Goal: Transaction & Acquisition: Book appointment/travel/reservation

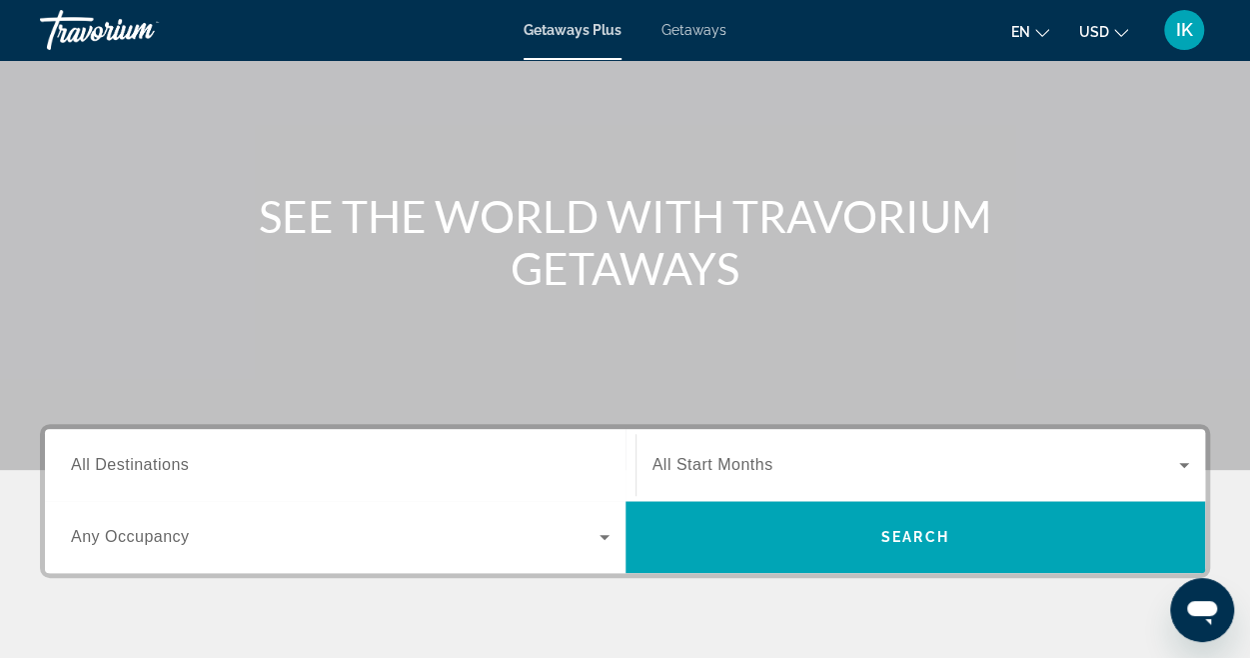
scroll to position [132, 0]
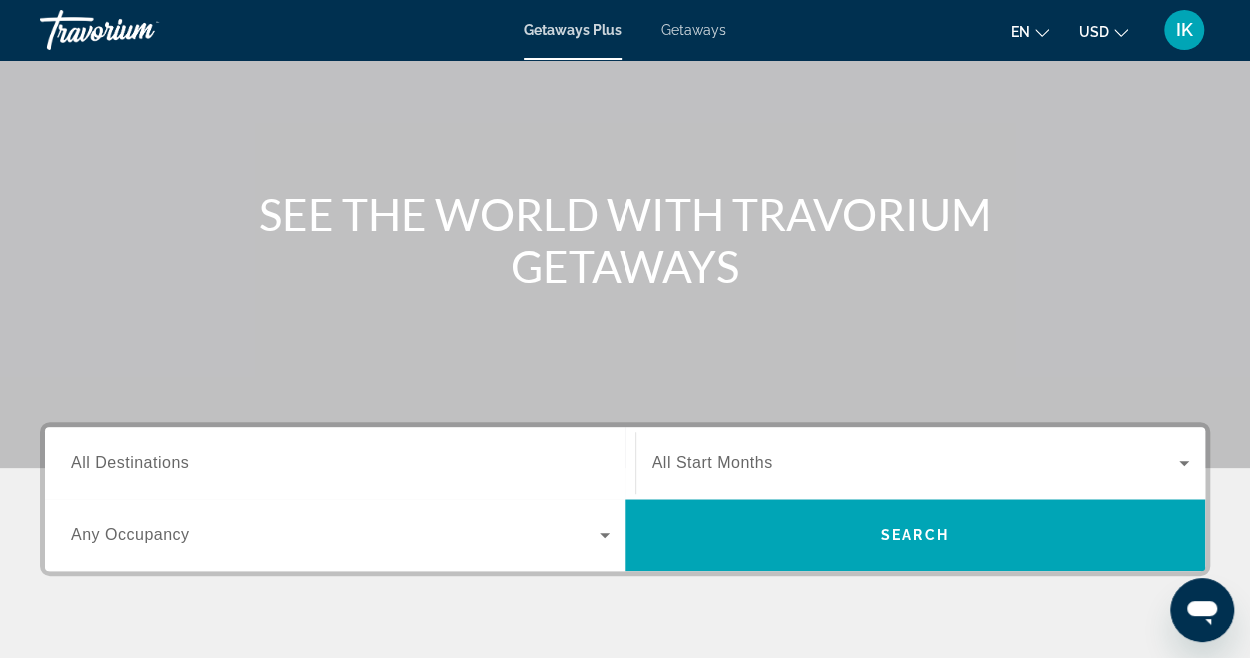
click at [104, 459] on span "All Destinations" at bounding box center [130, 462] width 118 height 17
click at [104, 459] on input "Destination All Destinations" at bounding box center [340, 464] width 539 height 24
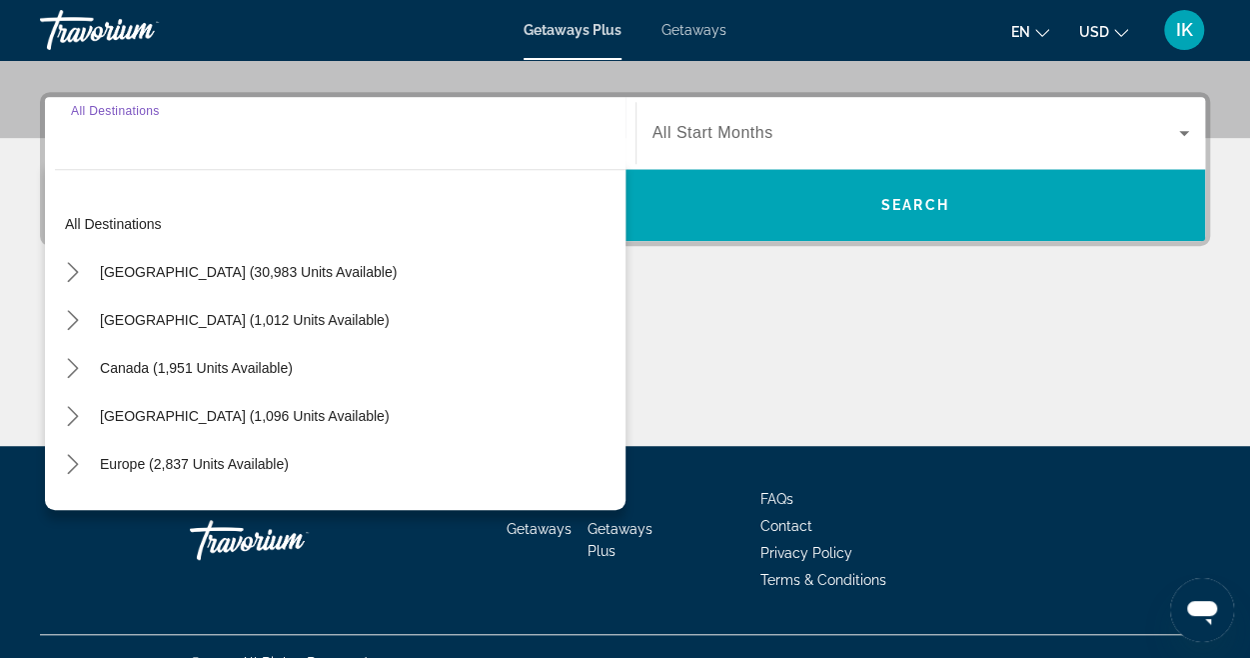
scroll to position [488, 0]
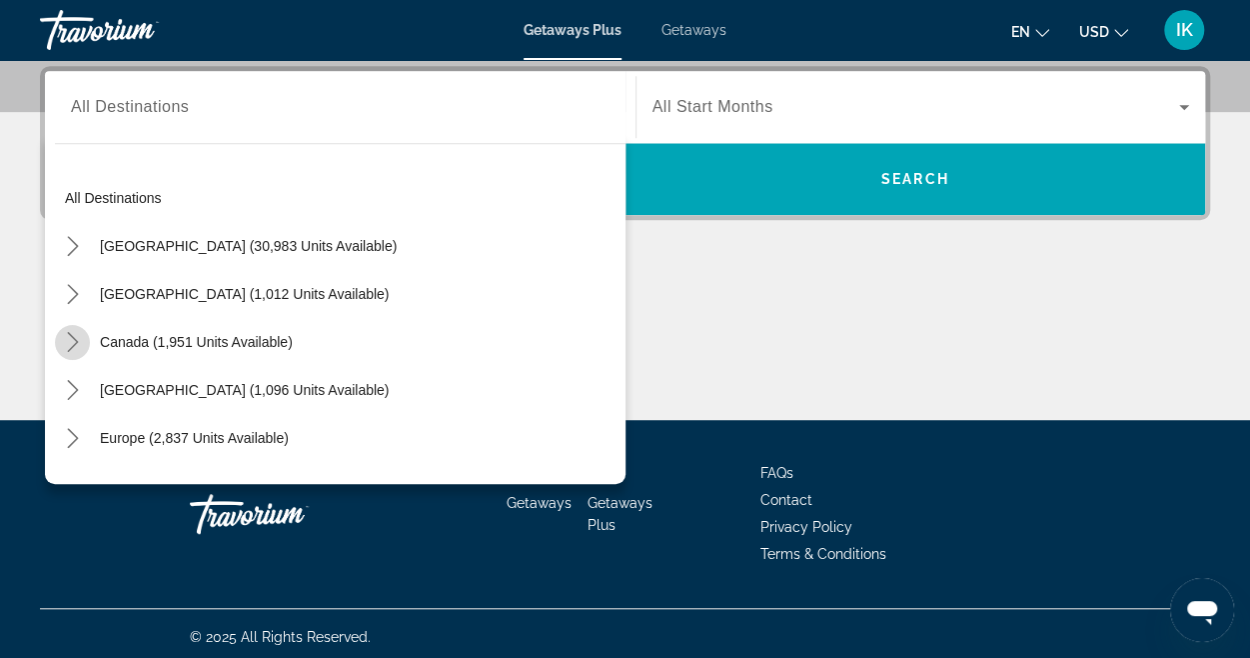
click at [72, 343] on icon "Toggle Canada (1,951 units available) submenu" at bounding box center [73, 342] width 20 height 20
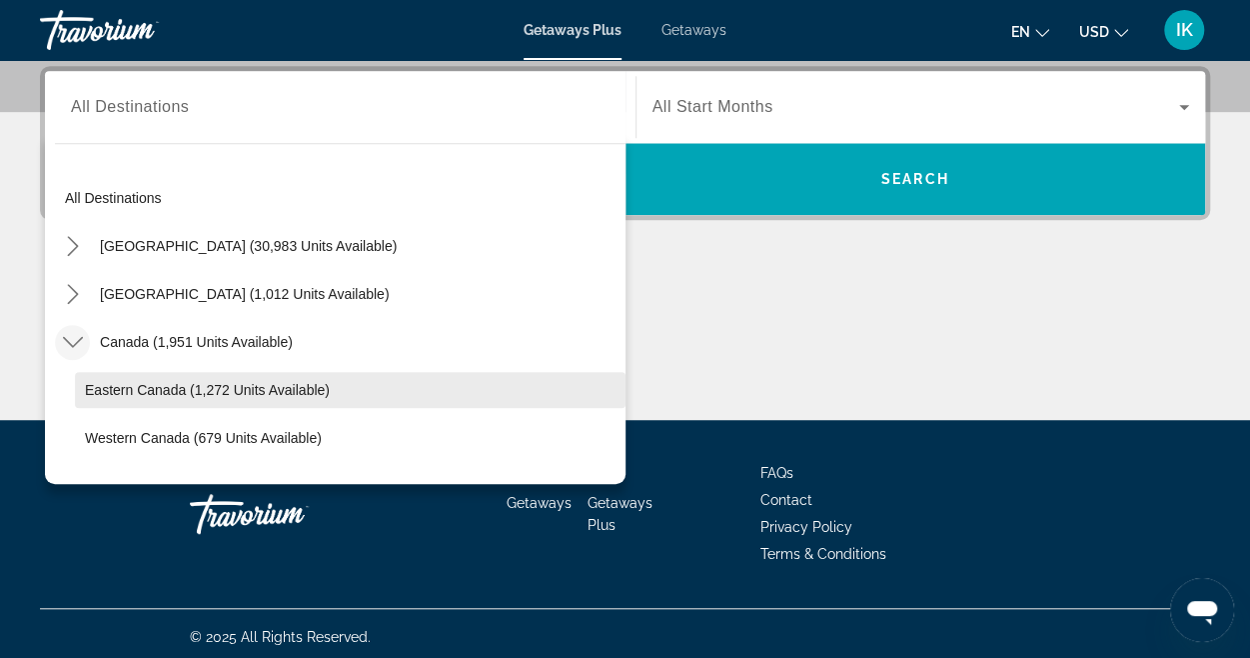
click at [119, 391] on span "Eastern Canada (1,272 units available)" at bounding box center [207, 390] width 245 height 16
type input "**********"
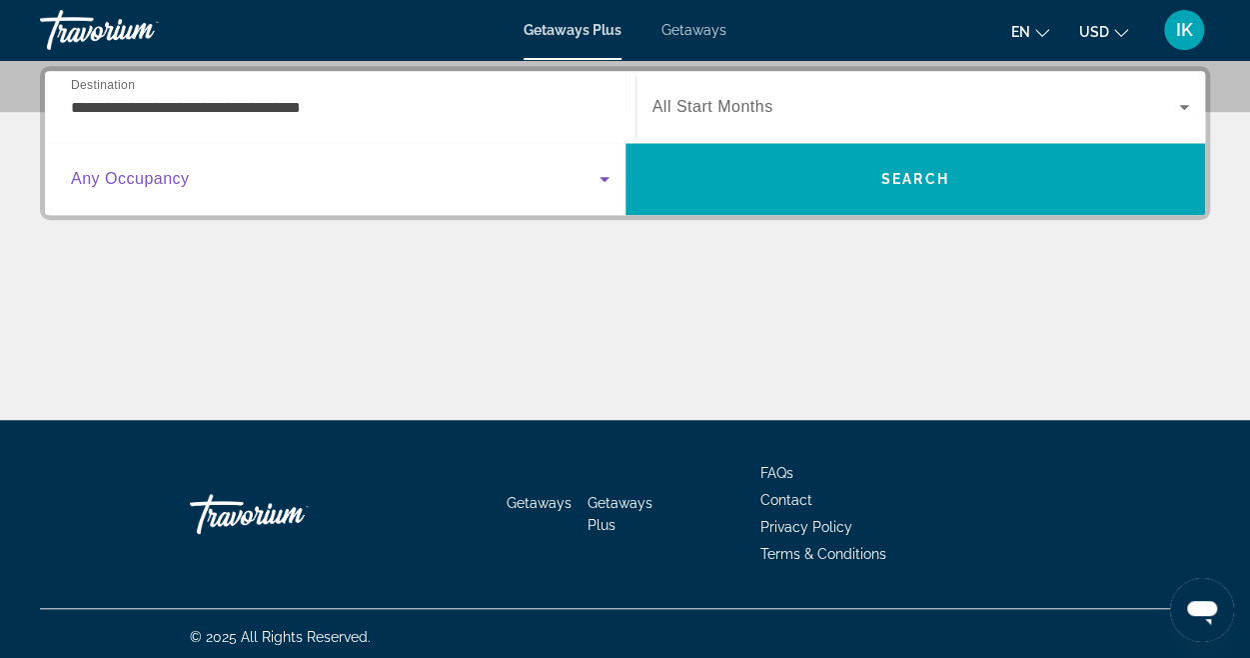
click at [604, 179] on icon "Search widget" at bounding box center [605, 179] width 10 height 5
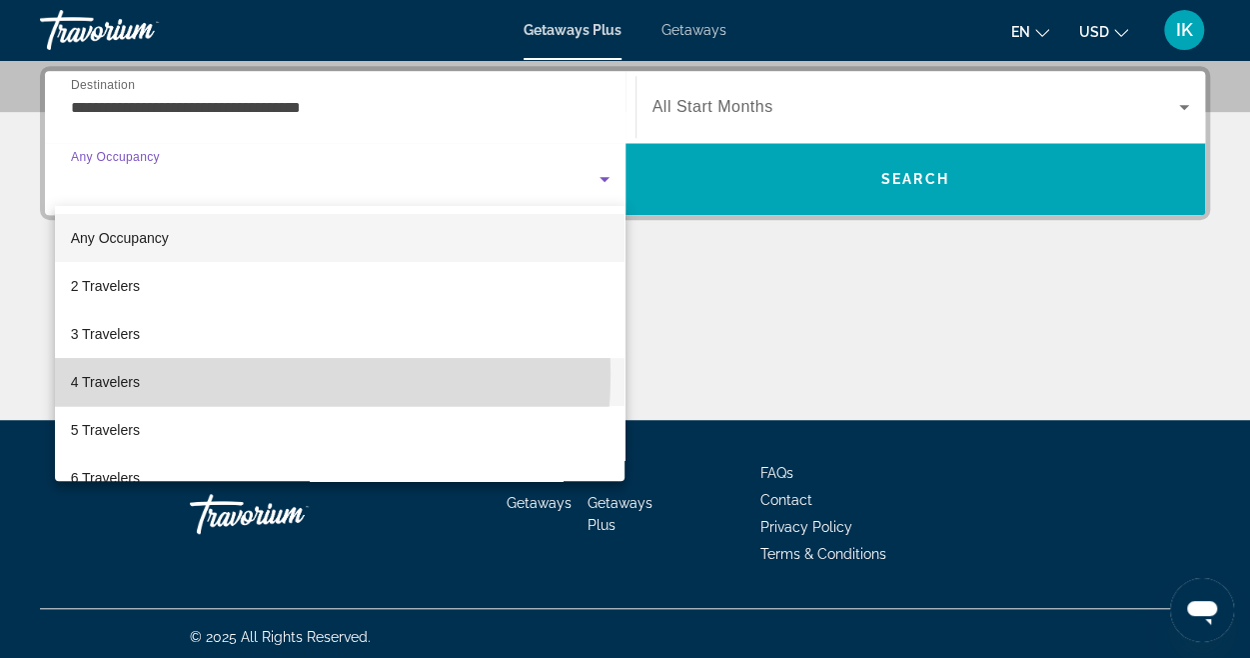
click at [179, 374] on mat-option "4 Travelers" at bounding box center [340, 382] width 571 height 48
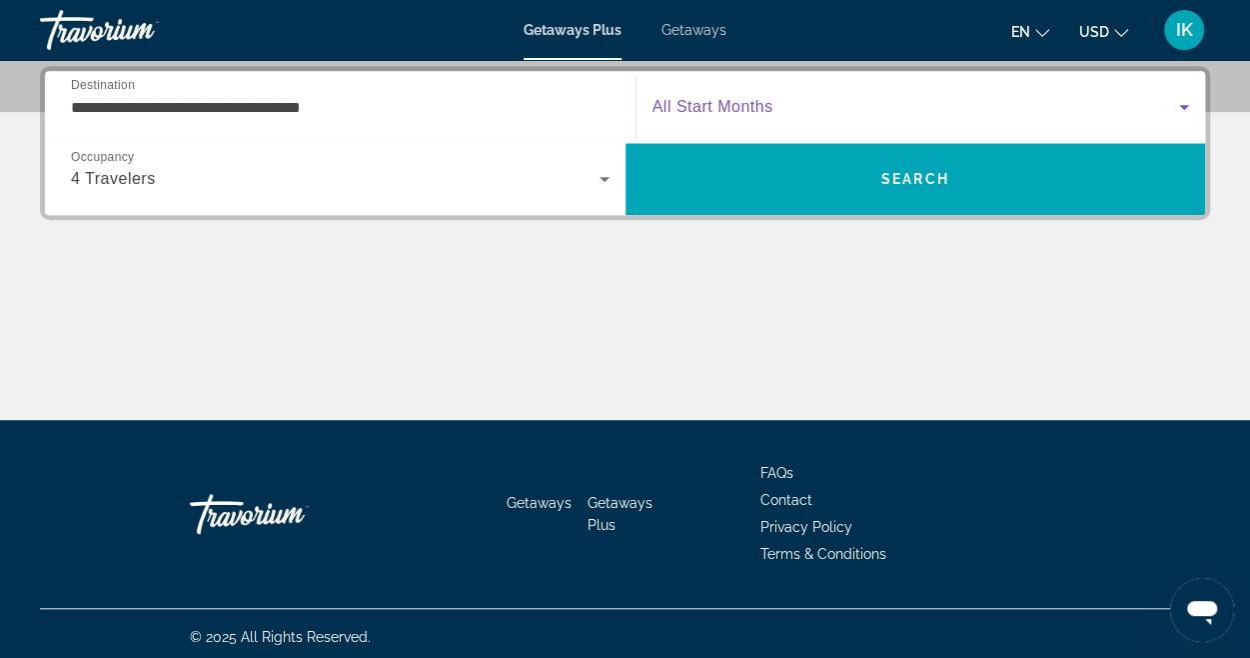
click at [803, 107] on span "Search widget" at bounding box center [917, 107] width 528 height 24
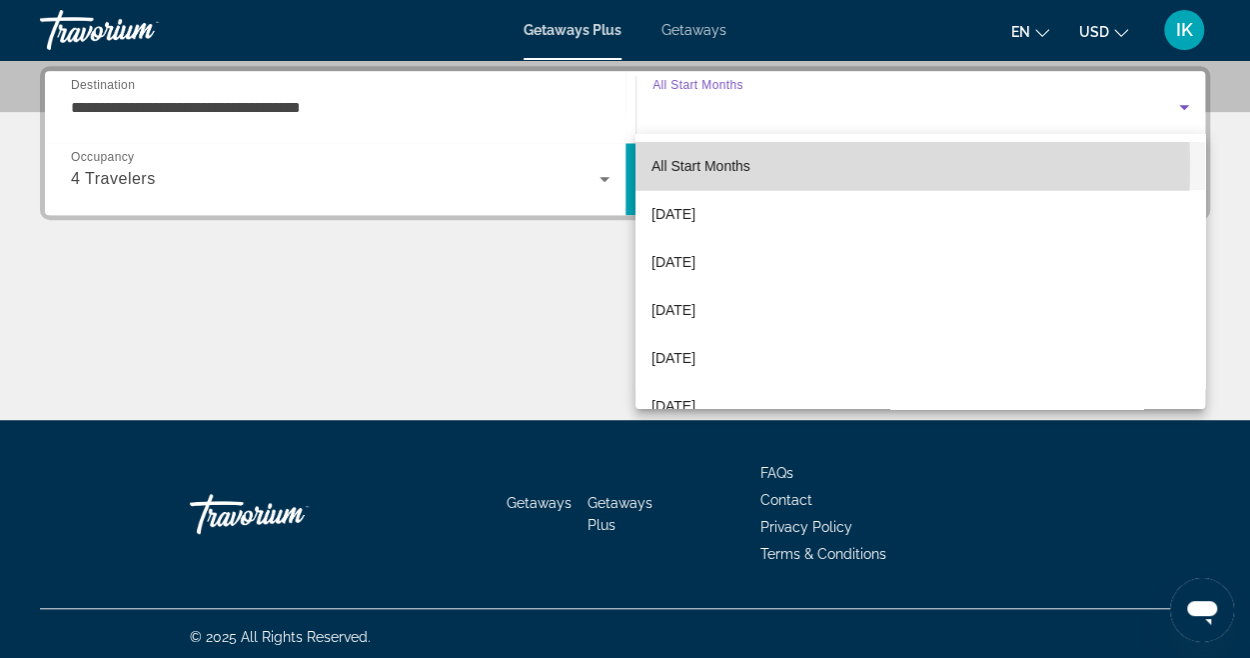
click at [760, 167] on mat-option "All Start Months" at bounding box center [921, 166] width 570 height 48
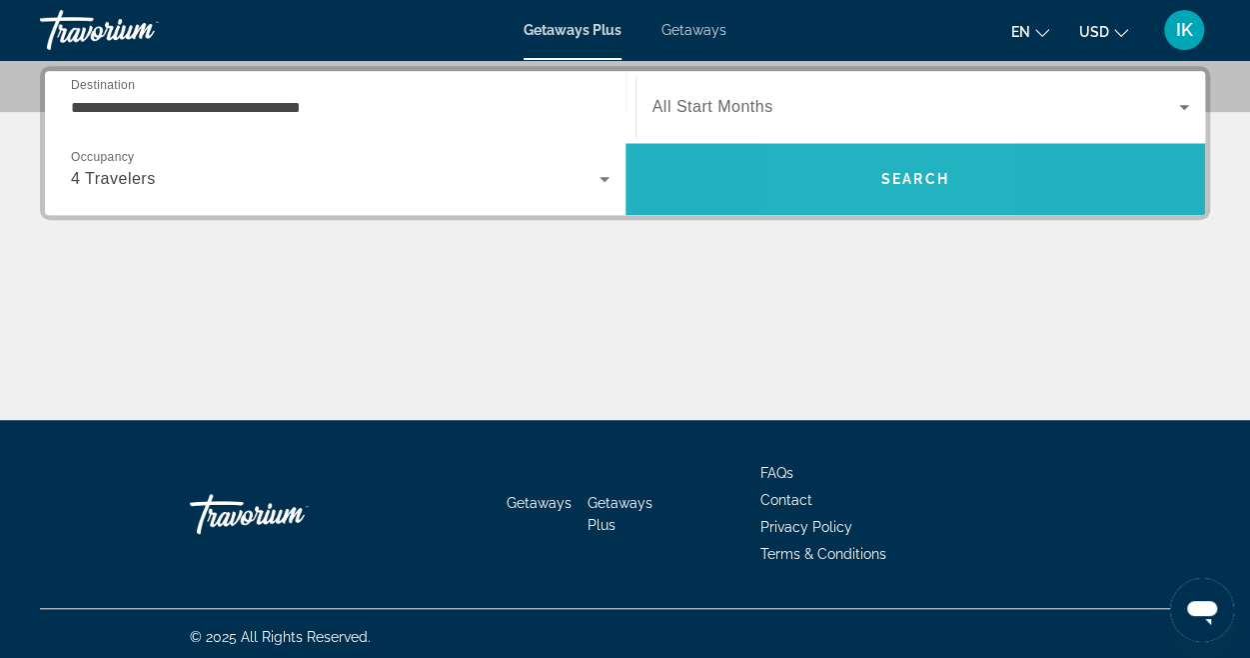
click at [858, 195] on span "Search" at bounding box center [916, 179] width 581 height 48
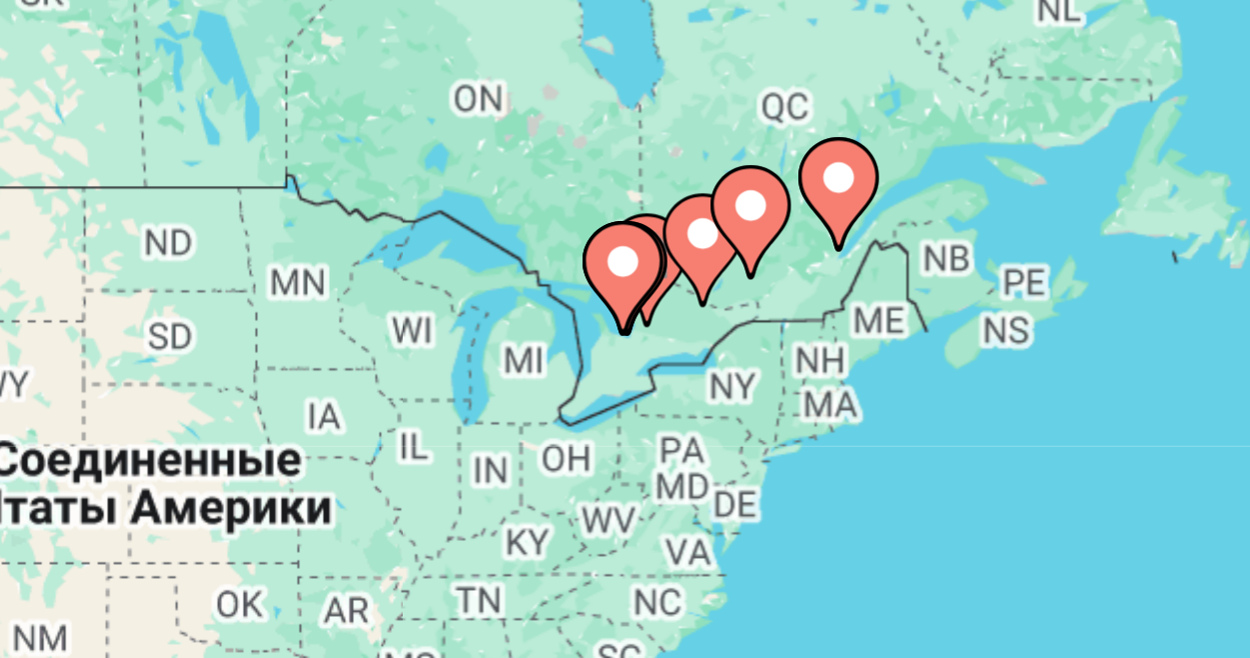
click at [358, 370] on image "Main content" at bounding box center [360, 370] width 12 height 12
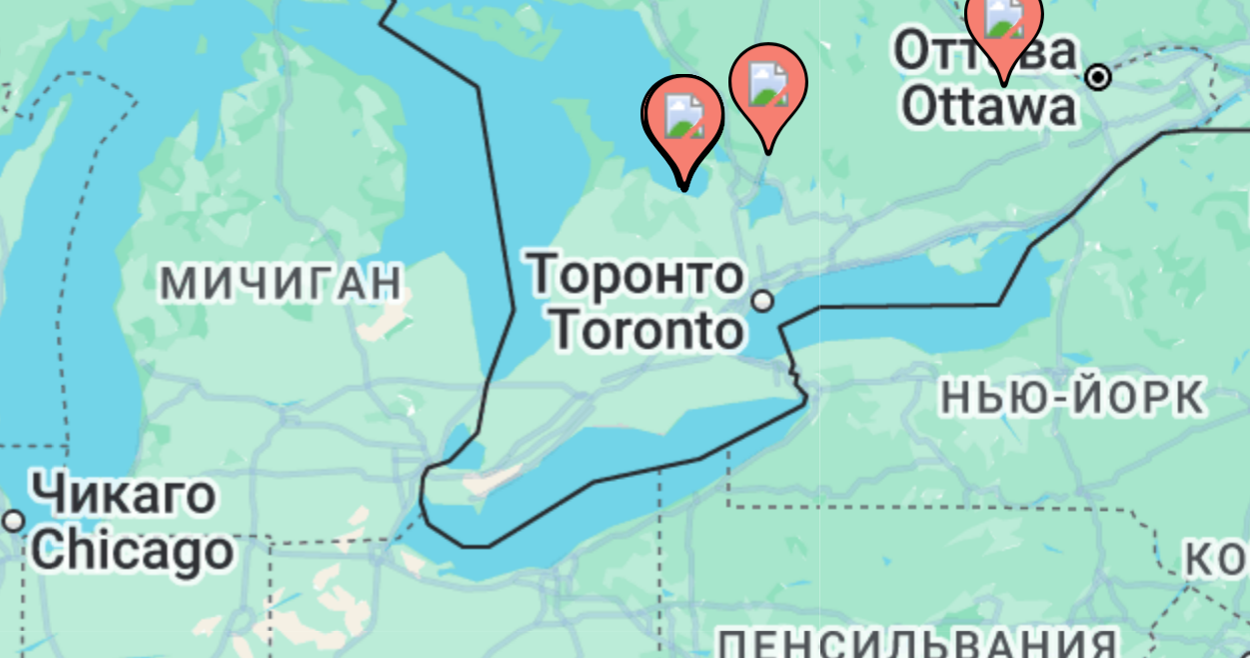
click at [545, 517] on icon "Main content" at bounding box center [545, 510] width 18 height 26
type input "**********"
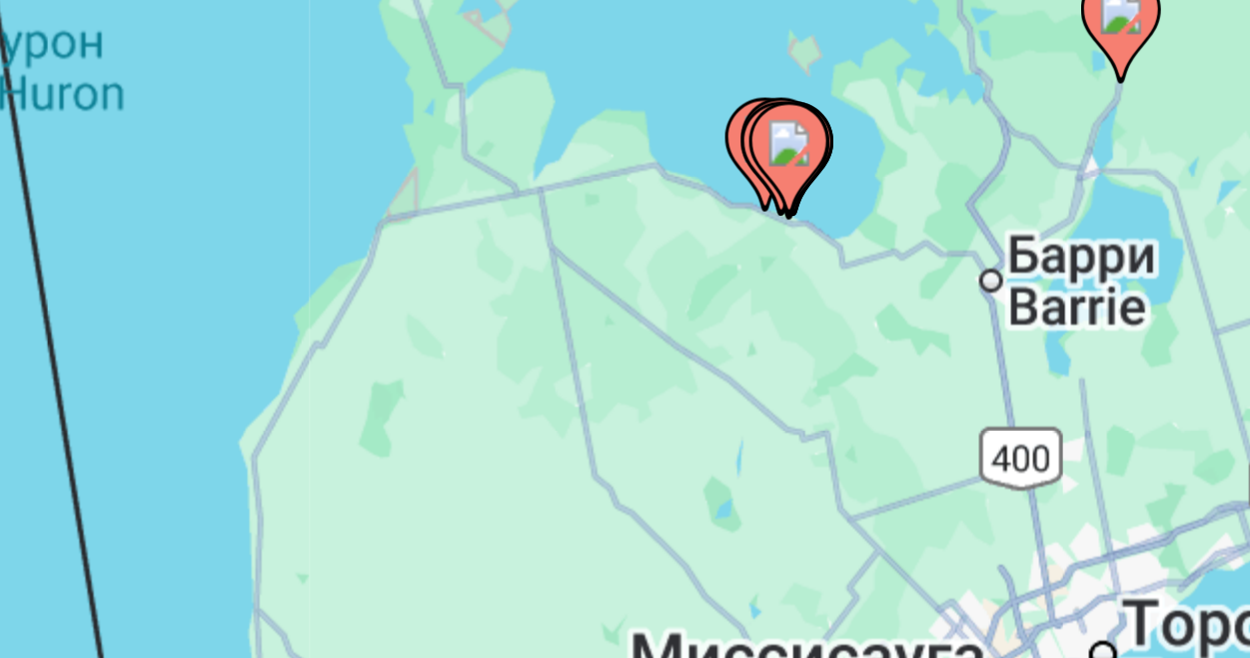
click at [626, 479] on image "Main content" at bounding box center [626, 481] width 12 height 12
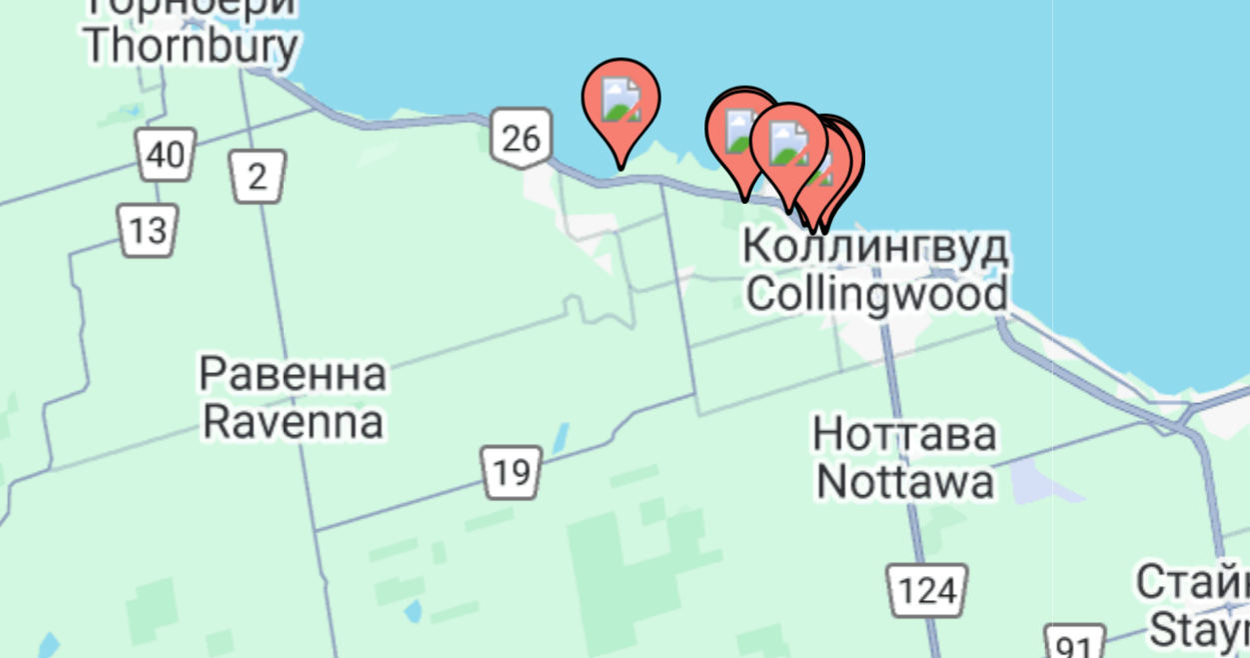
click at [627, 484] on image "Main content" at bounding box center [626, 481] width 12 height 12
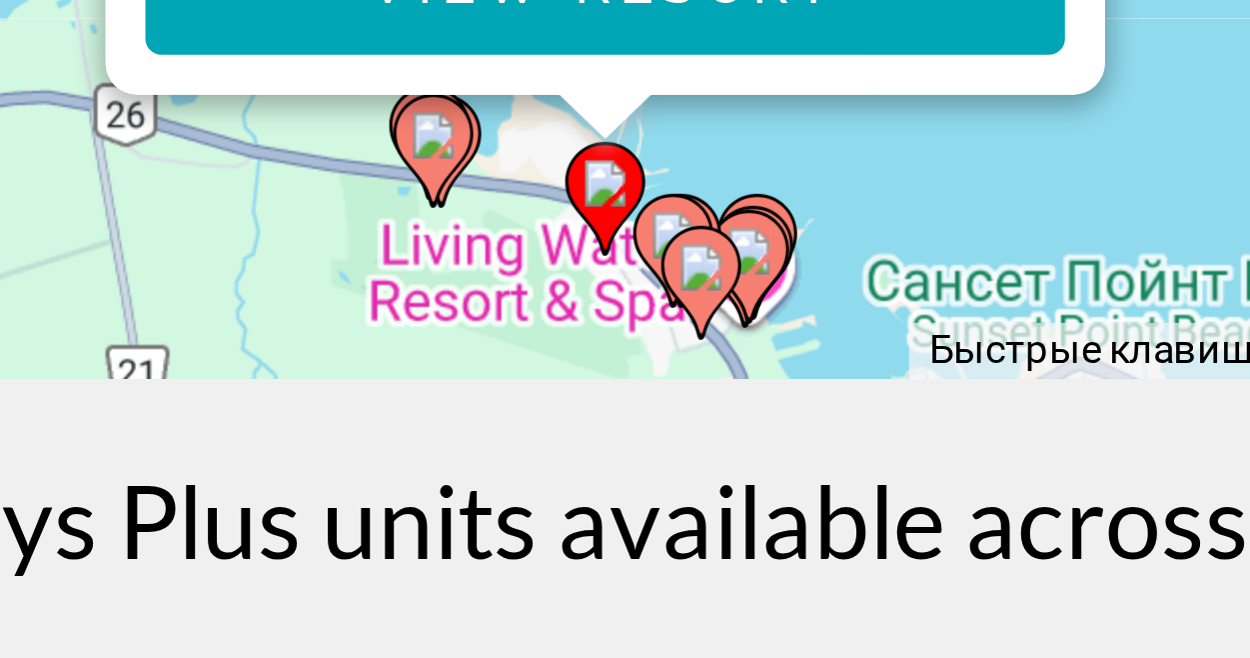
scroll to position [220, 0]
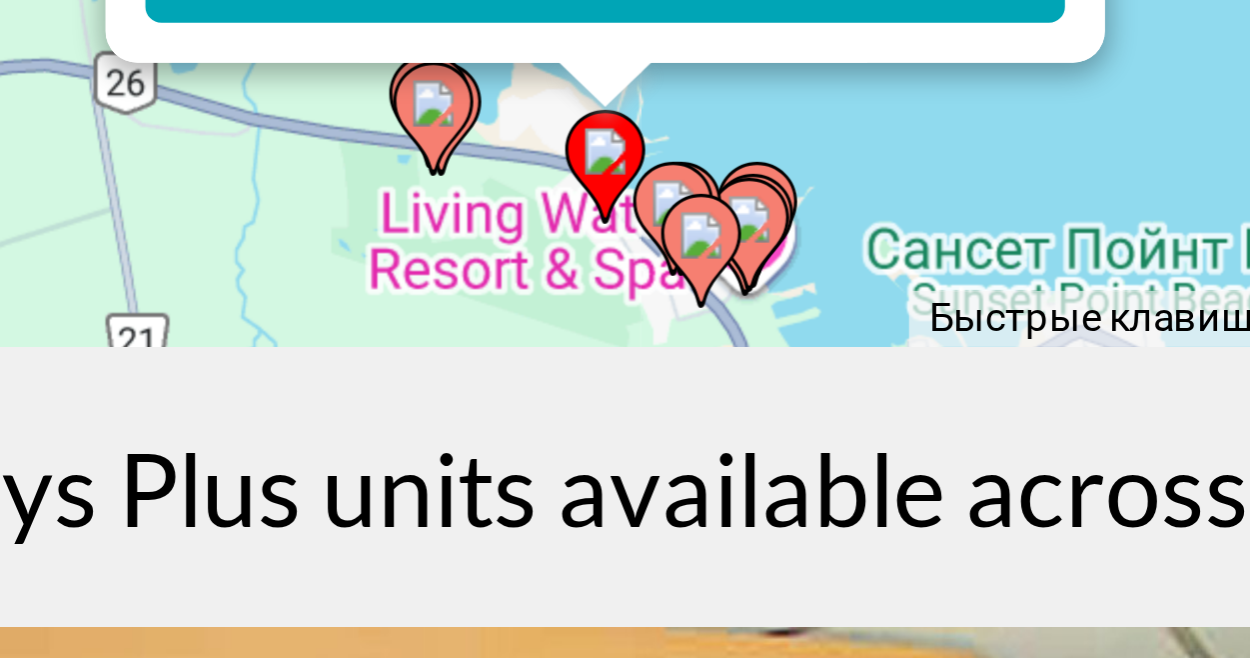
click at [643, 538] on image "Main content" at bounding box center [643, 544] width 12 height 12
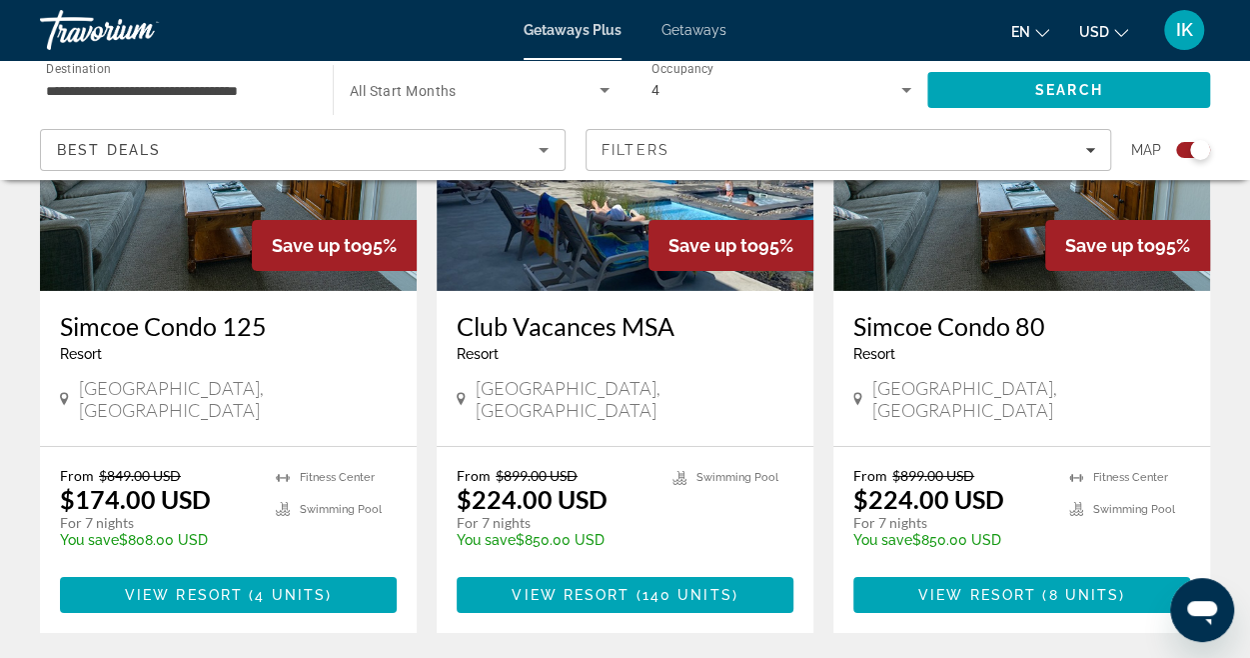
scroll to position [3079, 0]
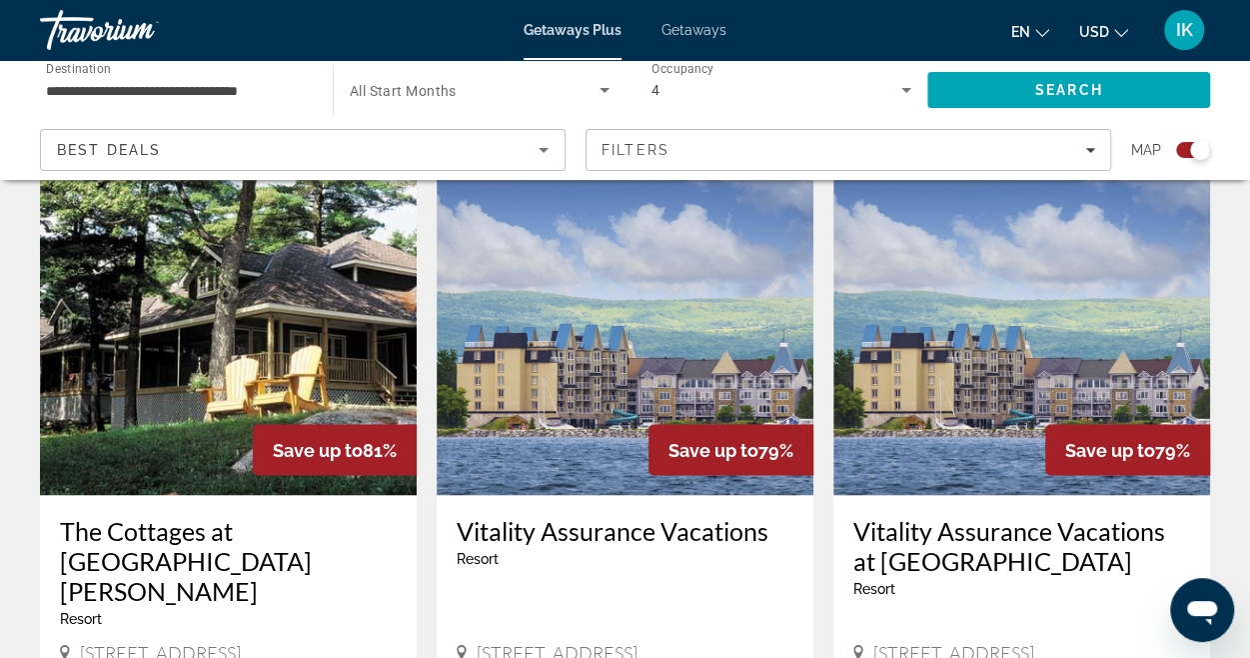
scroll to position [1440, 0]
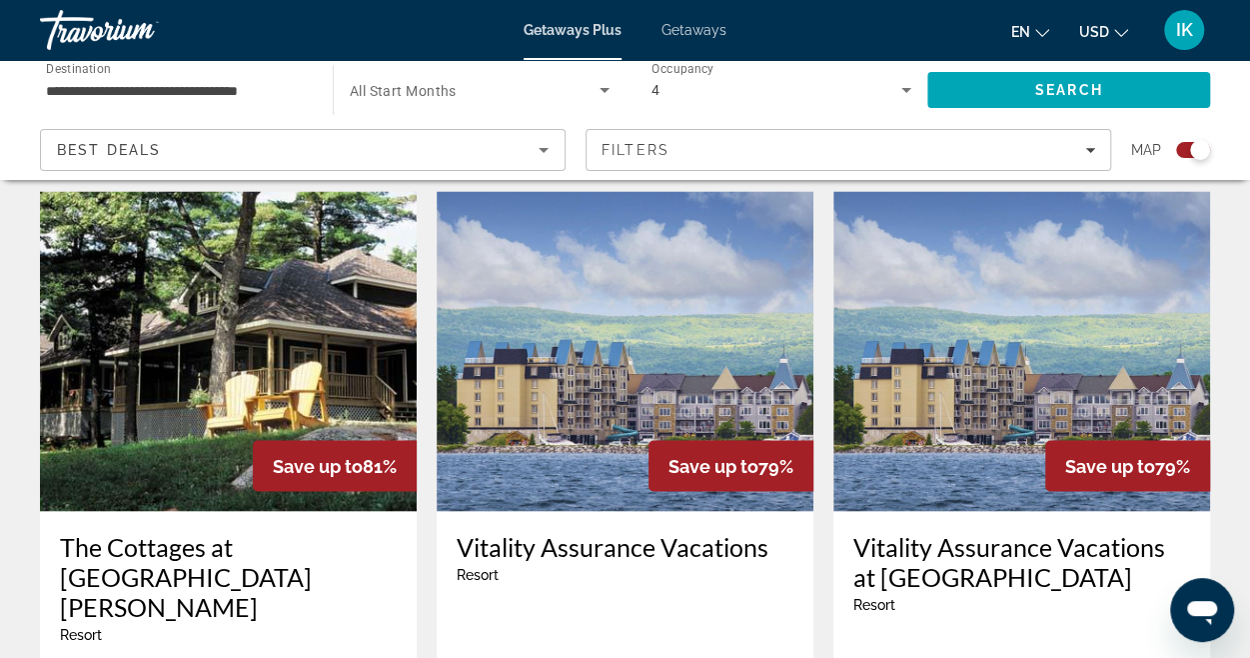
click at [184, 341] on img "Main content" at bounding box center [228, 351] width 377 height 320
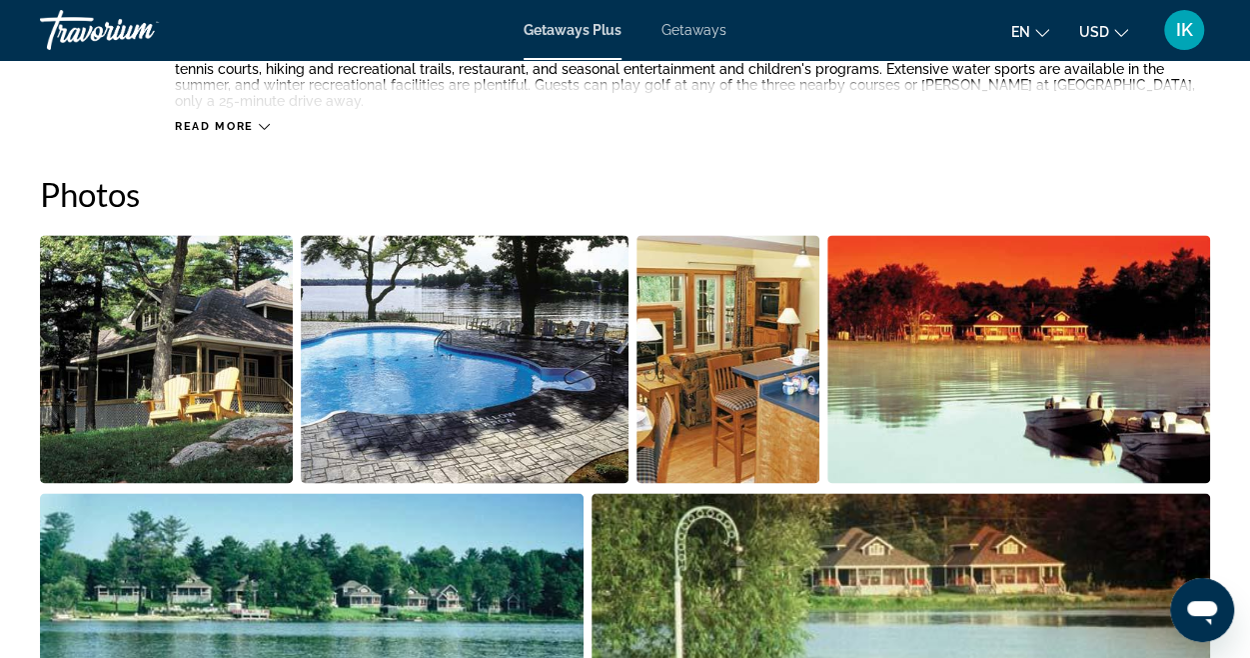
scroll to position [1219, 0]
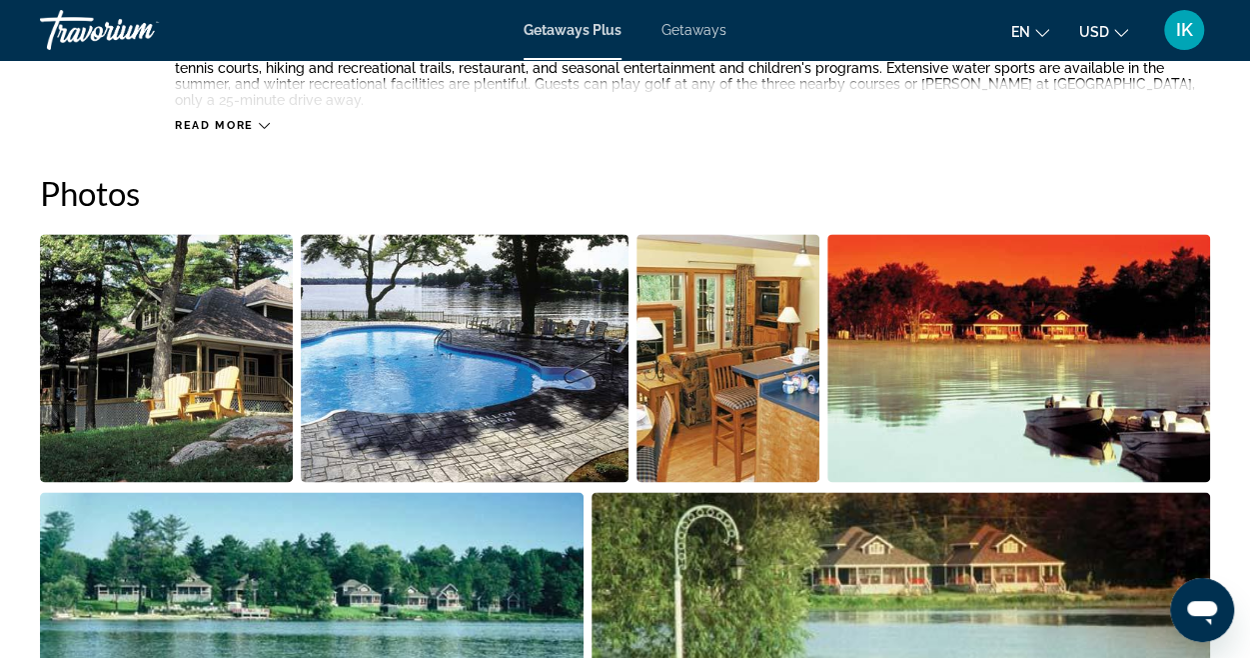
click at [184, 341] on img "Open full-screen image slider" at bounding box center [166, 358] width 253 height 248
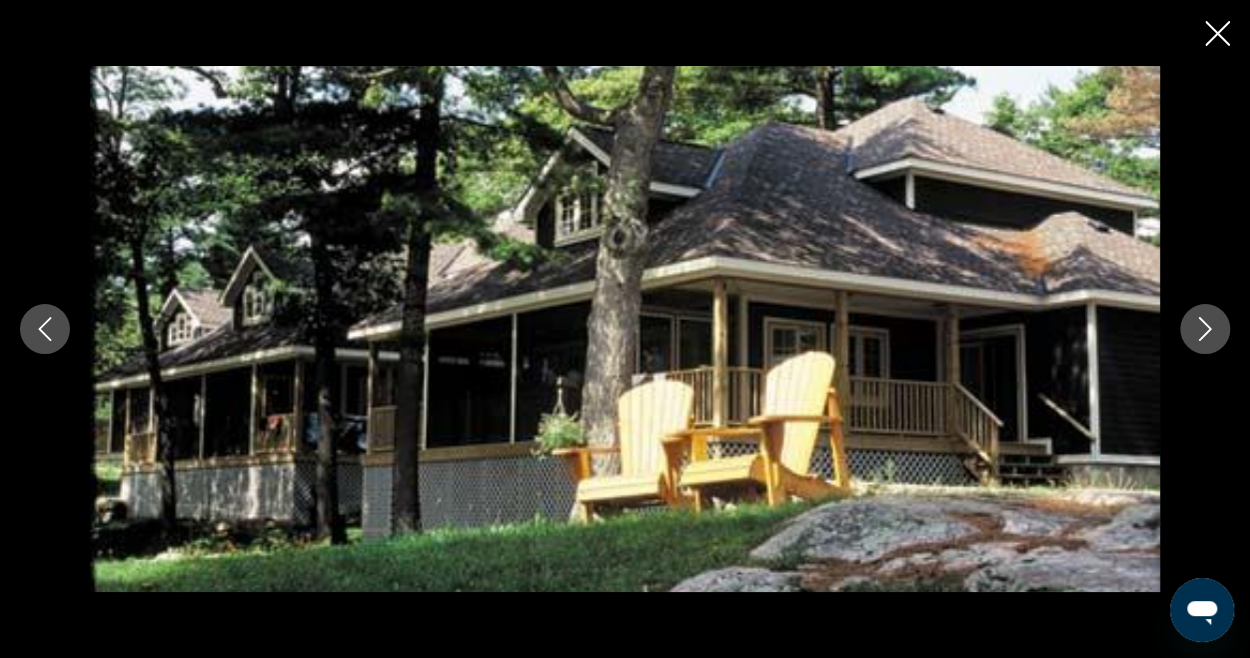
click at [1204, 331] on icon "Next image" at bounding box center [1205, 329] width 24 height 24
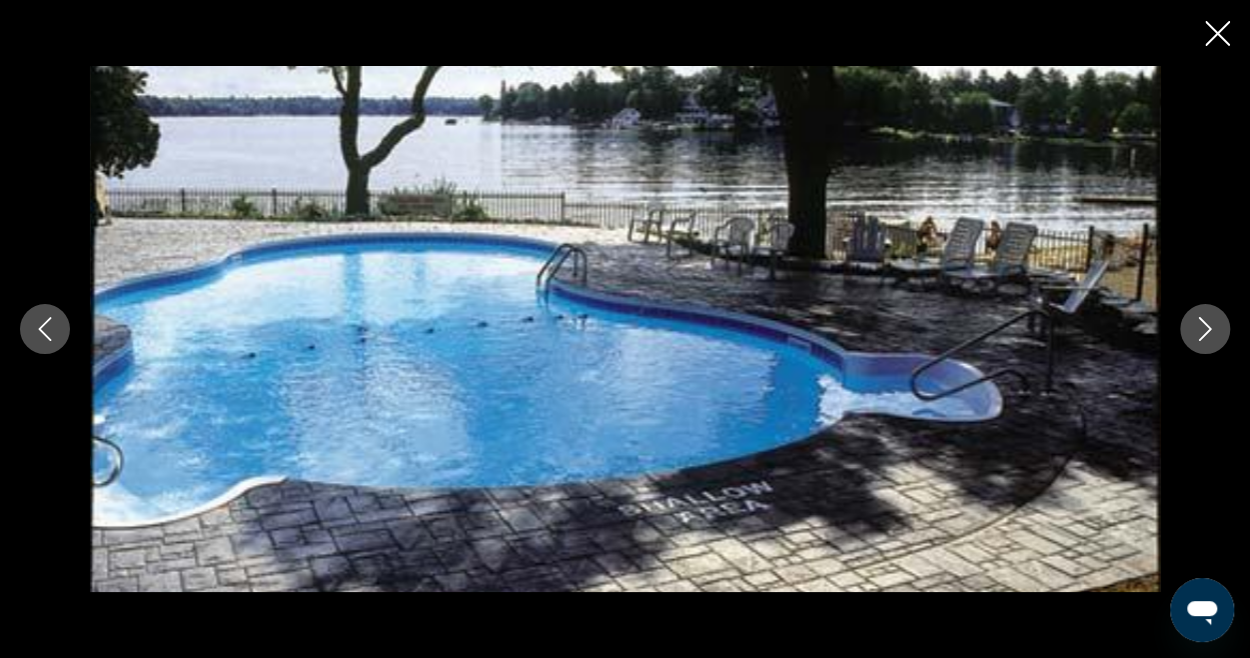
click at [1204, 331] on icon "Next image" at bounding box center [1205, 329] width 24 height 24
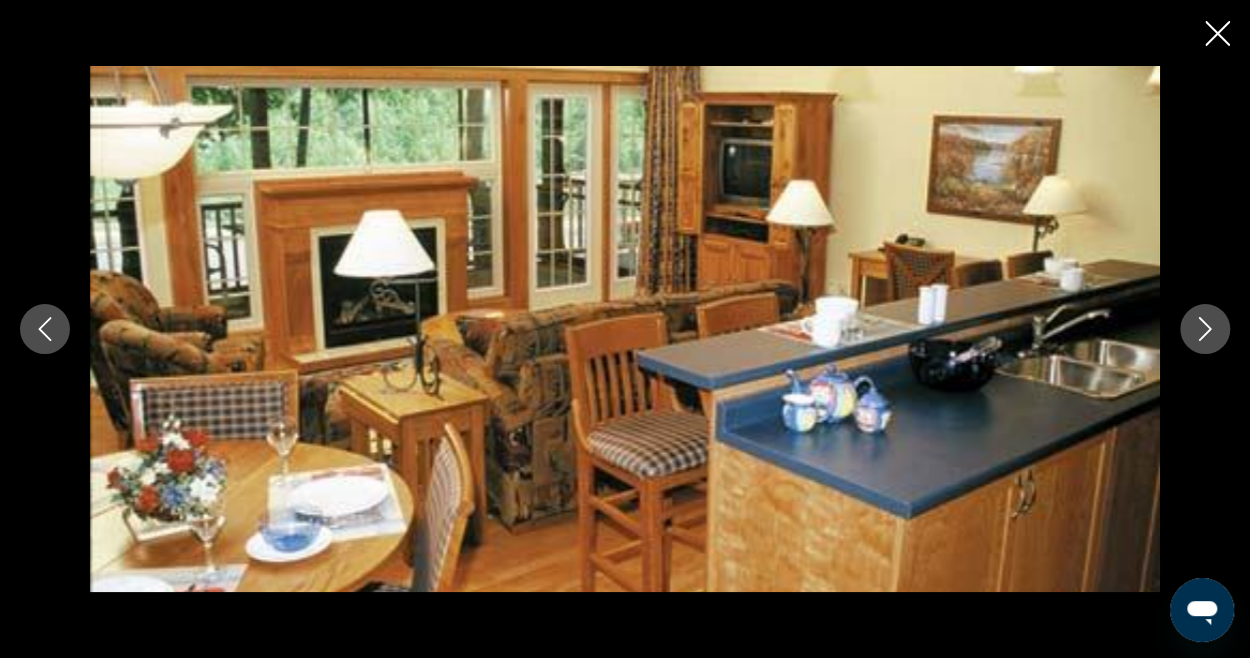
click at [1204, 331] on icon "Next image" at bounding box center [1205, 329] width 24 height 24
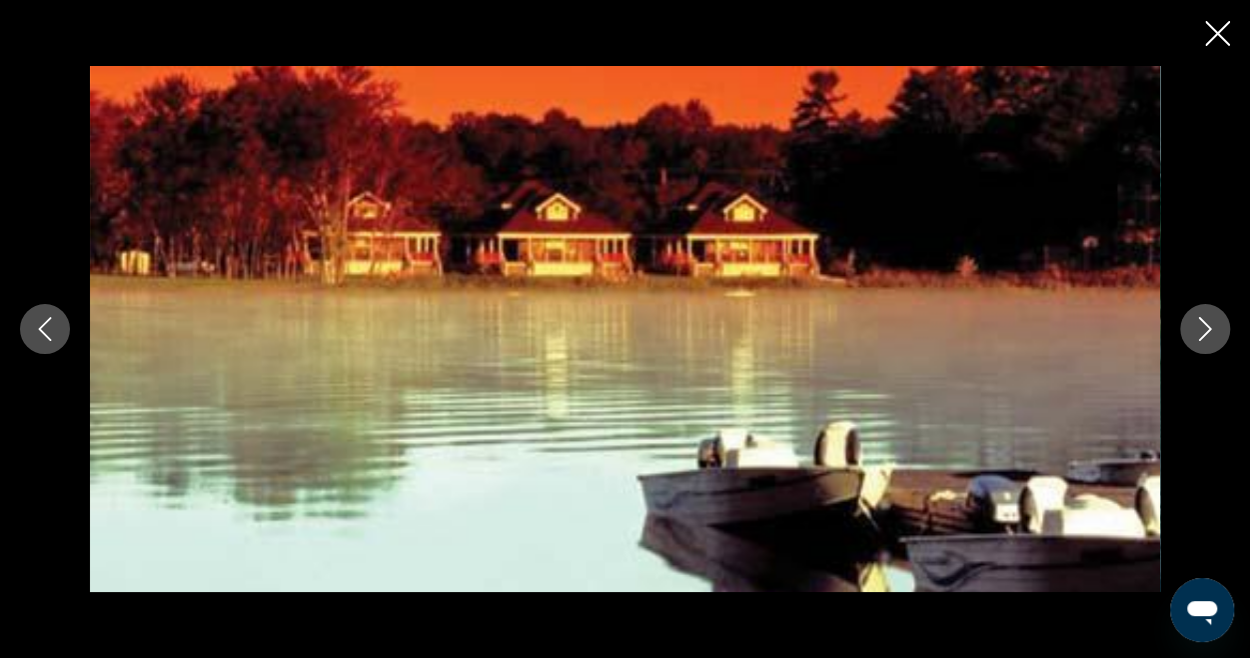
click at [1204, 331] on icon "Next image" at bounding box center [1205, 329] width 24 height 24
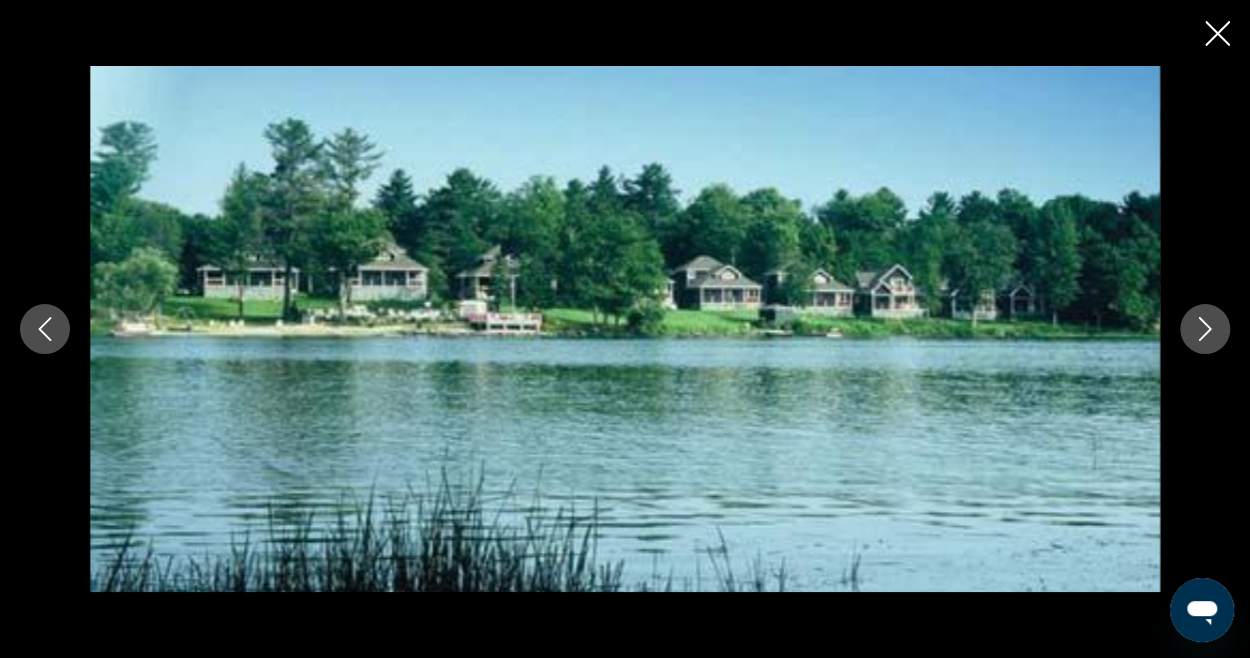
click at [1204, 331] on icon "Next image" at bounding box center [1205, 329] width 24 height 24
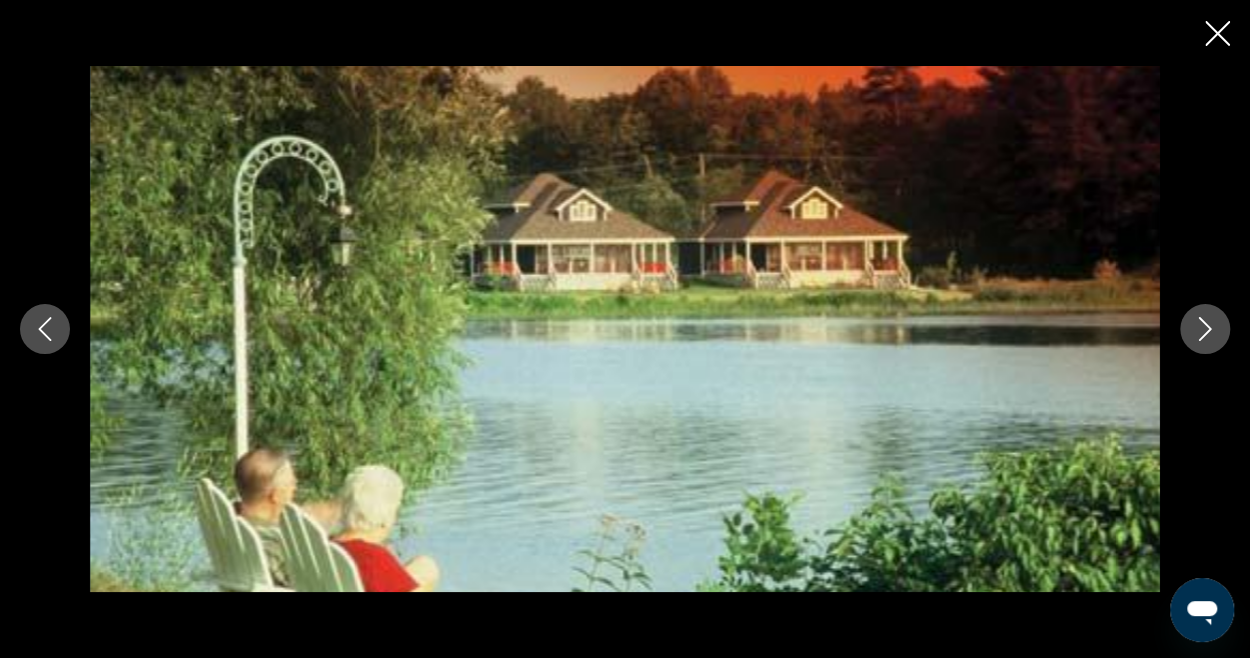
click at [1204, 331] on icon "Next image" at bounding box center [1205, 329] width 24 height 24
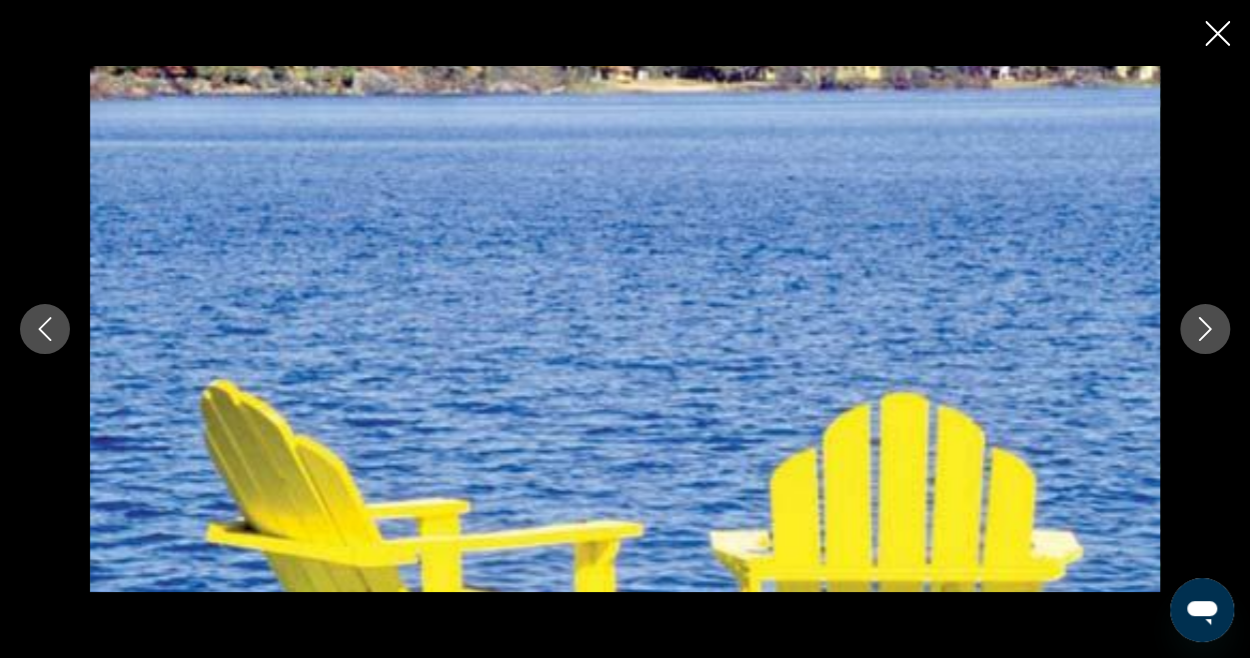
click at [1204, 331] on icon "Next image" at bounding box center [1205, 329] width 24 height 24
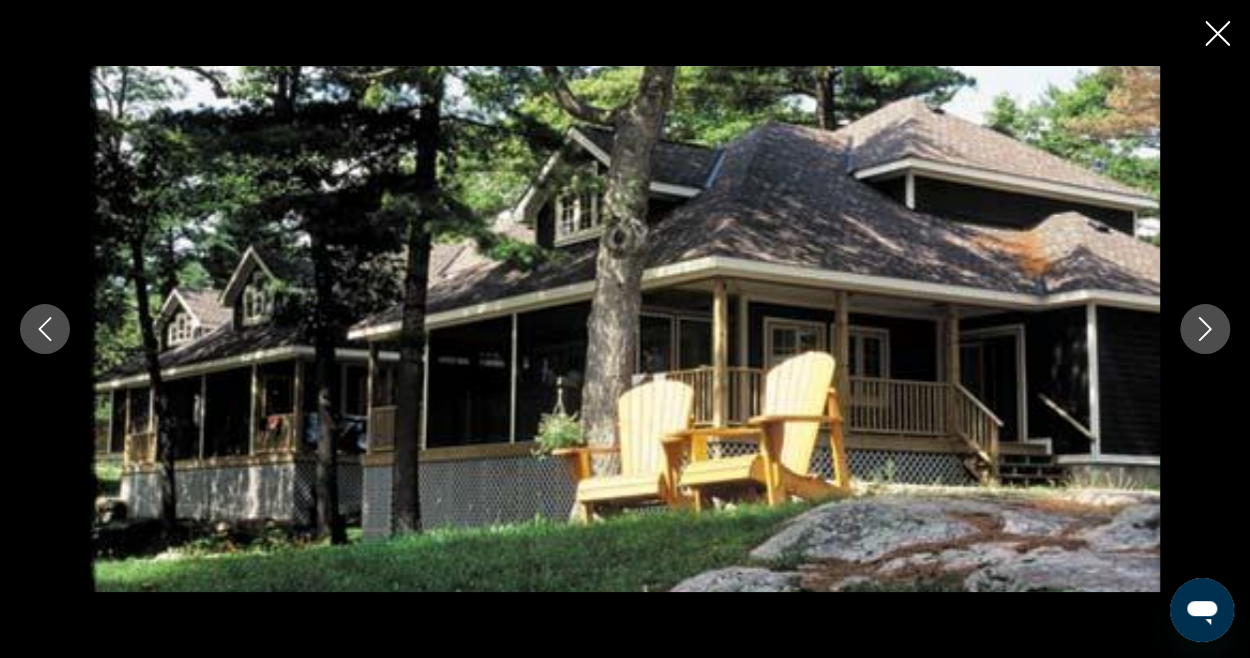
click at [1204, 331] on icon "Next image" at bounding box center [1205, 329] width 24 height 24
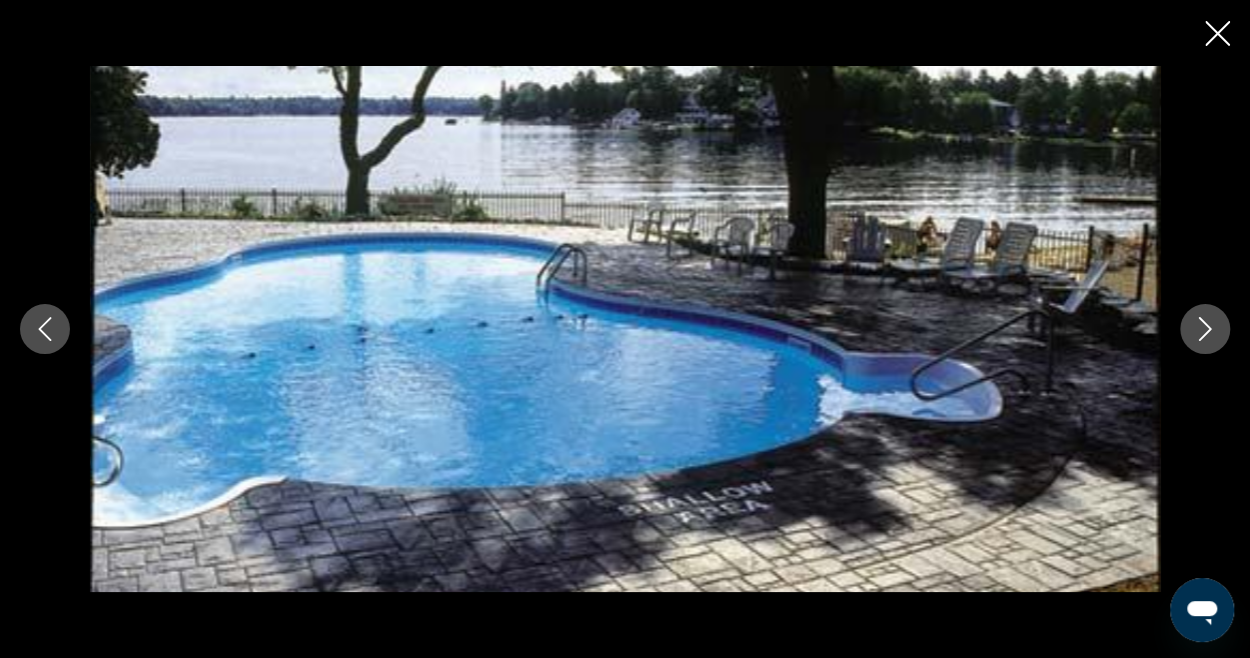
click at [1215, 28] on icon "Close slideshow" at bounding box center [1217, 33] width 25 height 25
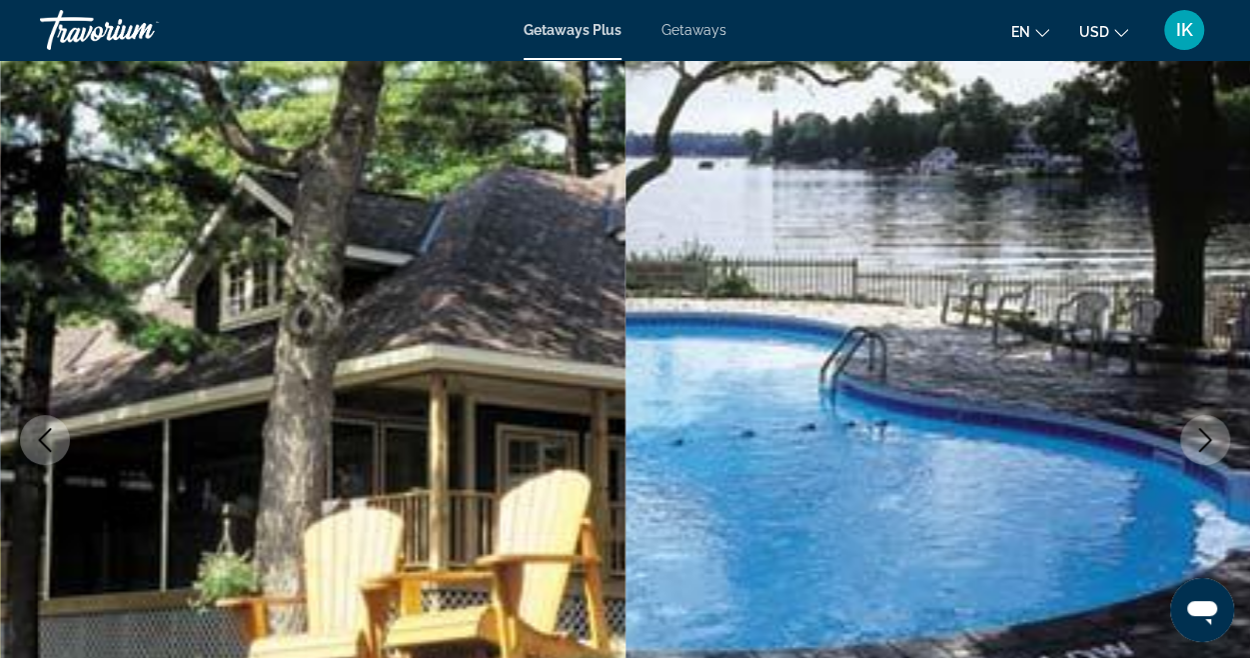
scroll to position [0, 0]
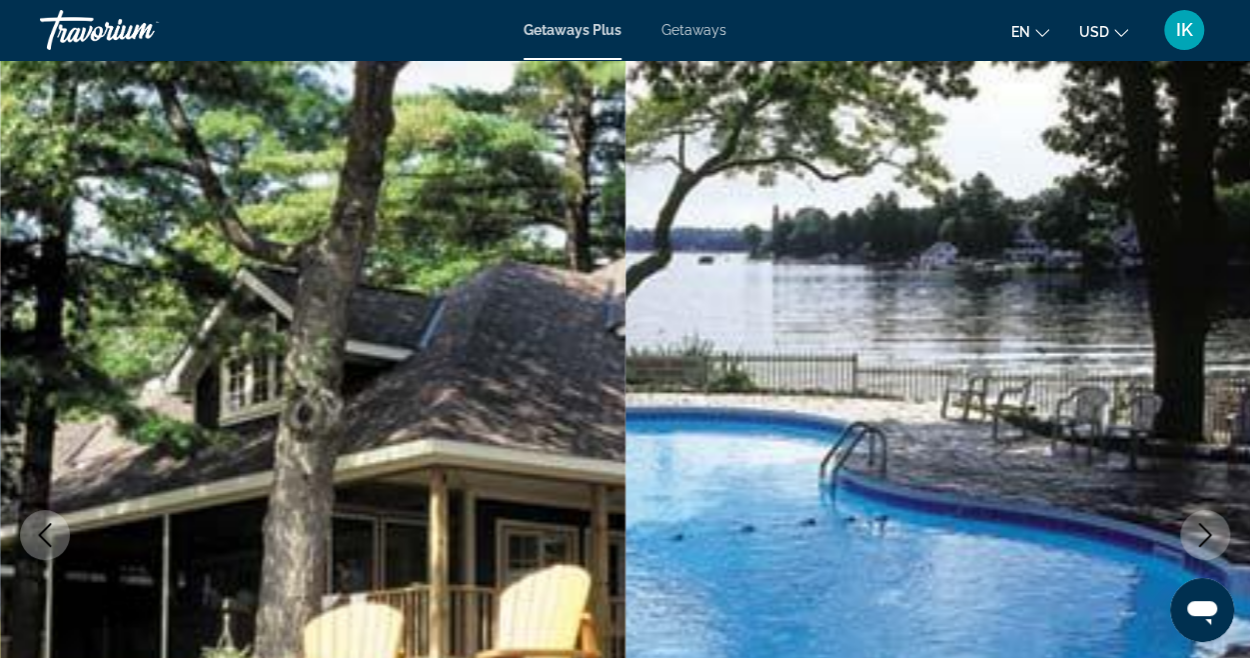
click at [710, 17] on div "Getaways Plus Getaways en English Español Français Italiano Português русский U…" at bounding box center [625, 30] width 1250 height 52
click at [701, 26] on span "Getaways" at bounding box center [694, 30] width 65 height 16
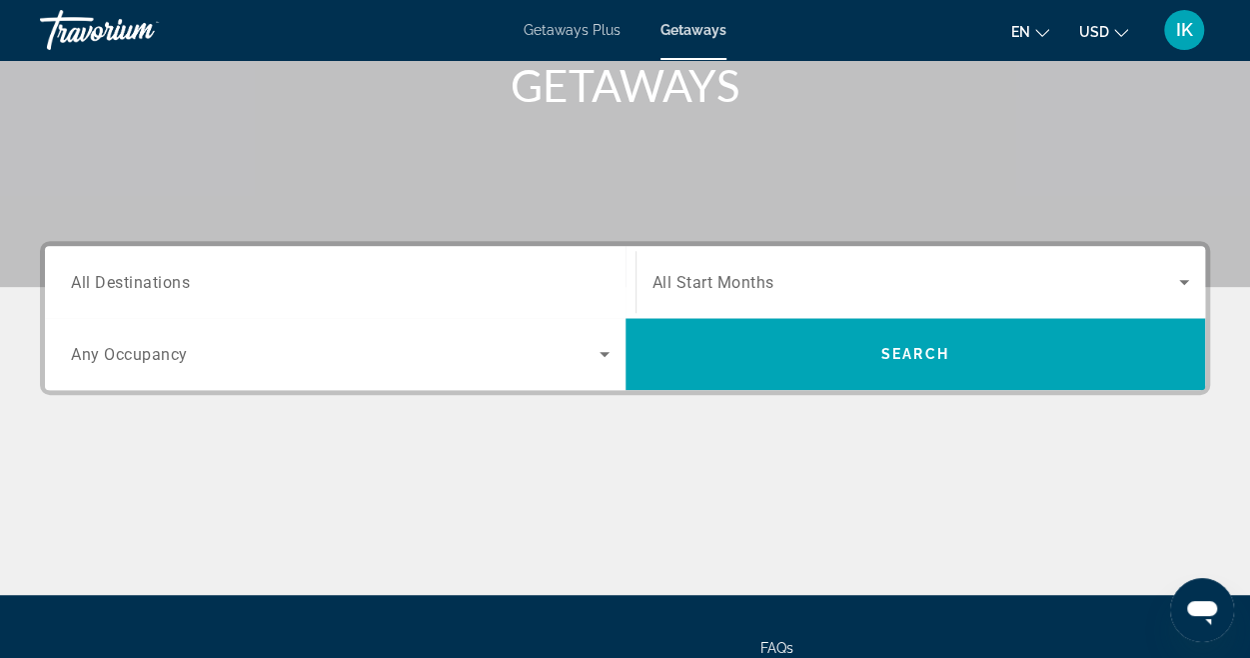
scroll to position [333, 0]
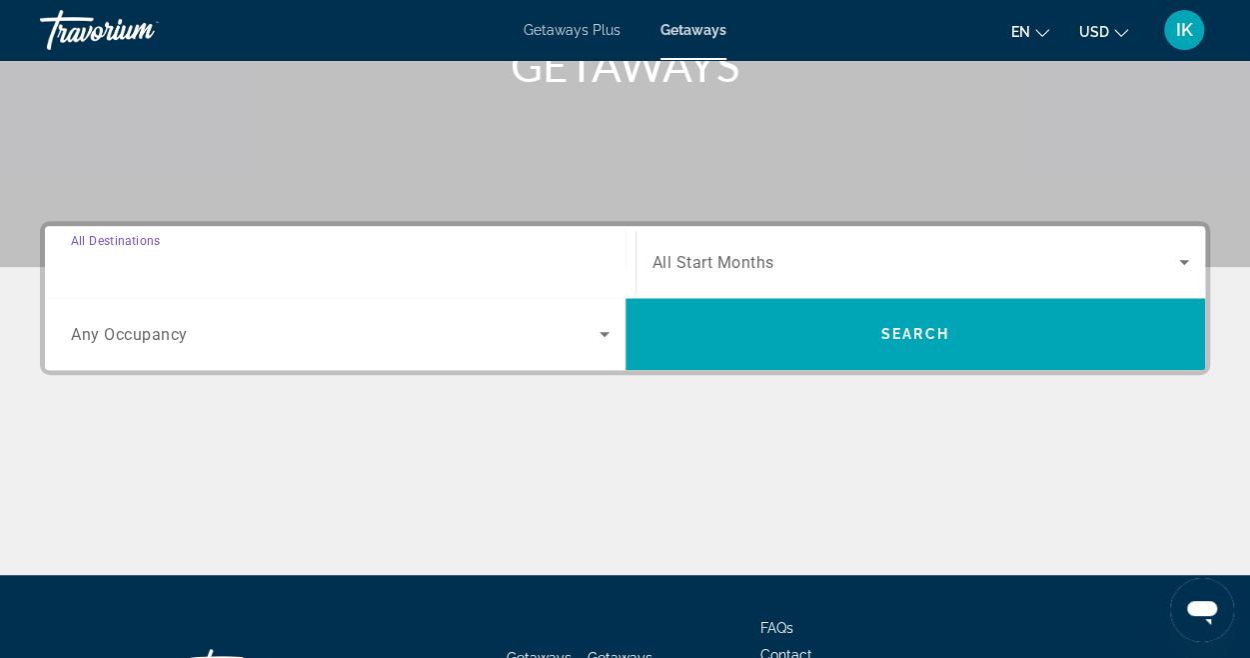
click at [225, 255] on input "Destination All Destinations" at bounding box center [340, 263] width 539 height 24
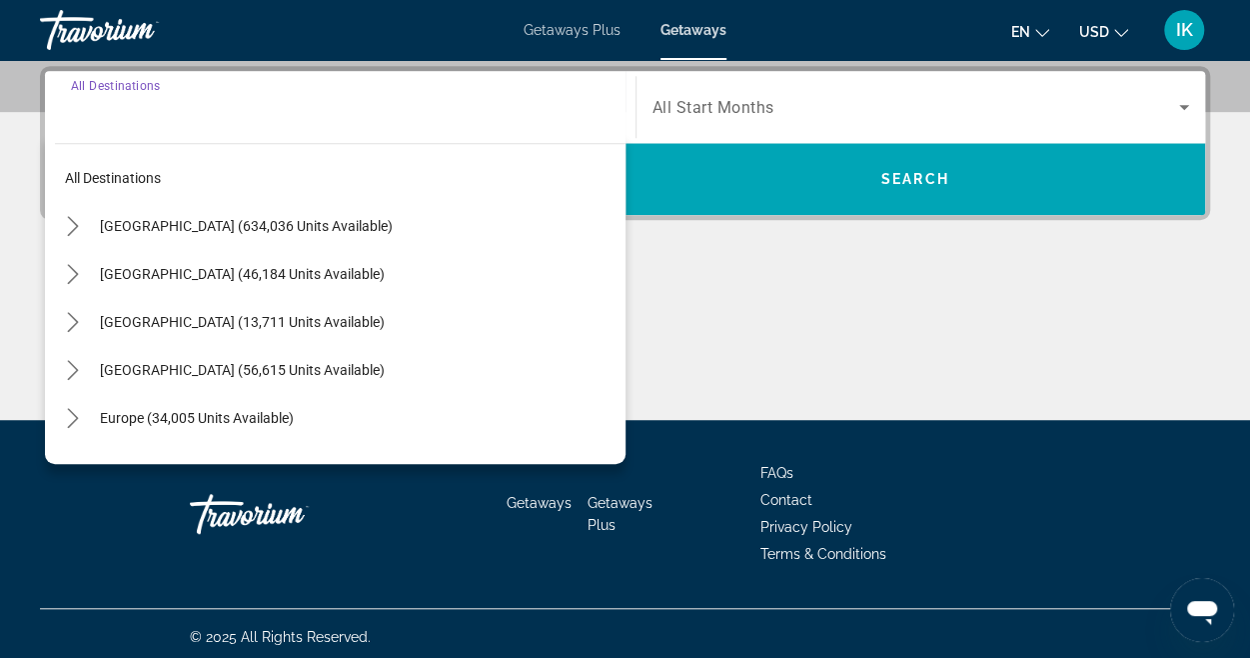
scroll to position [488, 0]
click at [74, 314] on icon "Toggle Canada (13,711 units available) submenu" at bounding box center [73, 322] width 20 height 20
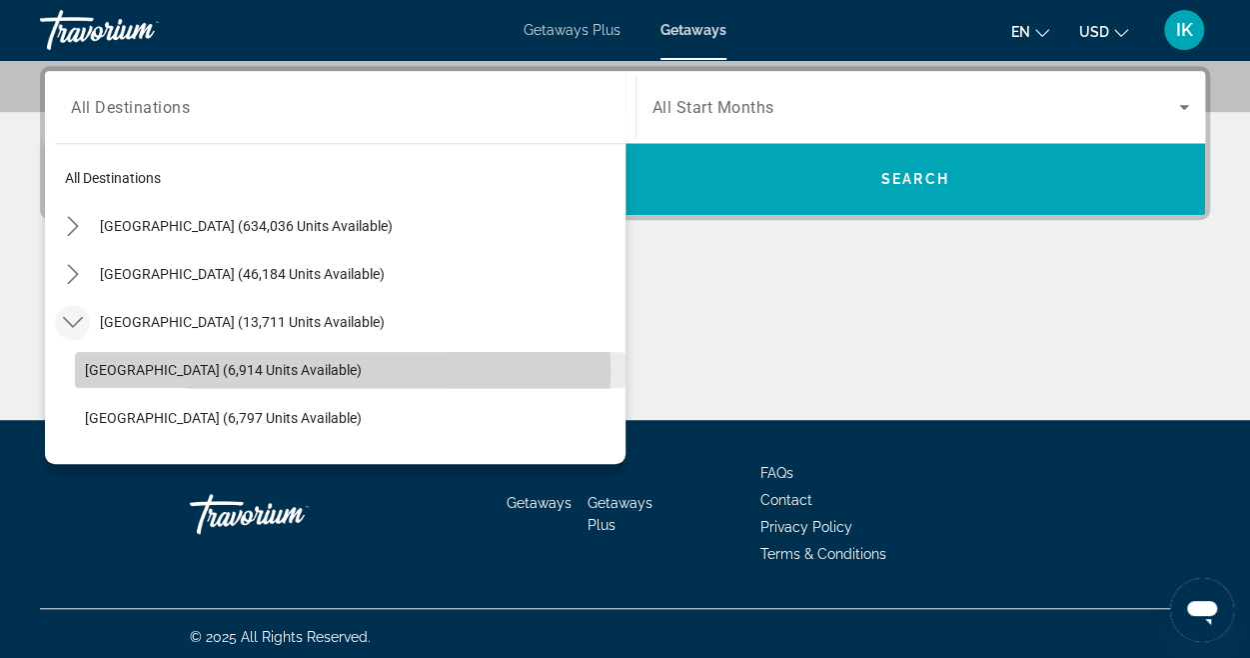
click at [144, 368] on span "Eastern Canada (6,914 units available)" at bounding box center [223, 370] width 277 height 16
type input "**********"
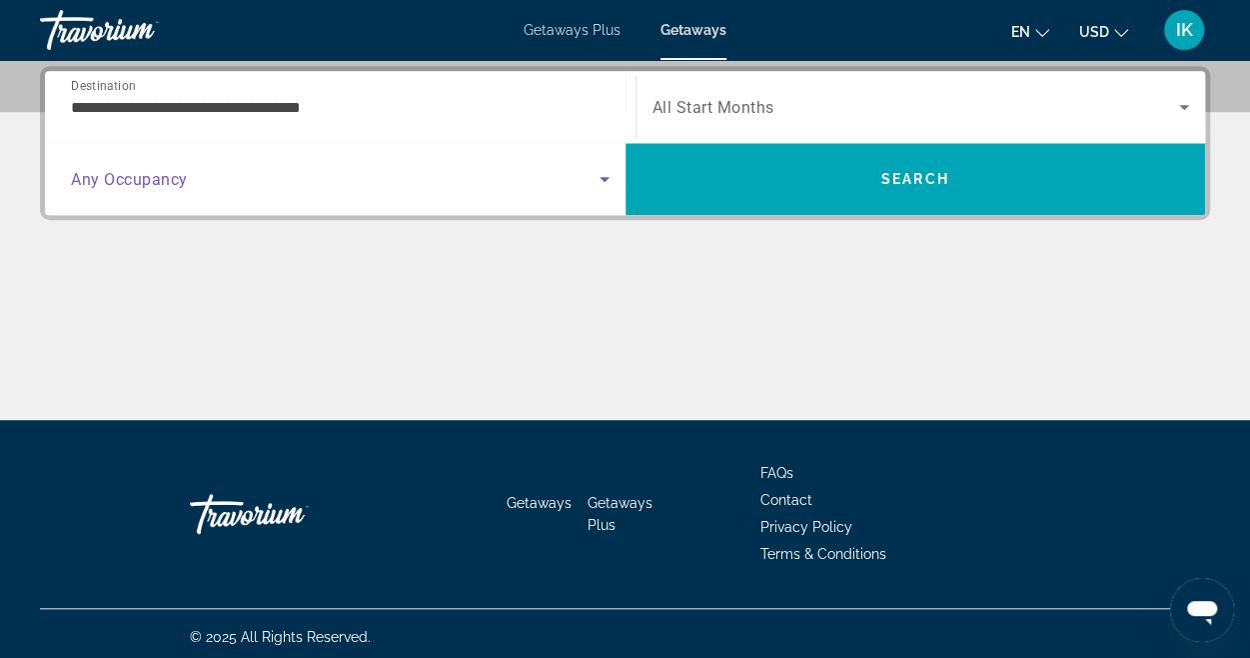
click at [602, 181] on icon "Search widget" at bounding box center [605, 179] width 24 height 24
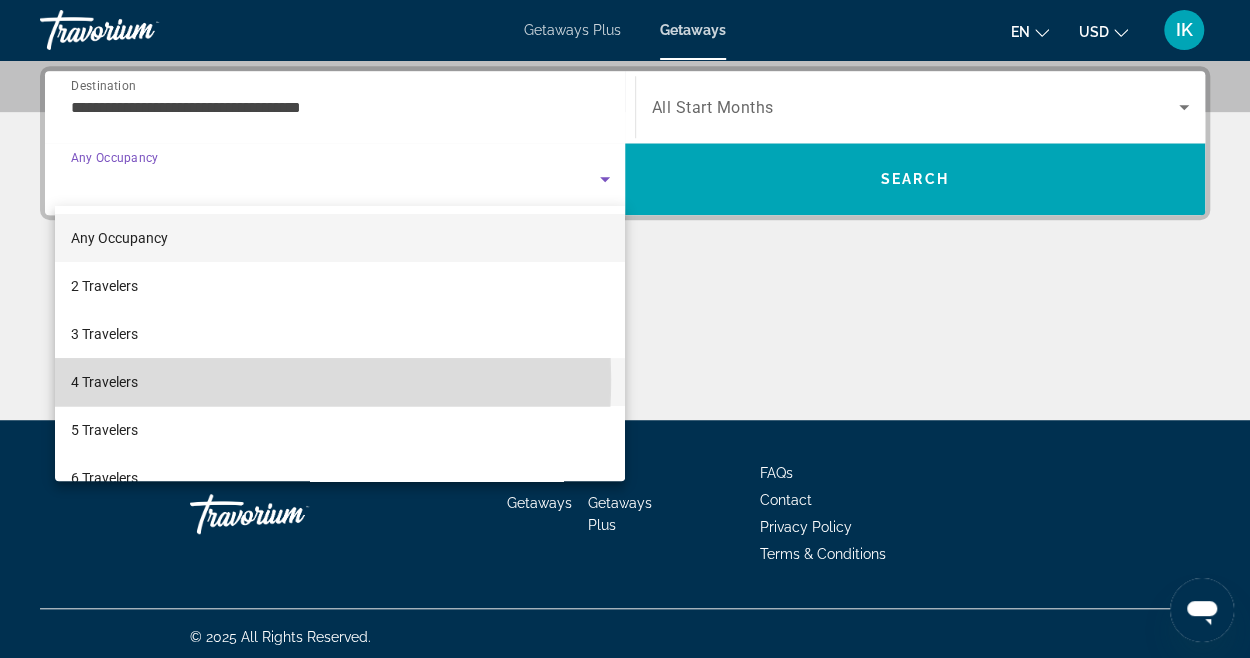
click at [129, 379] on span "4 Travelers" at bounding box center [104, 382] width 67 height 24
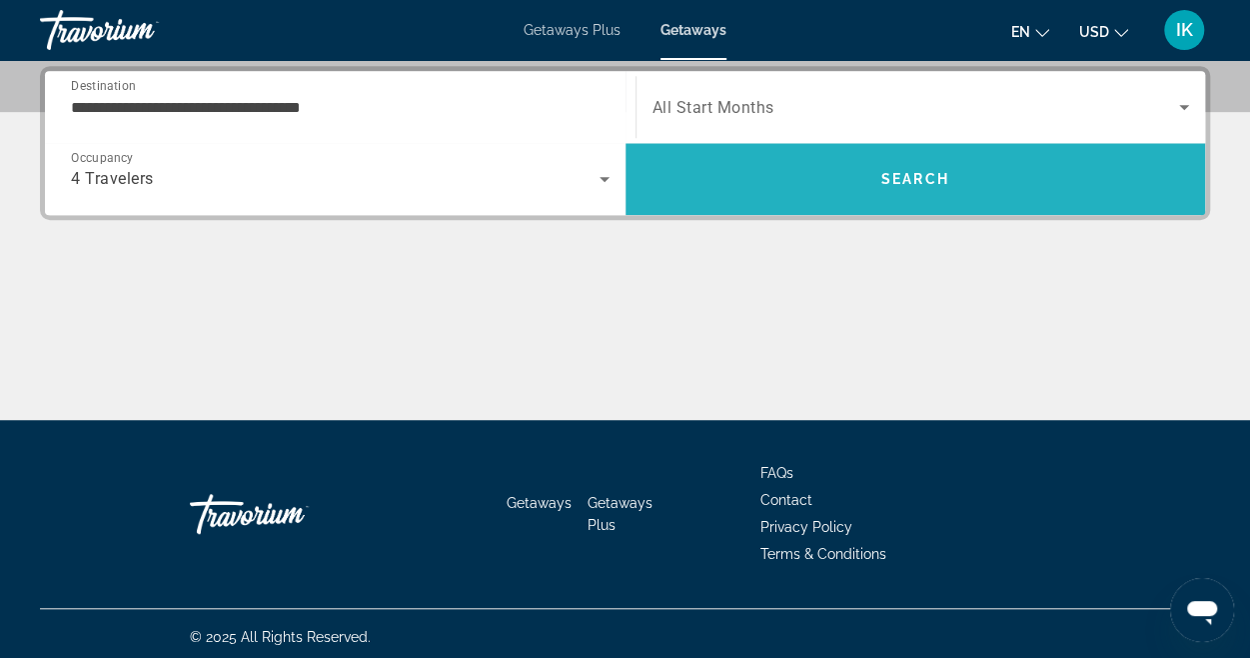
click at [915, 168] on span "Search" at bounding box center [916, 179] width 581 height 48
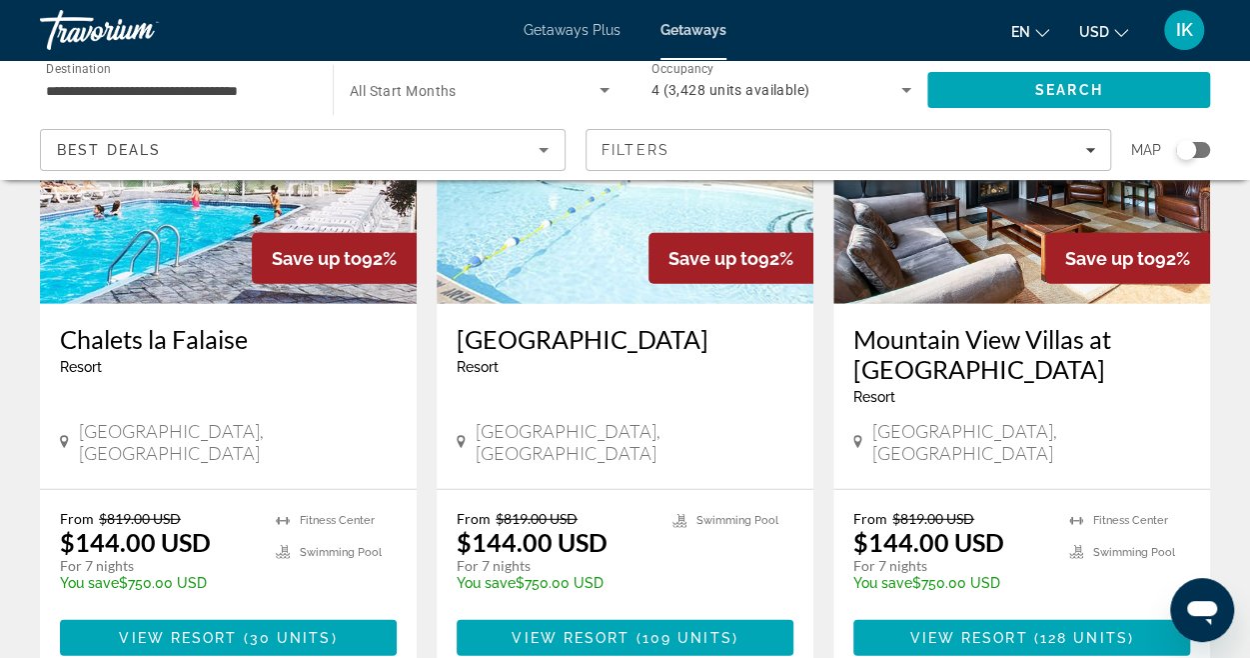
scroll to position [2488, 0]
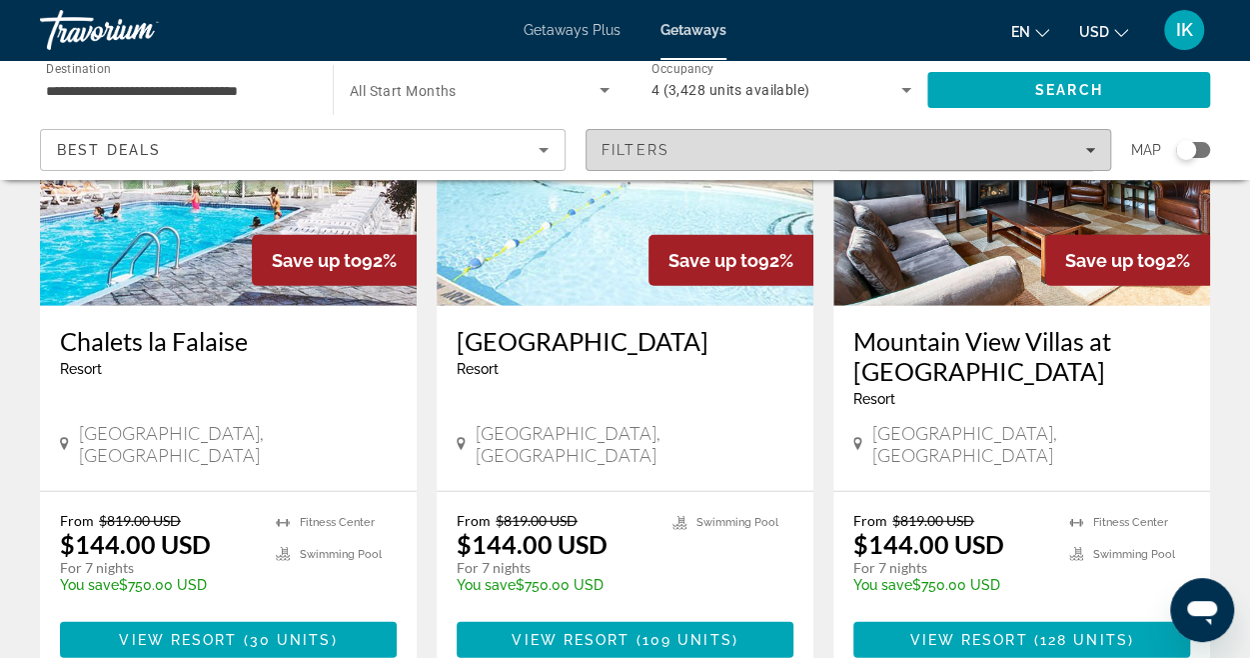
click at [1091, 155] on div "Filters" at bounding box center [849, 150] width 494 height 16
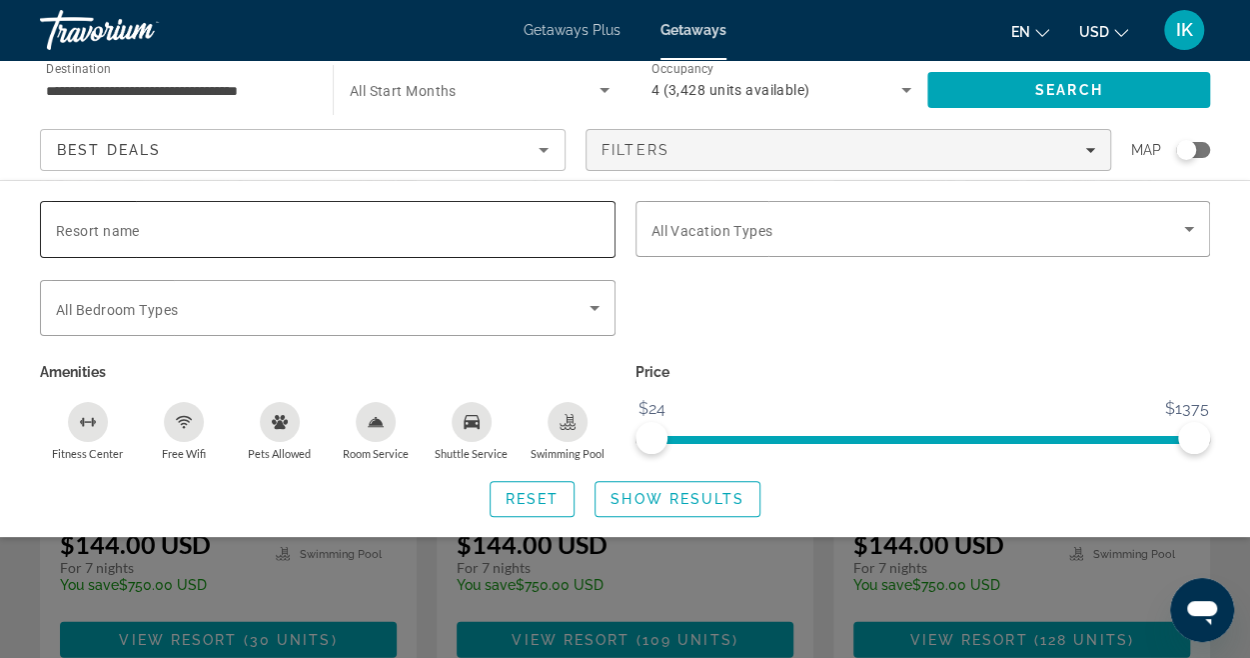
click at [408, 213] on div "Search widget" at bounding box center [328, 229] width 544 height 57
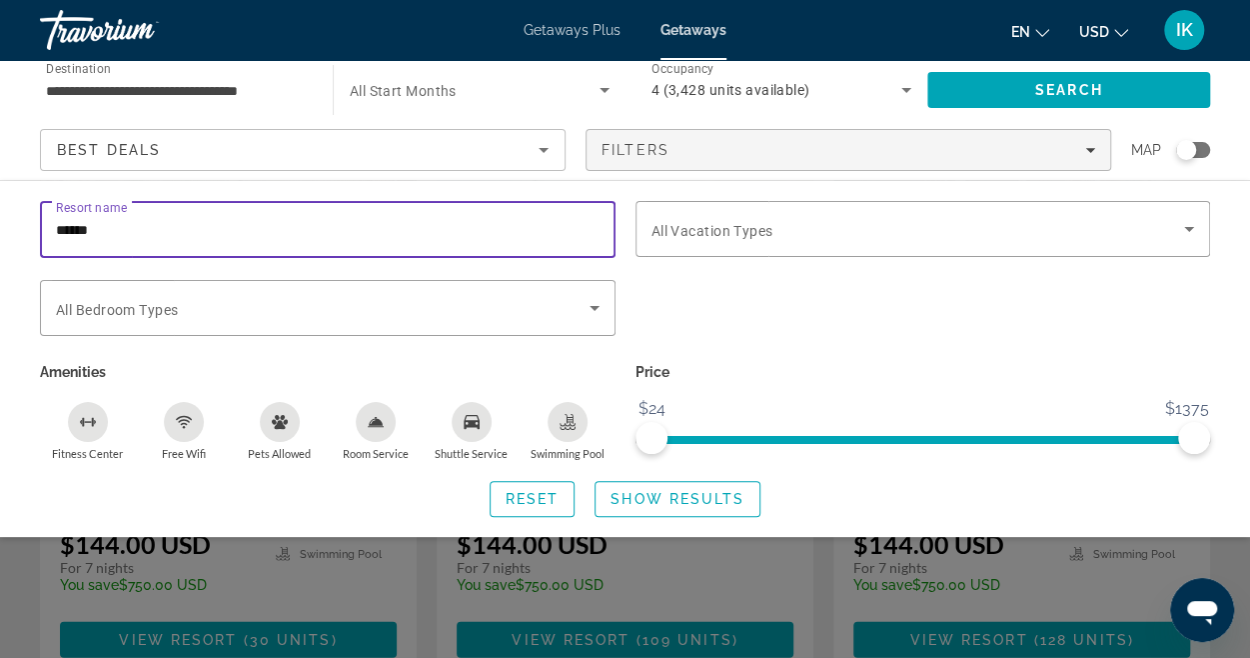
click at [94, 236] on input "******" at bounding box center [328, 230] width 544 height 24
click at [61, 229] on input "******" at bounding box center [328, 230] width 544 height 24
type input "******"
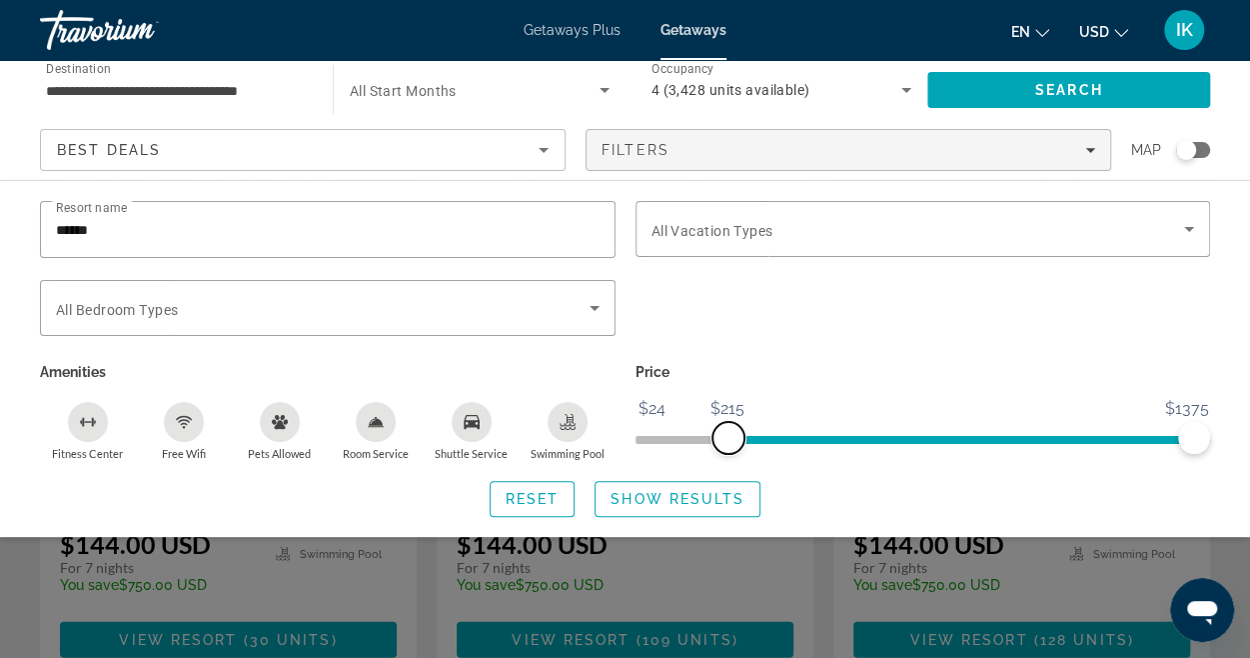
drag, startPoint x: 652, startPoint y: 434, endPoint x: 727, endPoint y: 444, distance: 76.6
click at [727, 444] on span "ngx-slider" at bounding box center [729, 438] width 32 height 32
click at [611, 488] on span "Search widget" at bounding box center [678, 499] width 164 height 48
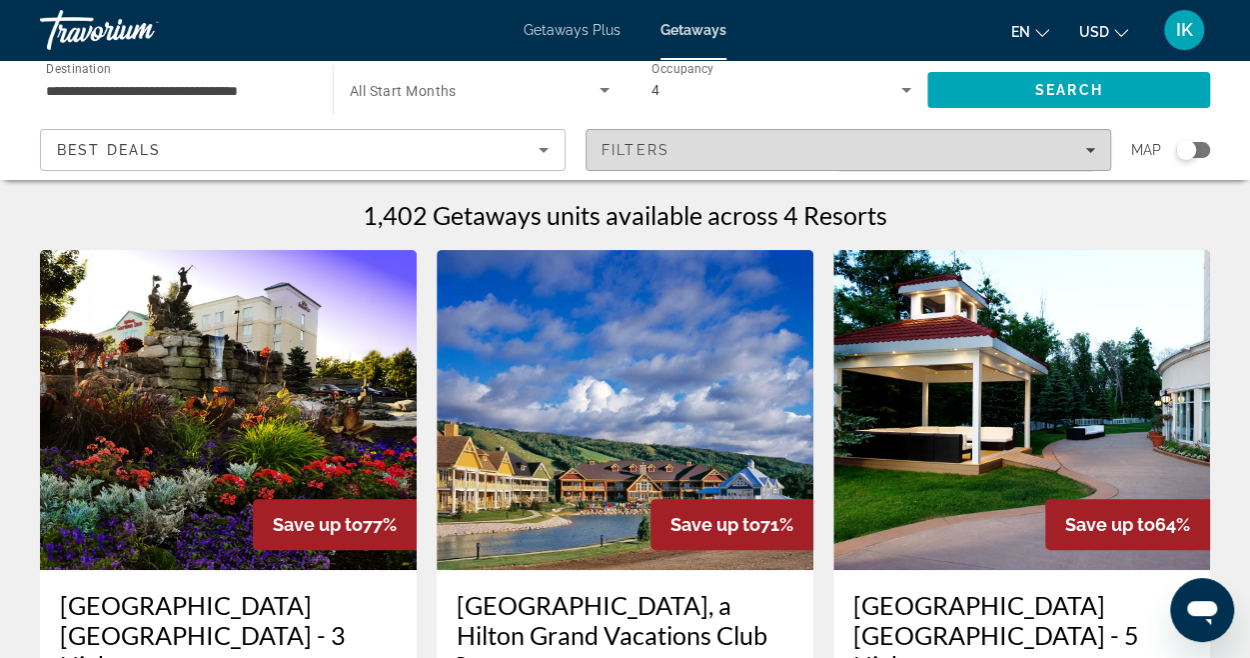
click at [1088, 155] on div "Filters" at bounding box center [849, 150] width 494 height 16
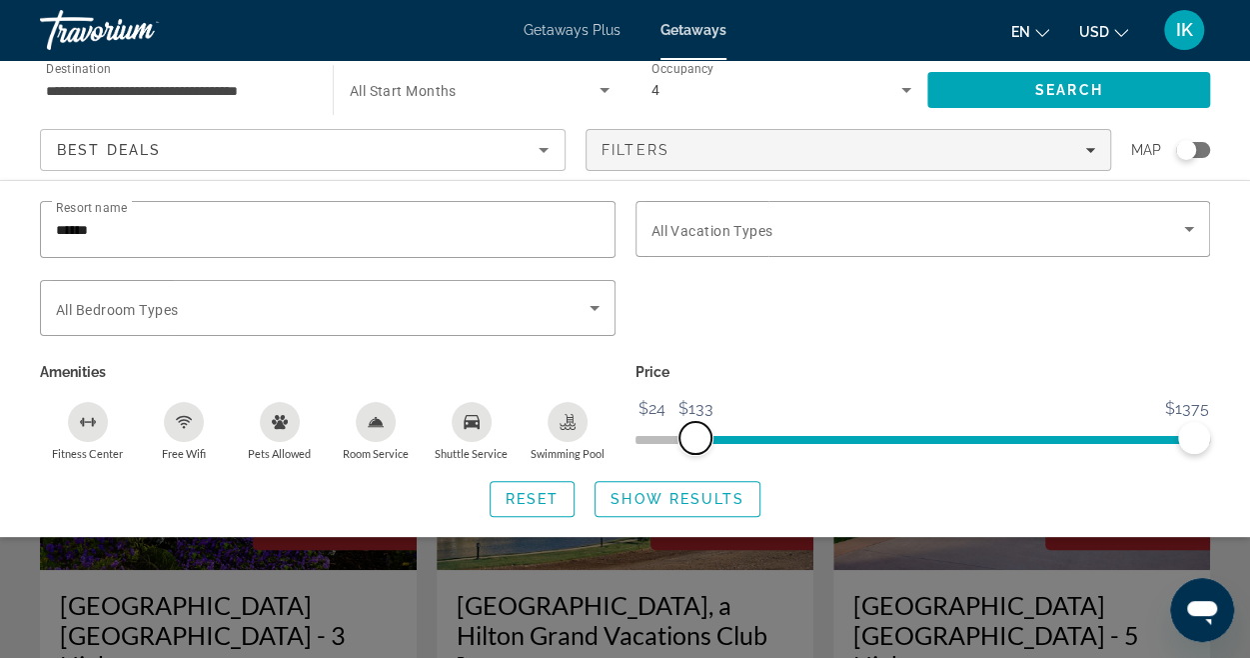
drag, startPoint x: 723, startPoint y: 441, endPoint x: 695, endPoint y: 442, distance: 29.0
click at [695, 442] on span "ngx-slider" at bounding box center [696, 438] width 32 height 32
click at [681, 491] on span "Show Results" at bounding box center [678, 499] width 134 height 16
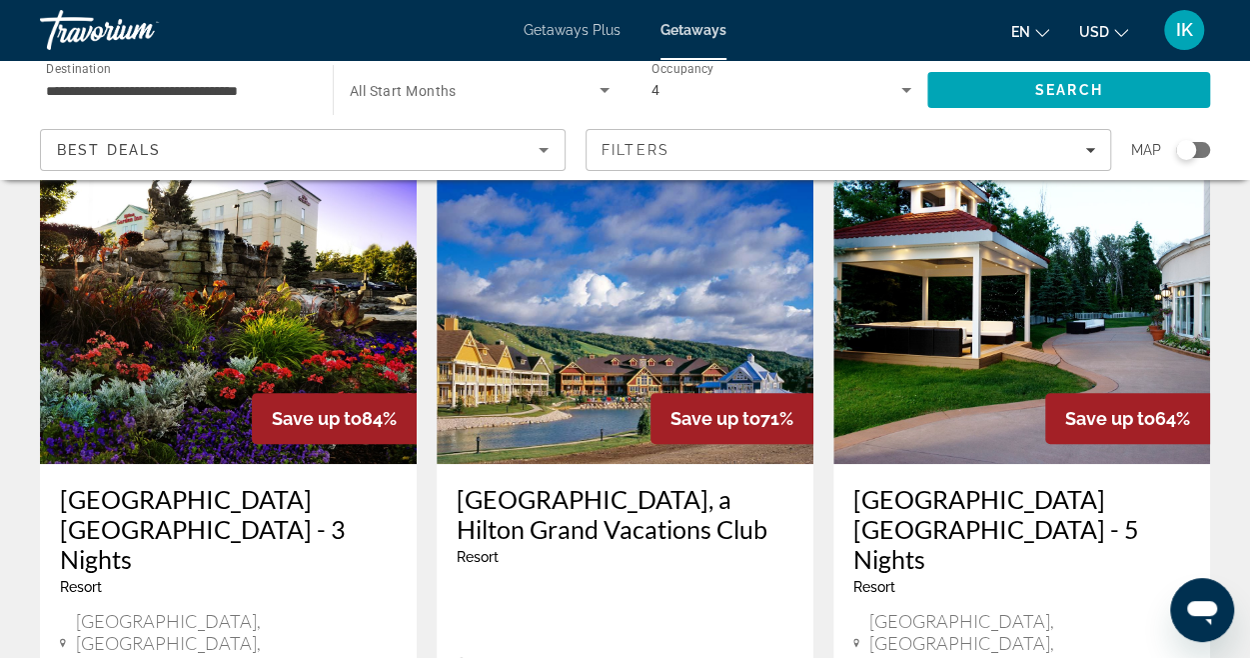
scroll to position [107, 0]
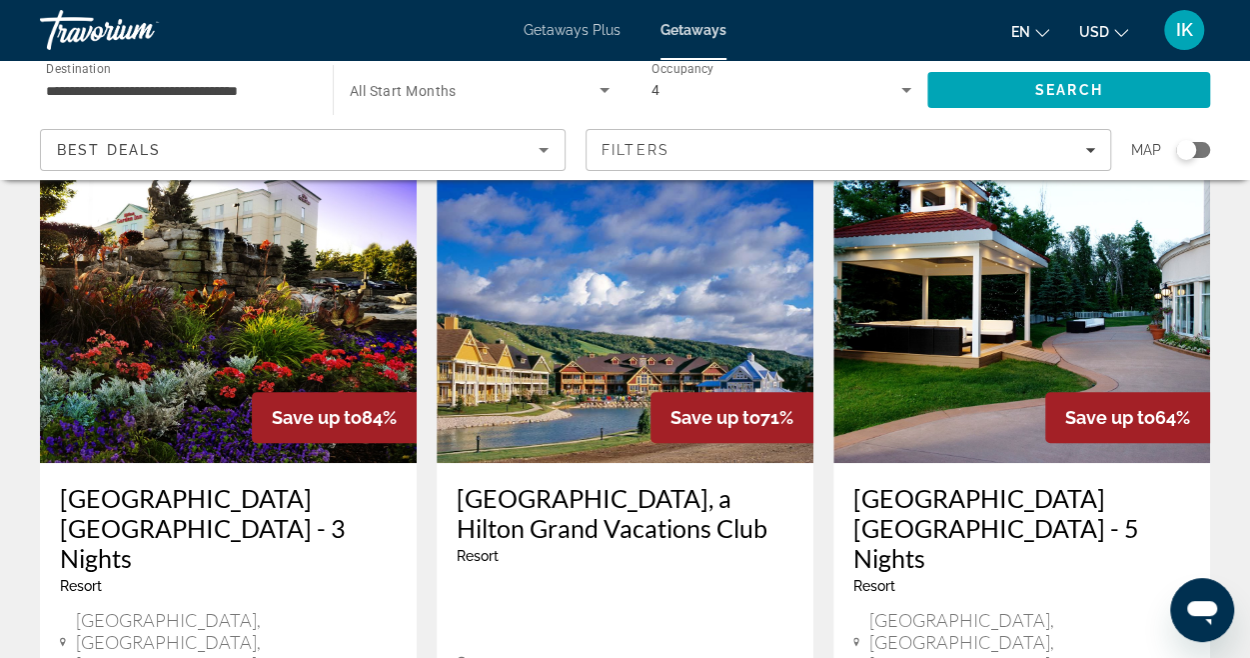
click at [551, 306] on img "Main content" at bounding box center [625, 303] width 377 height 320
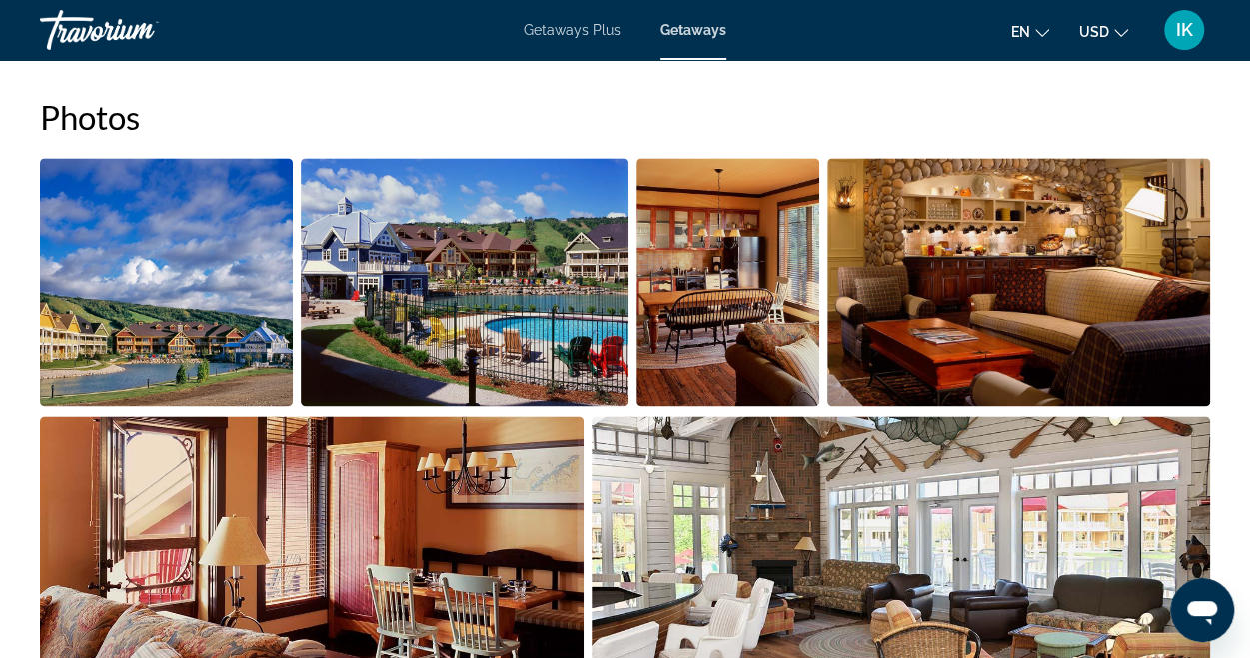
scroll to position [1224, 0]
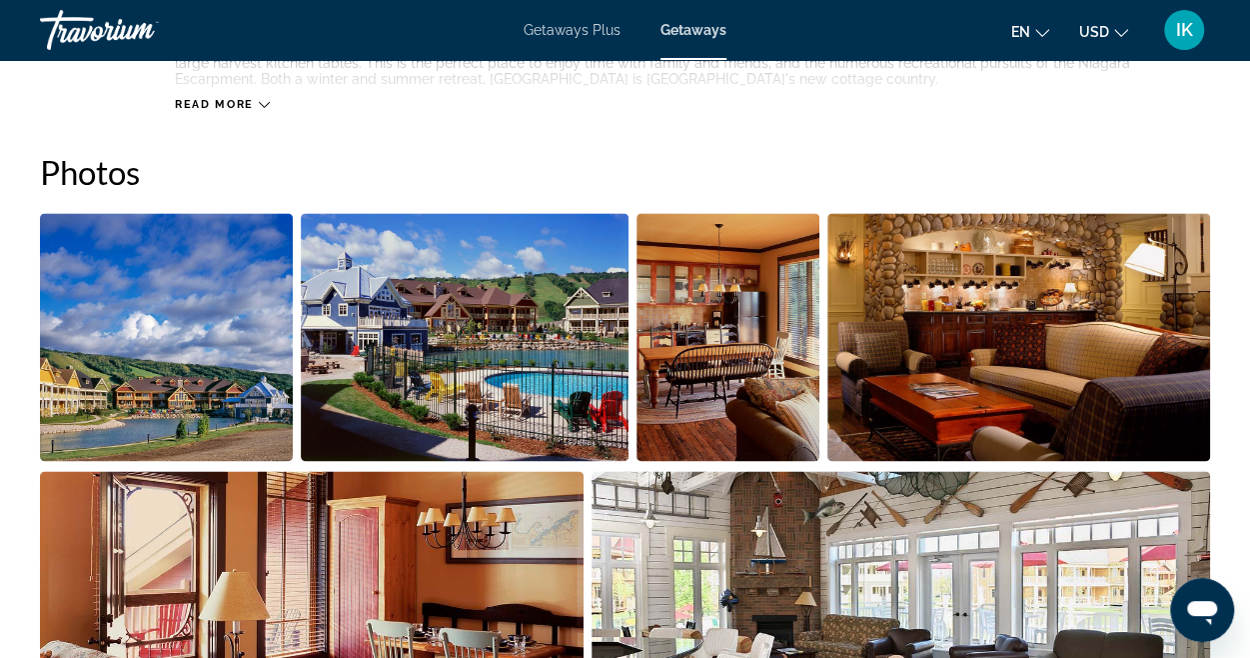
click at [265, 295] on img "Open full-screen image slider" at bounding box center [166, 337] width 253 height 248
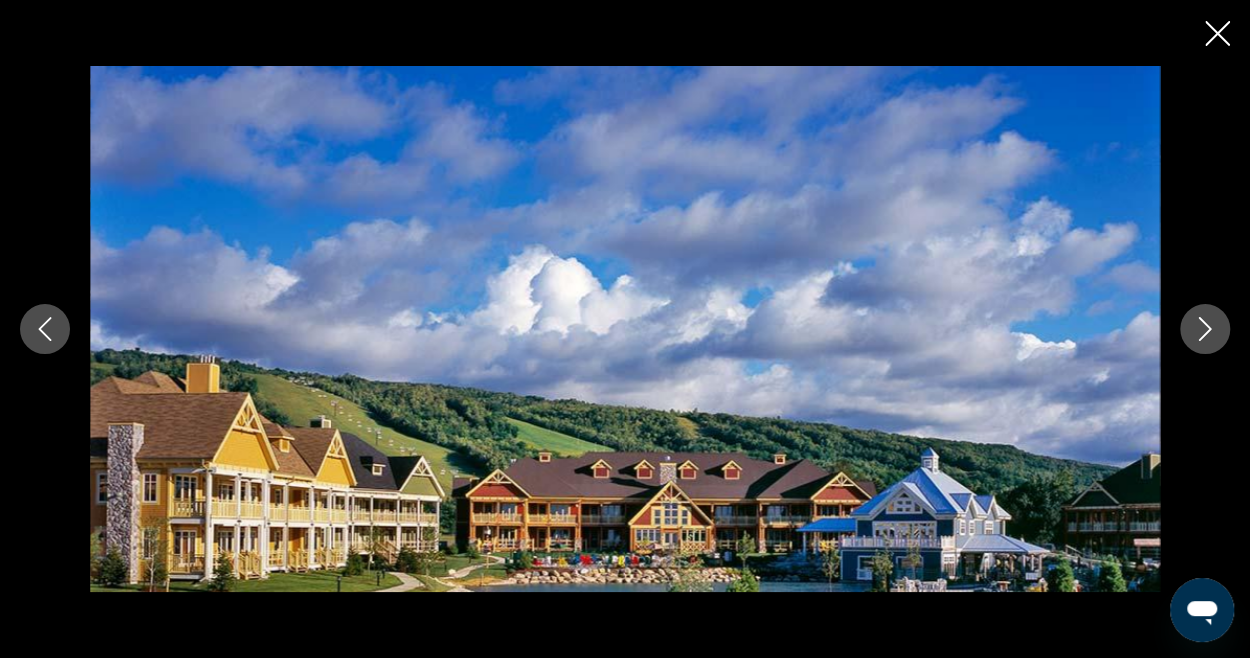
click at [1210, 323] on icon "Next image" at bounding box center [1205, 329] width 24 height 24
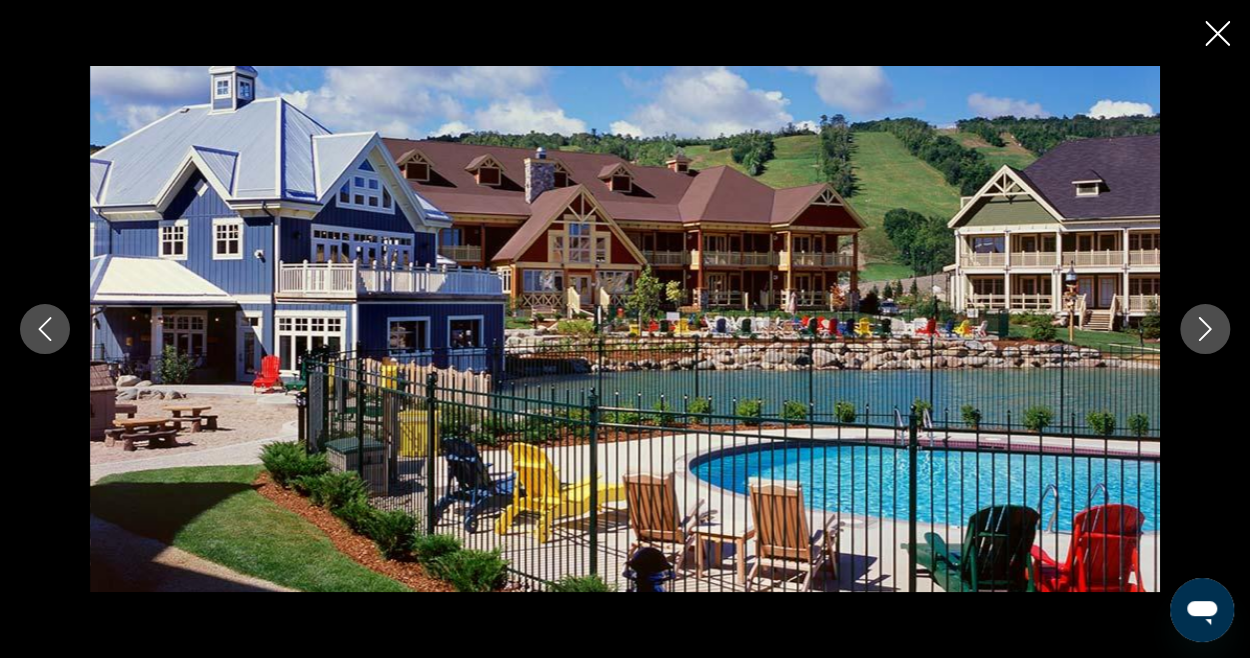
click at [1210, 323] on icon "Next image" at bounding box center [1205, 329] width 24 height 24
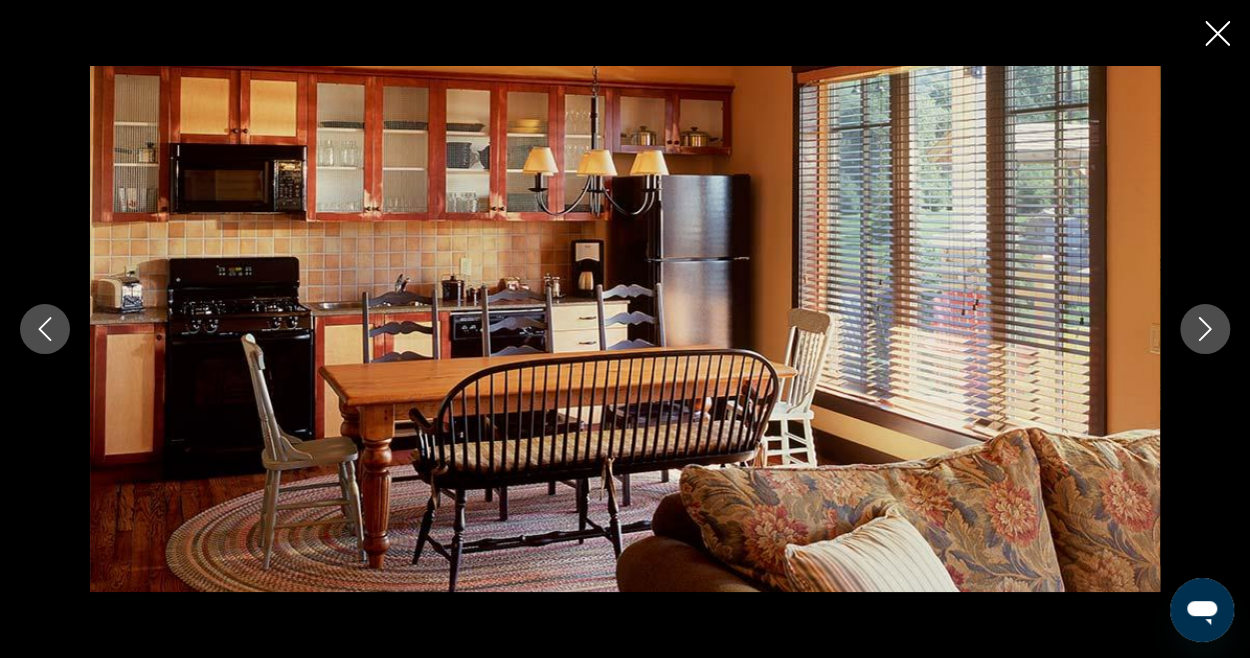
click at [1210, 323] on icon "Next image" at bounding box center [1205, 329] width 24 height 24
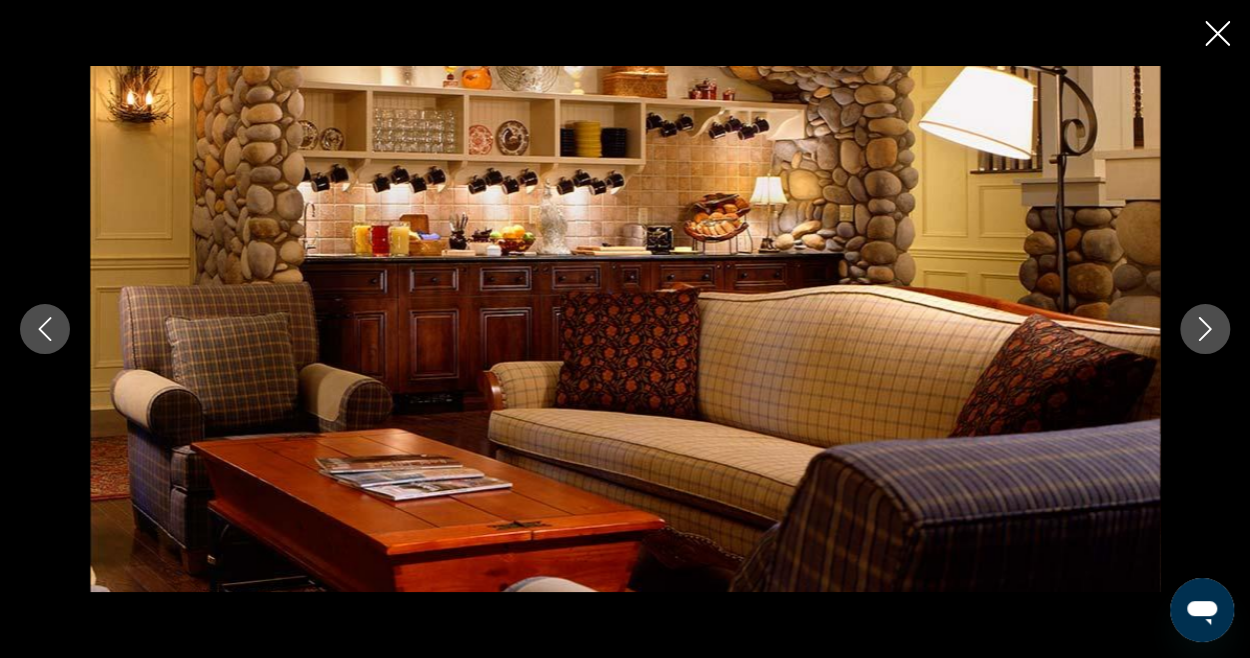
click at [1210, 323] on icon "Next image" at bounding box center [1205, 329] width 24 height 24
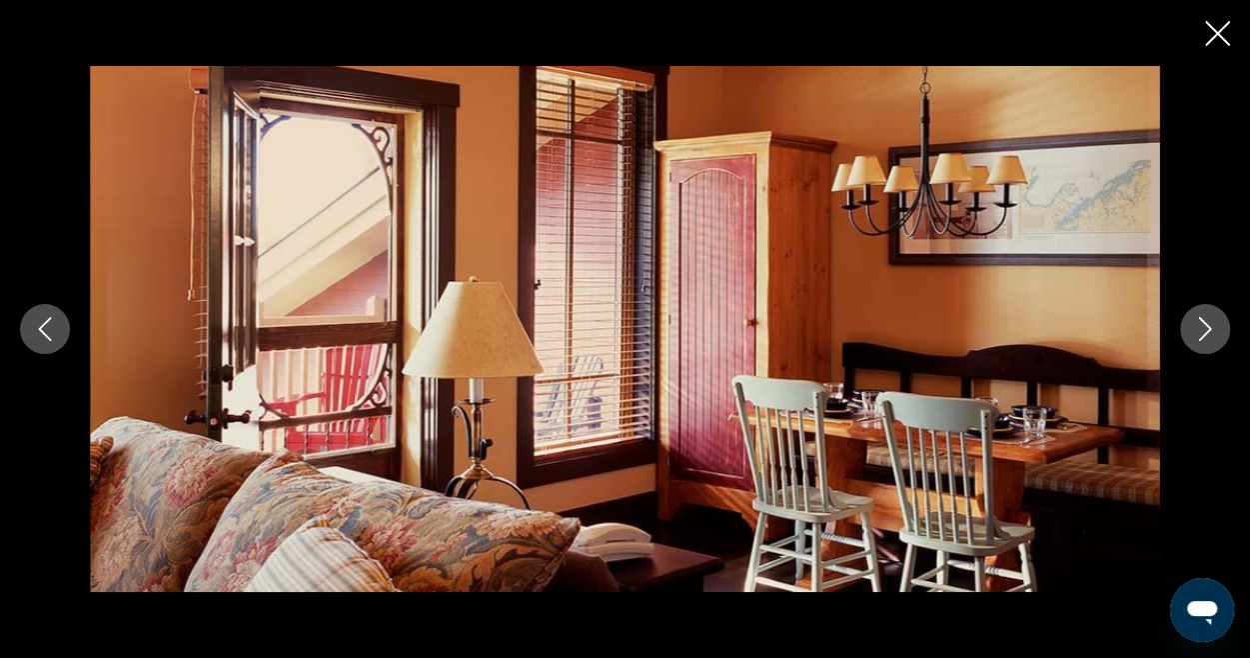
click at [1210, 323] on icon "Next image" at bounding box center [1205, 329] width 24 height 24
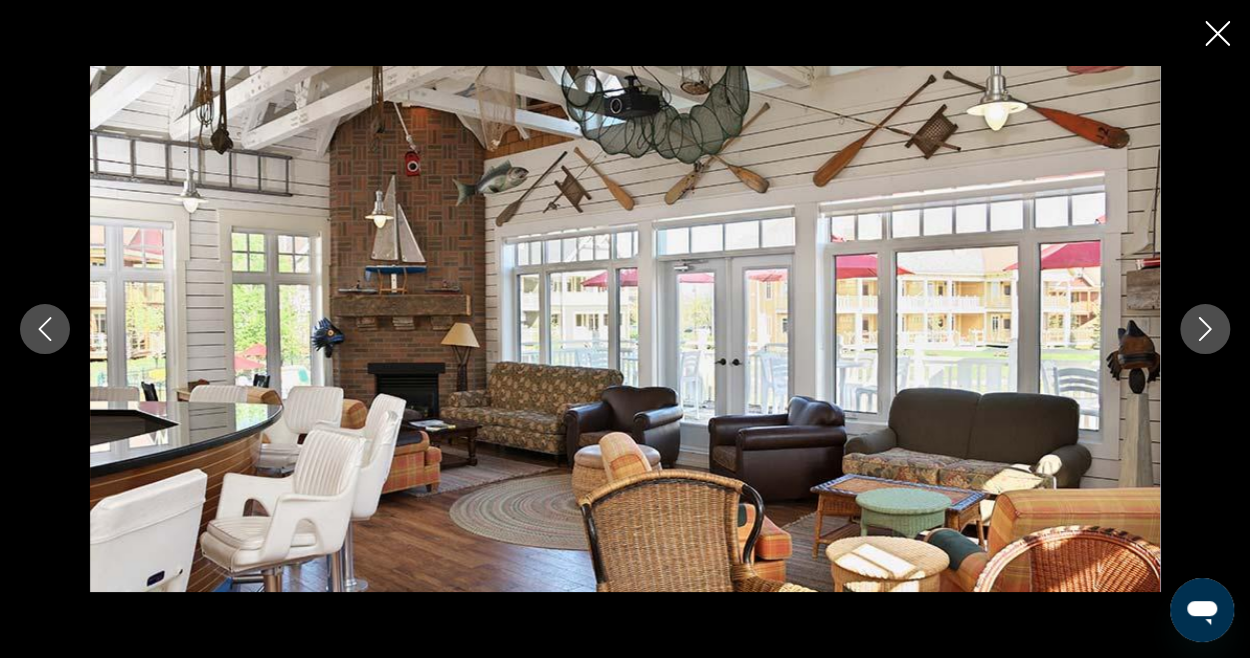
click at [1210, 323] on icon "Next image" at bounding box center [1205, 329] width 24 height 24
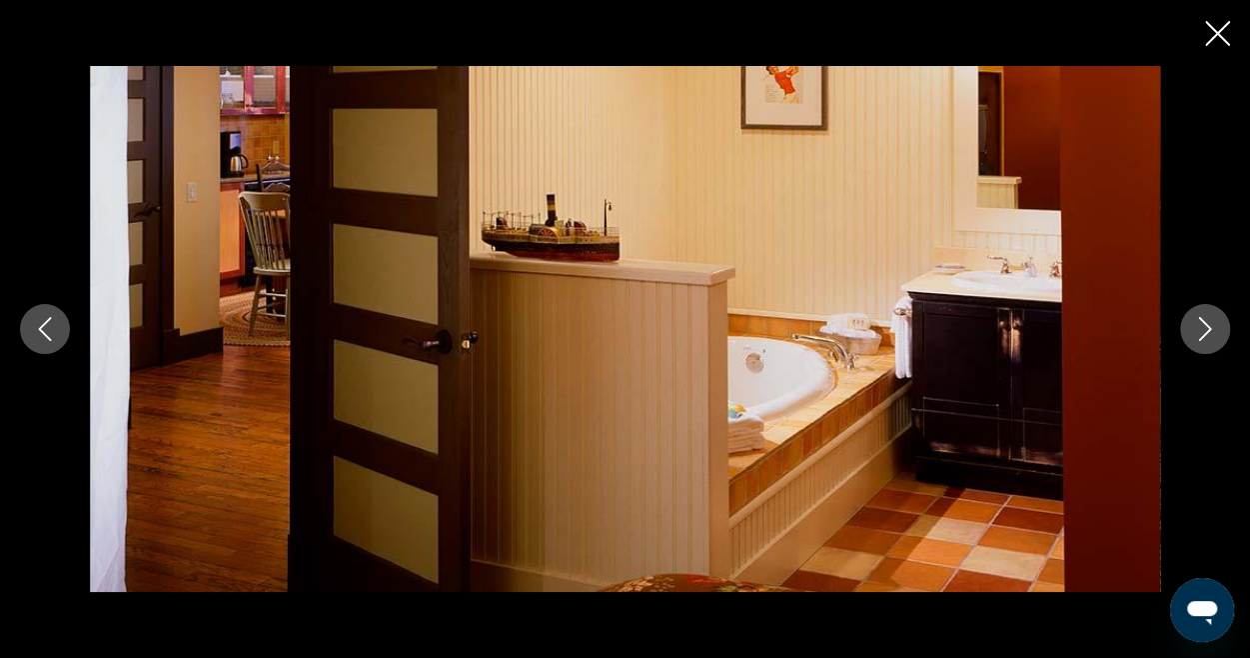
click at [1210, 323] on icon "Next image" at bounding box center [1205, 329] width 24 height 24
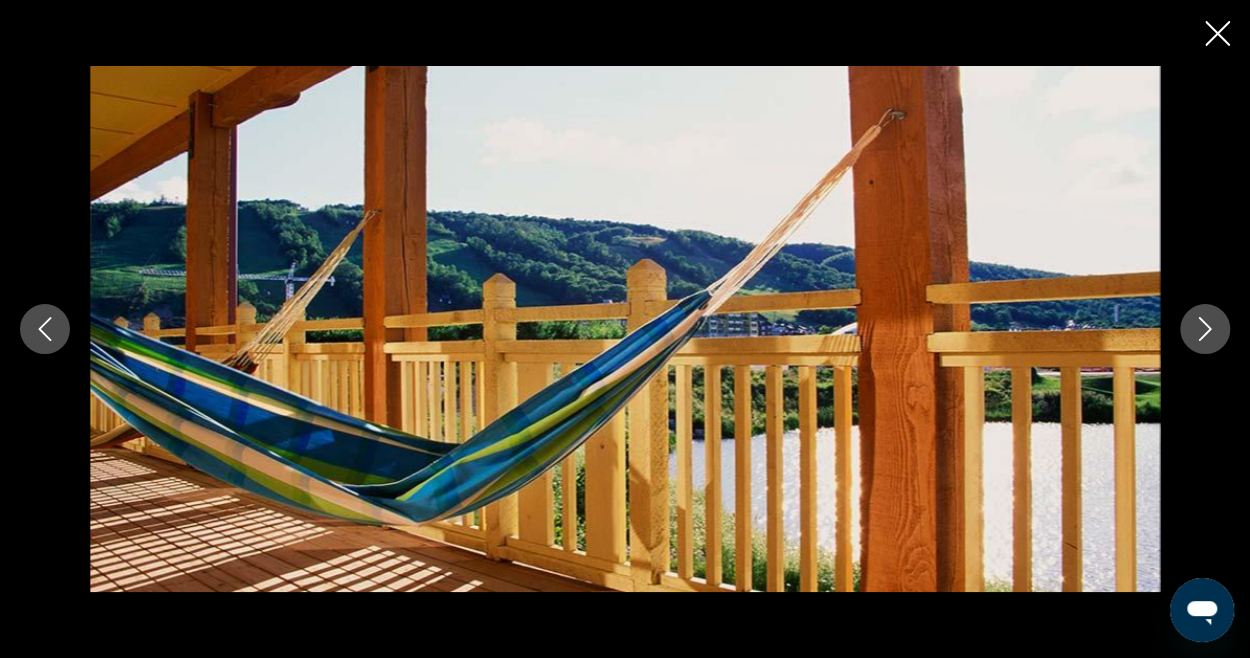
click at [1210, 323] on icon "Next image" at bounding box center [1205, 329] width 24 height 24
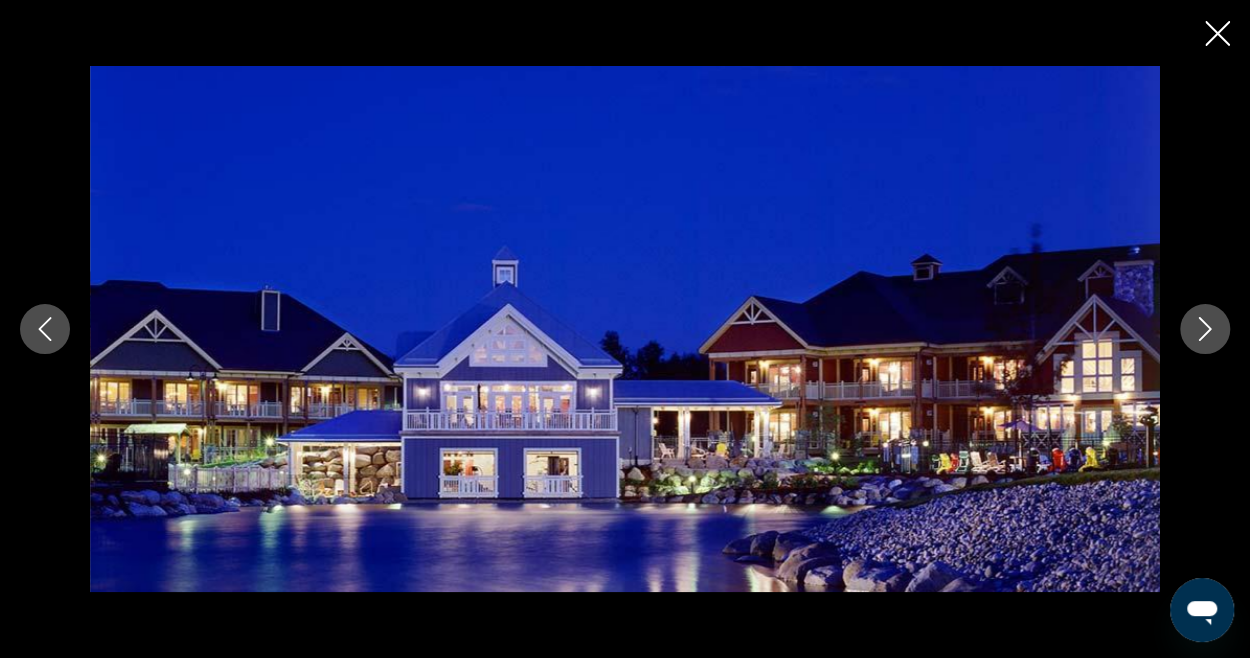
click at [59, 338] on button "Previous image" at bounding box center [45, 329] width 50 height 50
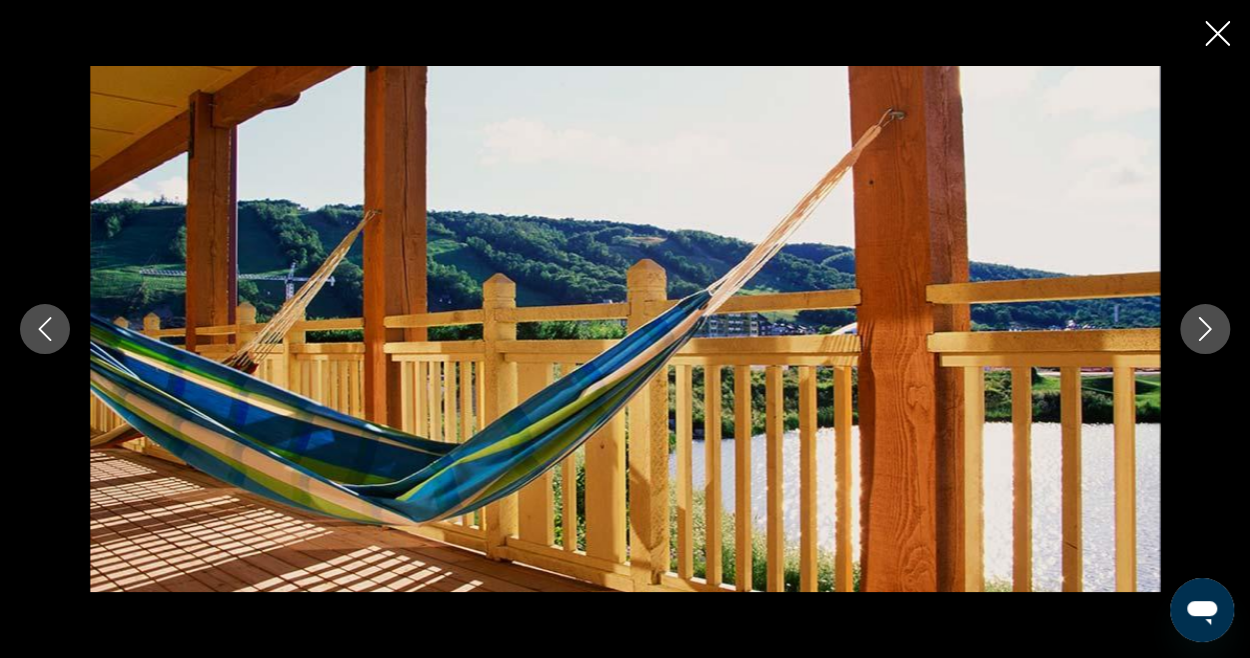
click at [1195, 327] on icon "Next image" at bounding box center [1205, 329] width 24 height 24
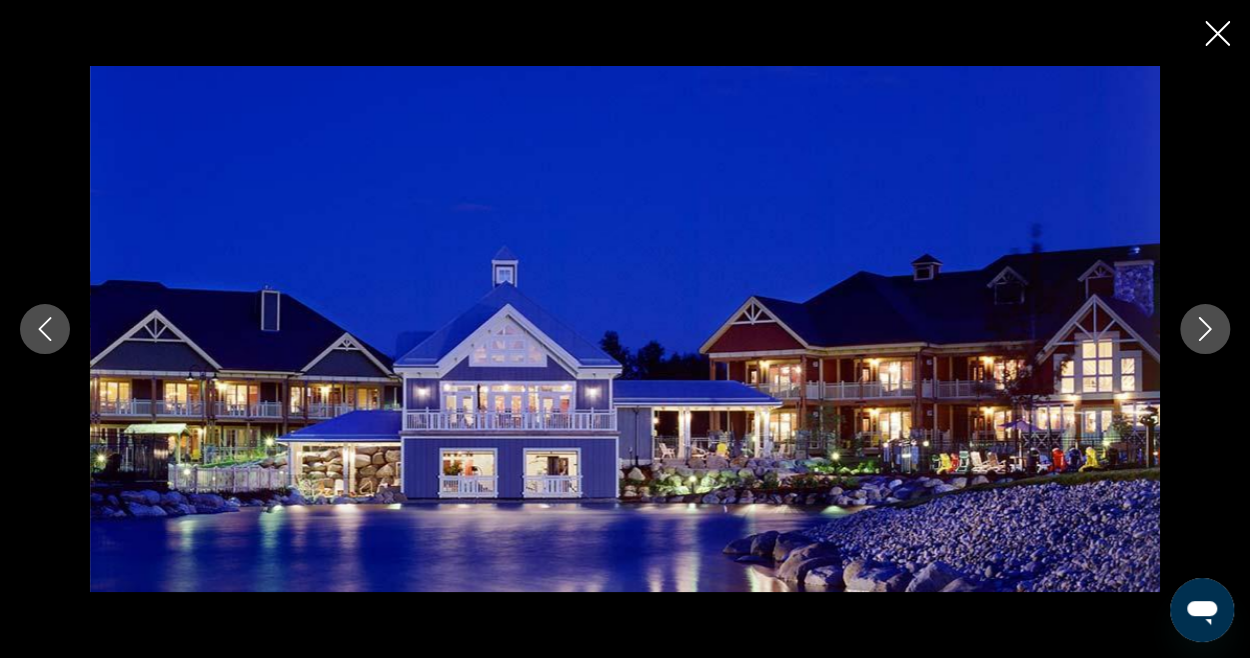
click at [1195, 327] on icon "Next image" at bounding box center [1205, 329] width 24 height 24
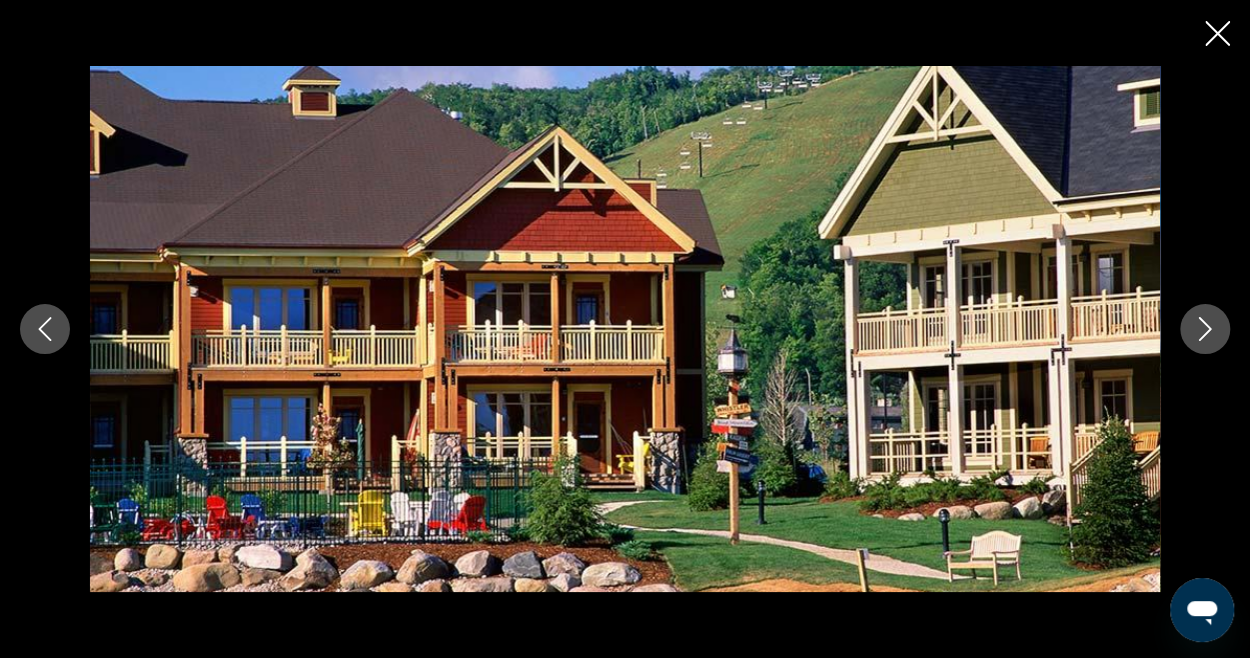
click at [1195, 327] on icon "Next image" at bounding box center [1205, 329] width 24 height 24
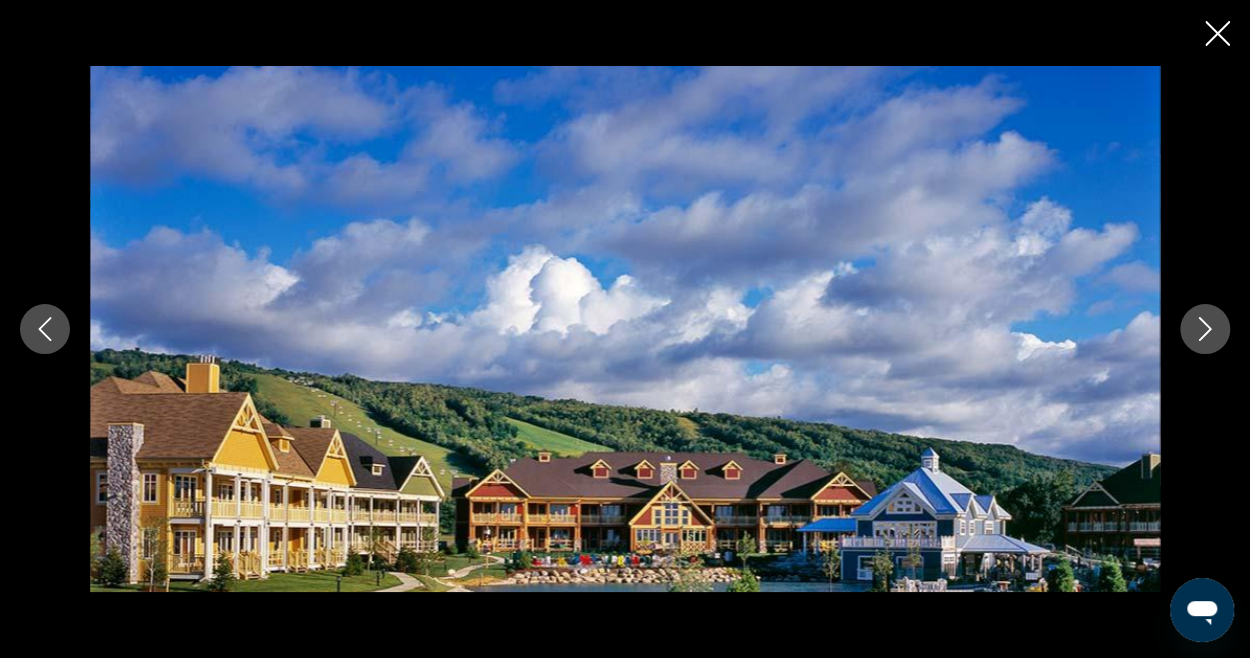
click at [1195, 327] on icon "Next image" at bounding box center [1205, 329] width 24 height 24
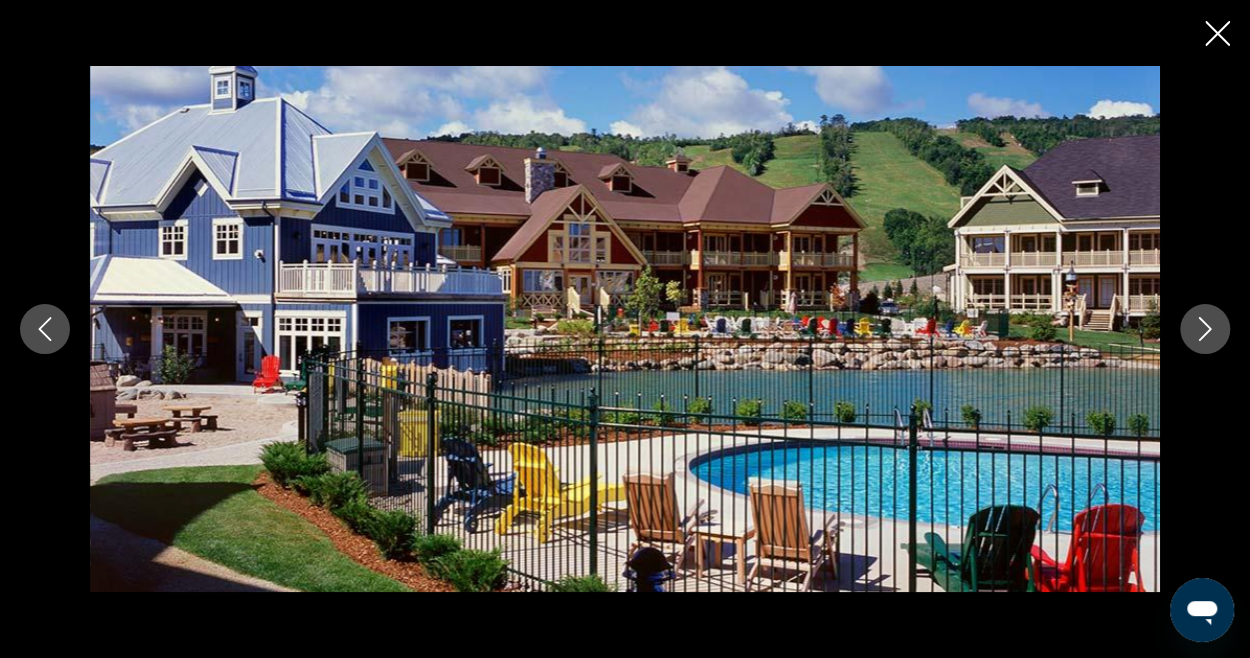
click at [1195, 327] on icon "Next image" at bounding box center [1205, 329] width 24 height 24
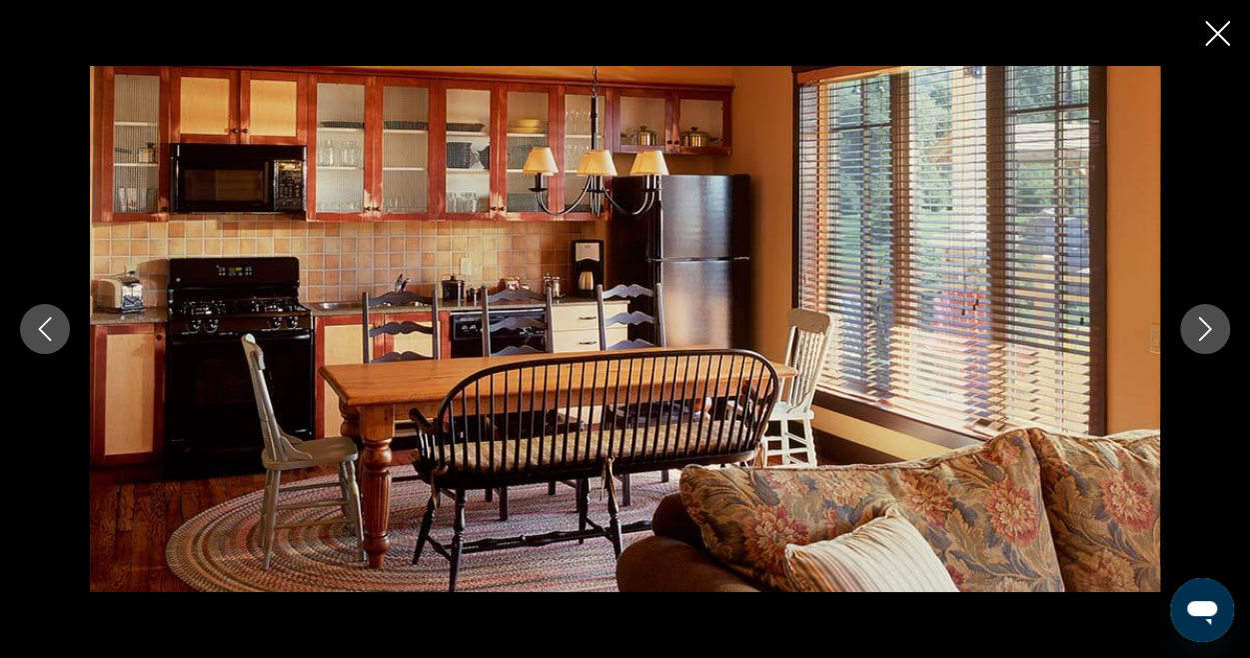
click at [1195, 327] on icon "Next image" at bounding box center [1205, 329] width 24 height 24
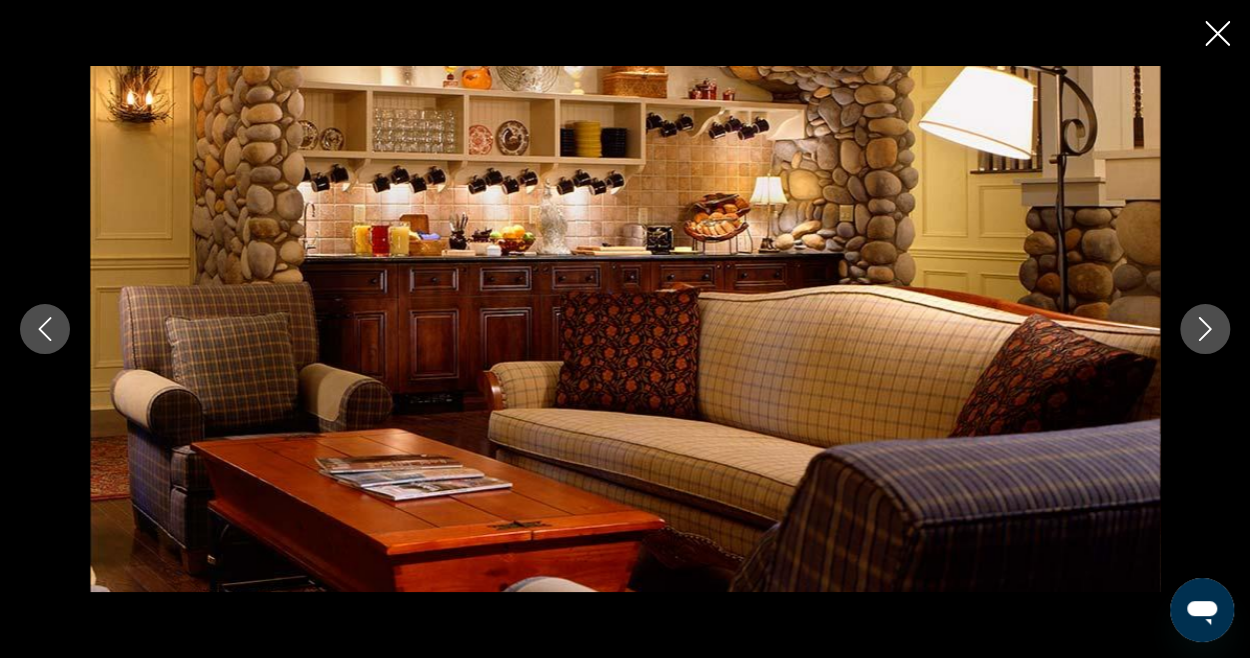
click at [1217, 28] on icon "Close slideshow" at bounding box center [1217, 33] width 25 height 25
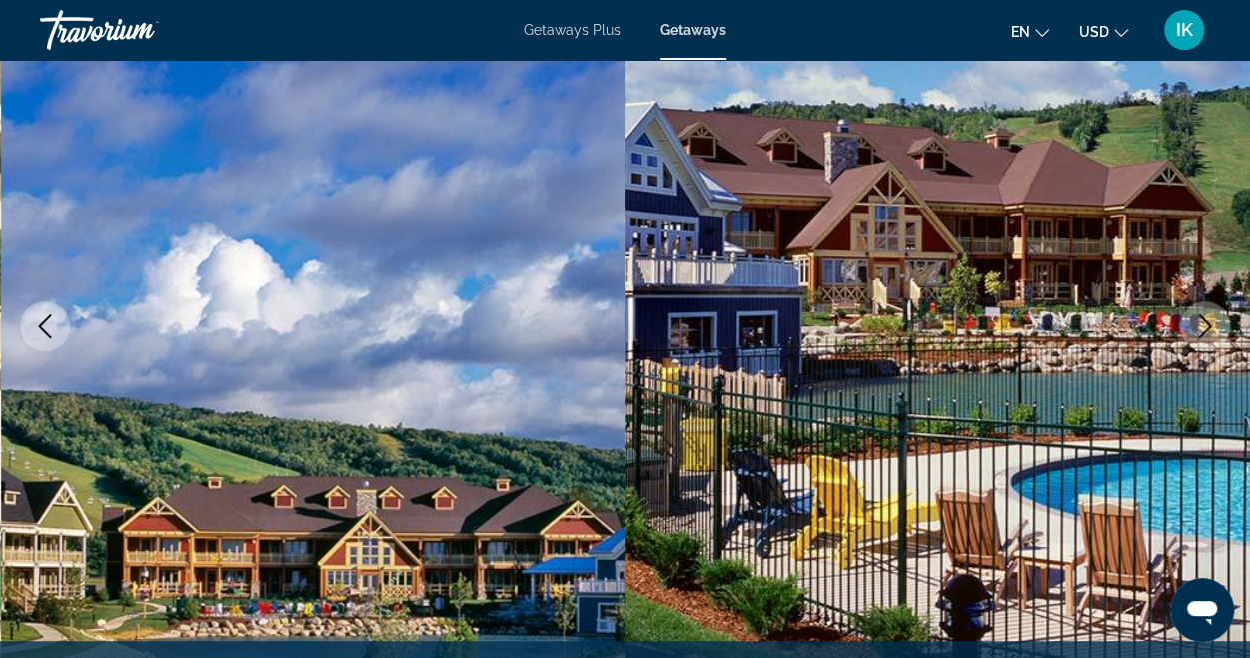
scroll to position [189, 0]
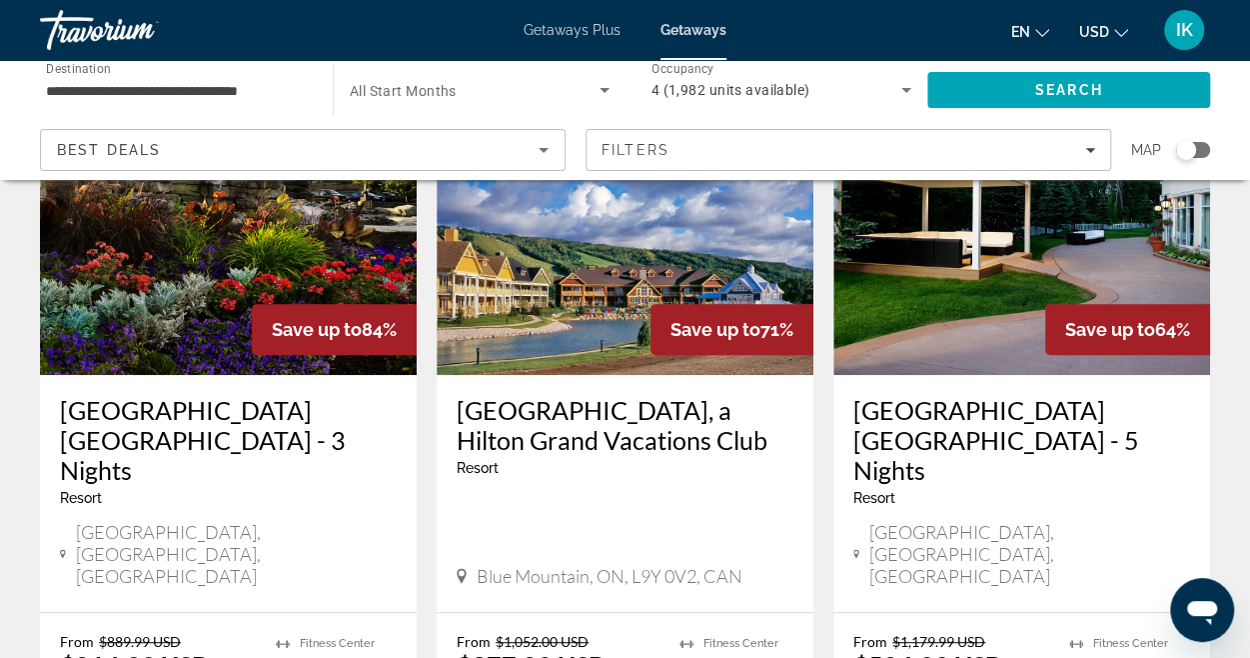
scroll to position [194, 0]
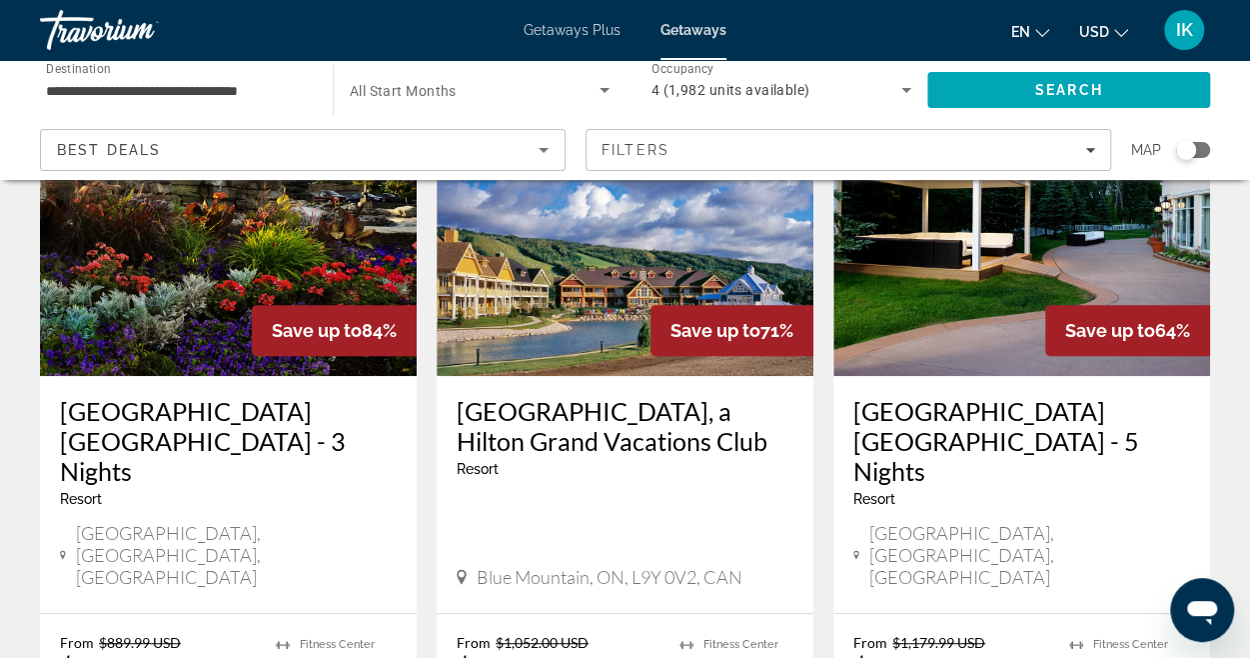
click at [885, 267] on img "Main content" at bounding box center [1021, 216] width 377 height 320
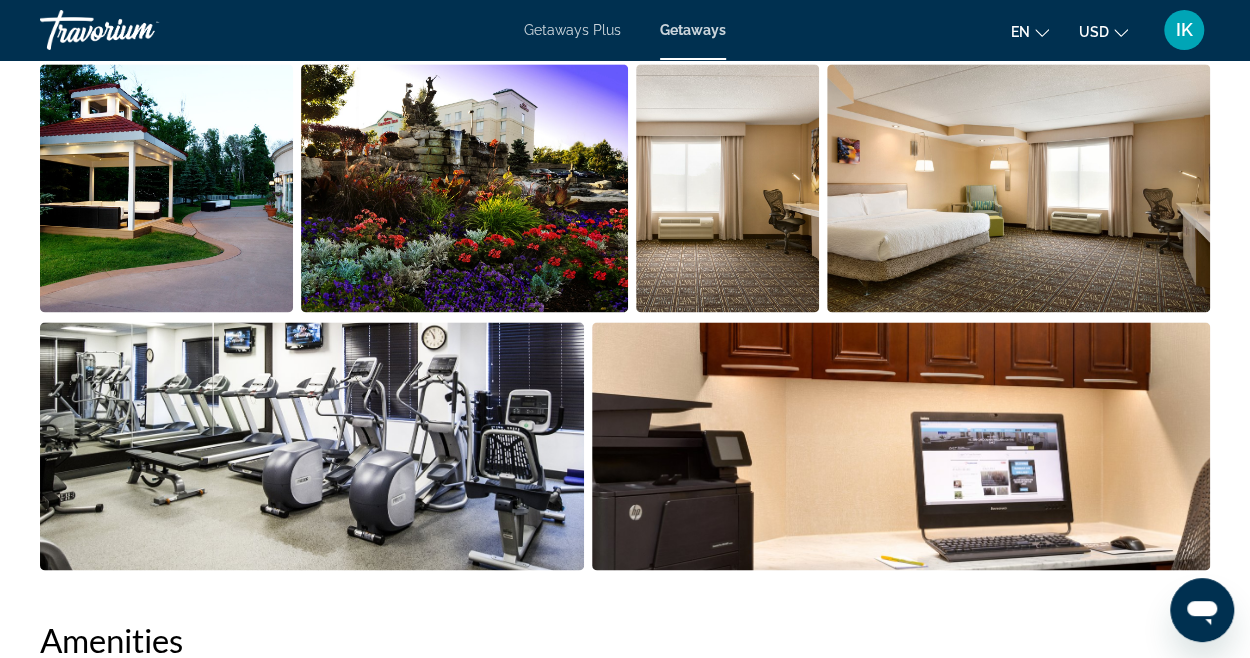
scroll to position [1357, 0]
click at [192, 261] on img "Open full-screen image slider" at bounding box center [166, 188] width 253 height 248
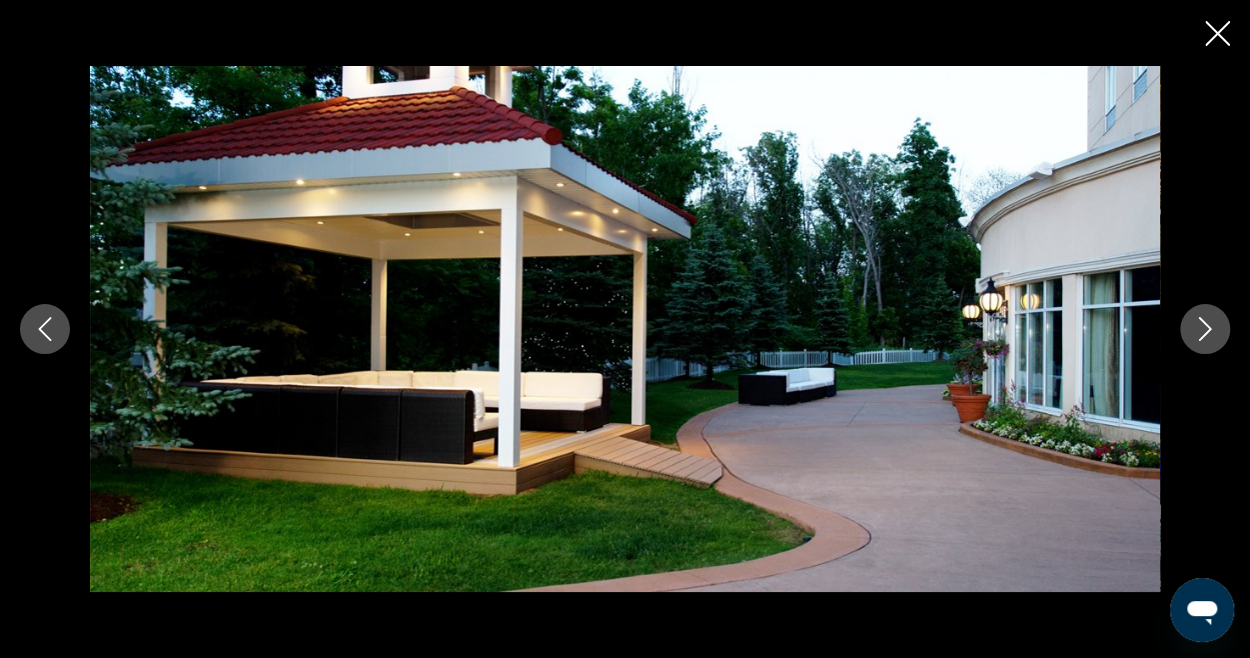
click at [1212, 337] on icon "Next image" at bounding box center [1205, 329] width 24 height 24
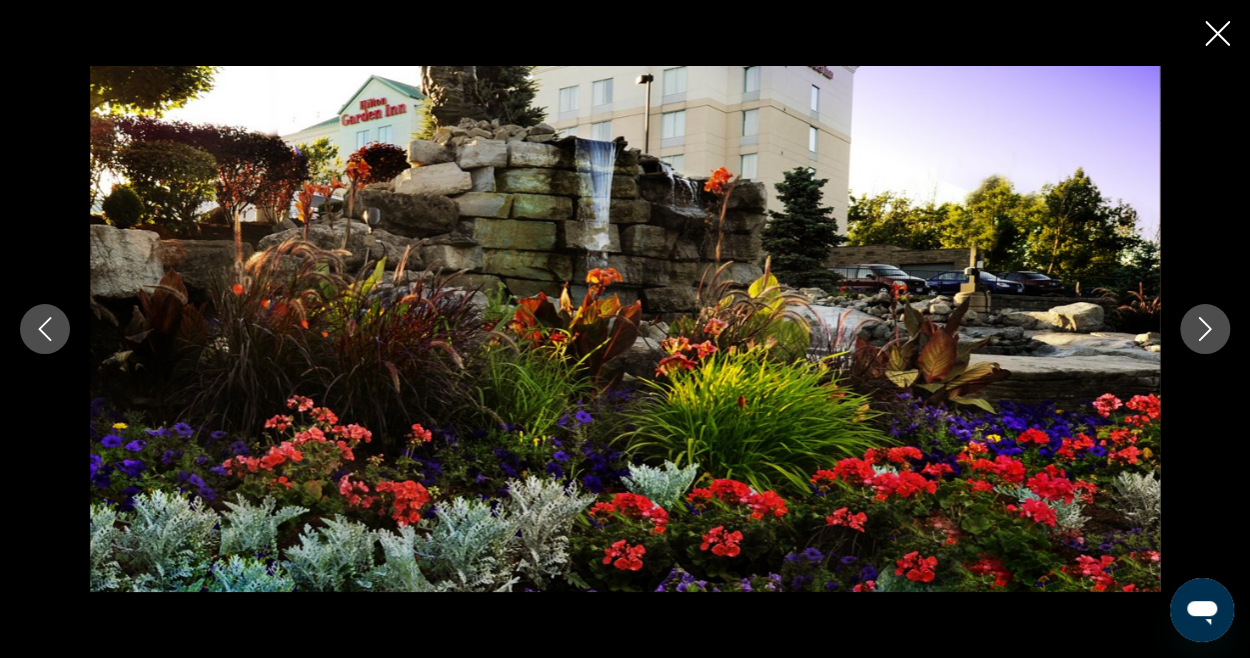
click at [1212, 337] on icon "Next image" at bounding box center [1205, 329] width 24 height 24
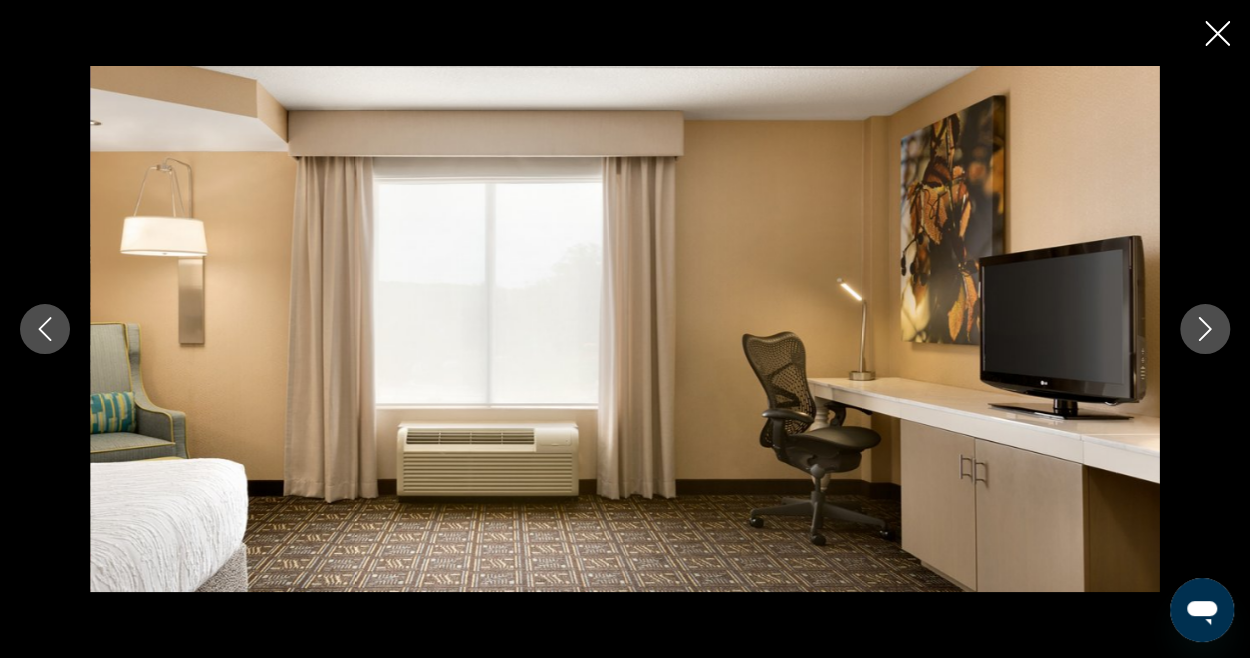
click at [1212, 337] on icon "Next image" at bounding box center [1205, 329] width 24 height 24
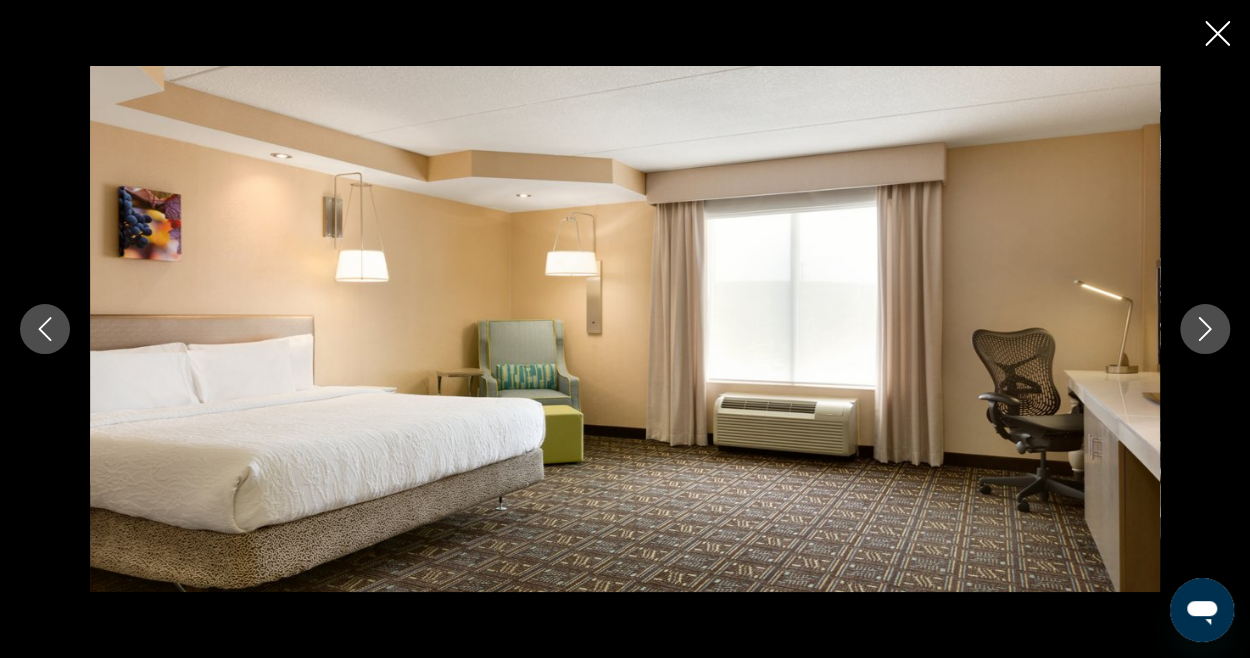
click at [1212, 337] on icon "Next image" at bounding box center [1205, 329] width 24 height 24
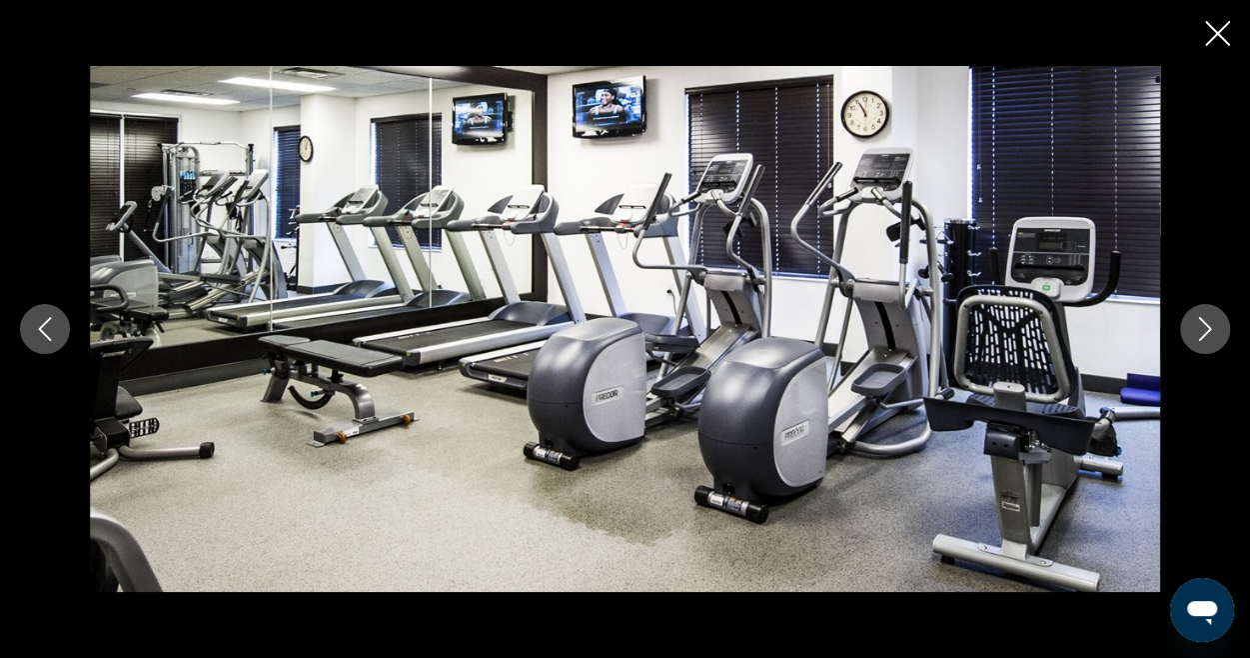
click at [1212, 337] on icon "Next image" at bounding box center [1205, 329] width 24 height 24
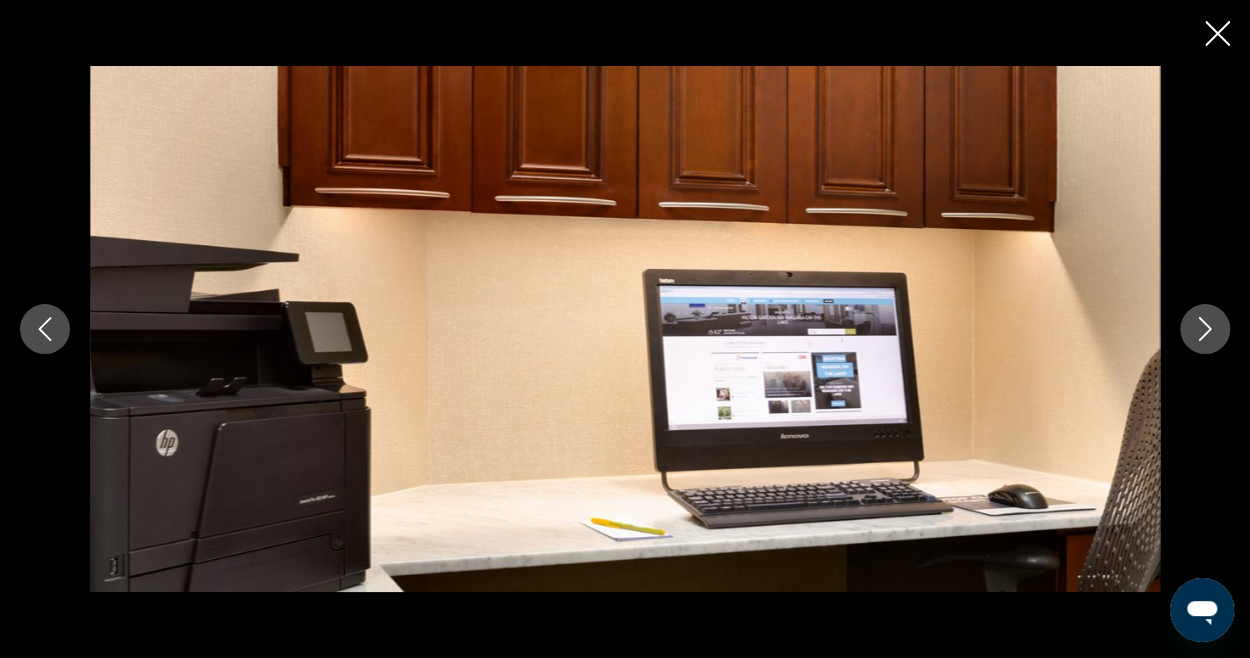
click at [1212, 337] on icon "Next image" at bounding box center [1205, 329] width 24 height 24
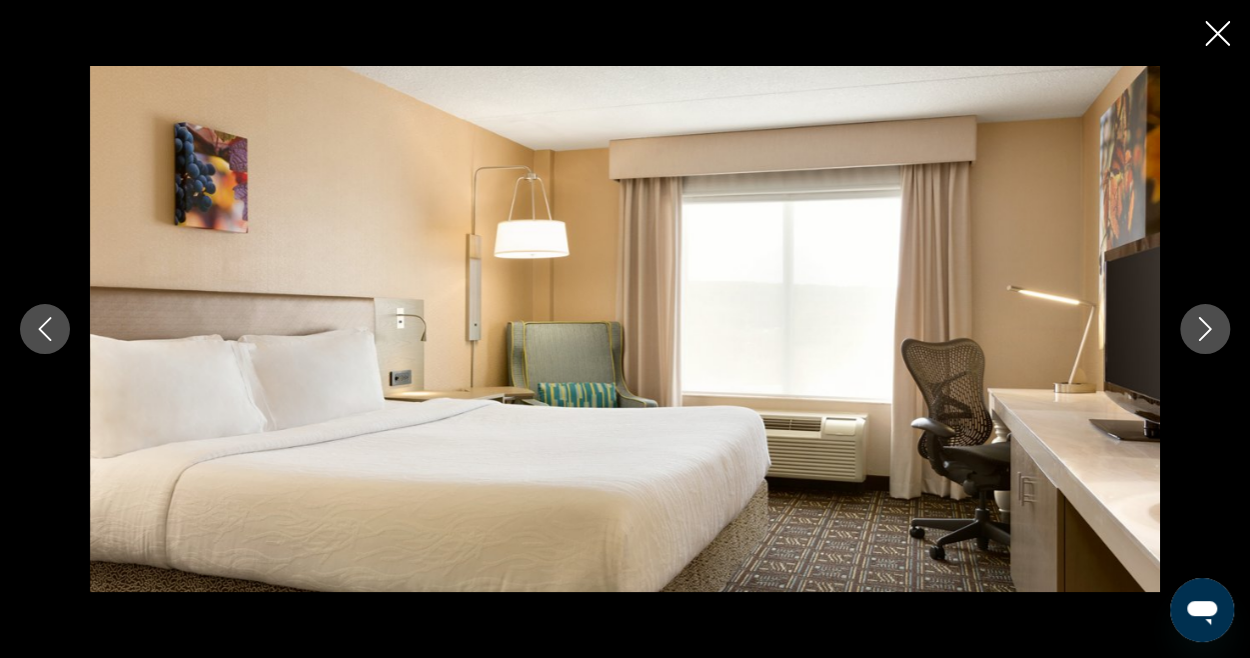
click at [1212, 337] on icon "Next image" at bounding box center [1205, 329] width 24 height 24
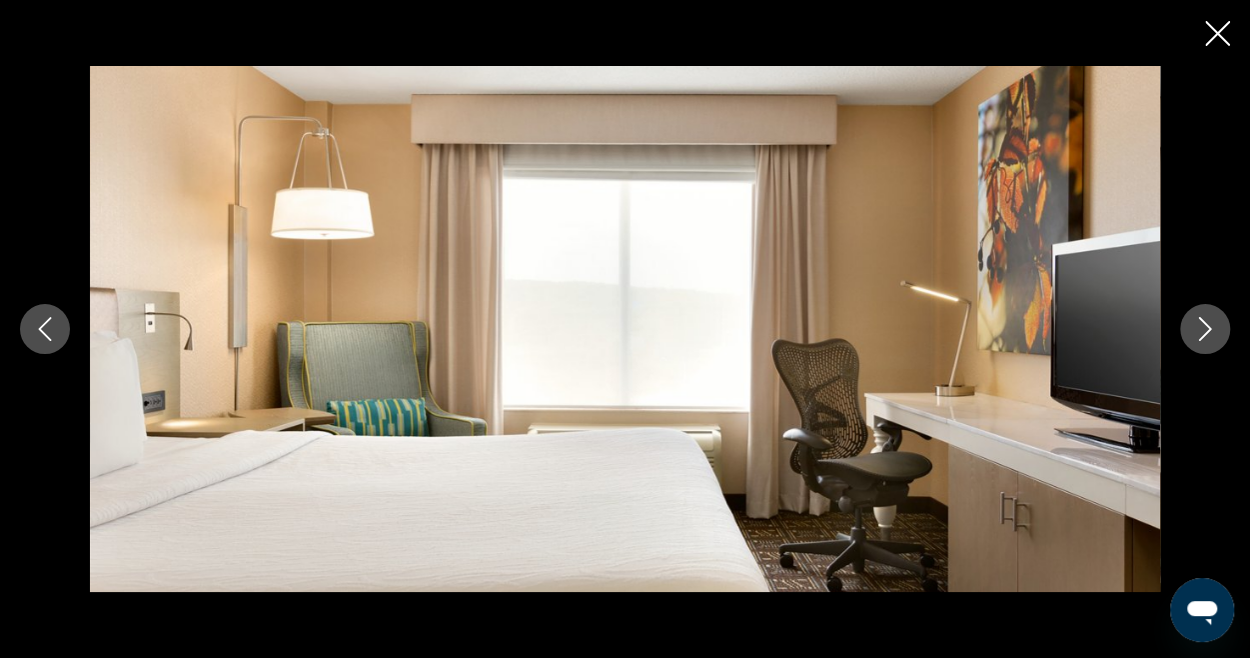
click at [1212, 337] on icon "Next image" at bounding box center [1205, 329] width 24 height 24
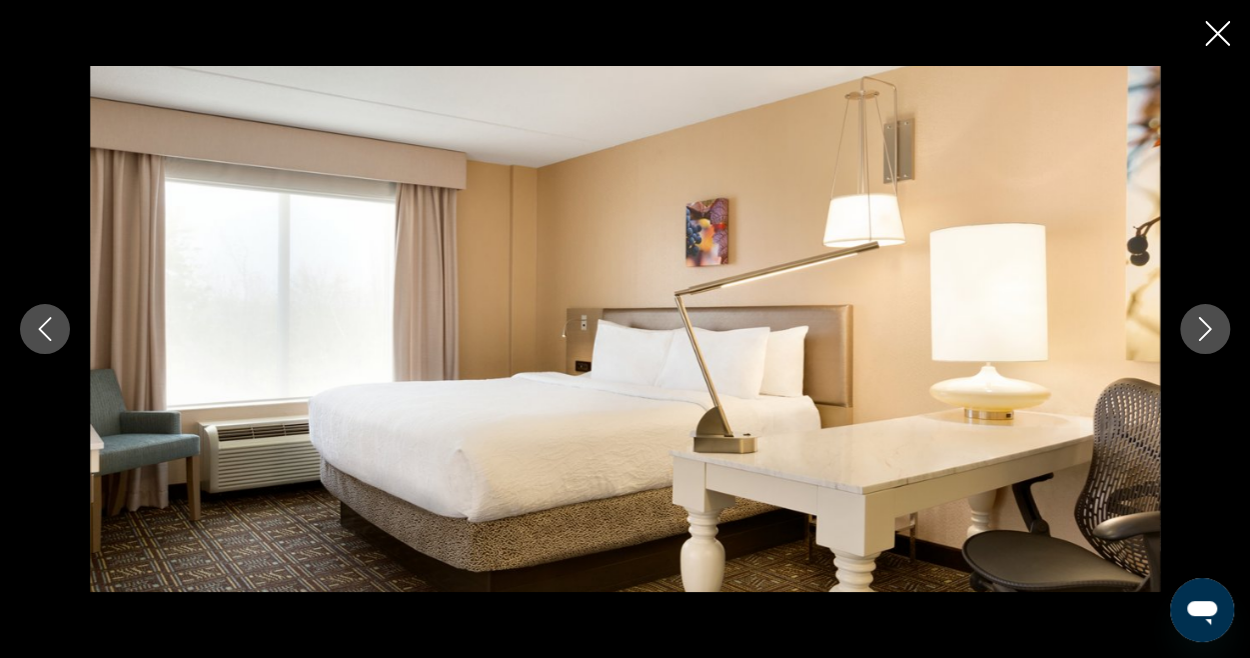
click at [1212, 337] on icon "Next image" at bounding box center [1205, 329] width 24 height 24
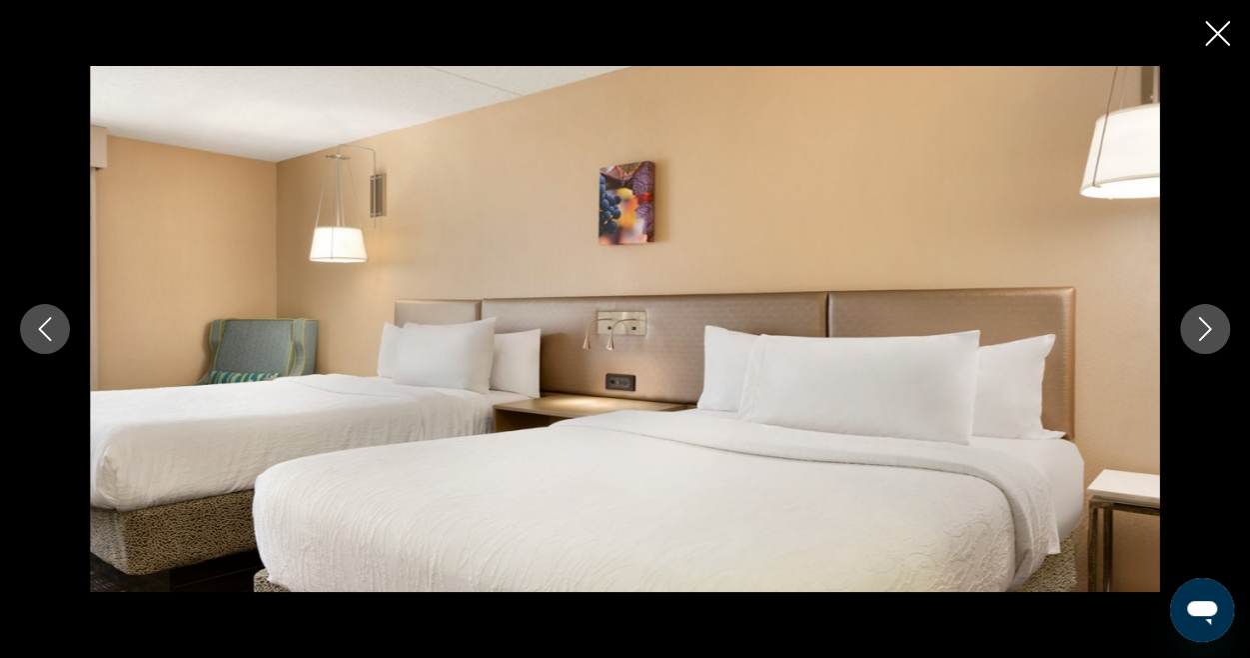
click at [1212, 337] on icon "Next image" at bounding box center [1205, 329] width 24 height 24
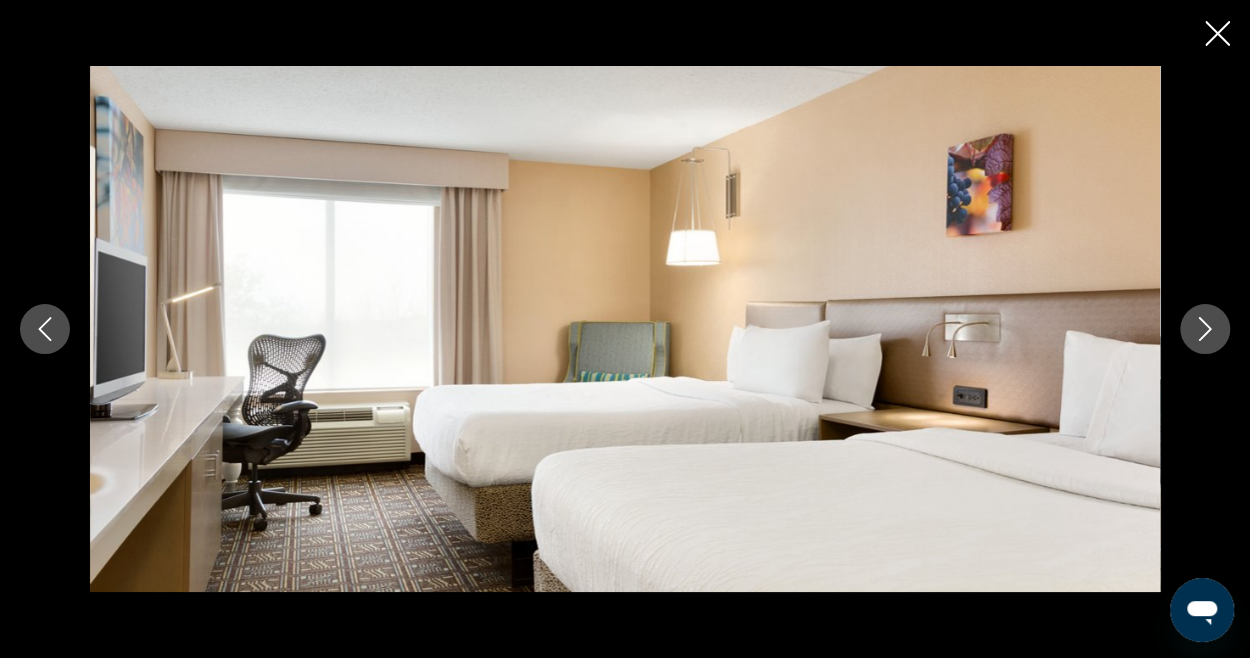
click at [1212, 337] on icon "Next image" at bounding box center [1205, 329] width 24 height 24
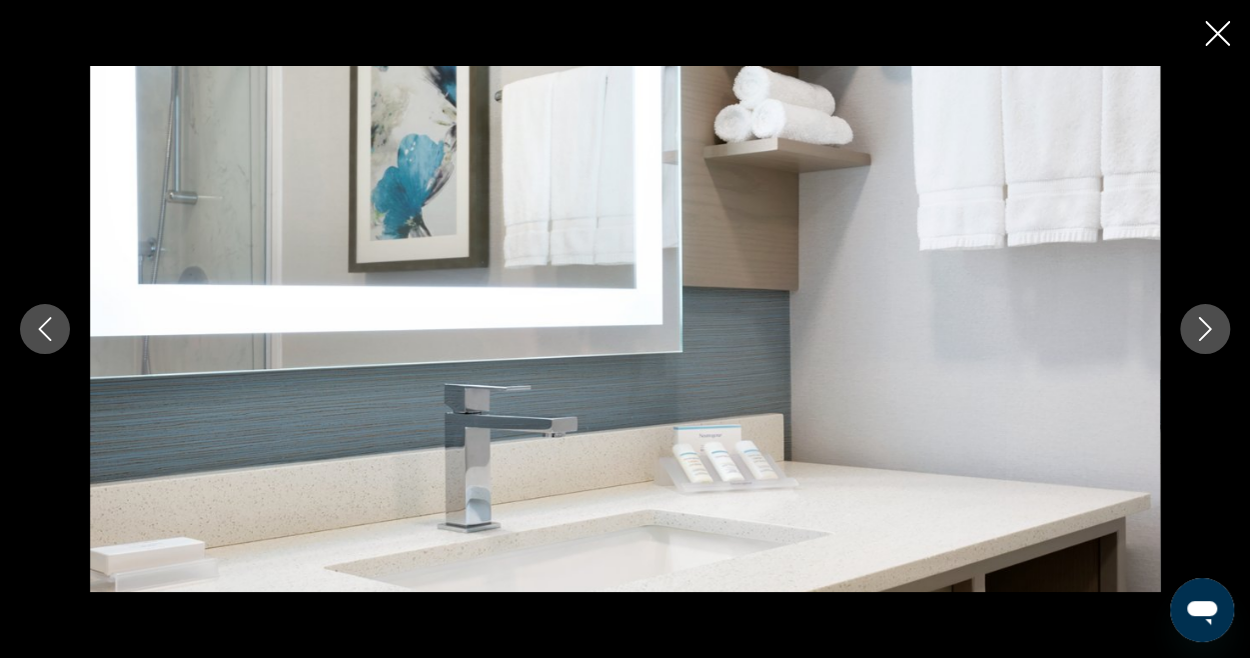
click at [1199, 325] on icon "Next image" at bounding box center [1205, 329] width 24 height 24
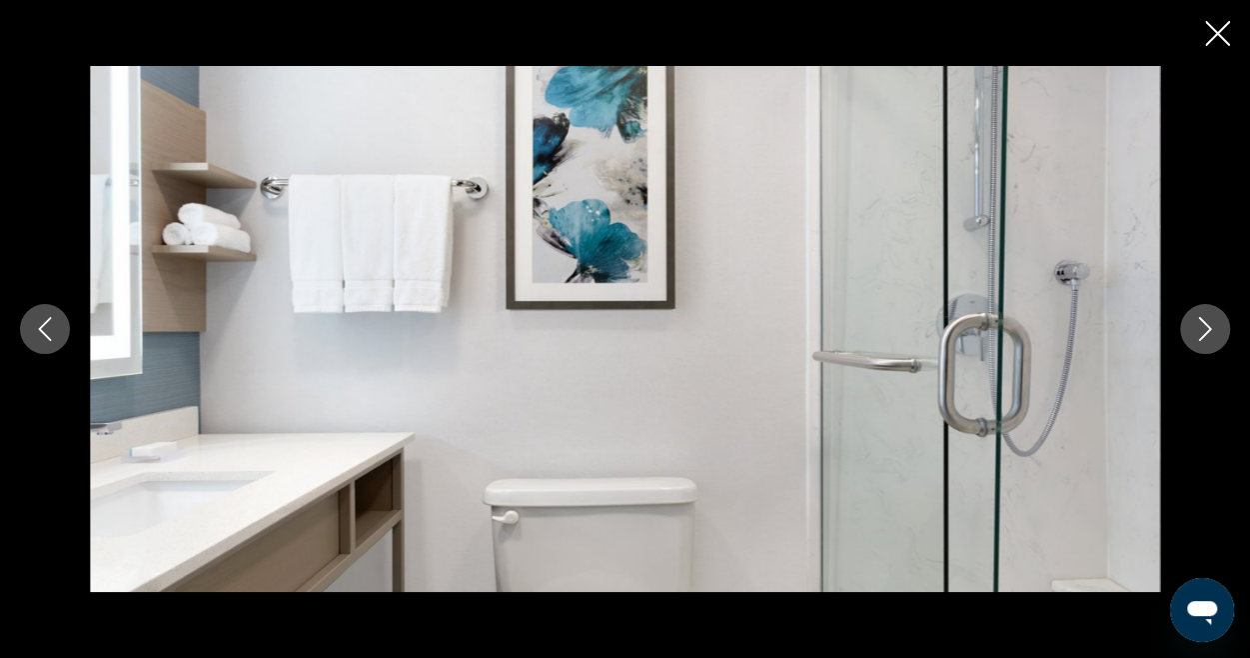
click at [1199, 325] on icon "Next image" at bounding box center [1205, 329] width 24 height 24
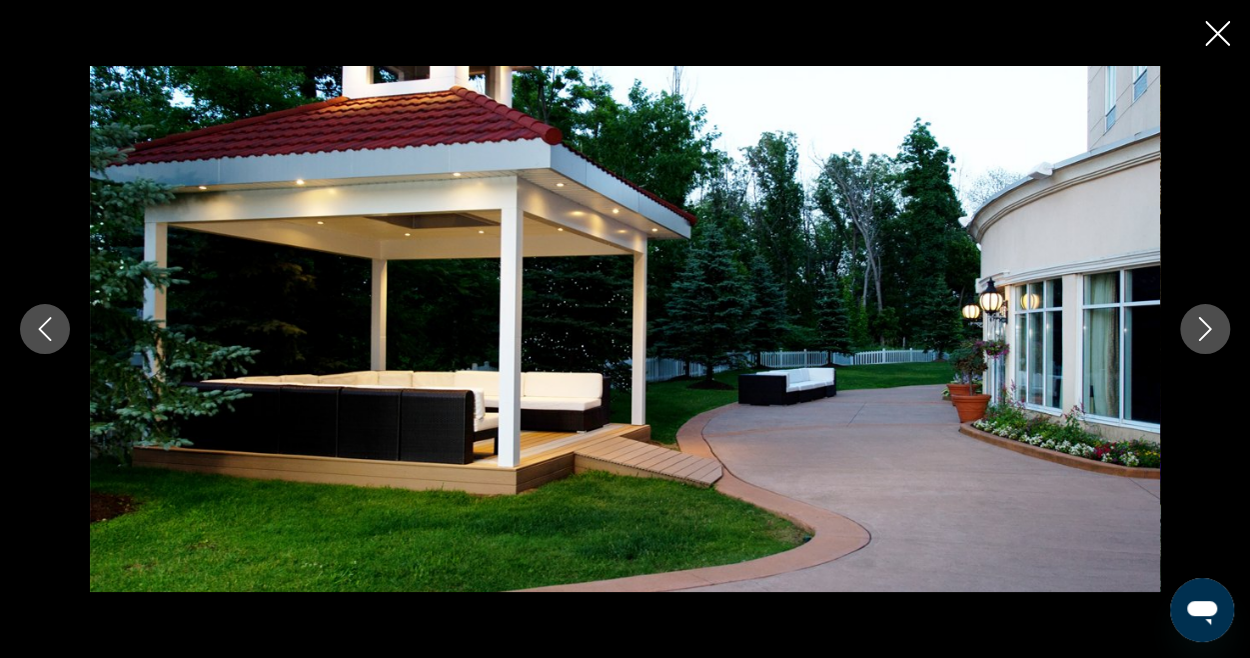
click at [1199, 325] on icon "Next image" at bounding box center [1205, 329] width 24 height 24
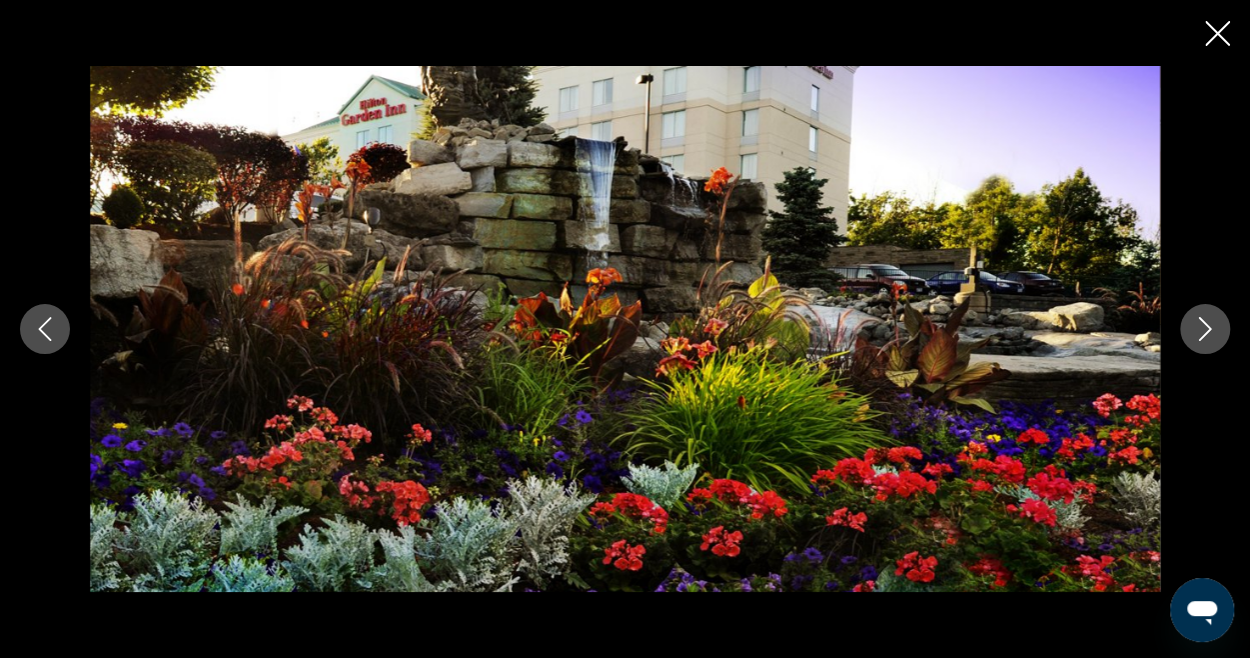
click at [1221, 23] on icon "Close slideshow" at bounding box center [1217, 33] width 25 height 25
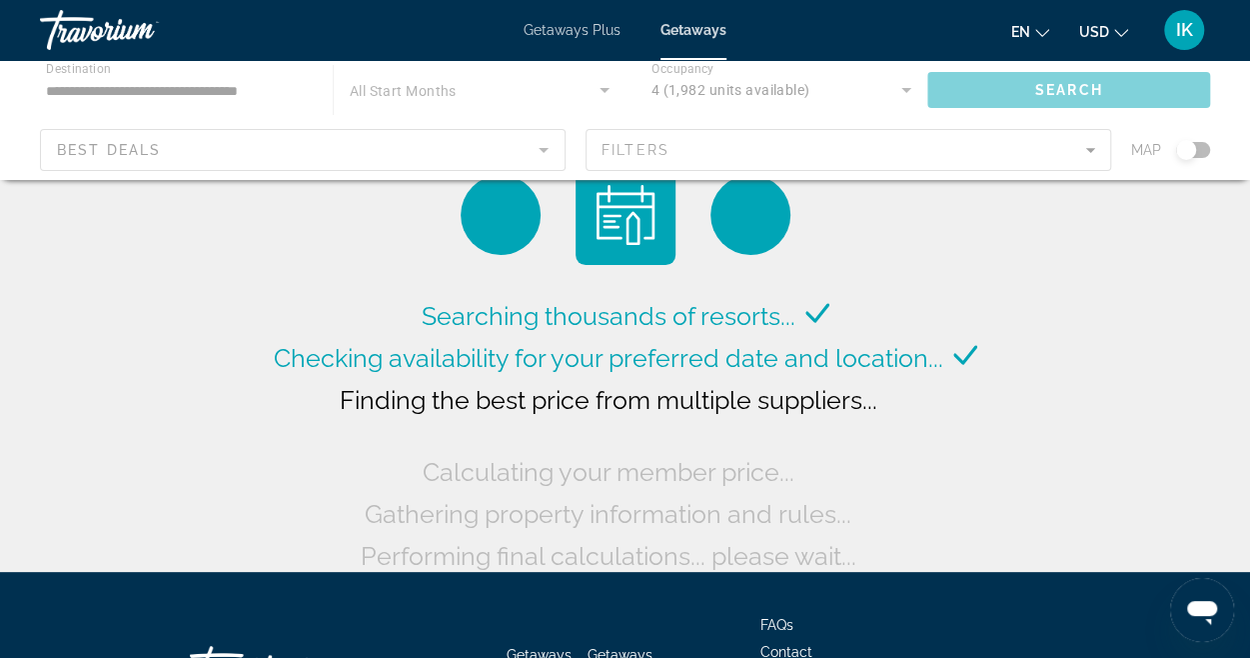
scroll to position [1, 0]
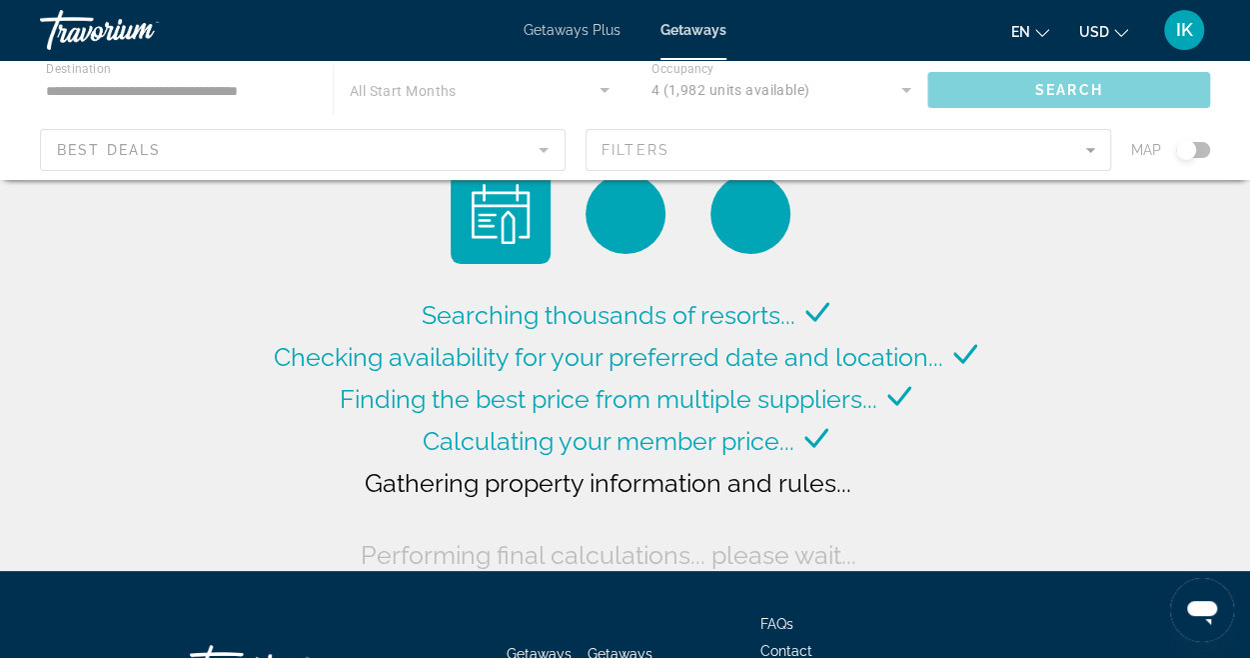
click at [549, 153] on div "Main content" at bounding box center [625, 120] width 1250 height 120
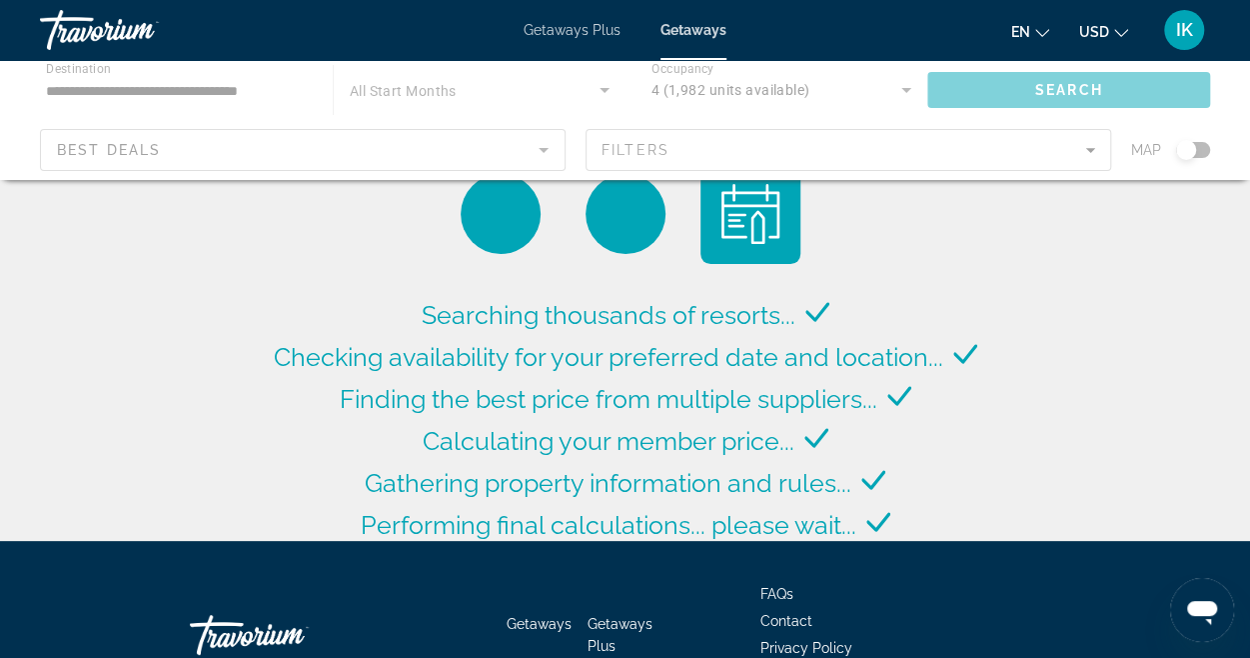
click at [542, 150] on div "Main content" at bounding box center [625, 120] width 1250 height 120
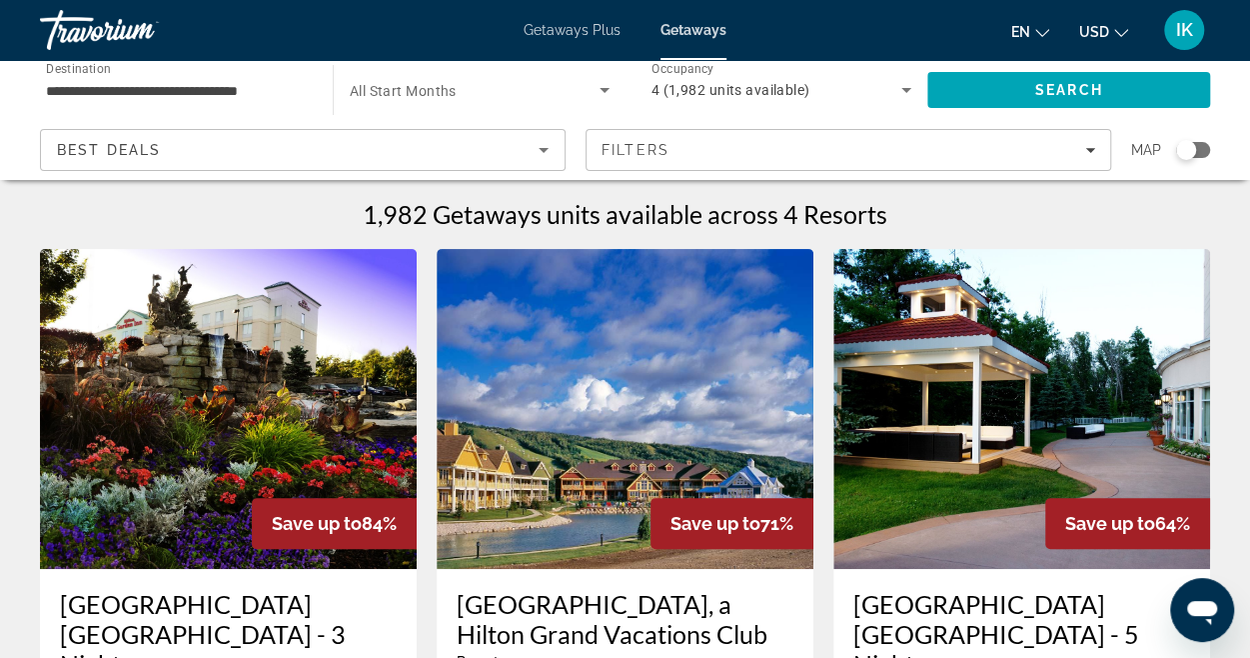
scroll to position [201, 0]
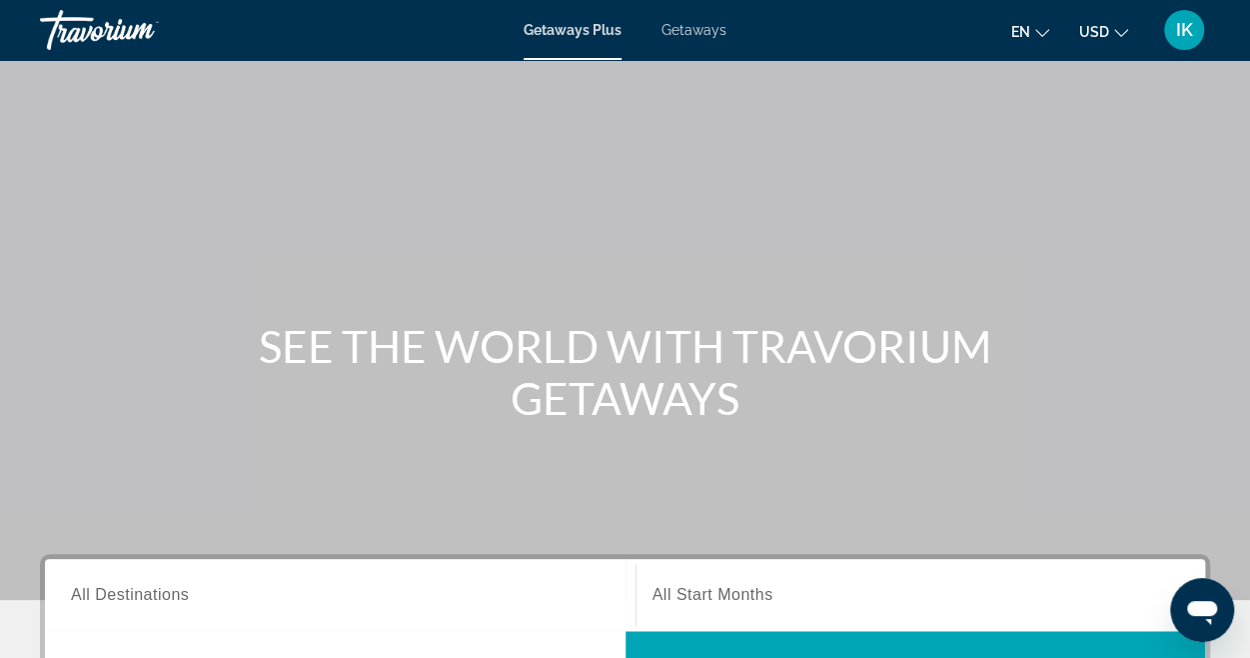
scroll to position [236, 0]
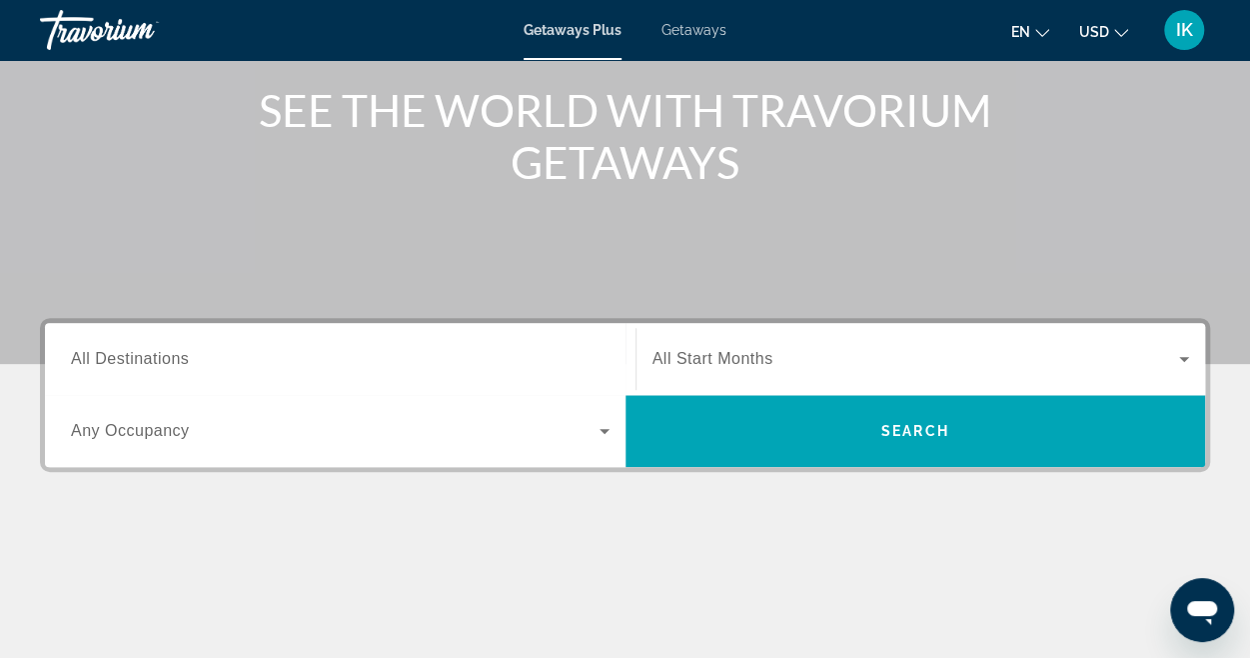
click at [126, 359] on span "All Destinations" at bounding box center [130, 358] width 118 height 17
click at [126, 359] on input "Destination All Destinations" at bounding box center [340, 360] width 539 height 24
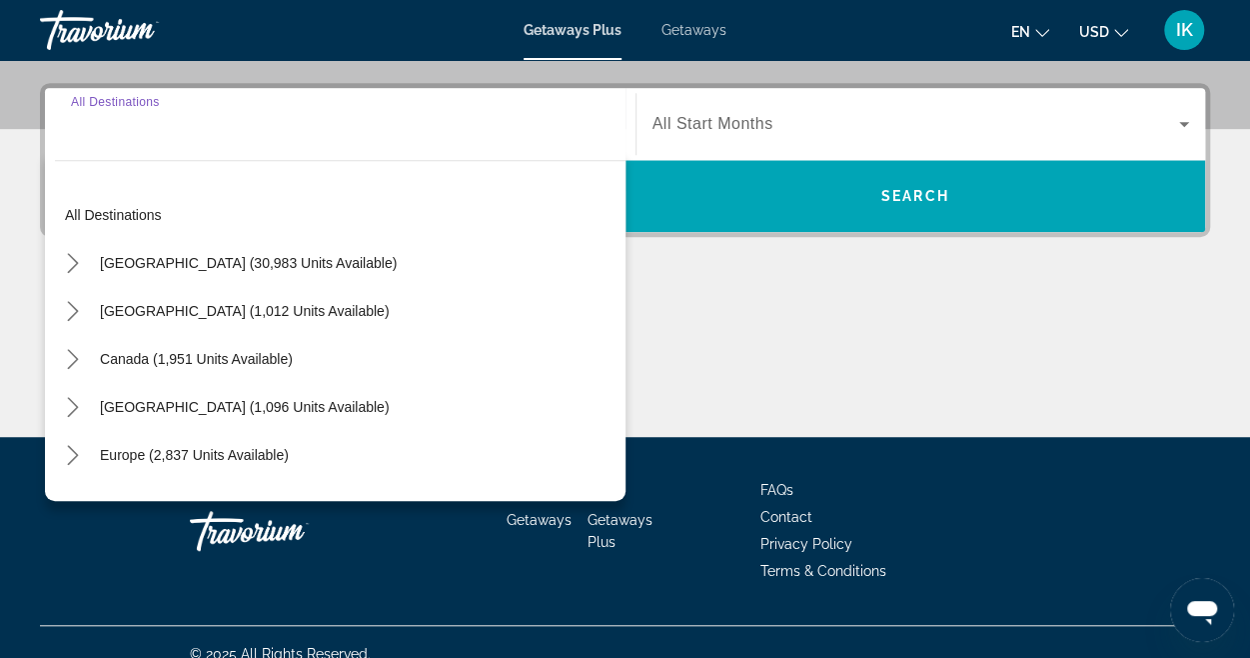
scroll to position [488, 0]
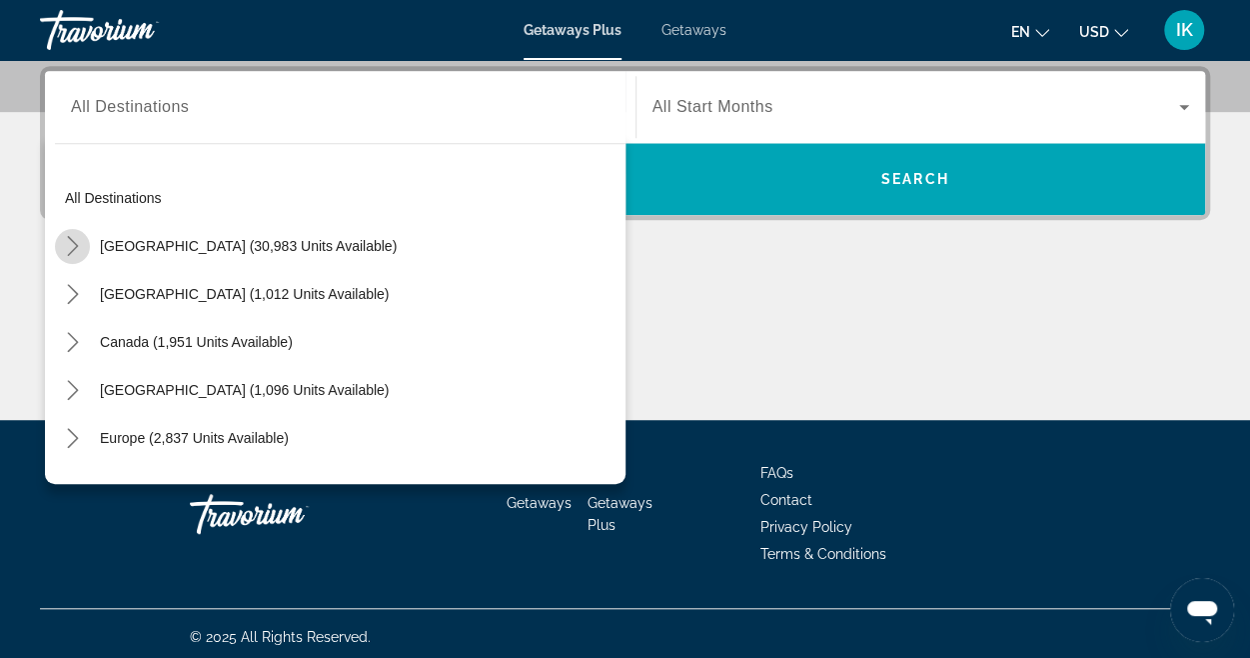
click at [74, 243] on icon "Toggle United States (30,983 units available) submenu" at bounding box center [72, 246] width 11 height 20
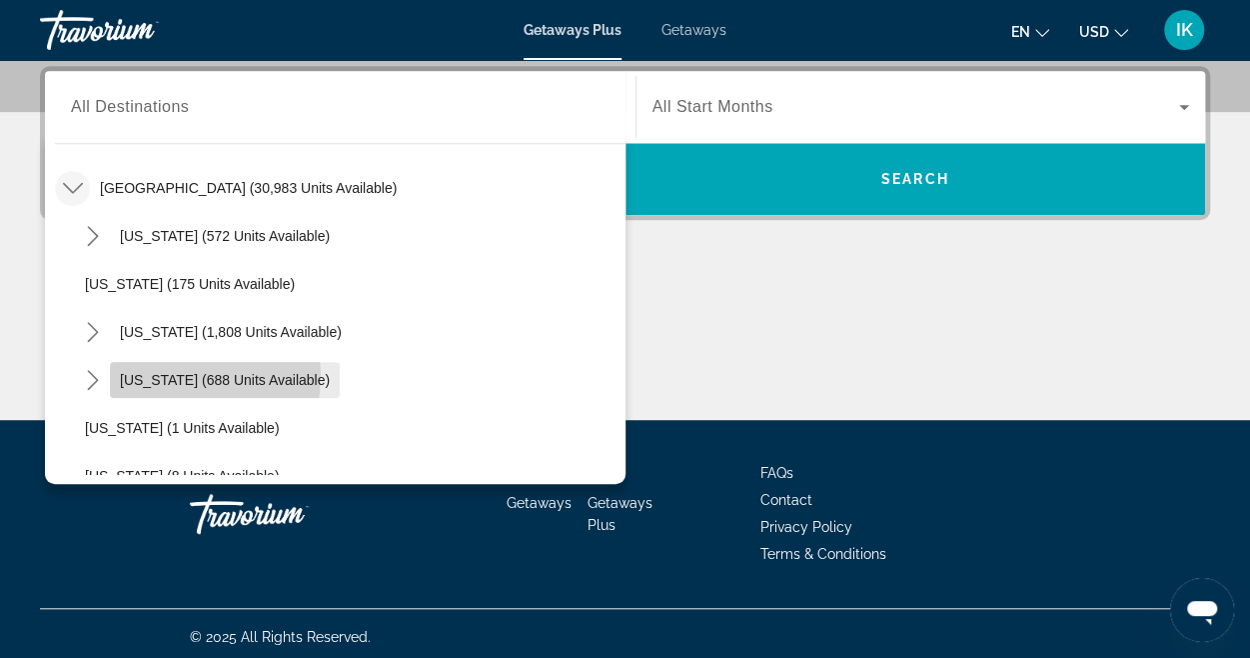
click at [159, 373] on span "[US_STATE] (688 units available)" at bounding box center [225, 380] width 210 height 16
type input "**********"
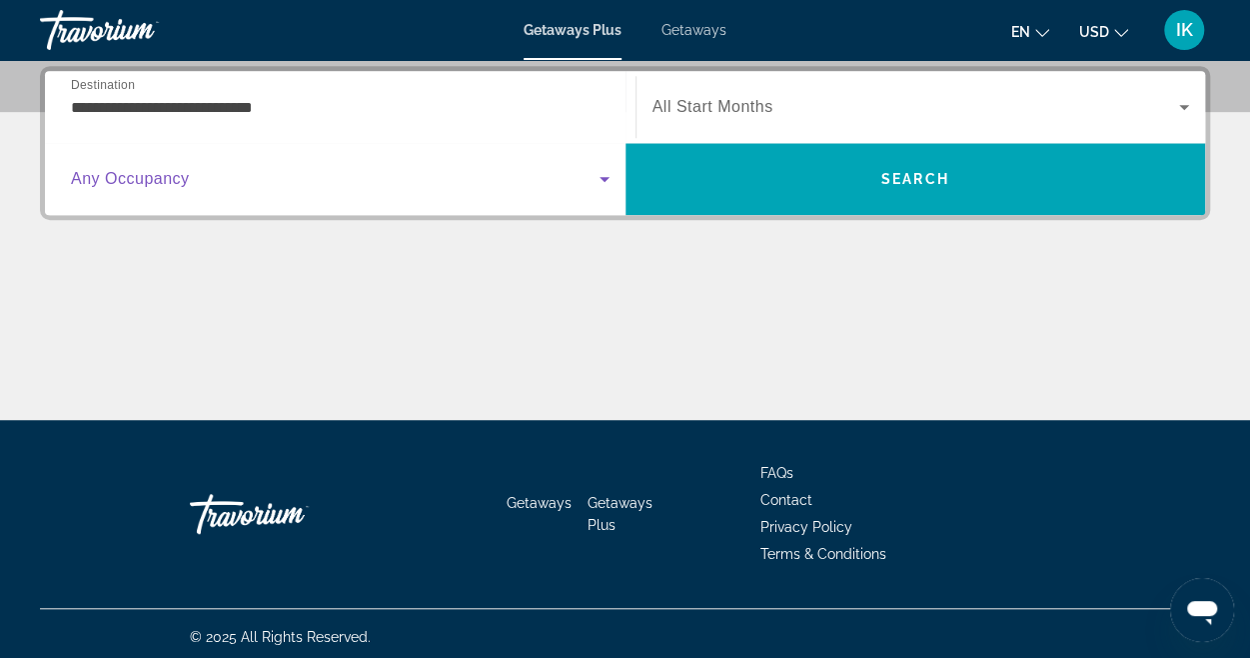
click at [600, 178] on icon "Search widget" at bounding box center [605, 179] width 24 height 24
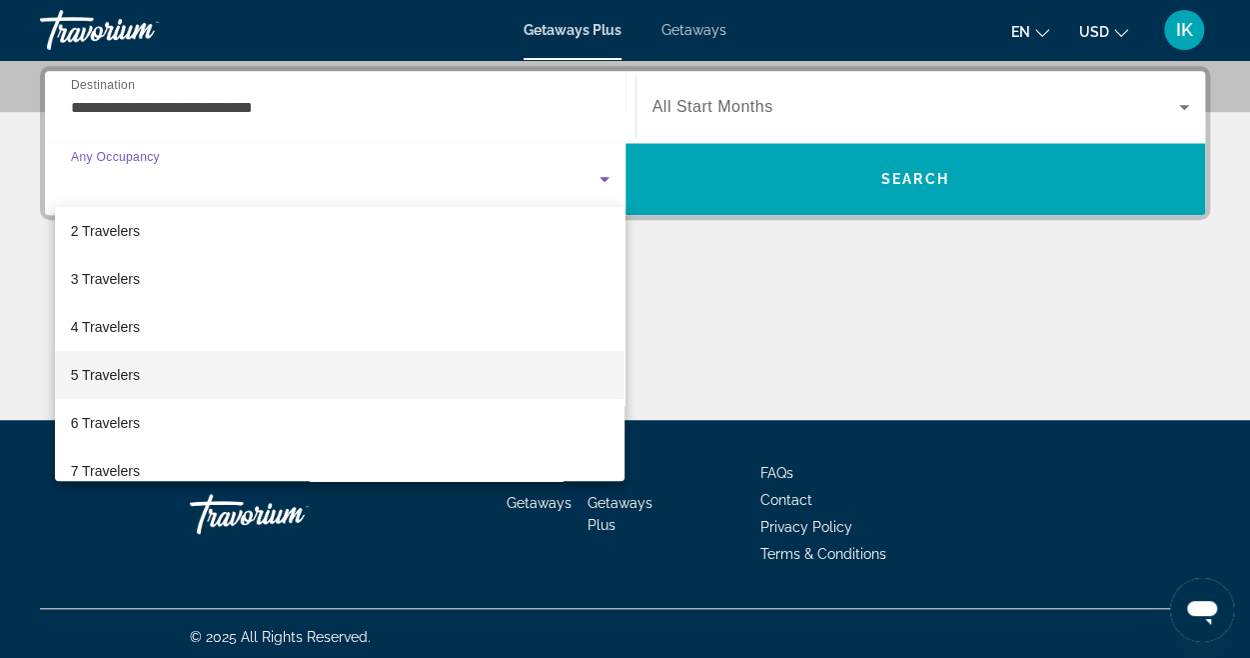
scroll to position [63, 0]
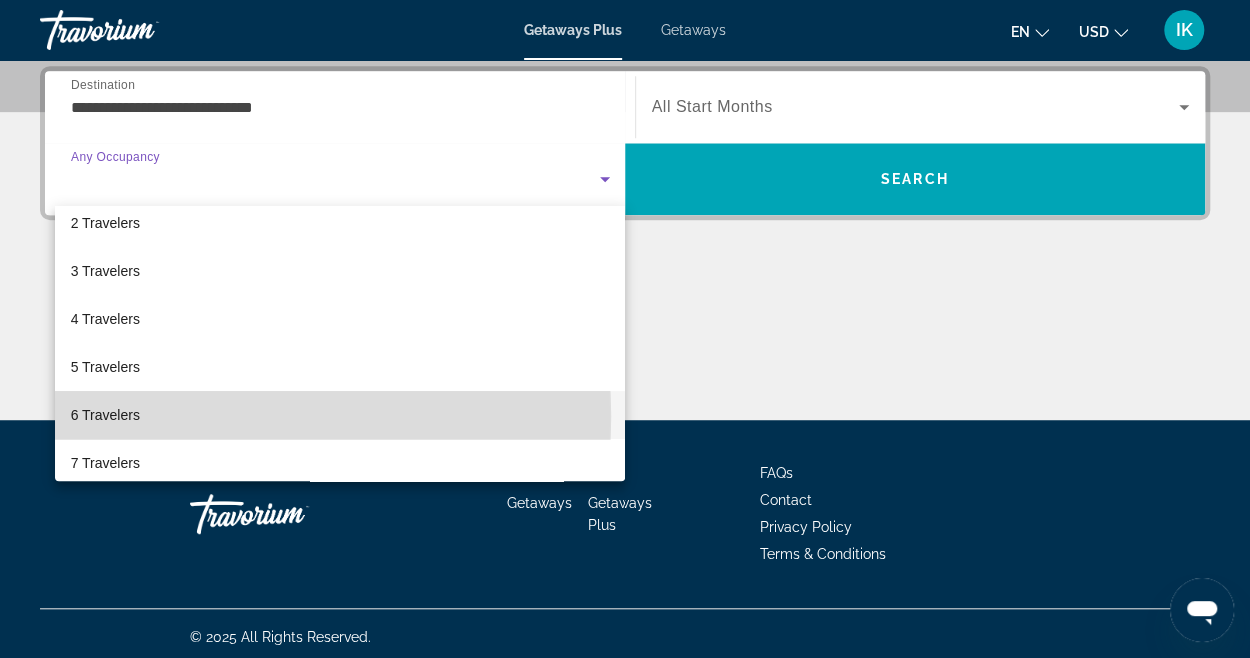
click at [148, 416] on mat-option "6 Travelers" at bounding box center [340, 415] width 571 height 48
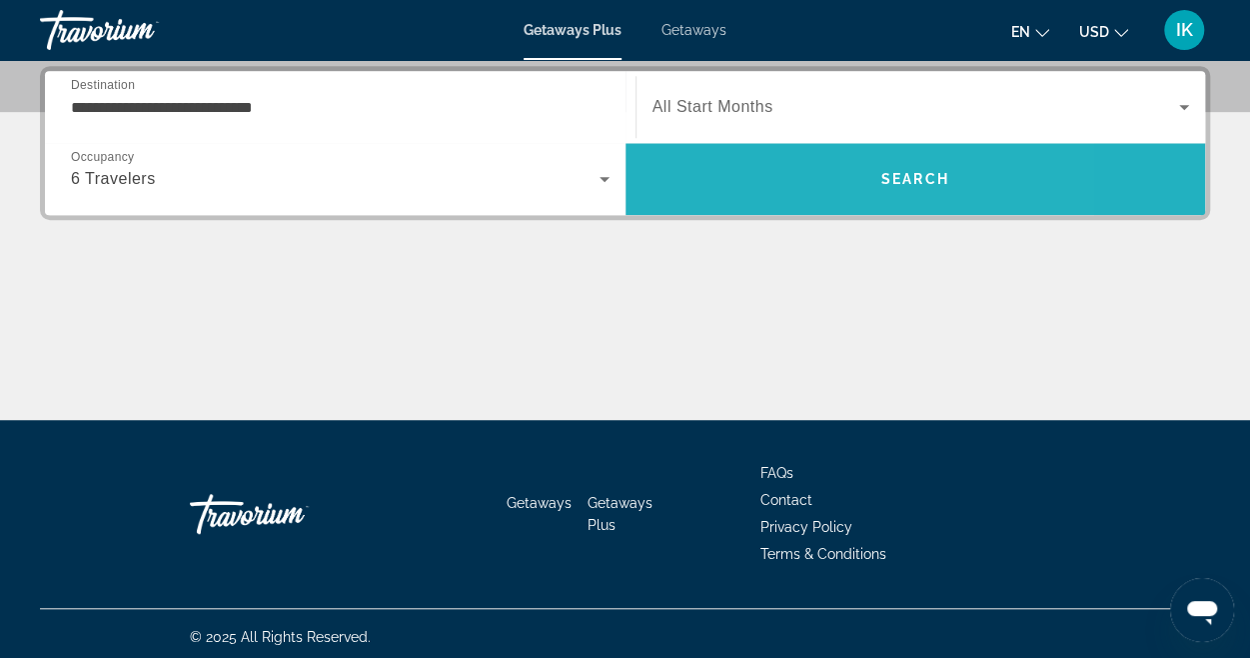
click at [896, 177] on span "Search" at bounding box center [915, 179] width 68 height 16
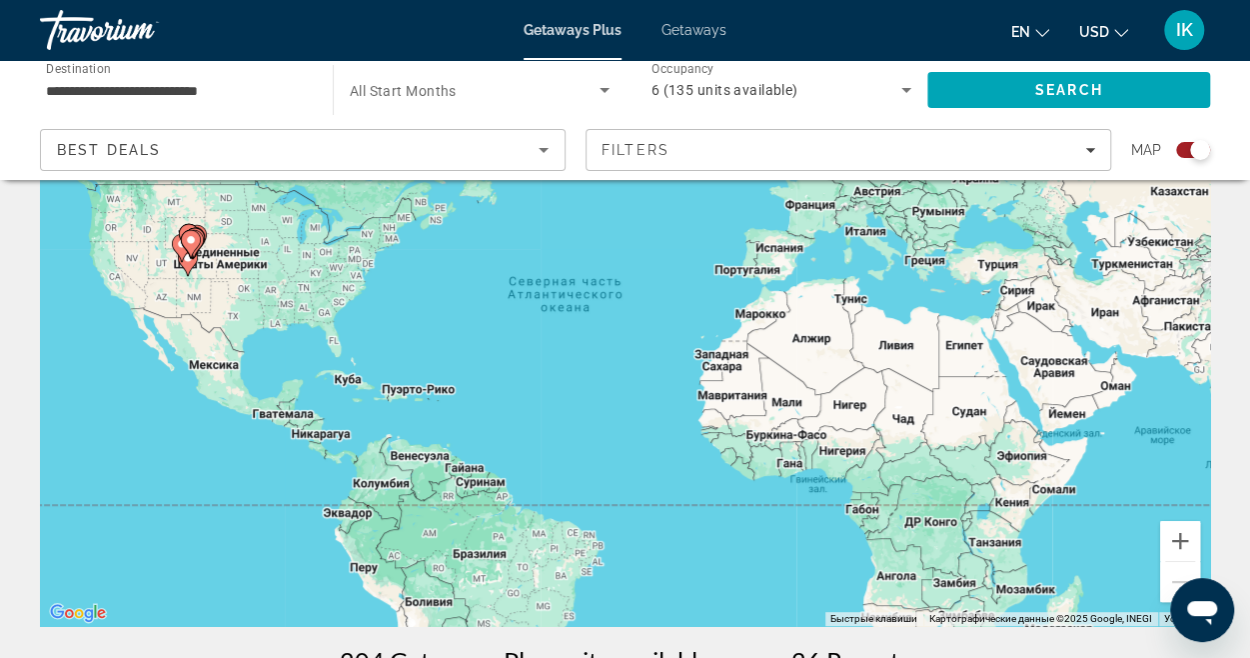
scroll to position [175, 0]
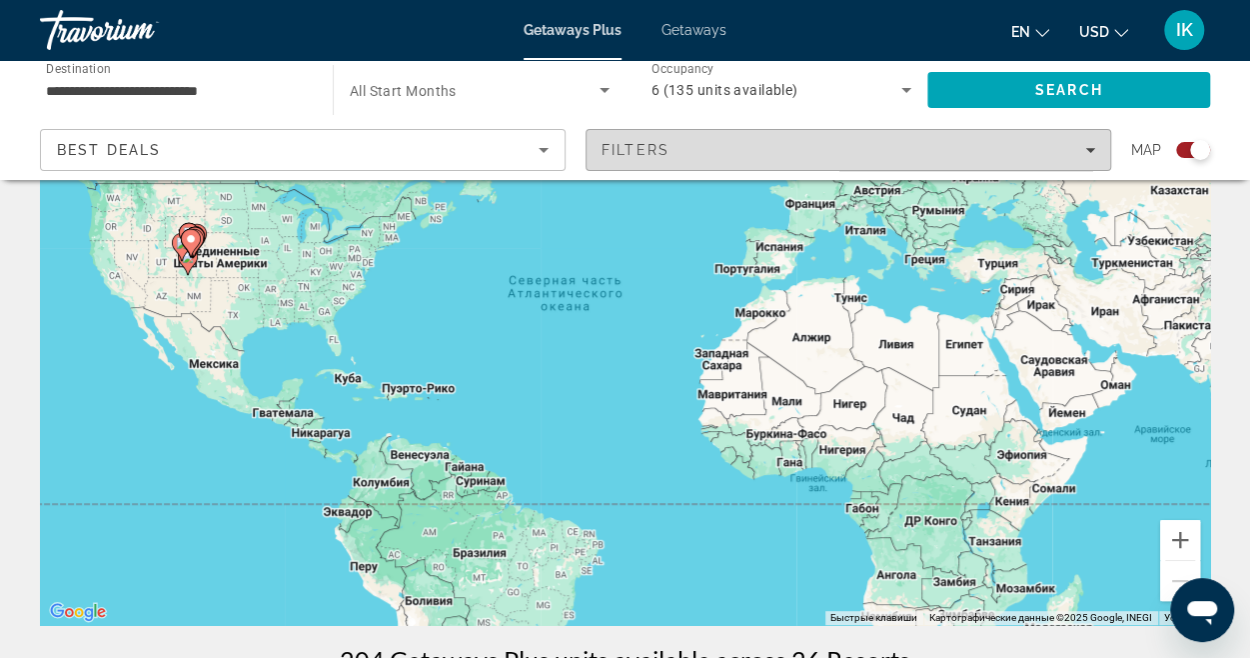
click at [1087, 156] on div "Filters" at bounding box center [849, 150] width 494 height 16
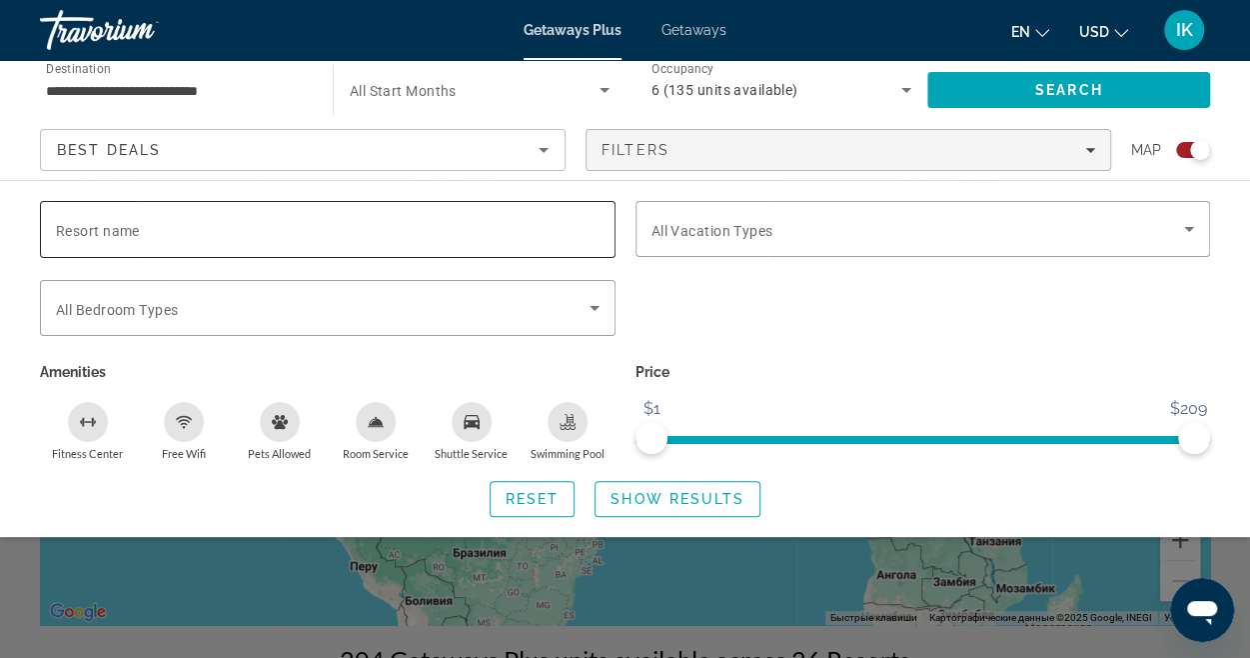
click at [490, 241] on div "Search widget" at bounding box center [328, 229] width 544 height 57
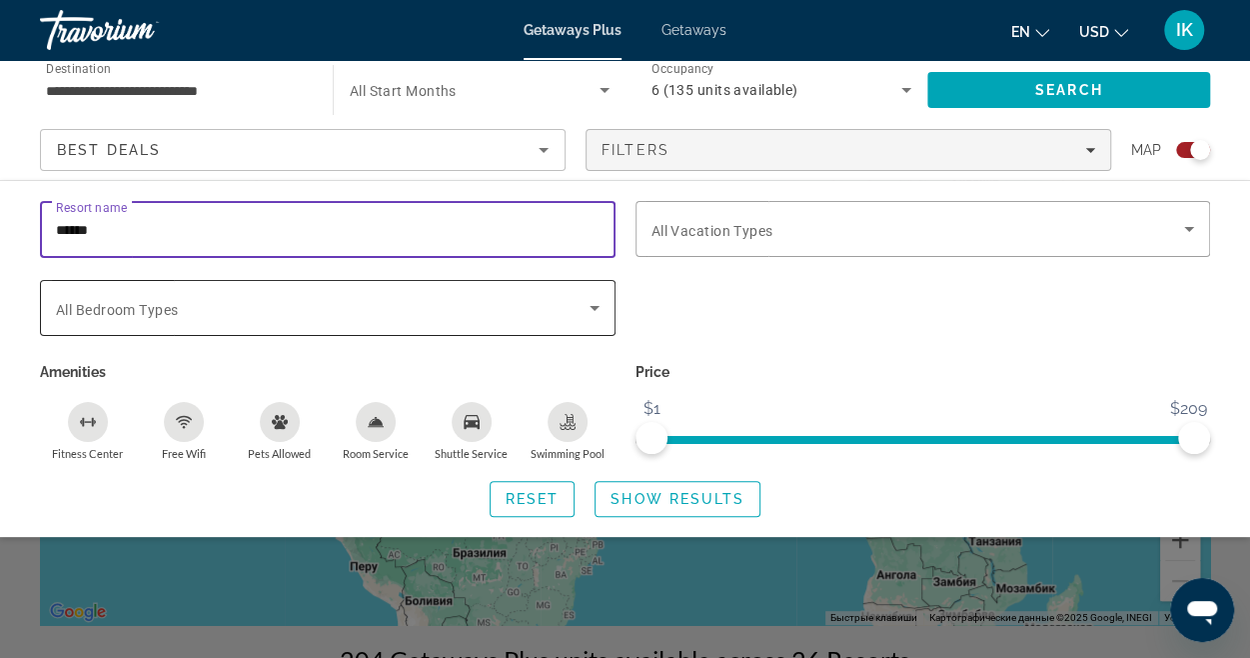
type input "******"
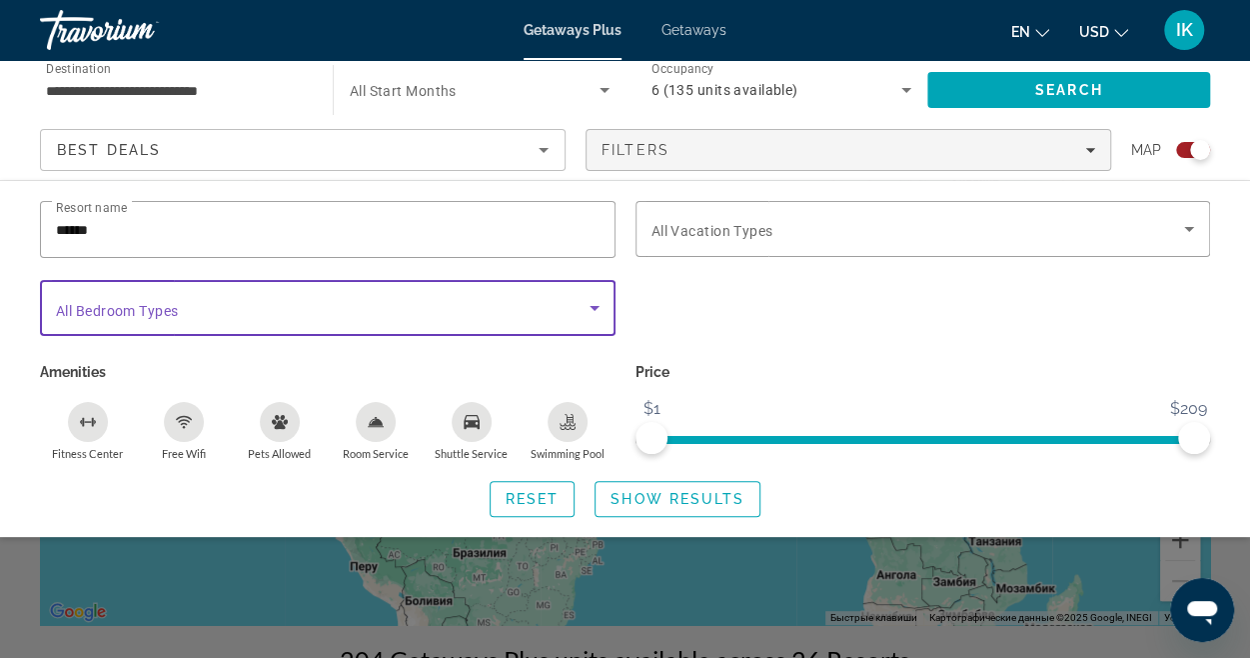
click at [586, 311] on icon "Search widget" at bounding box center [595, 308] width 24 height 24
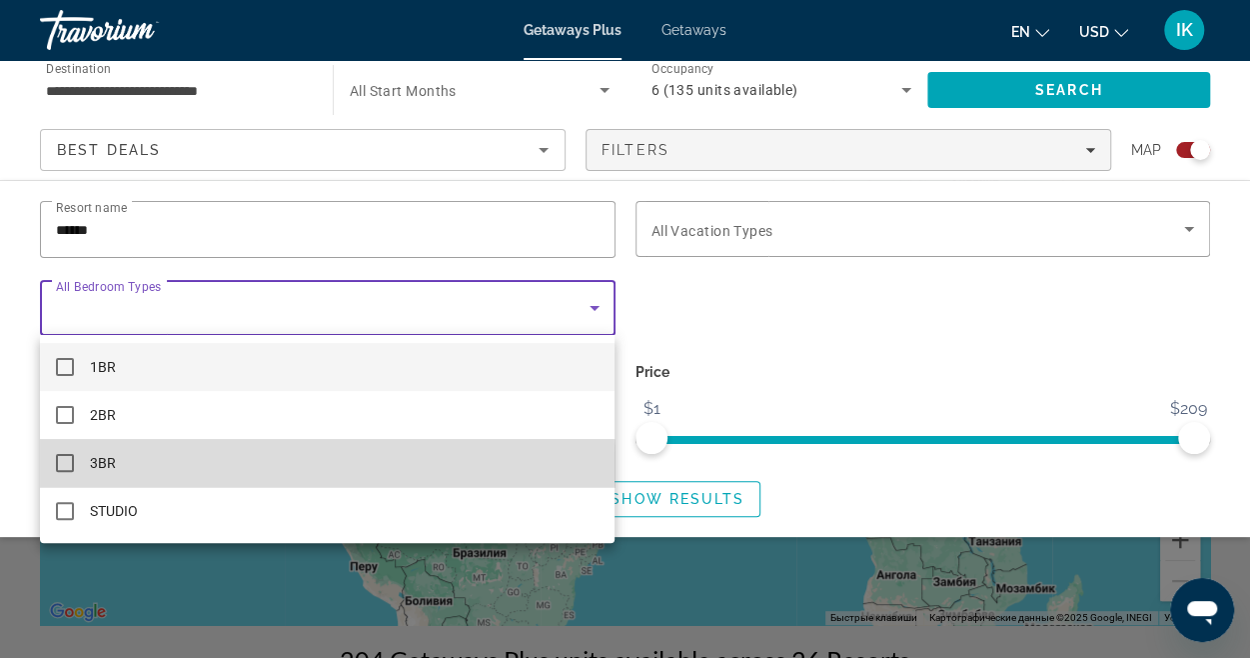
click at [64, 467] on mat-pseudo-checkbox at bounding box center [65, 463] width 18 height 18
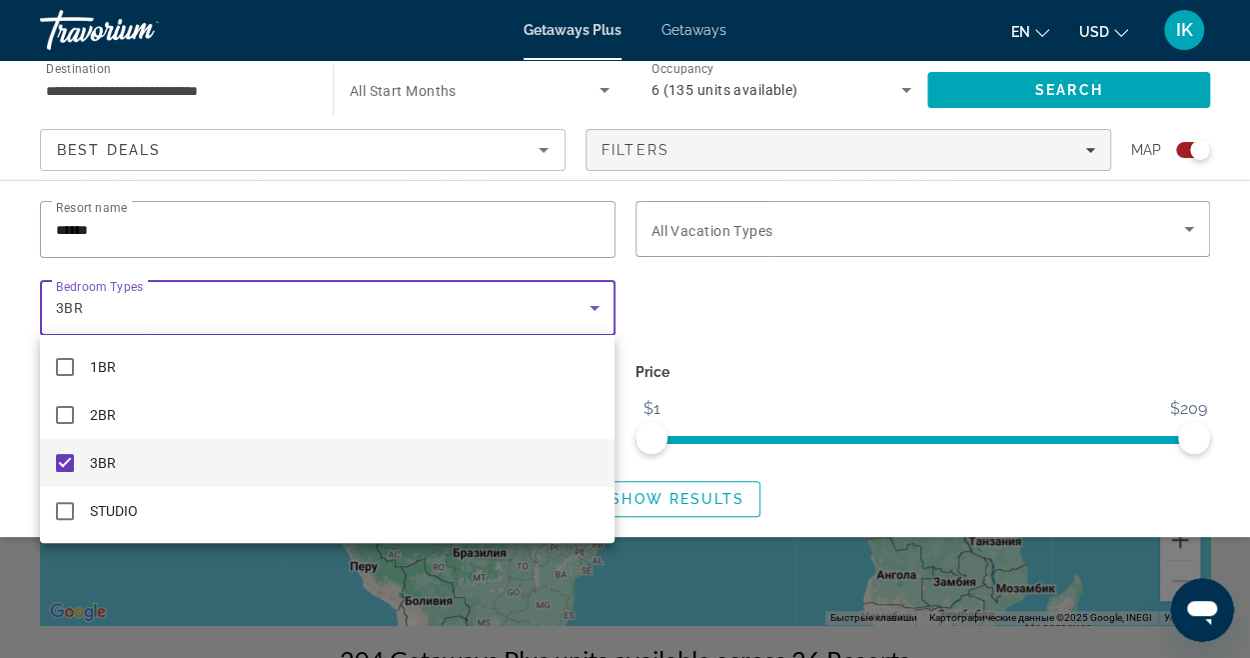
drag, startPoint x: 648, startPoint y: 434, endPoint x: 655, endPoint y: 453, distance: 20.2
click at [655, 453] on div at bounding box center [625, 329] width 1250 height 658
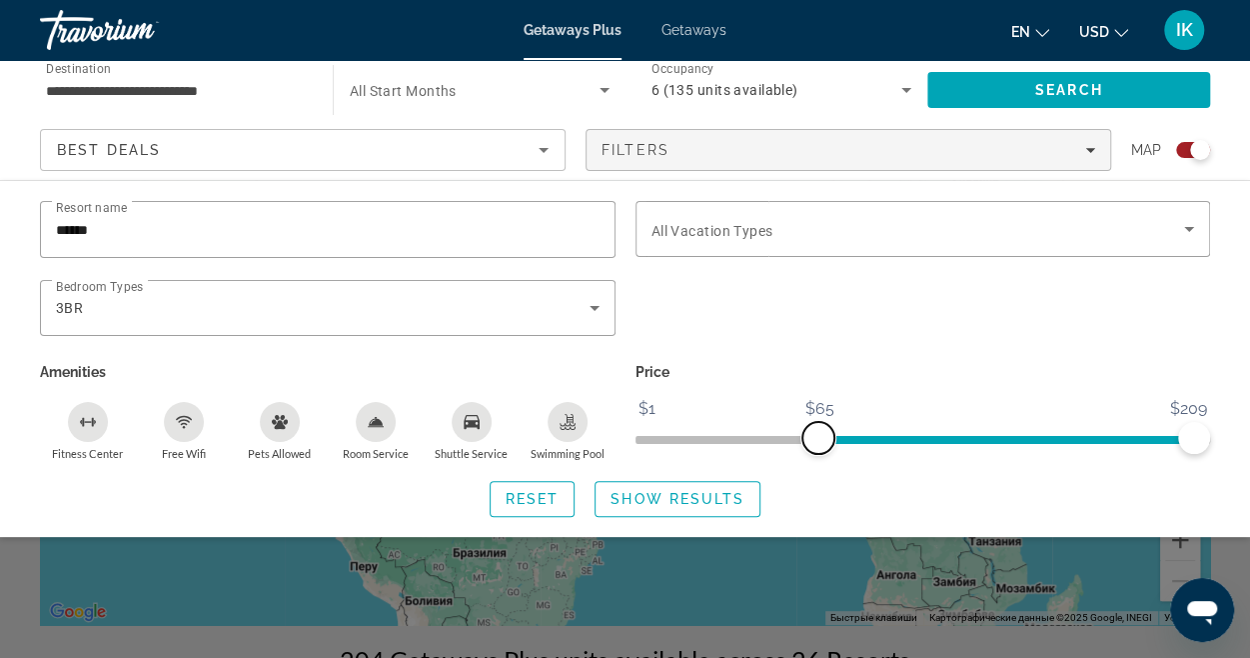
drag, startPoint x: 653, startPoint y: 439, endPoint x: 818, endPoint y: 434, distance: 166.0
click at [818, 434] on span "ngx-slider" at bounding box center [818, 438] width 32 height 32
drag, startPoint x: 1186, startPoint y: 427, endPoint x: 1255, endPoint y: 410, distance: 71.0
click at [1250, 410] on html "**********" at bounding box center [625, 154] width 1250 height 658
click at [650, 495] on span "Show Results" at bounding box center [678, 499] width 134 height 16
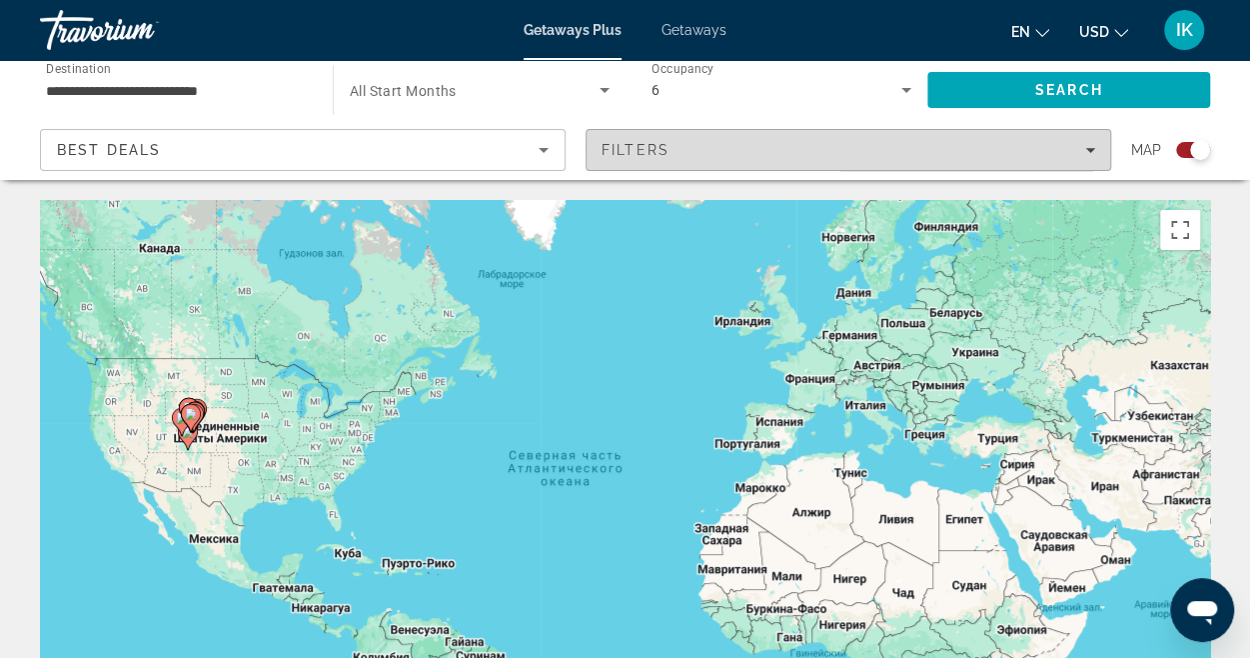
click at [1095, 149] on span "Filters" at bounding box center [849, 150] width 524 height 48
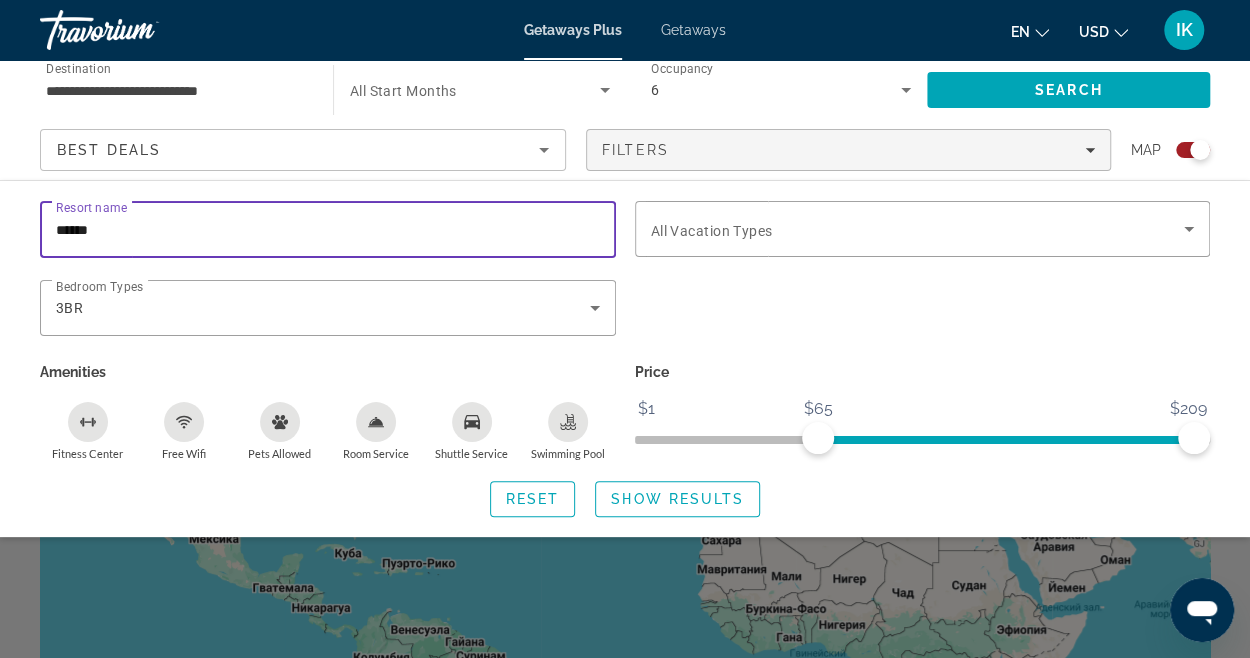
click at [272, 219] on input "******" at bounding box center [328, 230] width 544 height 24
type input "*"
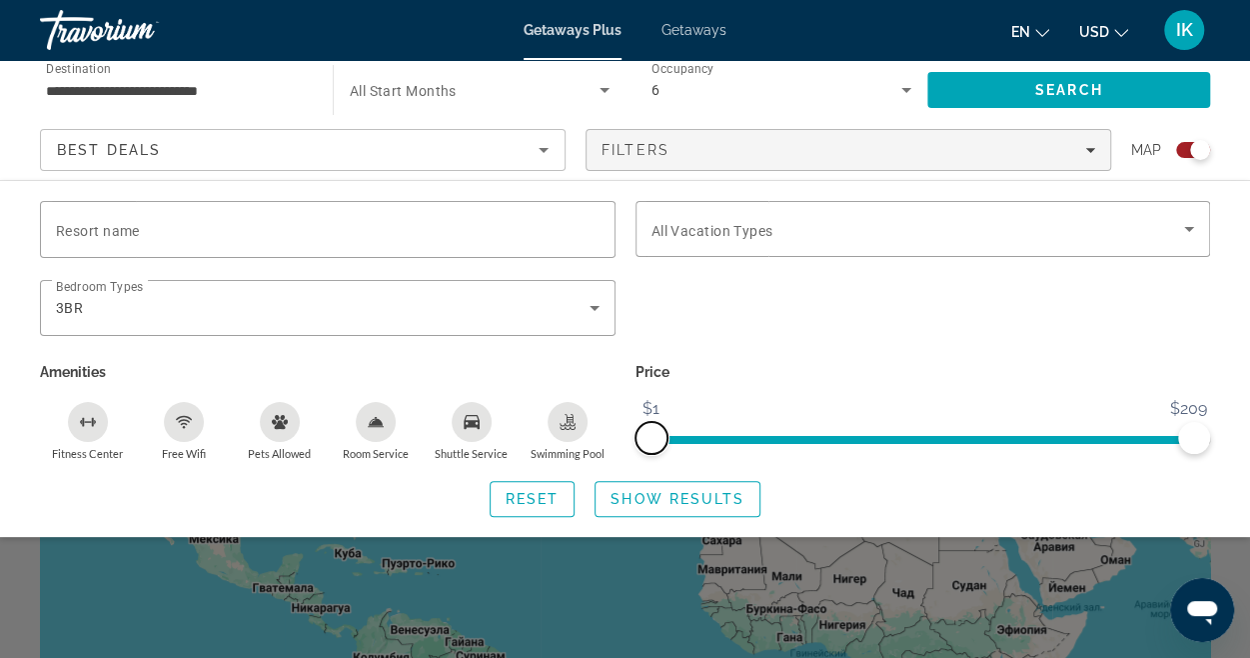
drag, startPoint x: 805, startPoint y: 427, endPoint x: 582, endPoint y: 433, distance: 223.9
click at [582, 433] on div "Resort name Vacation Types All Vacation Types Bedroom Types All Bedroom Types 3…" at bounding box center [625, 331] width 1190 height 260
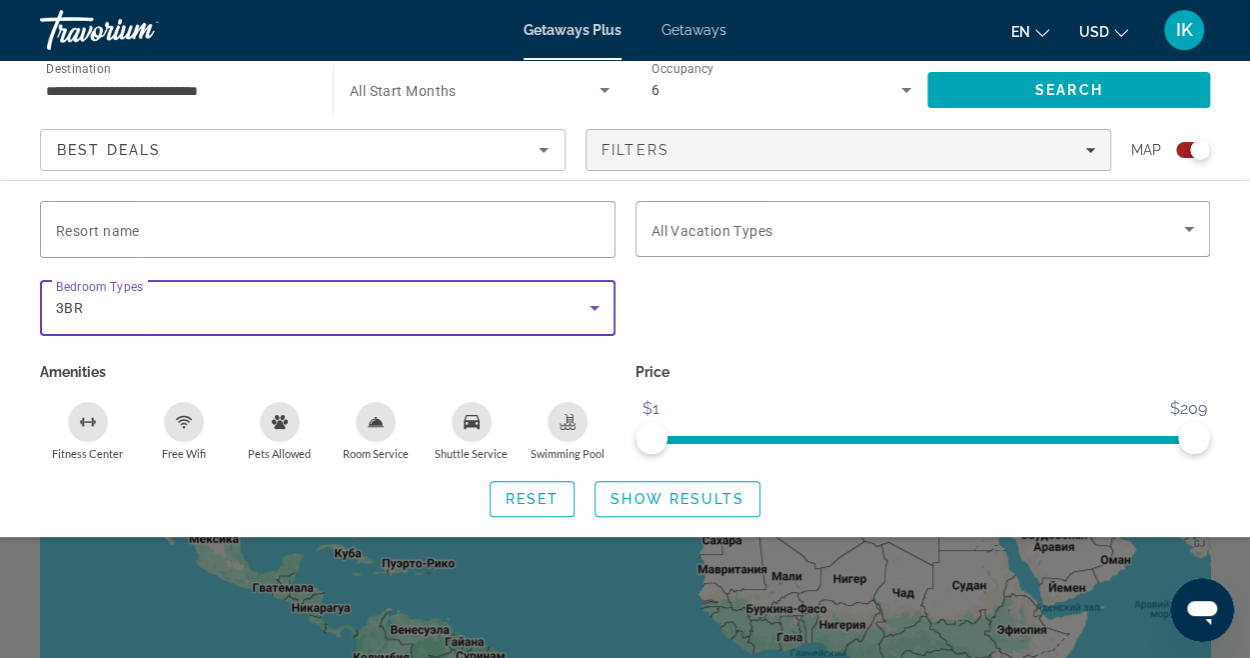
click at [586, 310] on icon "Search widget" at bounding box center [595, 308] width 24 height 24
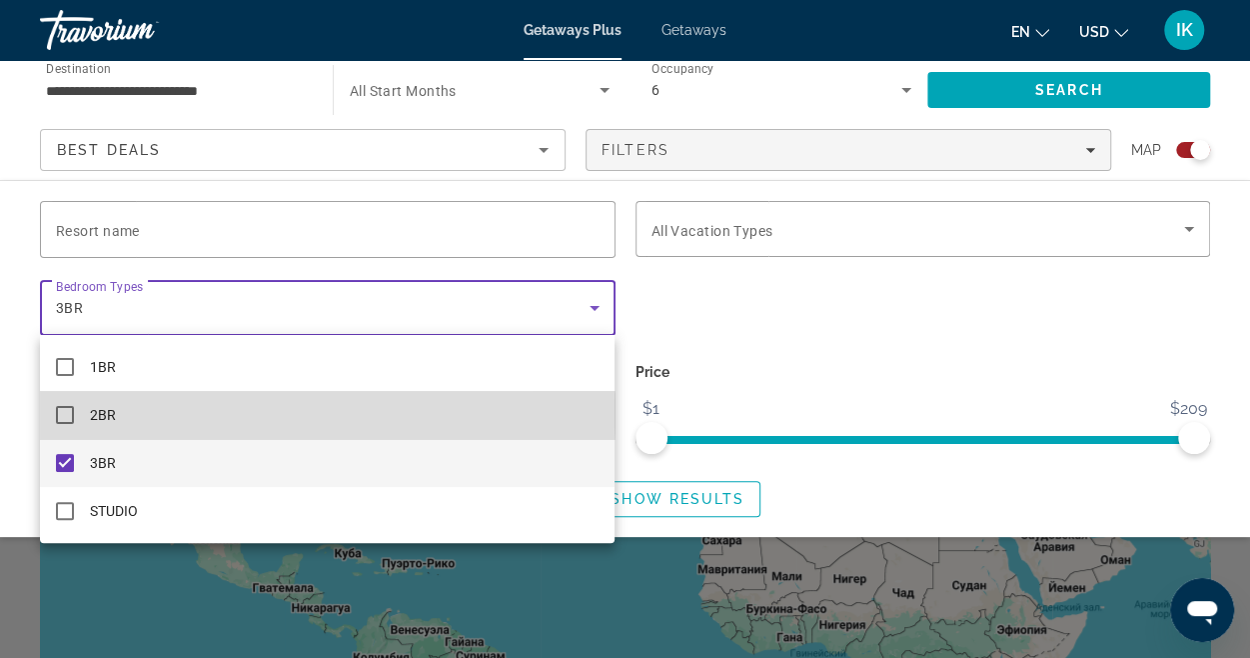
click at [66, 415] on mat-pseudo-checkbox at bounding box center [65, 415] width 18 height 18
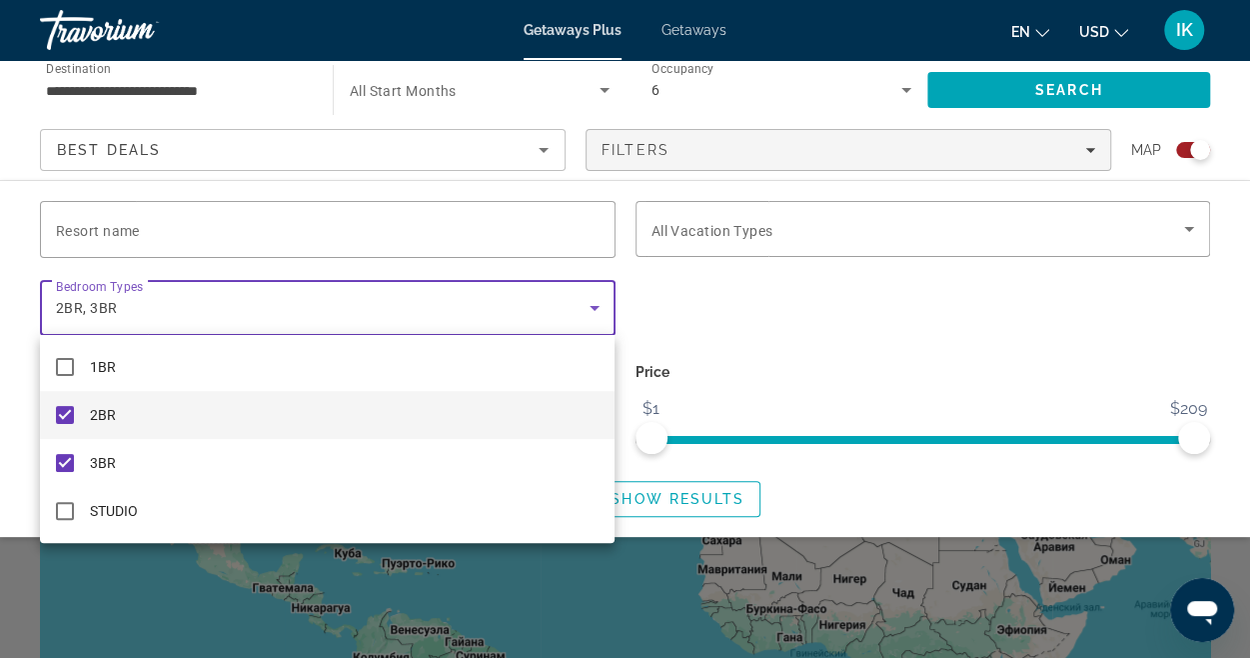
click at [685, 489] on div at bounding box center [625, 329] width 1250 height 658
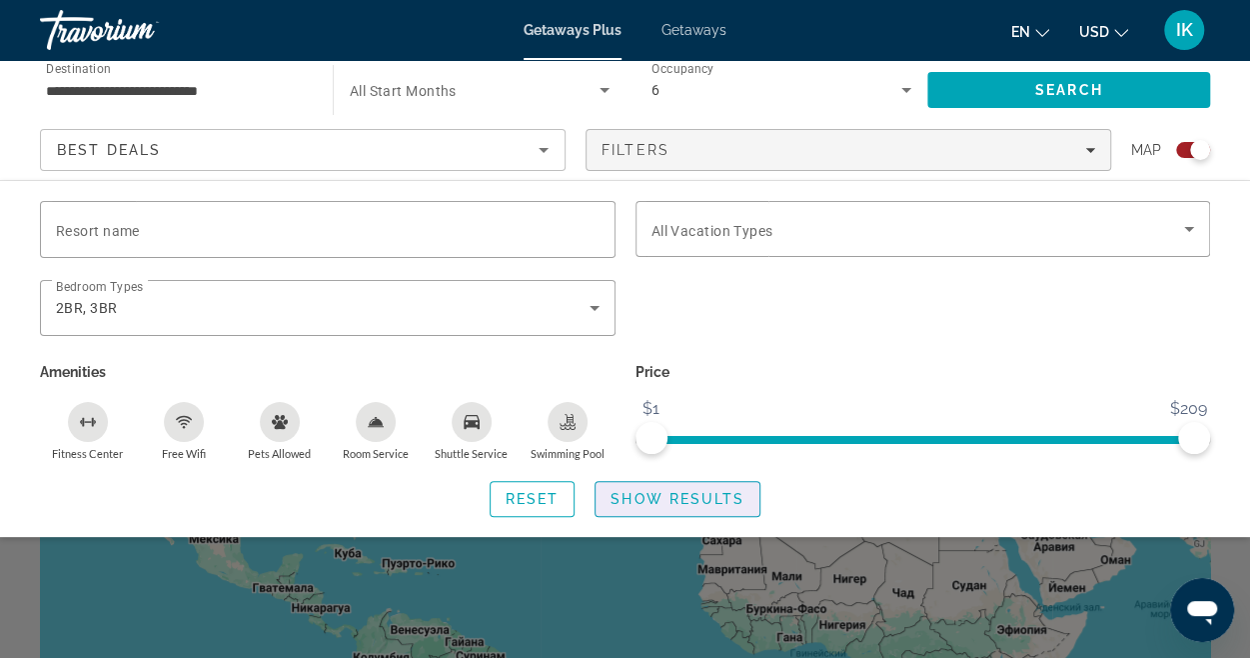
click at [685, 491] on span "Show Results" at bounding box center [678, 499] width 134 height 16
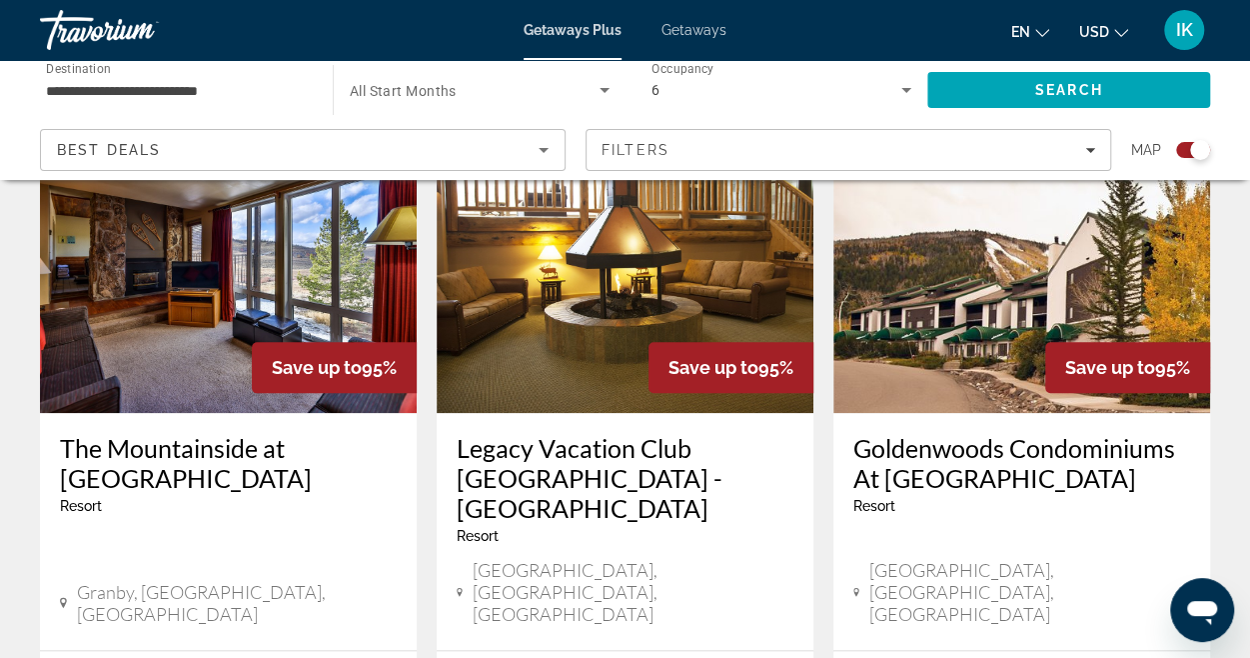
scroll to position [758, 0]
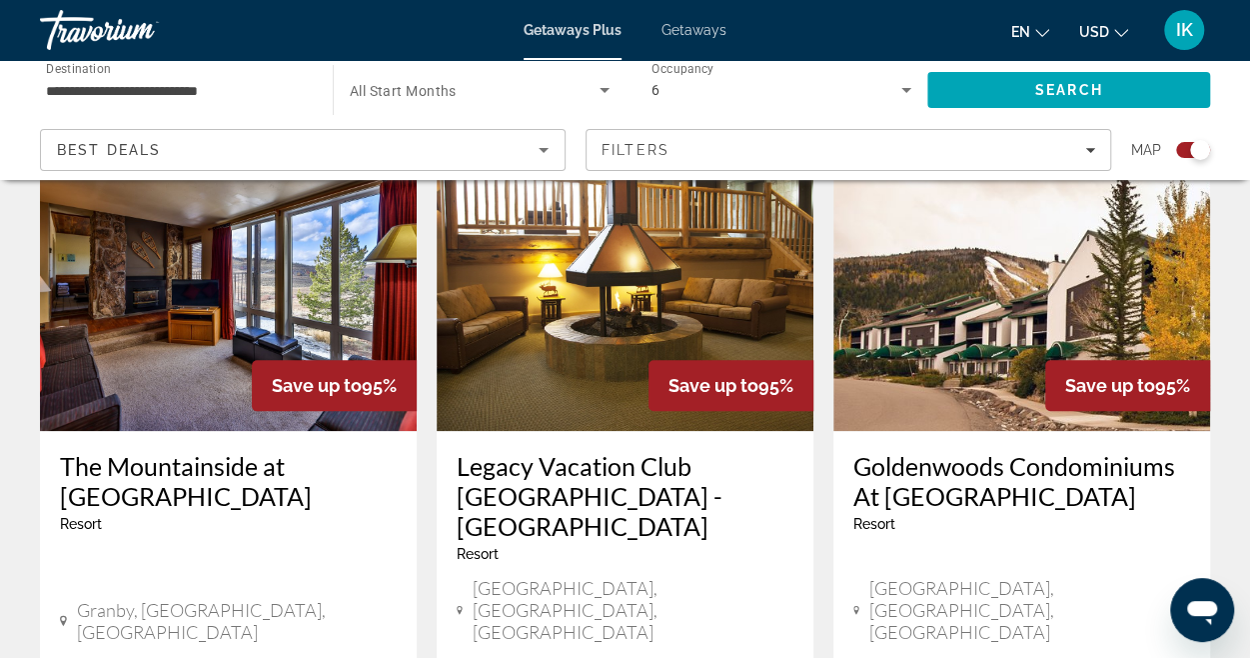
click at [1031, 282] on img "Main content" at bounding box center [1021, 271] width 377 height 320
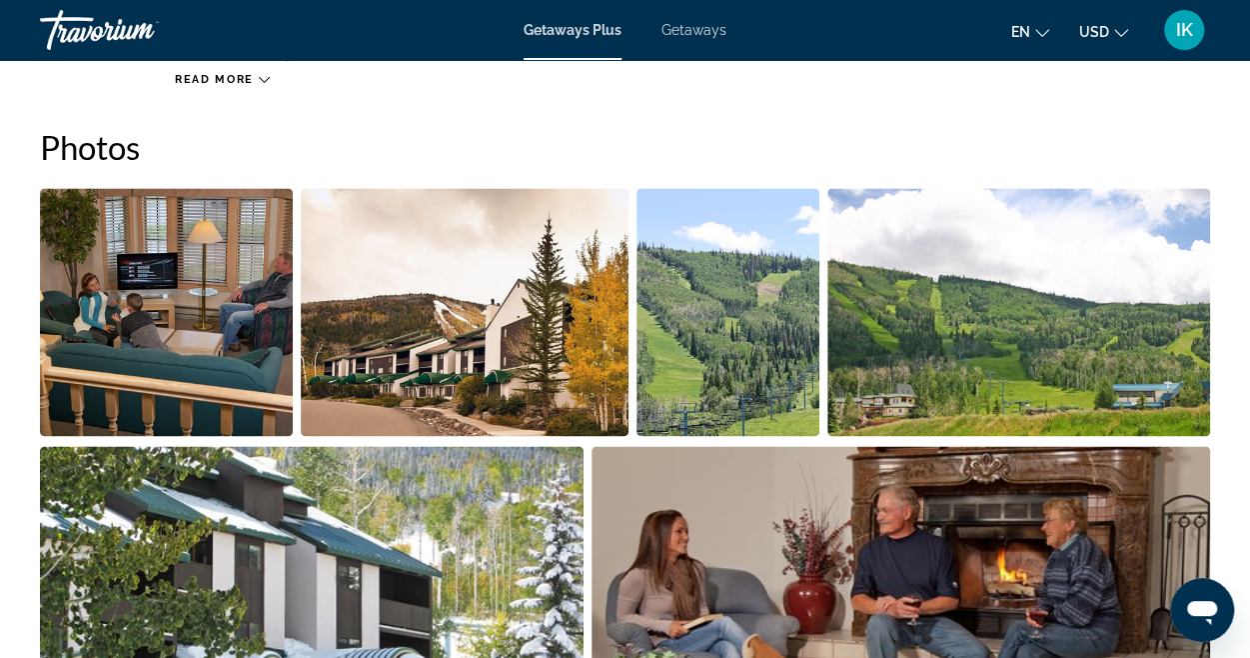
scroll to position [1248, 0]
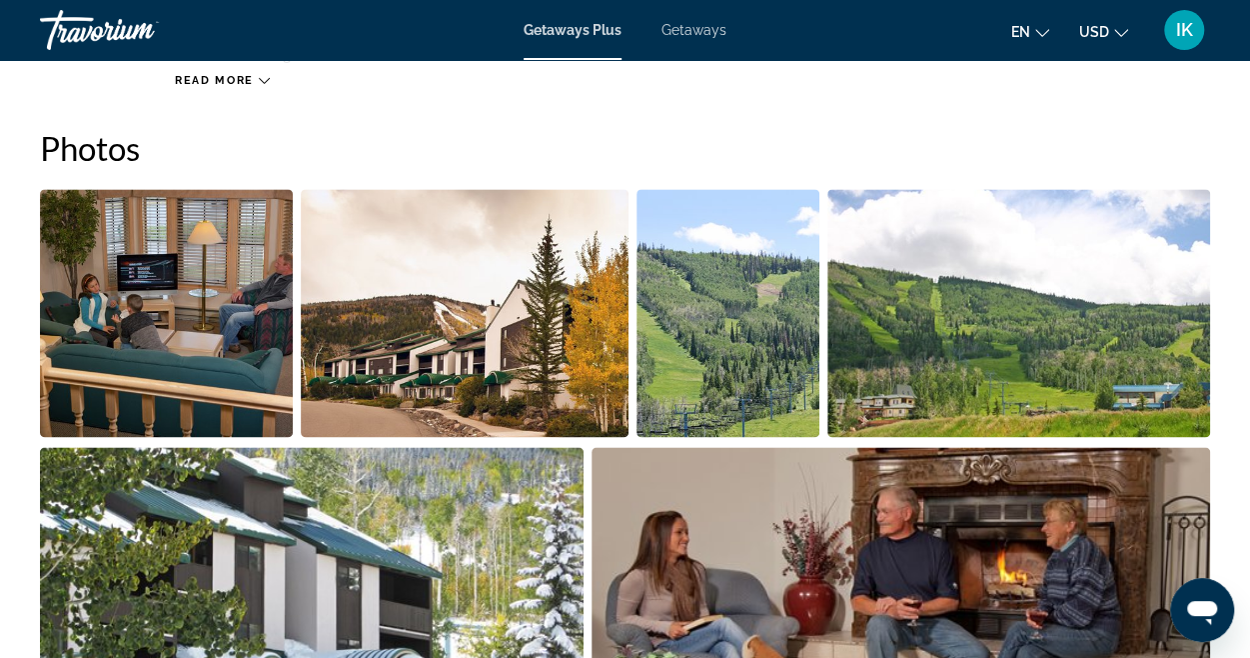
click at [217, 345] on img "Open full-screen image slider" at bounding box center [166, 313] width 253 height 248
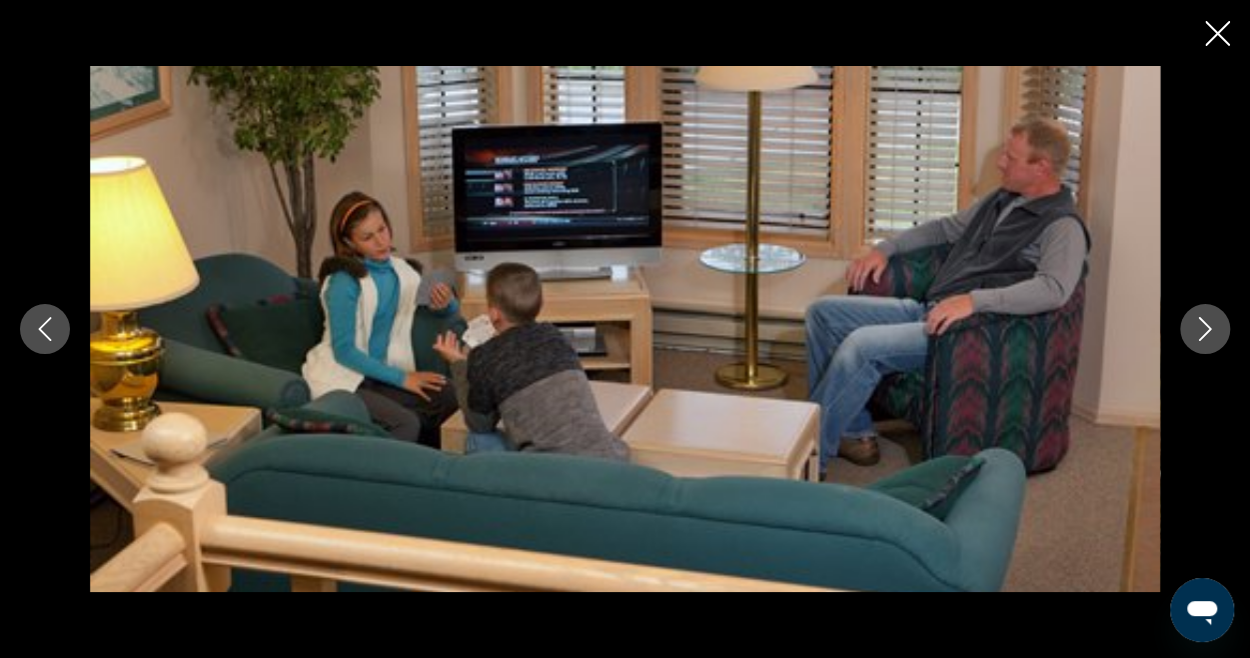
click at [1195, 333] on icon "Next image" at bounding box center [1205, 329] width 24 height 24
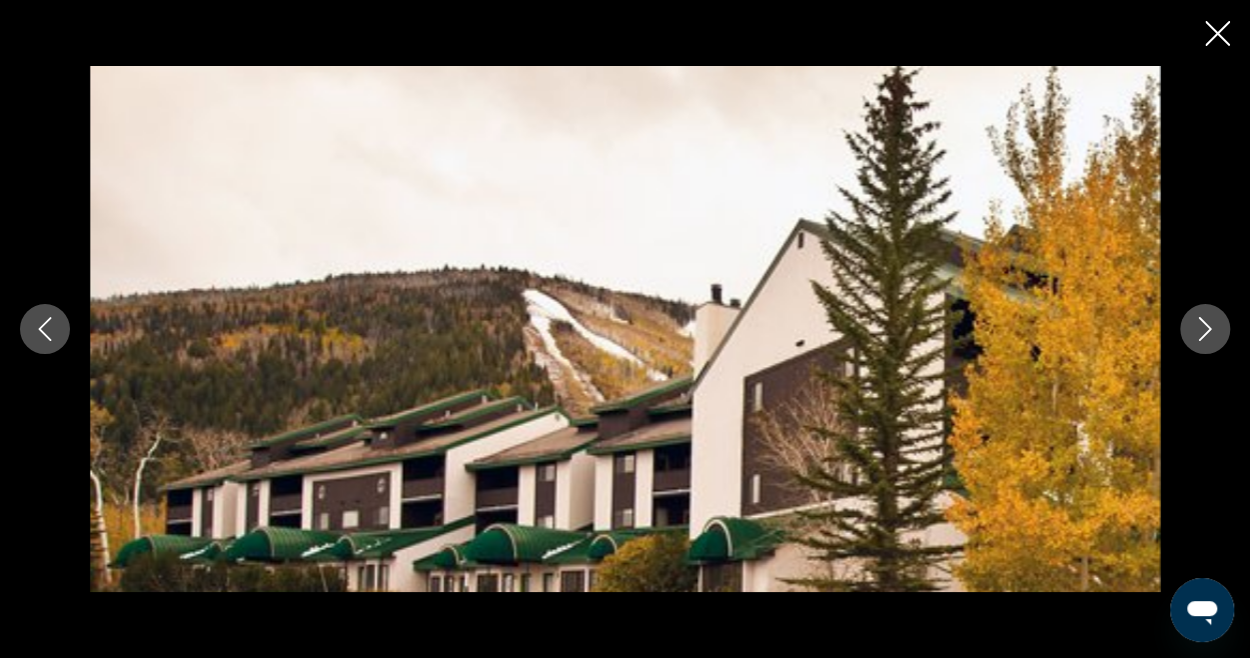
click at [1195, 333] on icon "Next image" at bounding box center [1205, 329] width 24 height 24
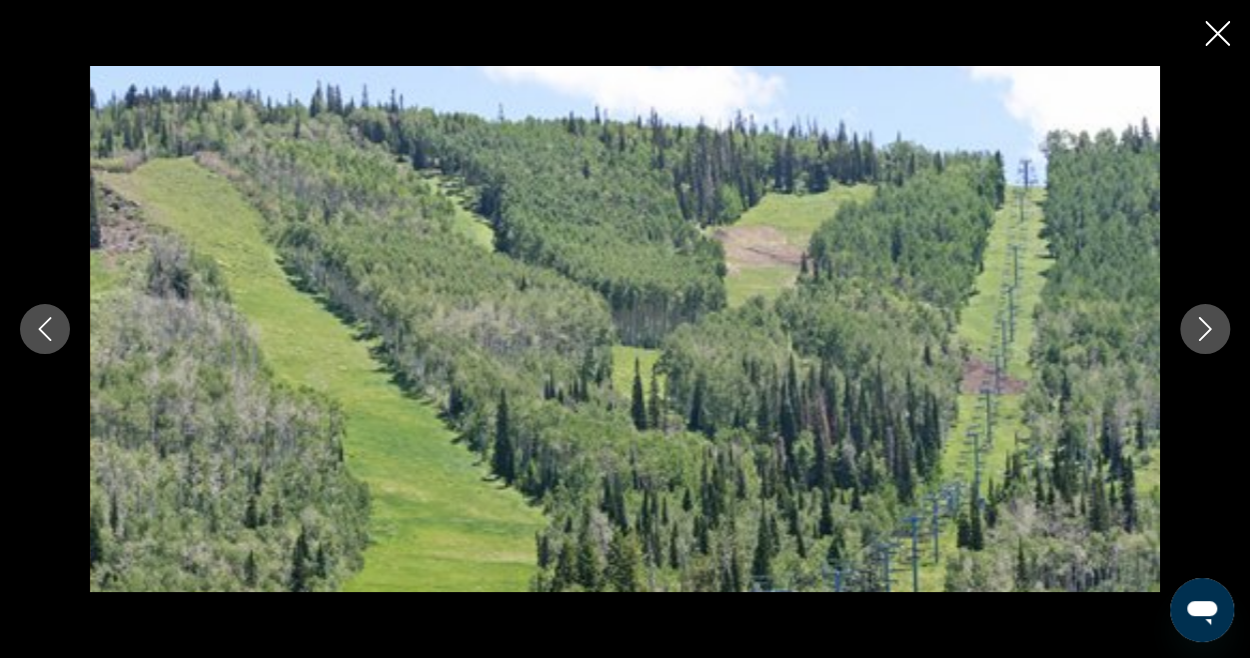
click at [1195, 333] on icon "Next image" at bounding box center [1205, 329] width 24 height 24
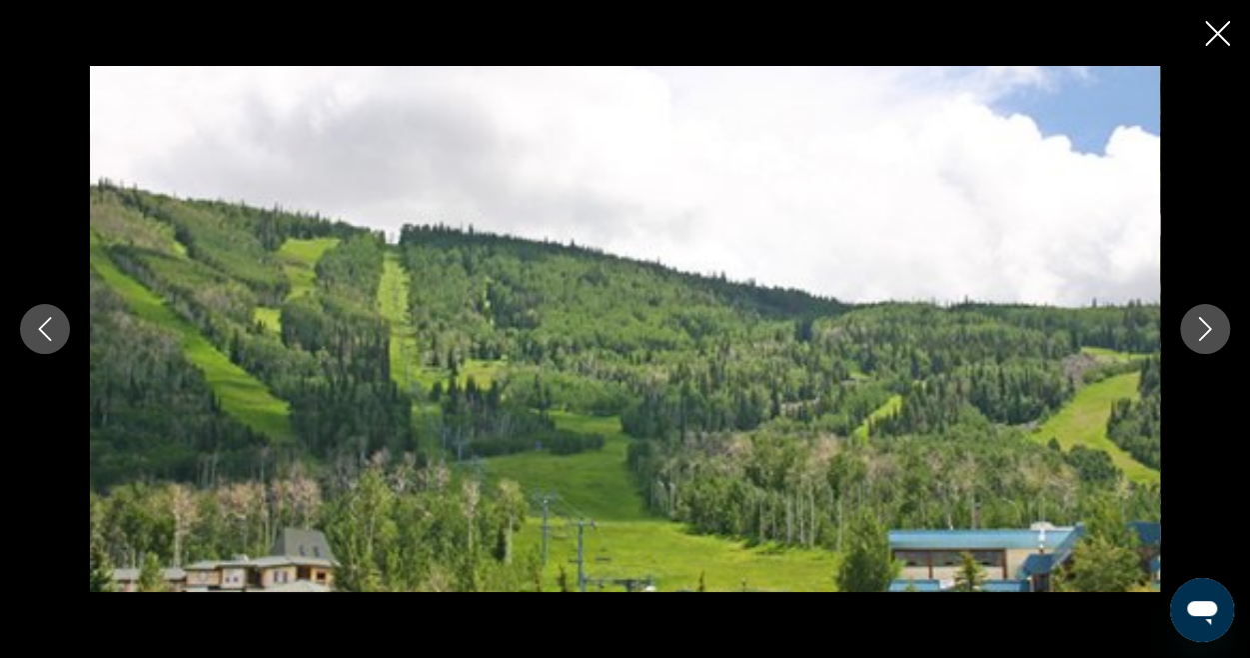
click at [1195, 333] on icon "Next image" at bounding box center [1205, 329] width 24 height 24
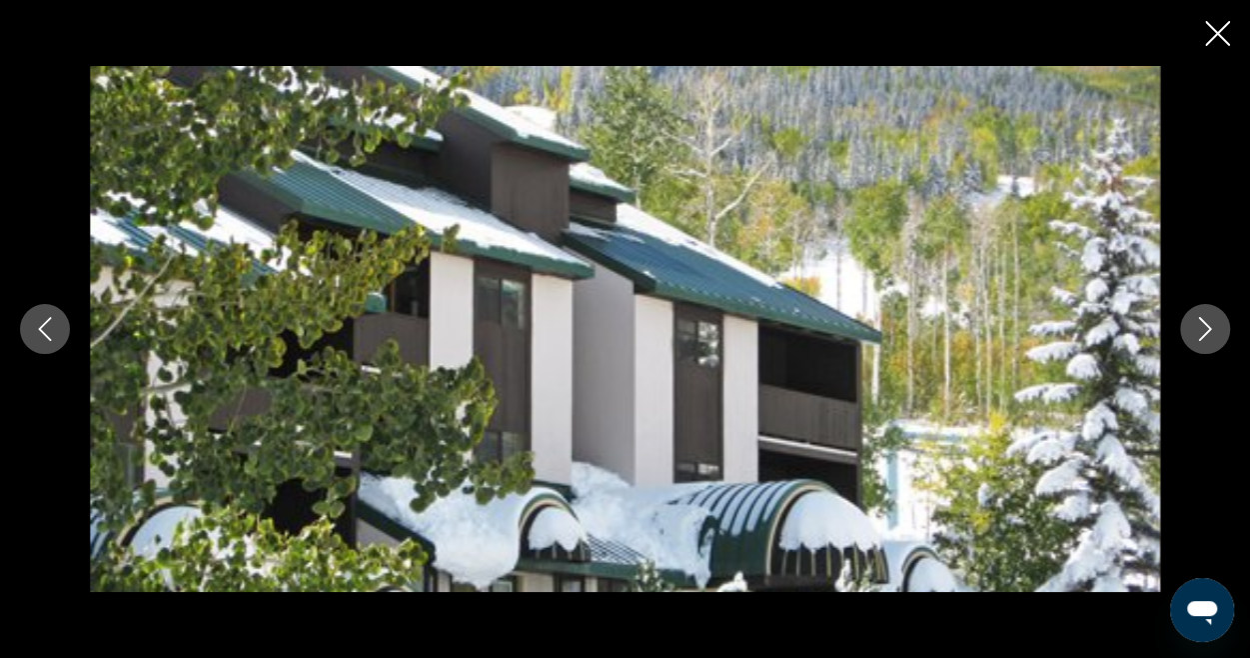
click at [1195, 333] on icon "Next image" at bounding box center [1205, 329] width 24 height 24
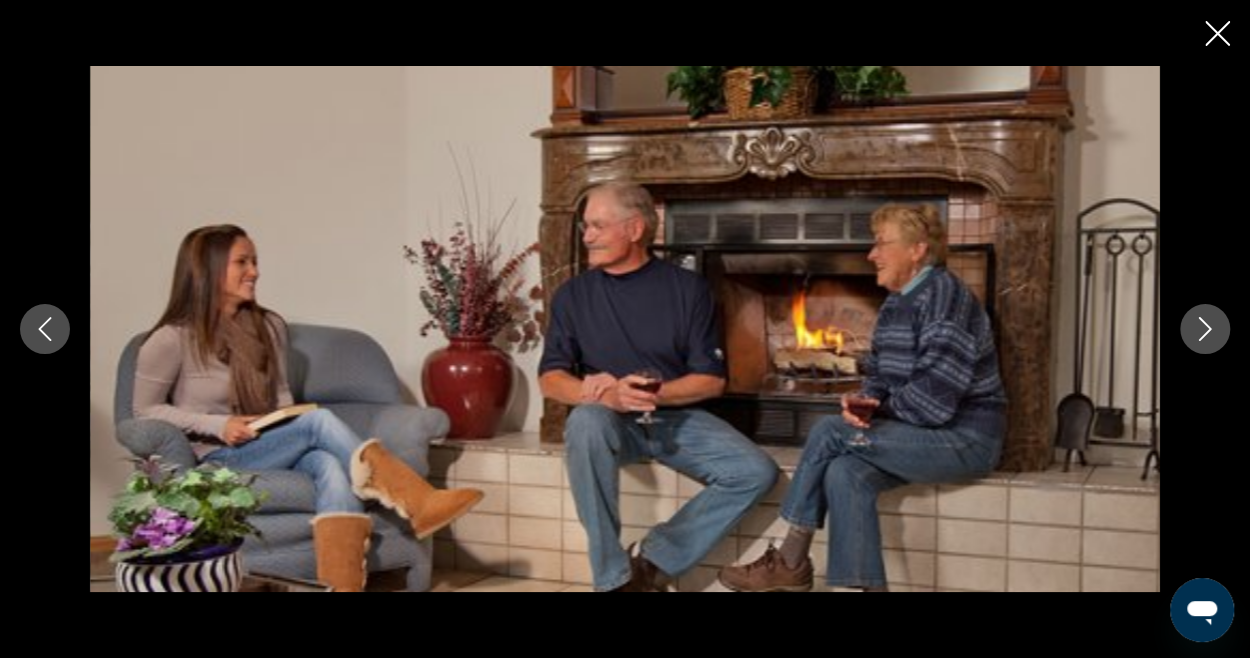
click at [1195, 333] on icon "Next image" at bounding box center [1205, 329] width 24 height 24
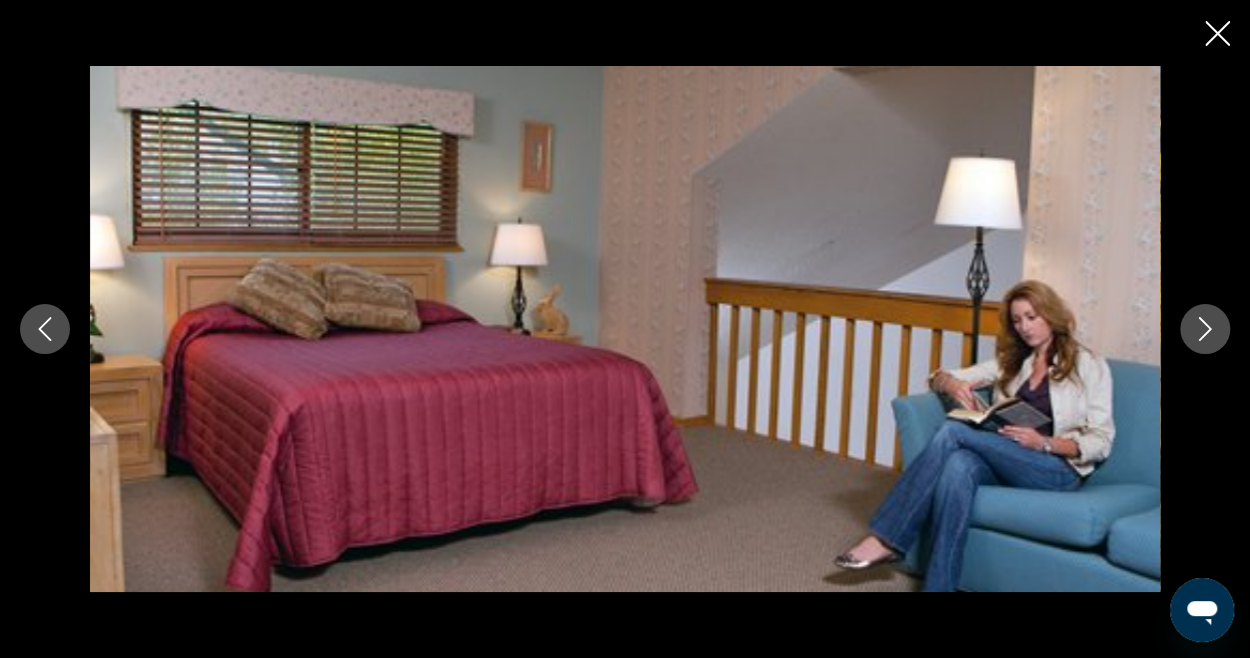
click at [1195, 333] on icon "Next image" at bounding box center [1205, 329] width 24 height 24
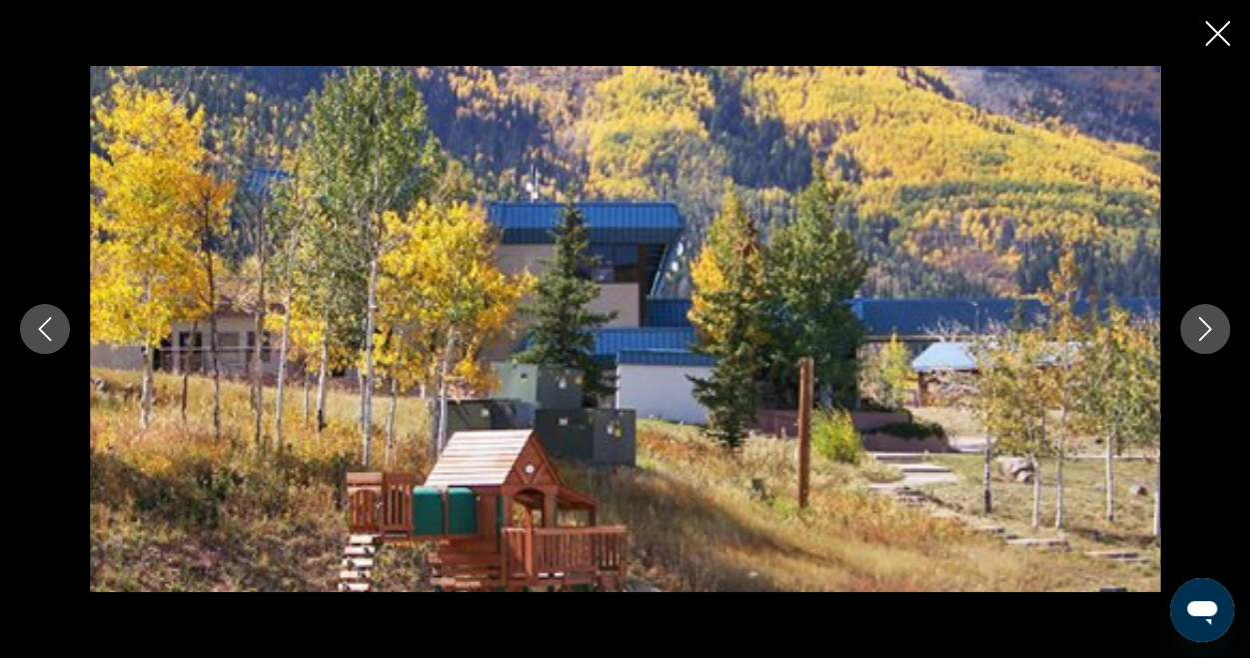
click at [1195, 333] on icon "Next image" at bounding box center [1205, 329] width 24 height 24
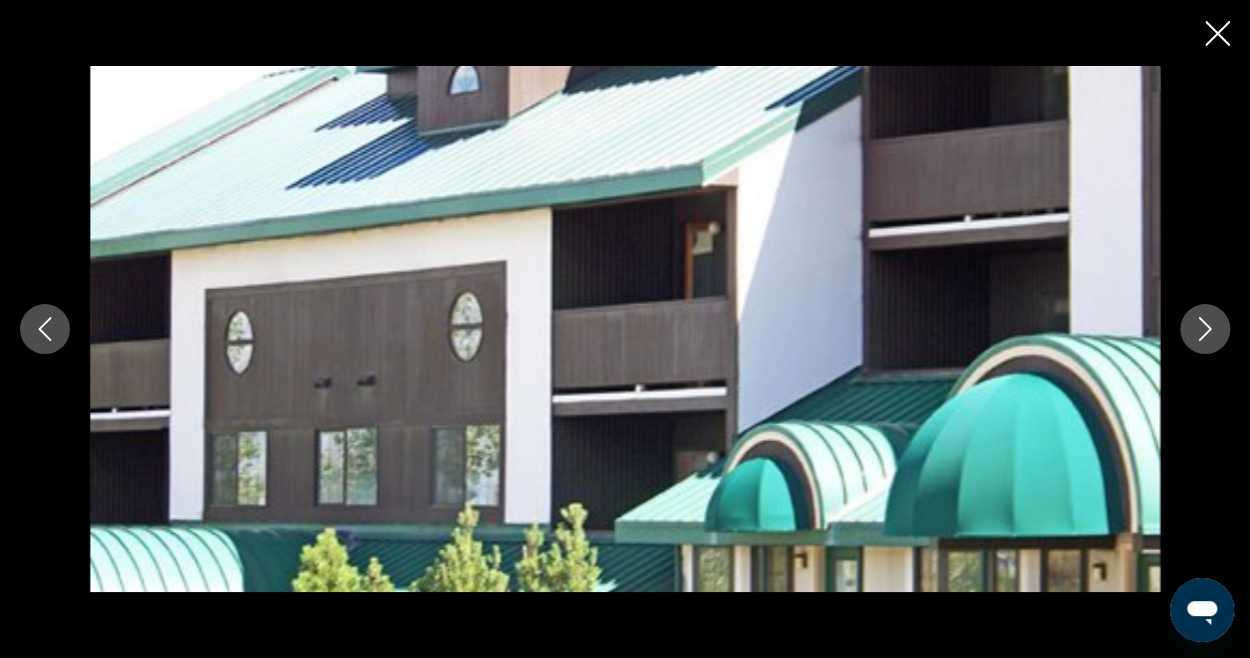
click at [1195, 333] on icon "Next image" at bounding box center [1205, 329] width 24 height 24
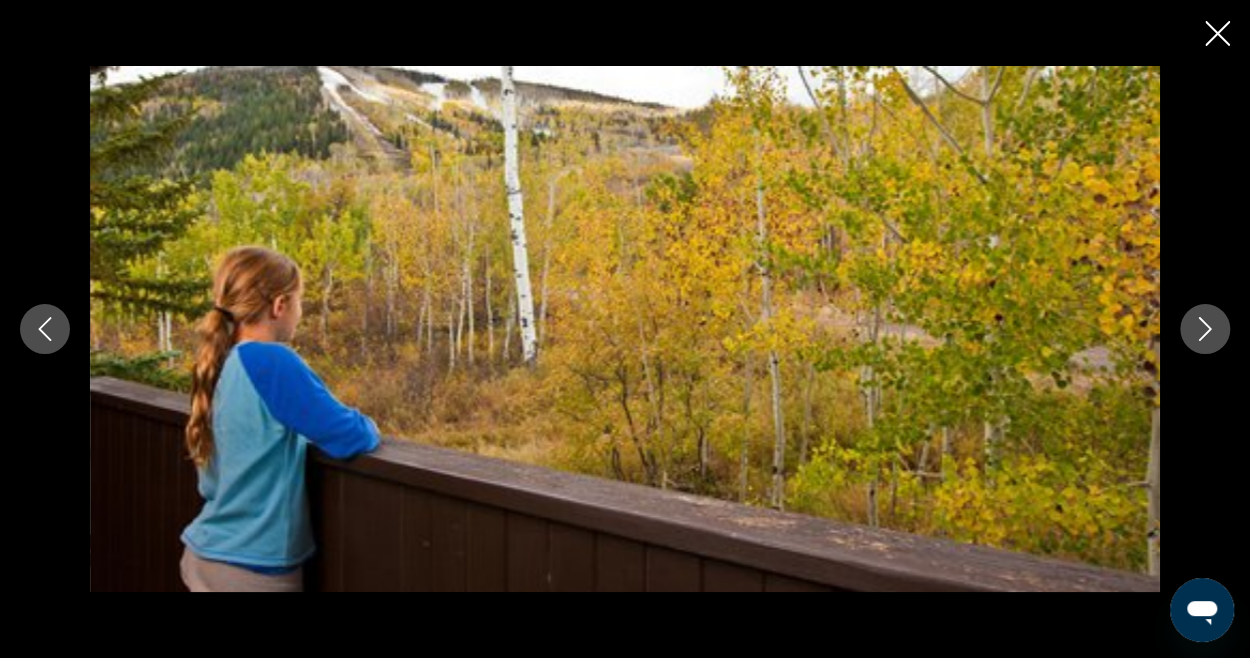
click at [1195, 333] on icon "Next image" at bounding box center [1205, 329] width 24 height 24
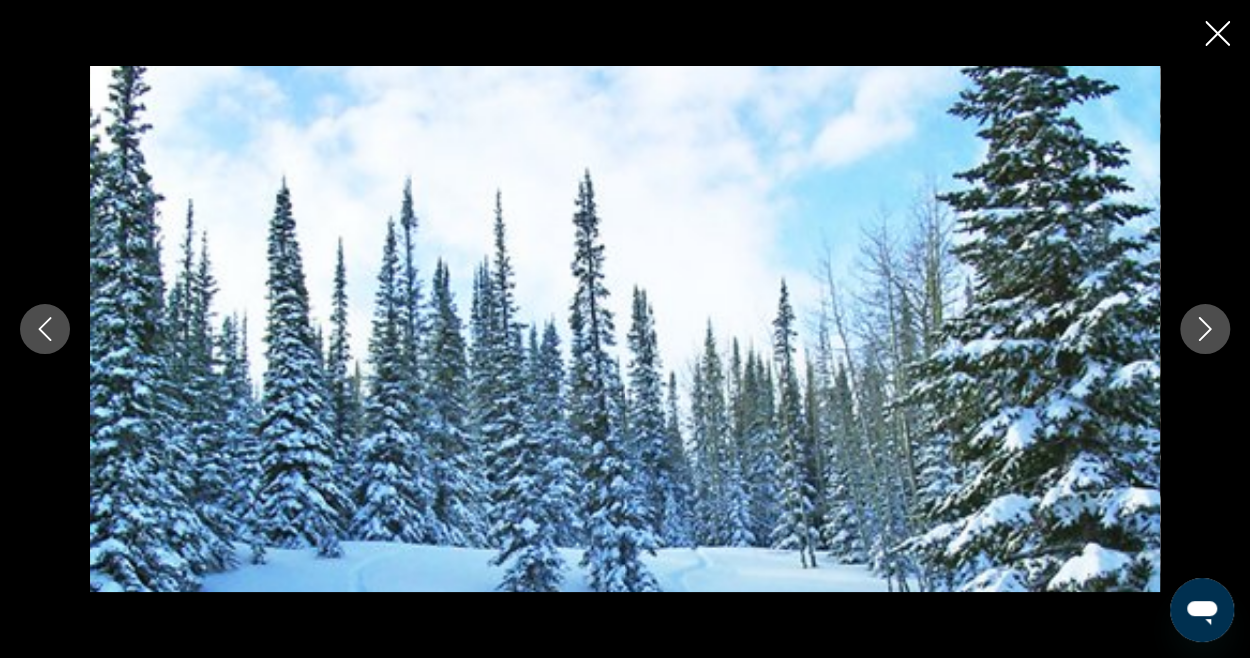
click at [1195, 333] on icon "Next image" at bounding box center [1205, 329] width 24 height 24
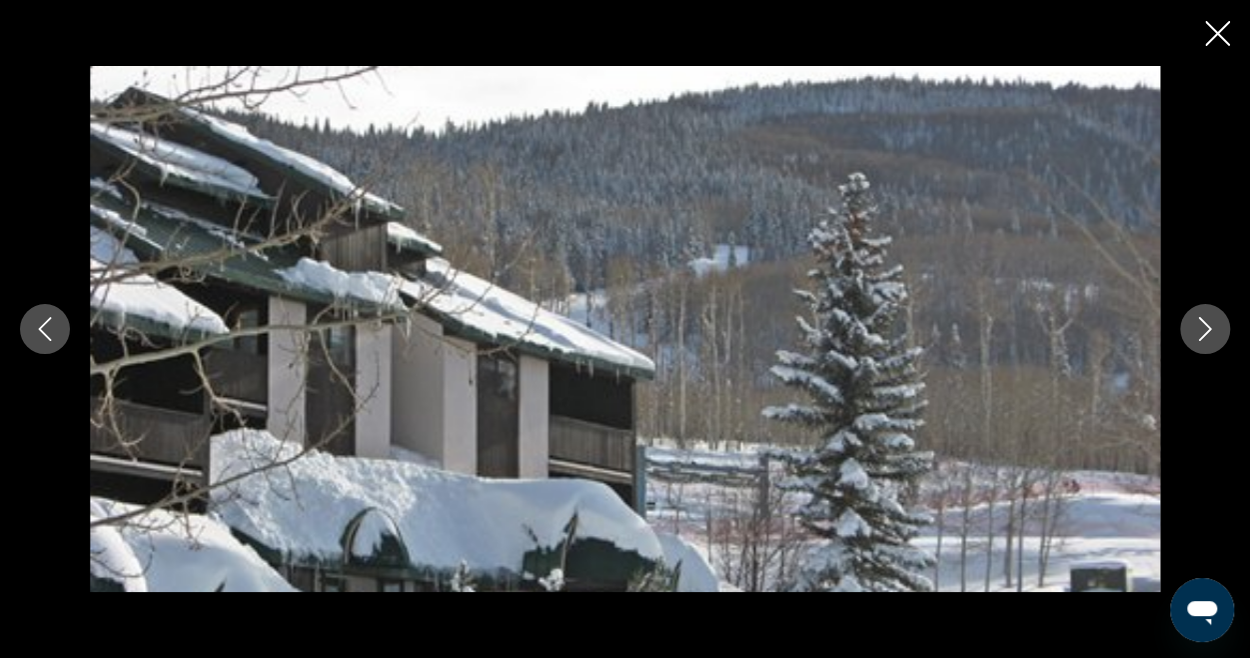
click at [1195, 333] on icon "Next image" at bounding box center [1205, 329] width 24 height 24
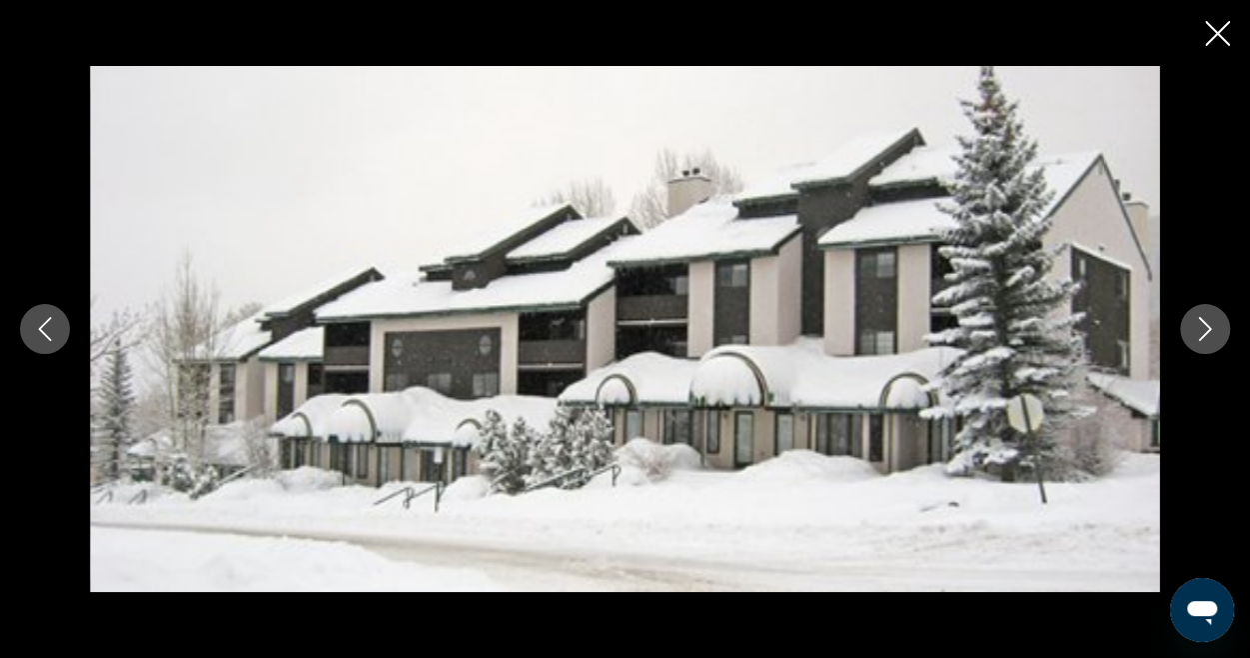
click at [1195, 333] on icon "Next image" at bounding box center [1205, 329] width 24 height 24
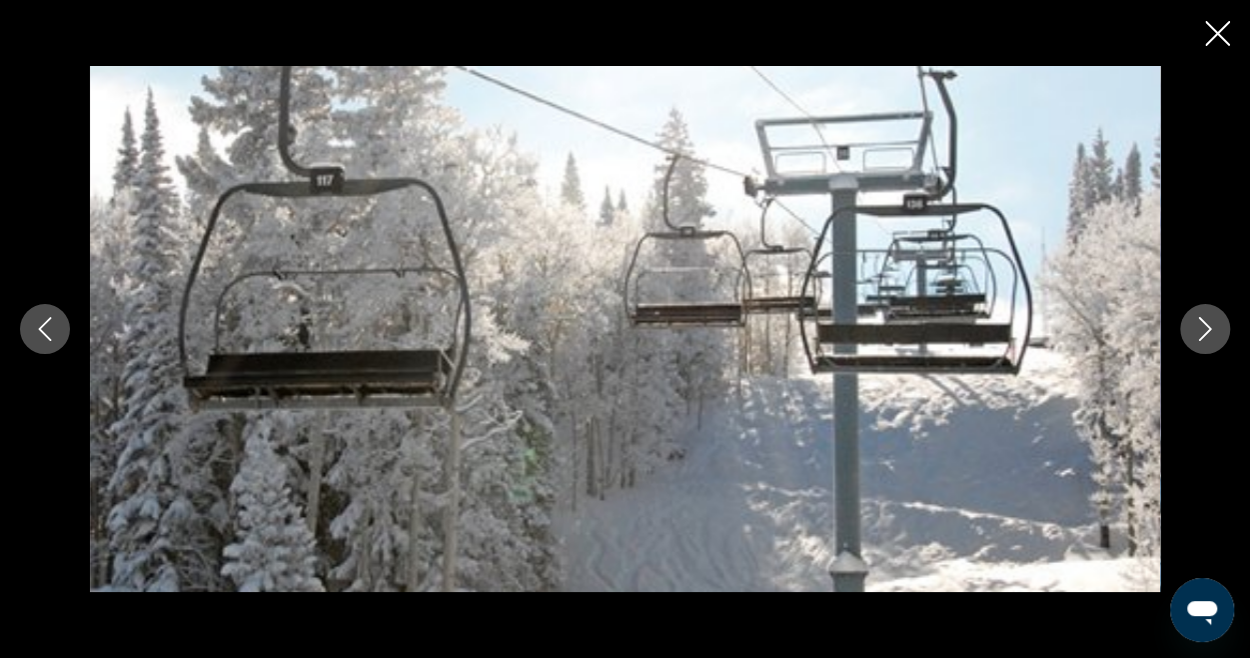
click at [1201, 333] on icon "Next image" at bounding box center [1205, 329] width 24 height 24
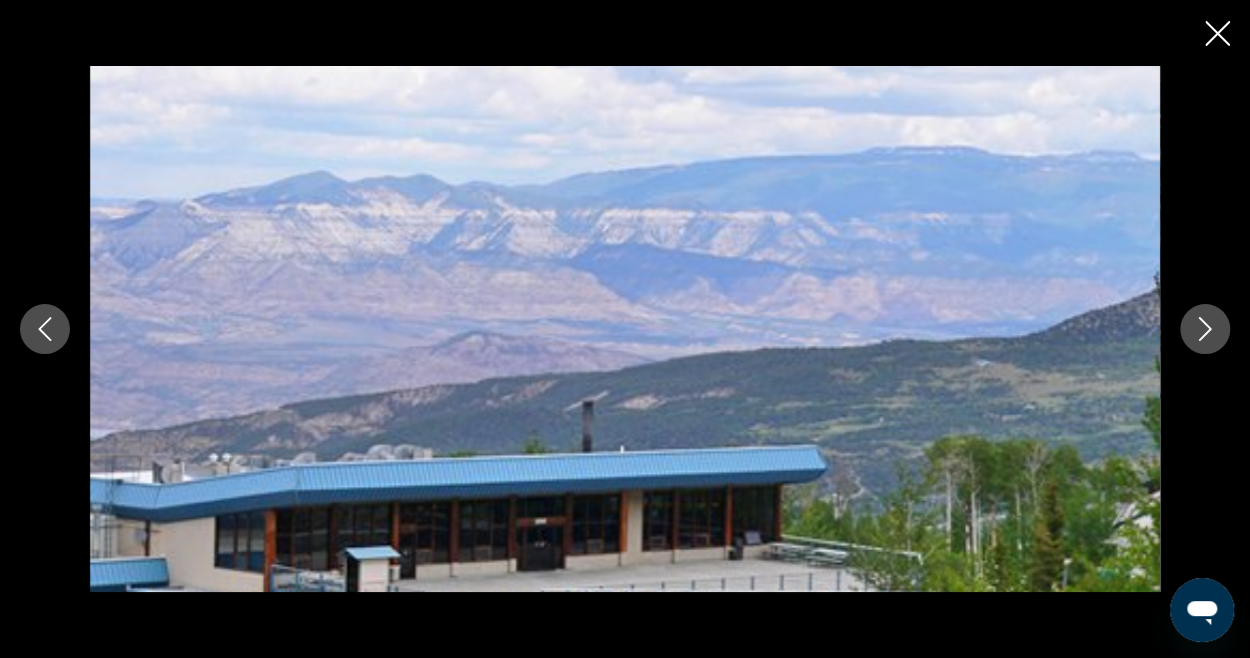
click at [1201, 333] on icon "Next image" at bounding box center [1205, 329] width 24 height 24
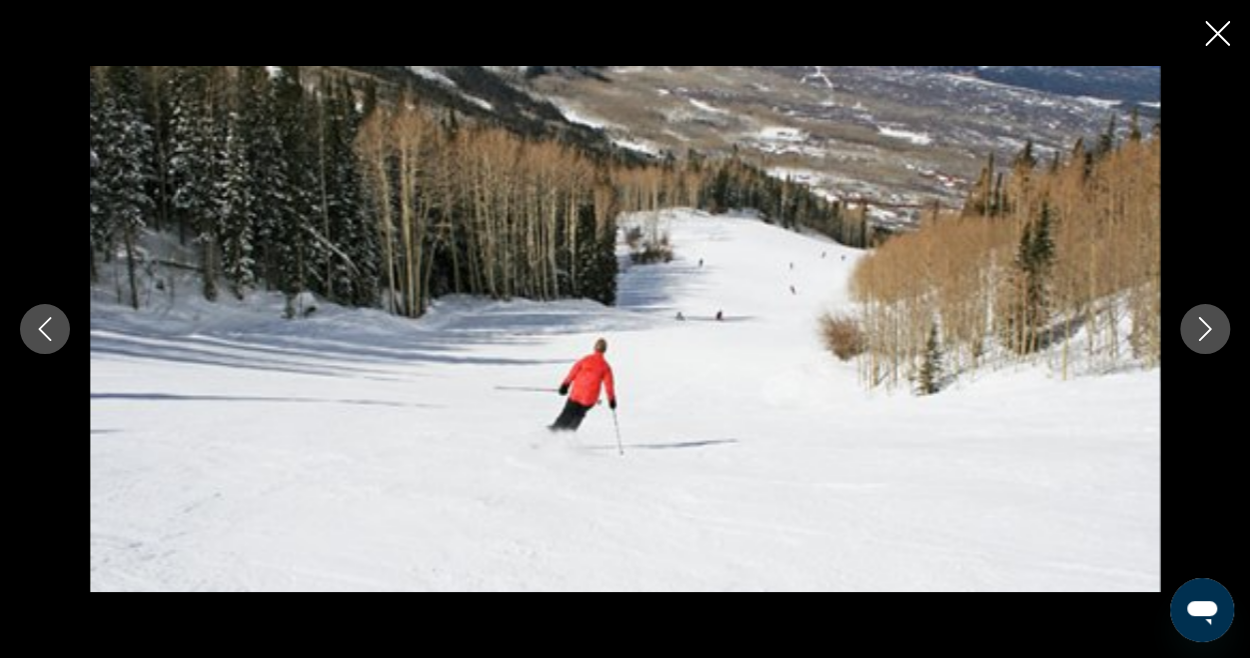
click at [1201, 333] on icon "Next image" at bounding box center [1205, 329] width 24 height 24
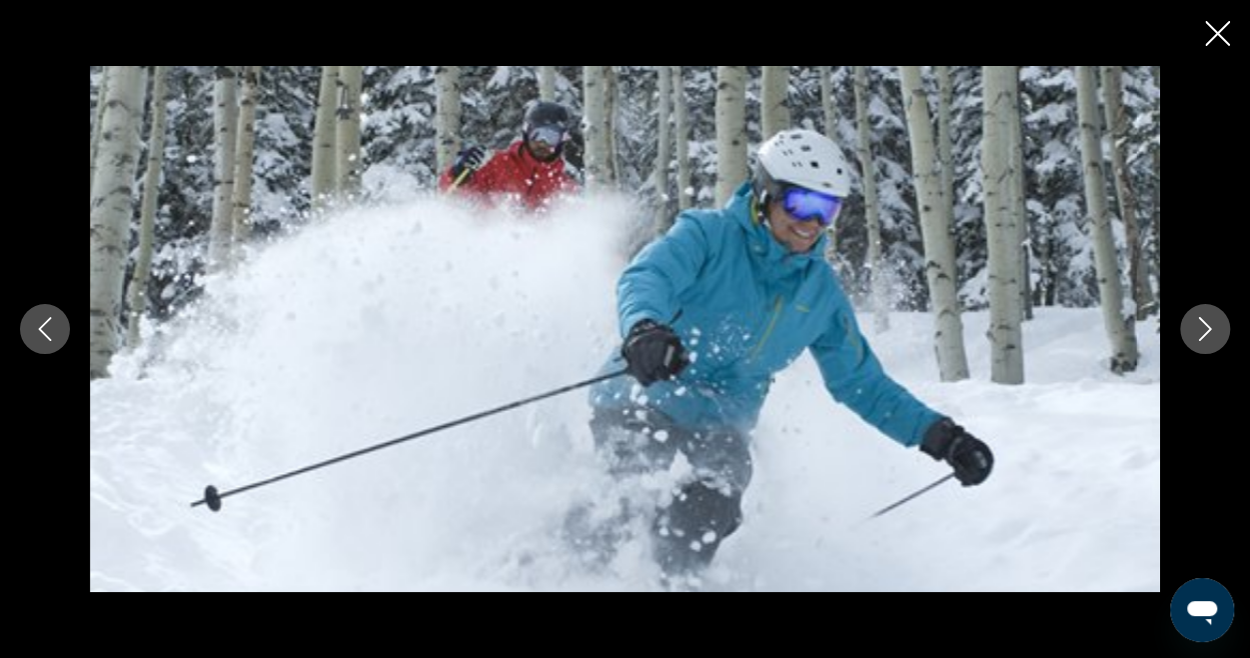
click at [1201, 333] on icon "Next image" at bounding box center [1205, 329] width 24 height 24
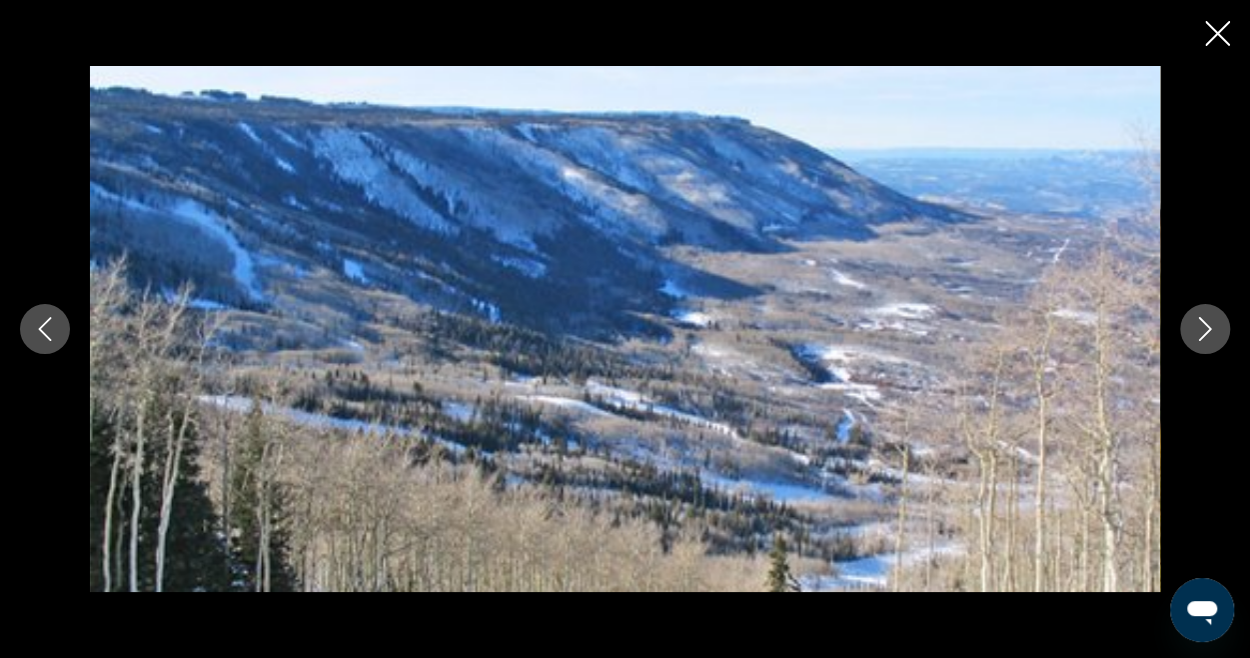
click at [1201, 333] on icon "Next image" at bounding box center [1205, 329] width 24 height 24
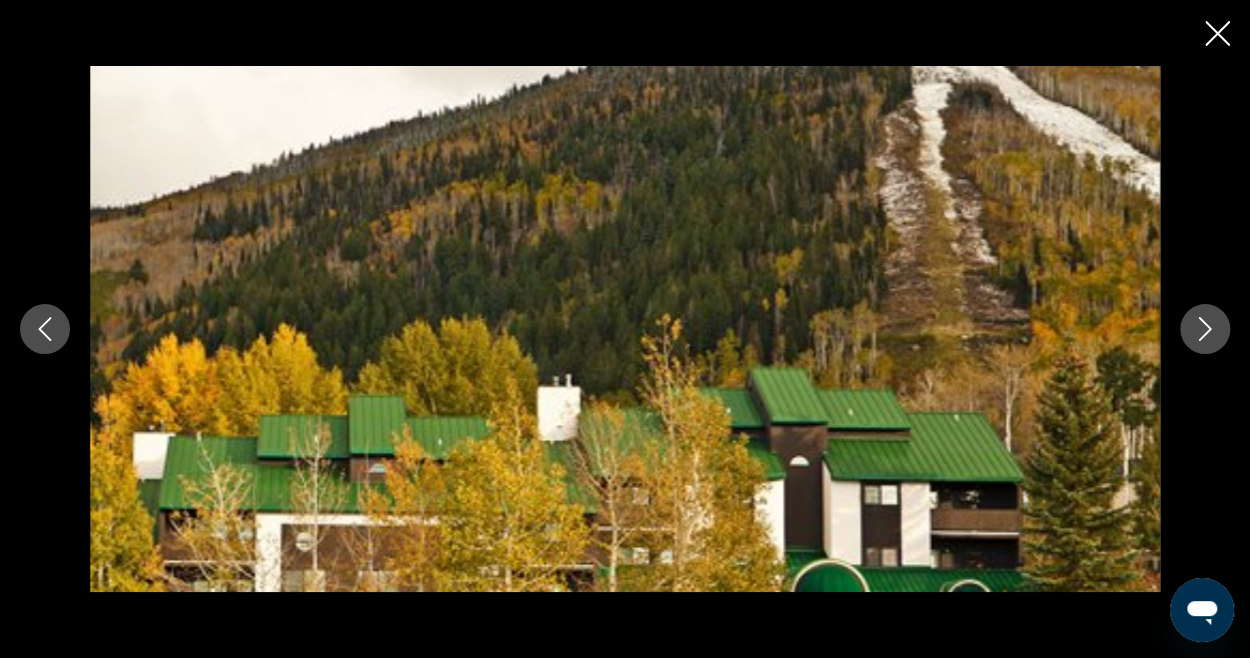
click at [1223, 11] on div "prev next" at bounding box center [625, 329] width 1250 height 658
click at [1222, 35] on icon "Close slideshow" at bounding box center [1217, 33] width 25 height 25
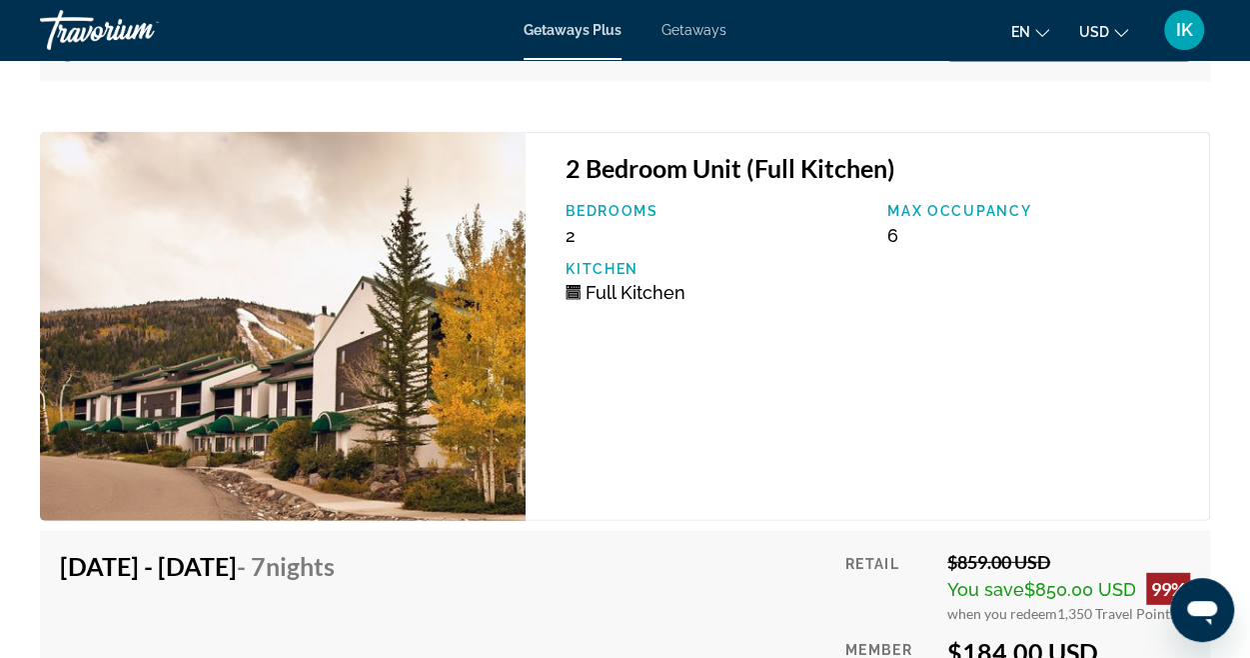
scroll to position [6232, 0]
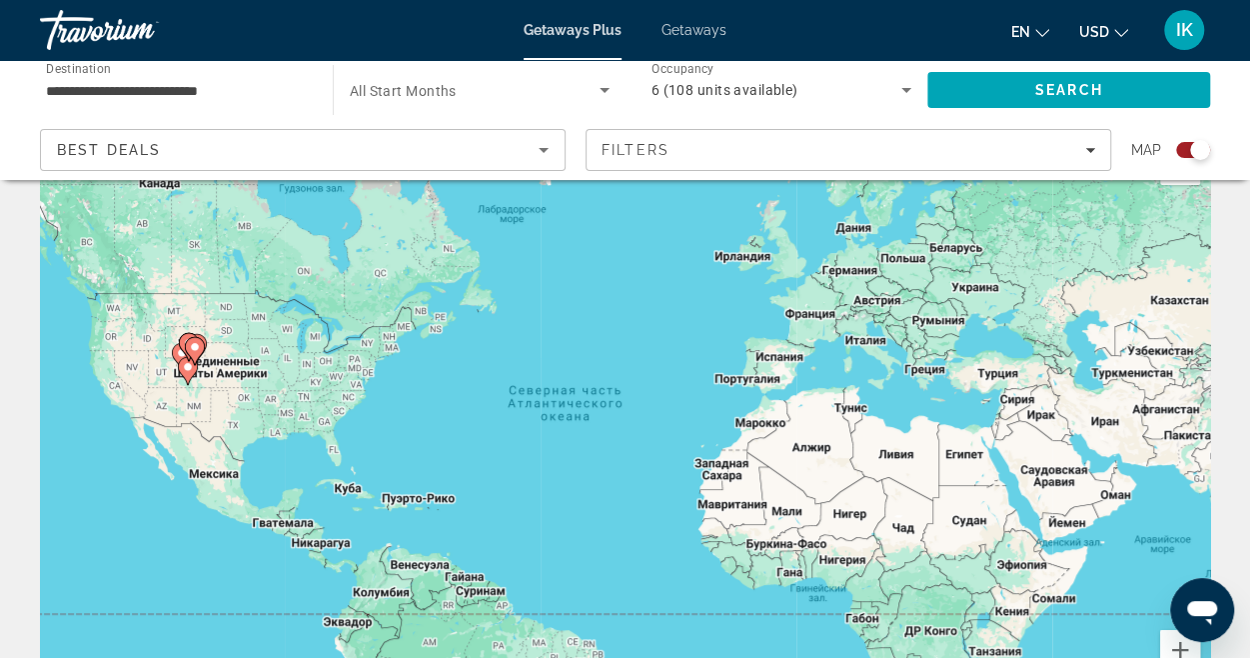
scroll to position [64, 0]
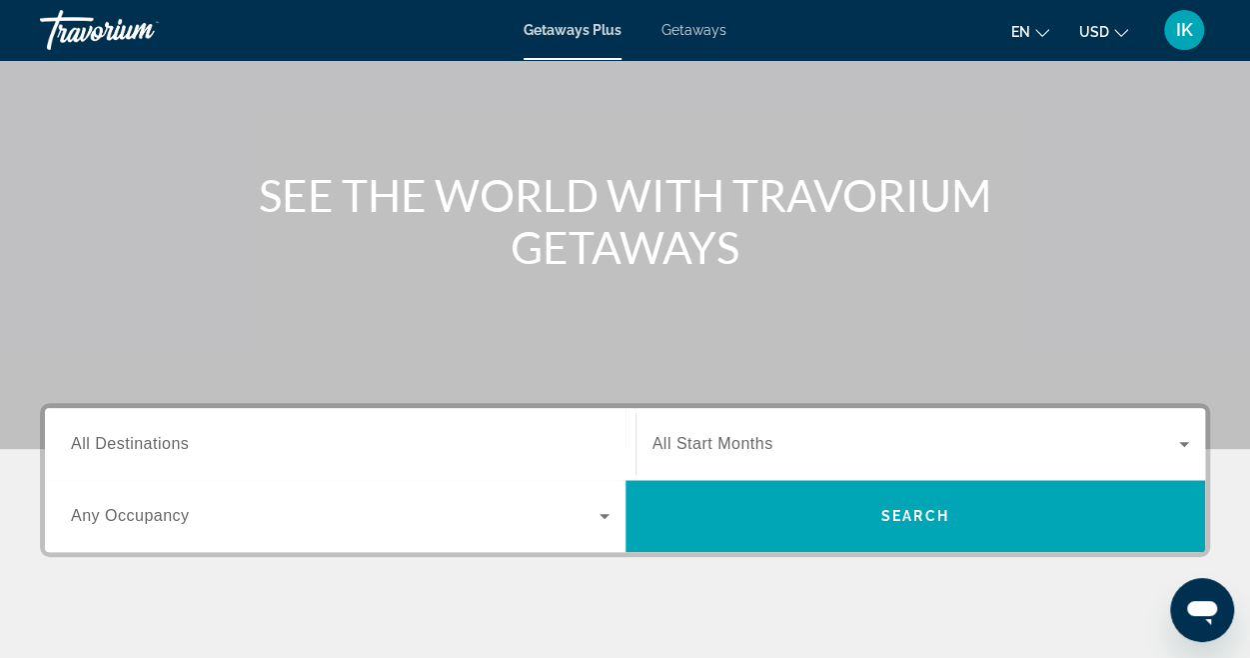
scroll to position [150, 0]
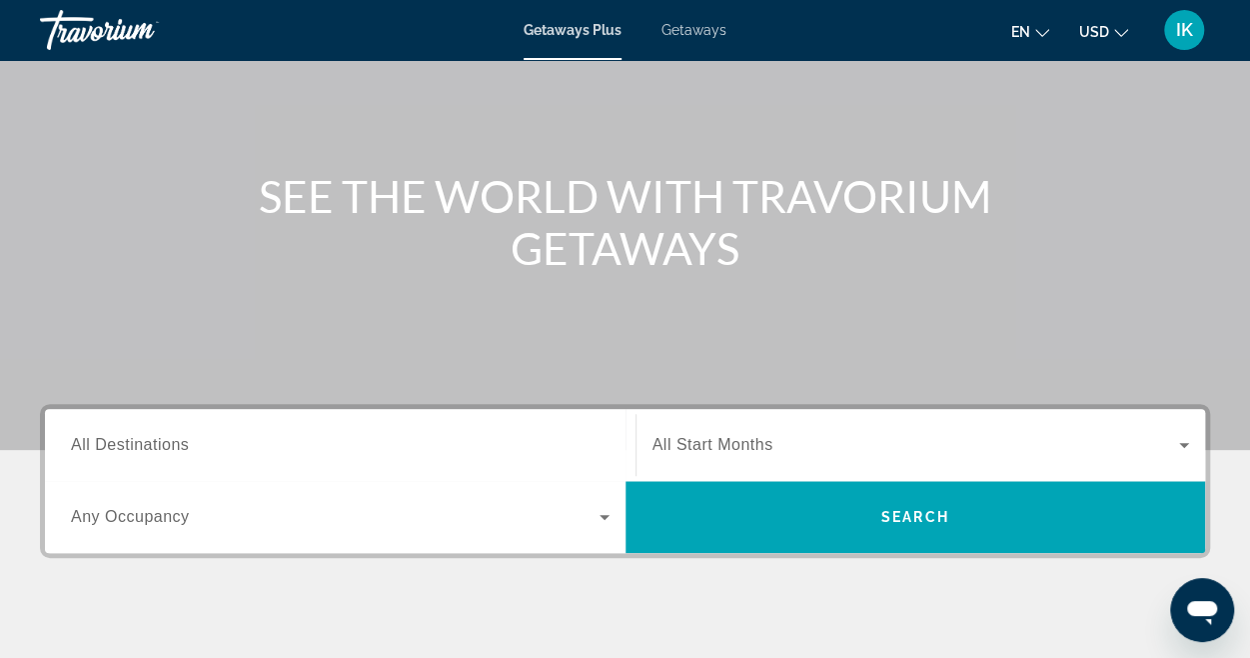
click at [164, 436] on span "All Destinations" at bounding box center [130, 444] width 118 height 17
click at [164, 435] on input "Destination All Destinations" at bounding box center [340, 446] width 539 height 24
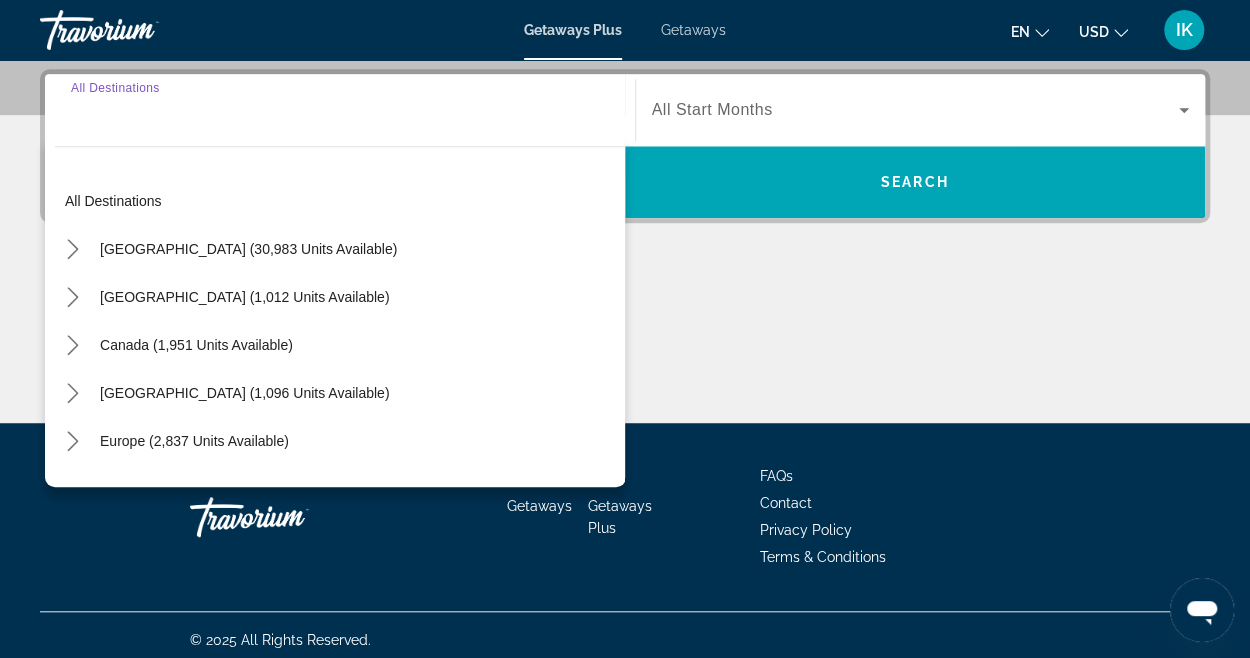
scroll to position [488, 0]
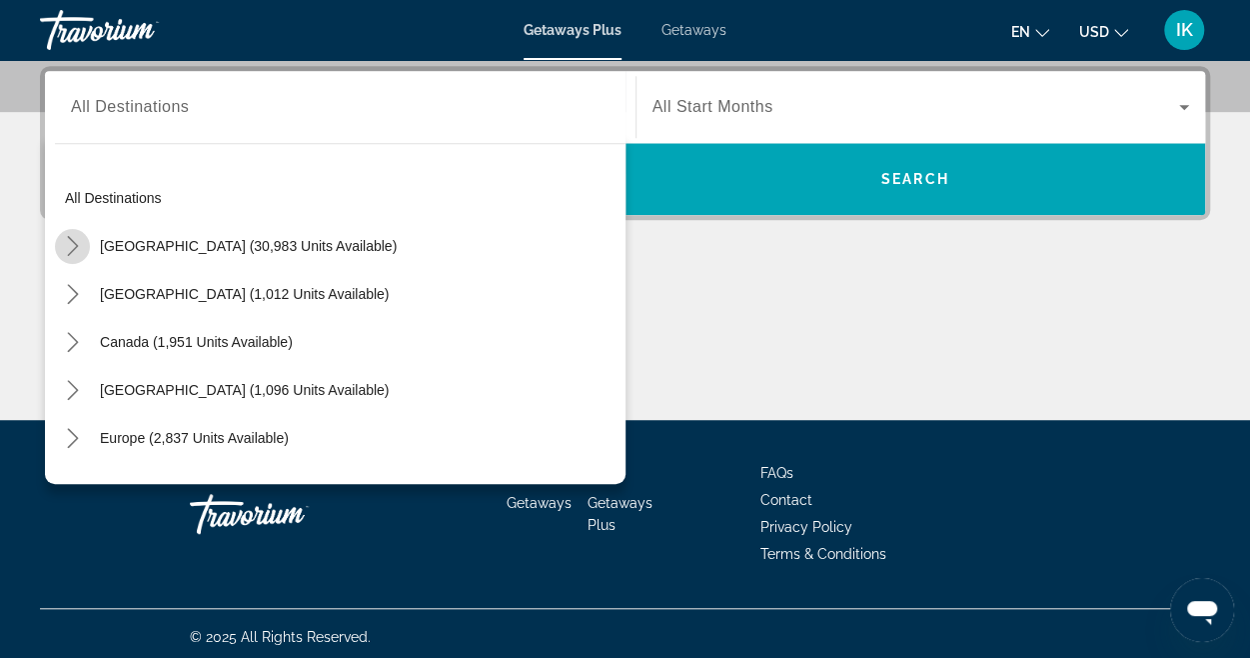
click at [81, 241] on icon "Toggle United States (30,983 units available) submenu" at bounding box center [73, 246] width 20 height 20
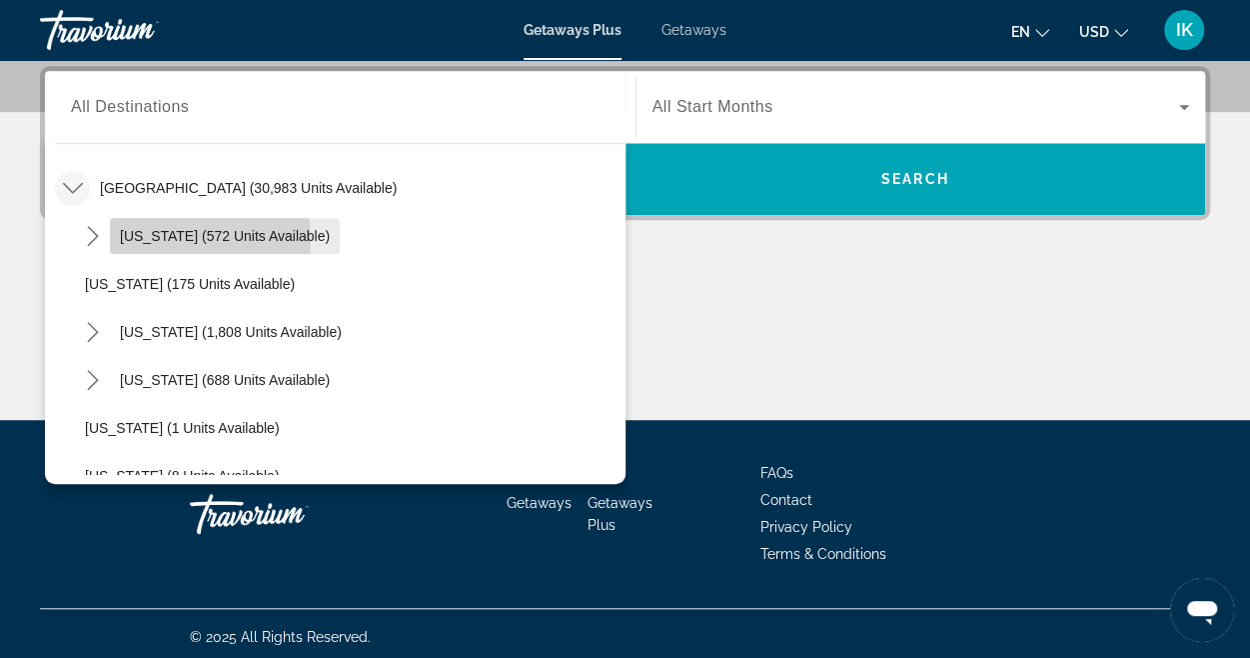
click at [131, 239] on span "[US_STATE] (572 units available)" at bounding box center [225, 236] width 210 height 16
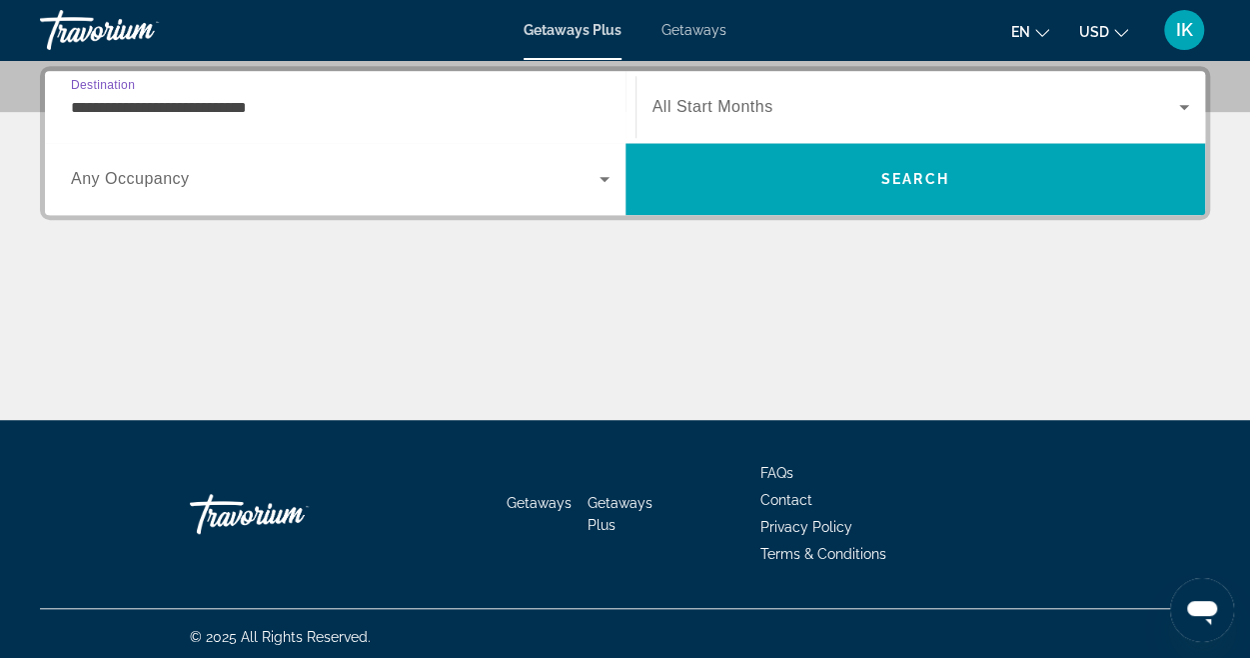
click at [222, 105] on input "**********" at bounding box center [340, 108] width 539 height 24
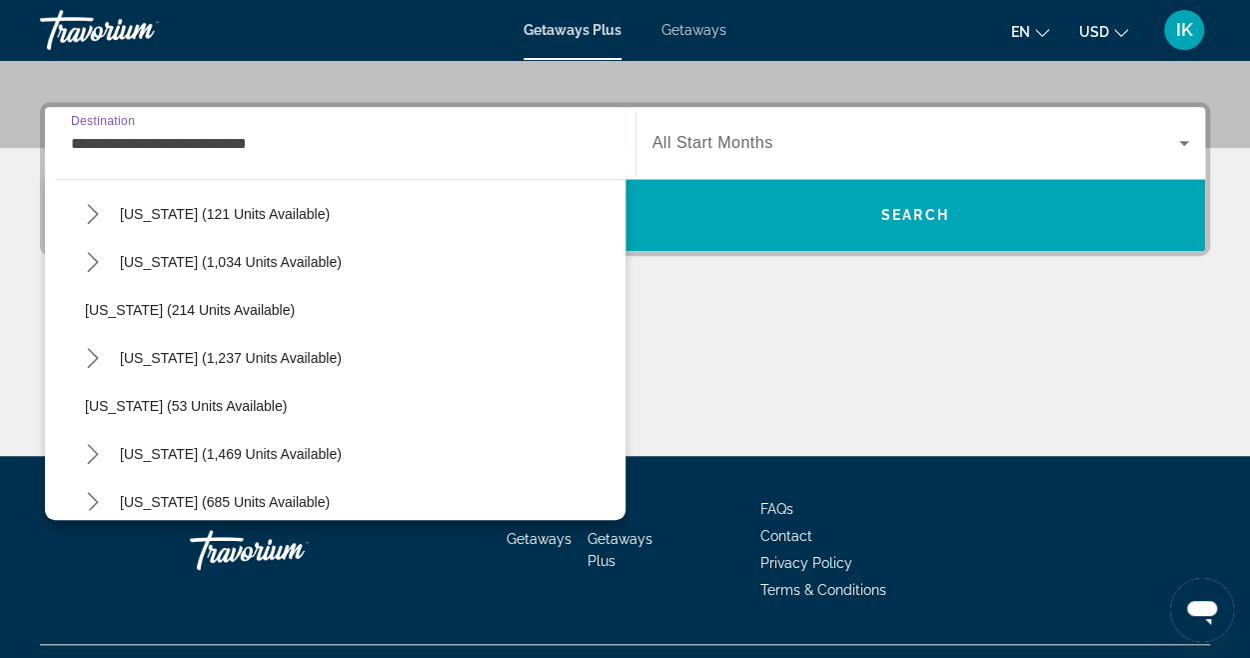
scroll to position [1469, 0]
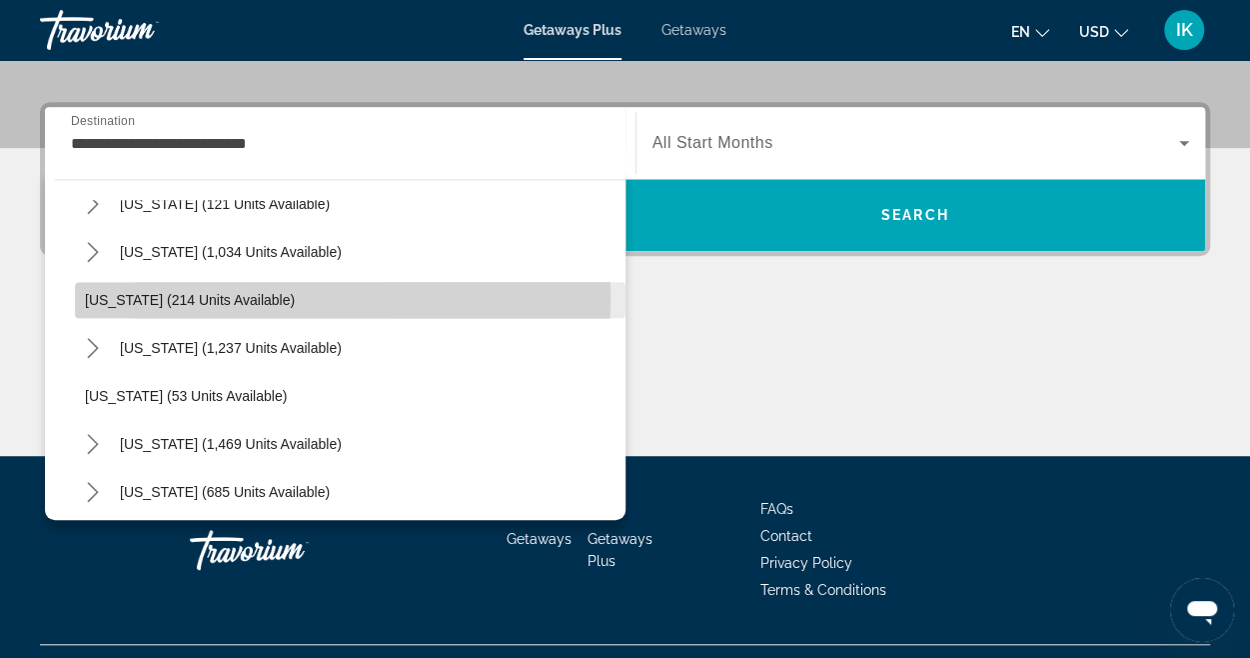
click at [118, 294] on span "[US_STATE] (214 units available)" at bounding box center [190, 300] width 210 height 16
type input "**********"
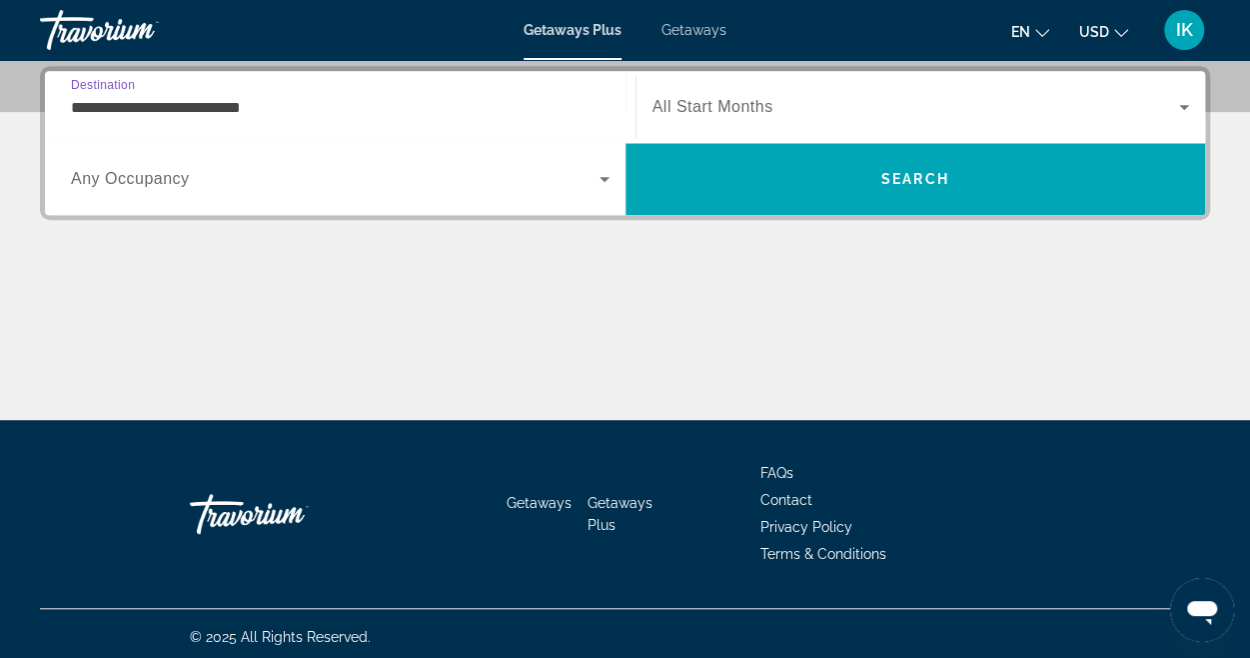
click at [826, 84] on div "Search widget" at bounding box center [922, 107] width 538 height 56
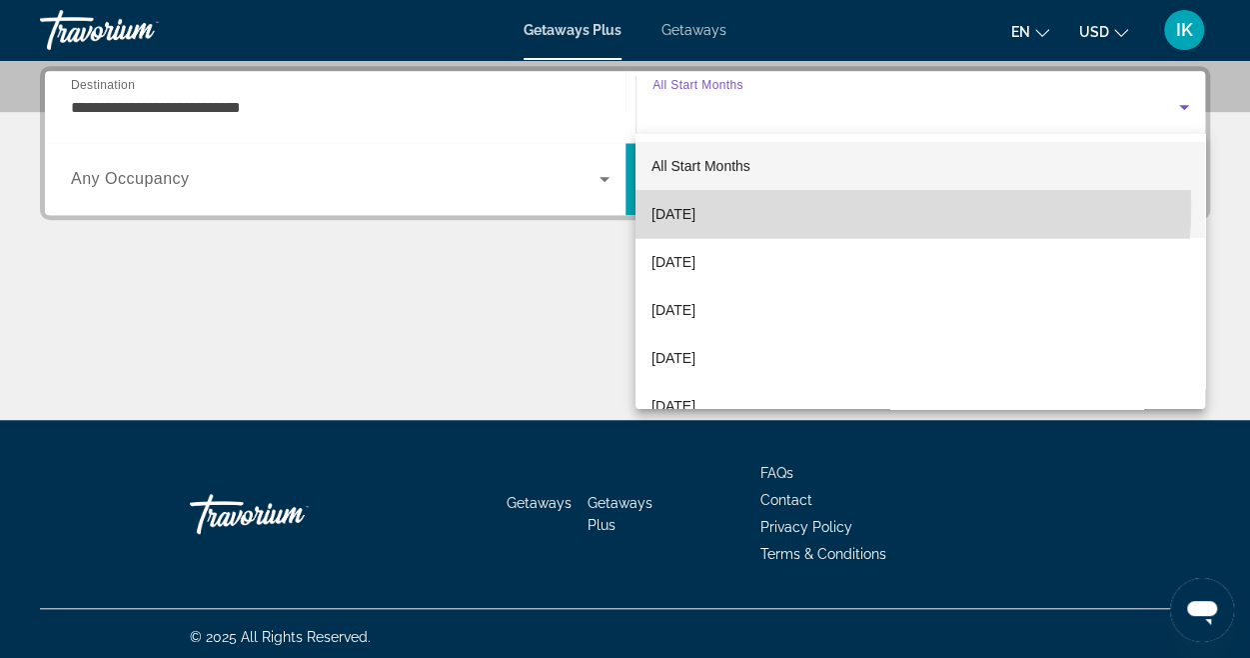
click at [696, 205] on span "[DATE]" at bounding box center [674, 214] width 44 height 24
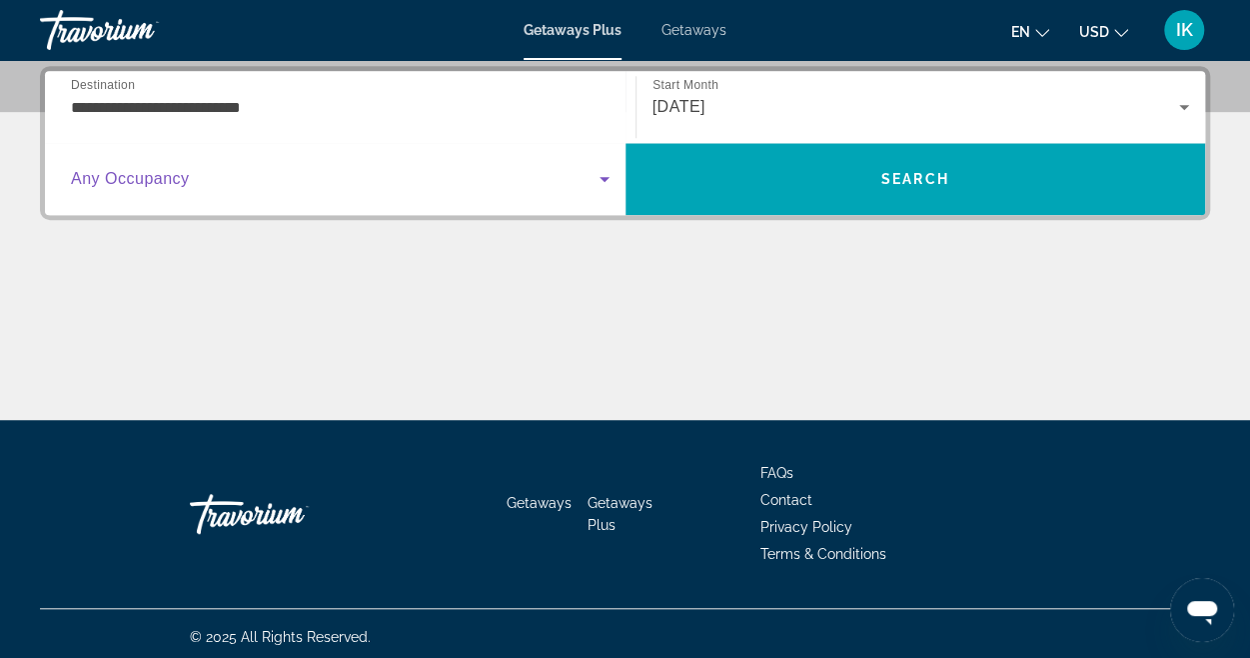
click at [606, 184] on icon "Search widget" at bounding box center [605, 179] width 24 height 24
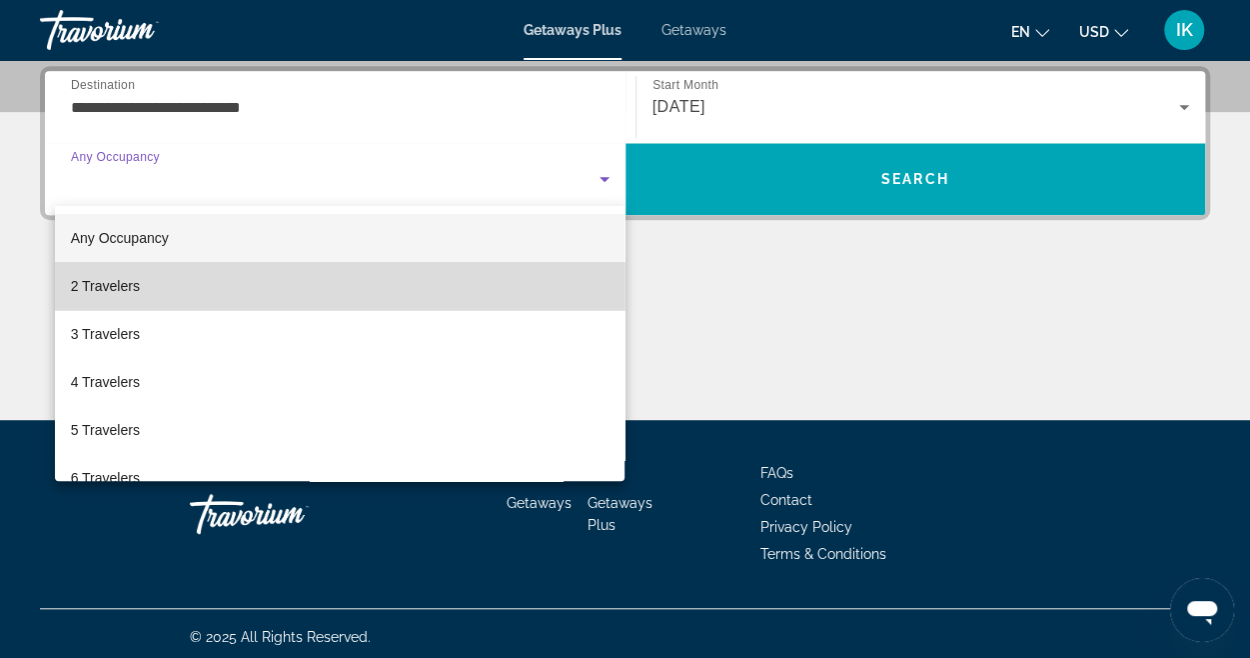
click at [385, 282] on mat-option "2 Travelers" at bounding box center [340, 286] width 571 height 48
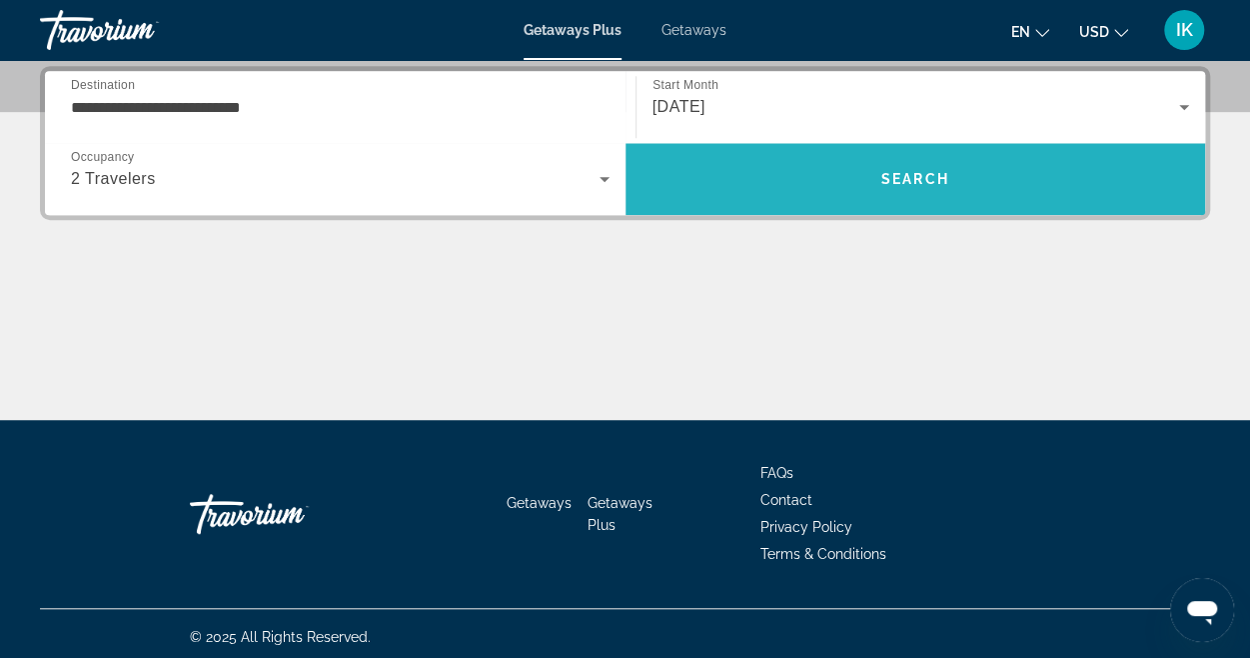
click at [757, 175] on span "Search" at bounding box center [916, 179] width 581 height 48
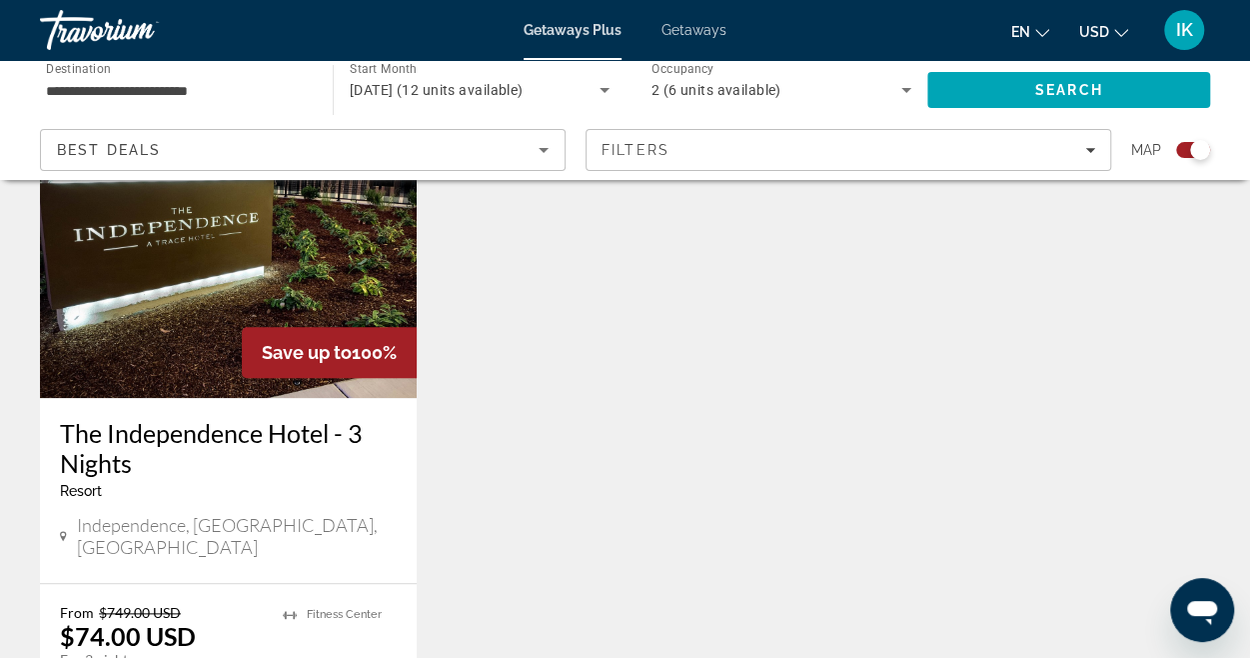
scroll to position [785, 0]
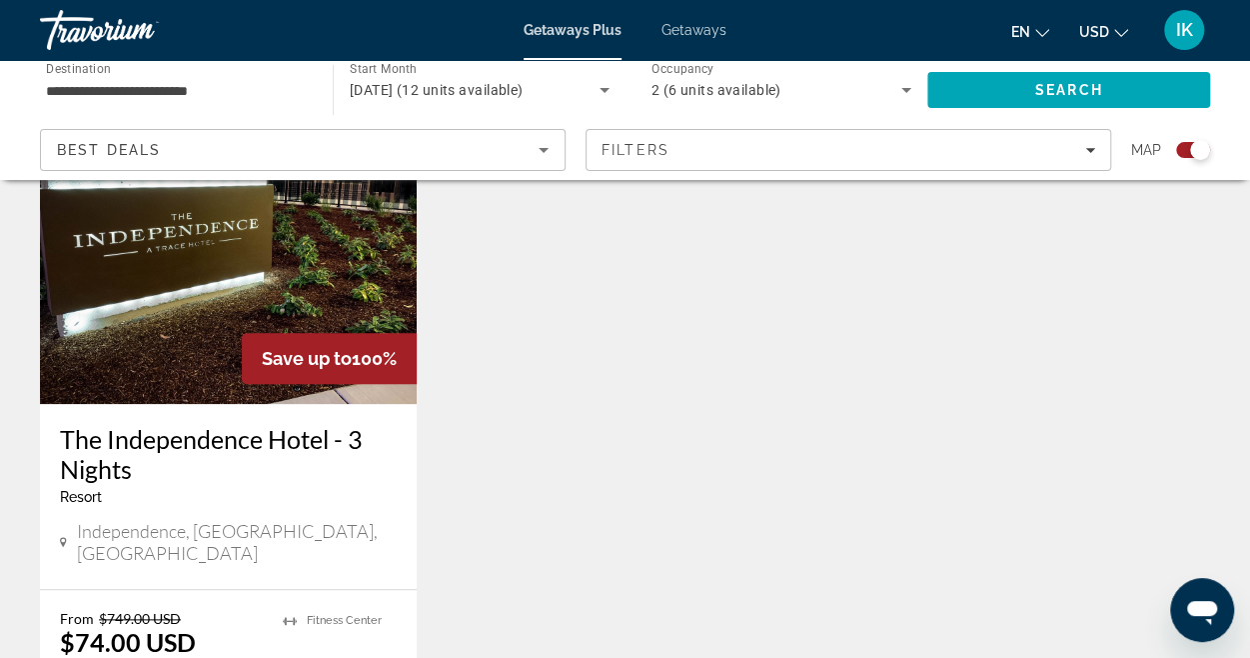
click at [296, 291] on img "Main content" at bounding box center [228, 244] width 377 height 320
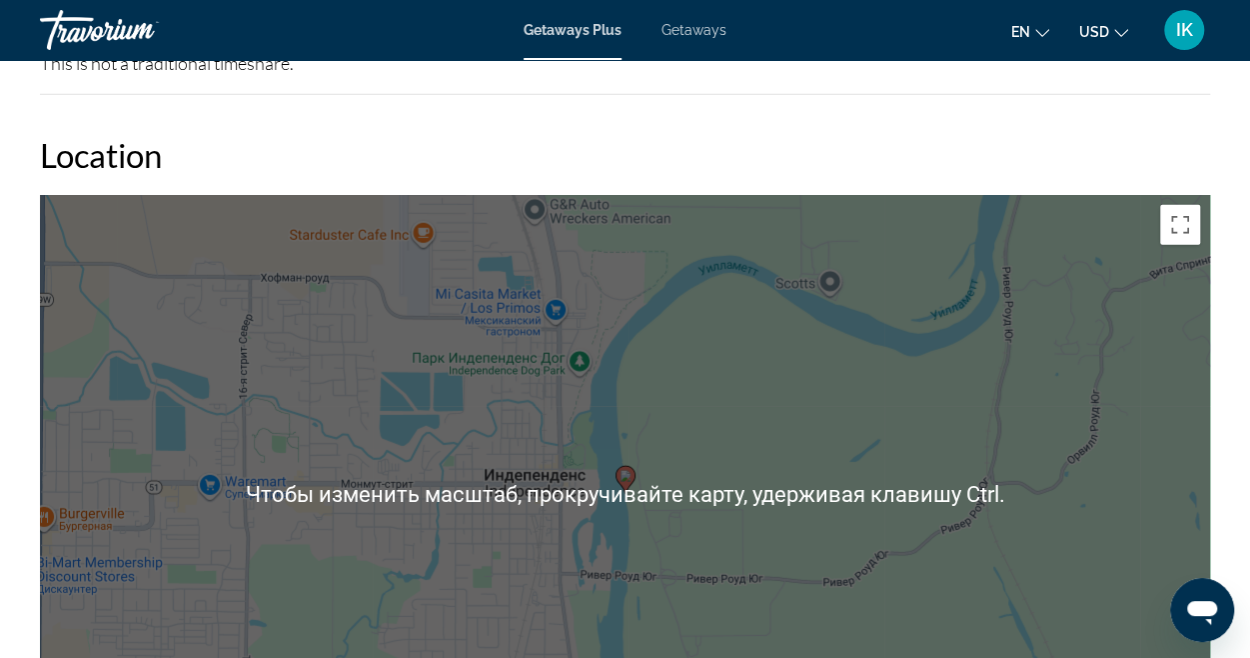
scroll to position [2571, 0]
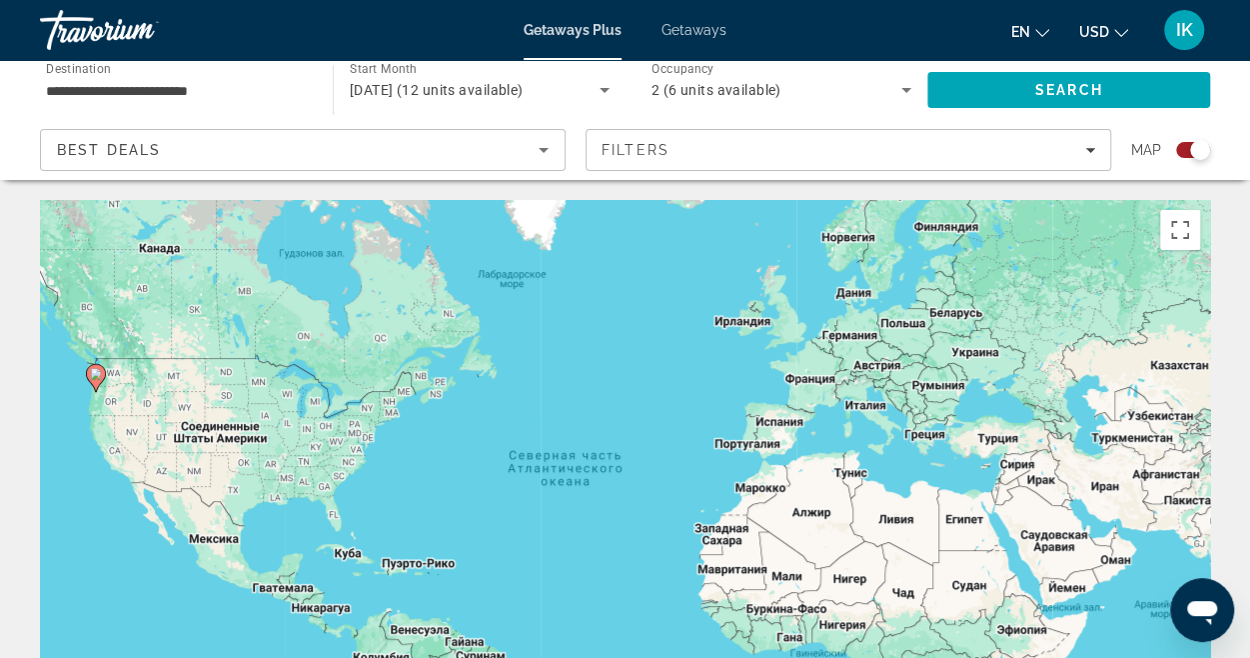
drag, startPoint x: 389, startPoint y: 326, endPoint x: 376, endPoint y: 269, distance: 58.4
click at [389, 326] on div "Чтобы активировать перетаскивание с помощью клавиатуры, нажмите Alt + Ввод. Пос…" at bounding box center [625, 500] width 1170 height 600
click at [552, 151] on icon "Sort by" at bounding box center [544, 150] width 24 height 24
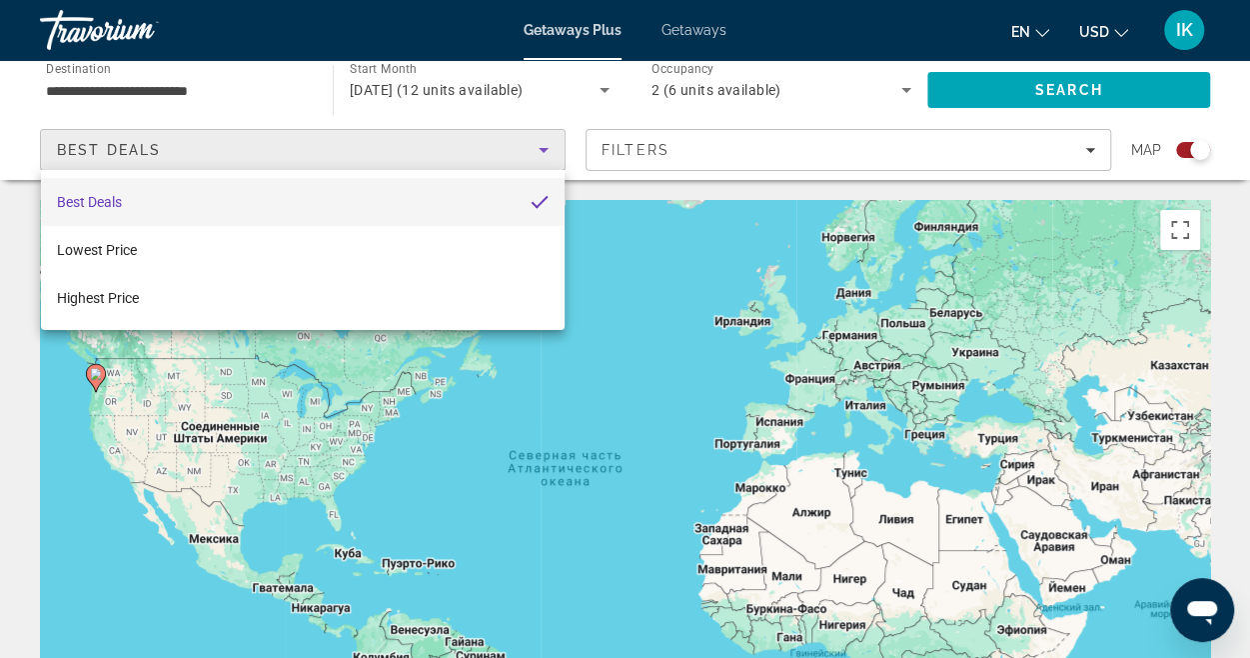
click at [552, 151] on div at bounding box center [625, 329] width 1250 height 658
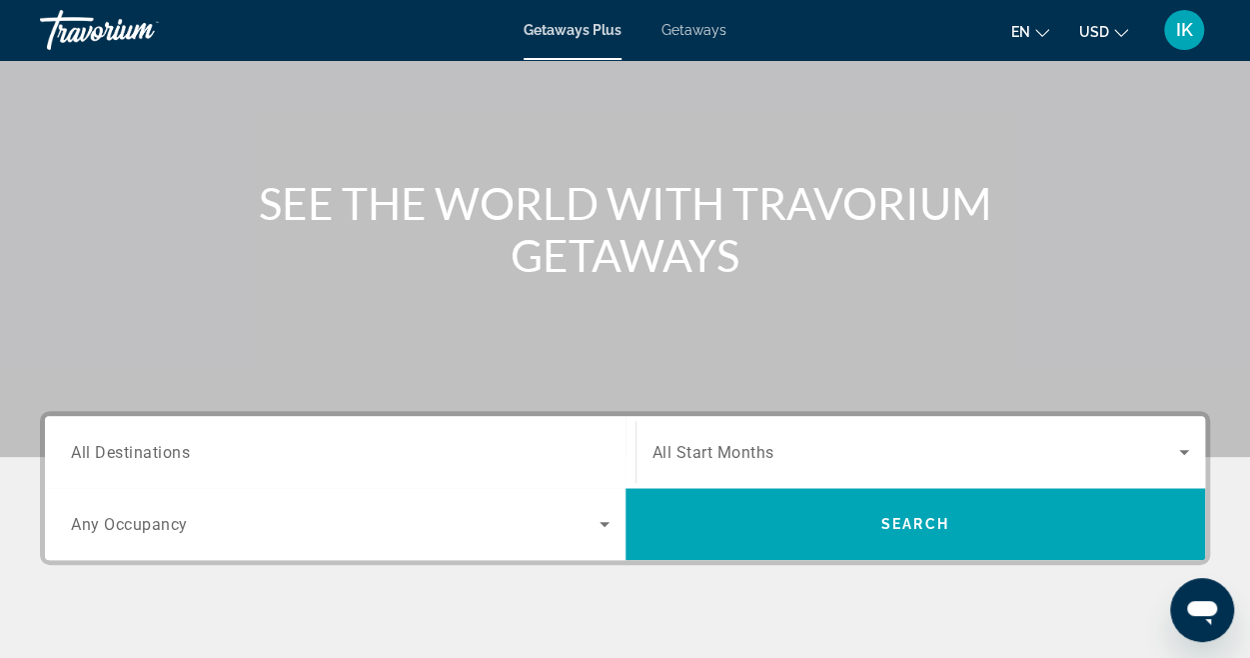
scroll to position [152, 0]
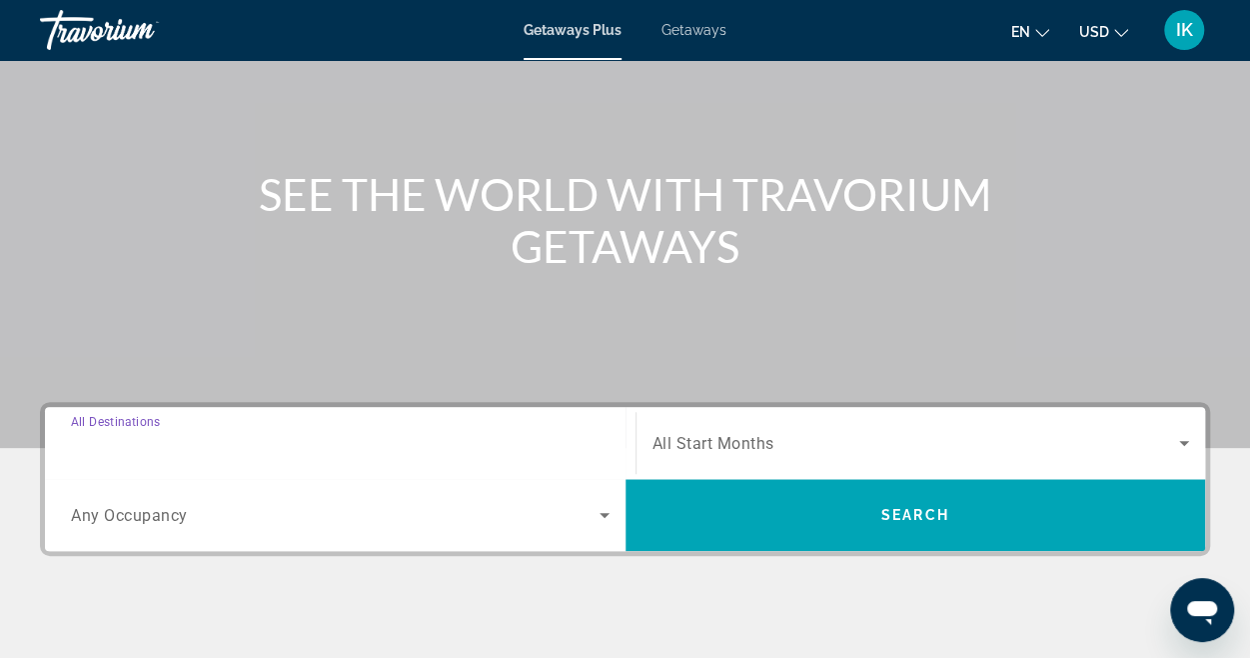
click at [280, 439] on input "Destination All Destinations" at bounding box center [340, 444] width 539 height 24
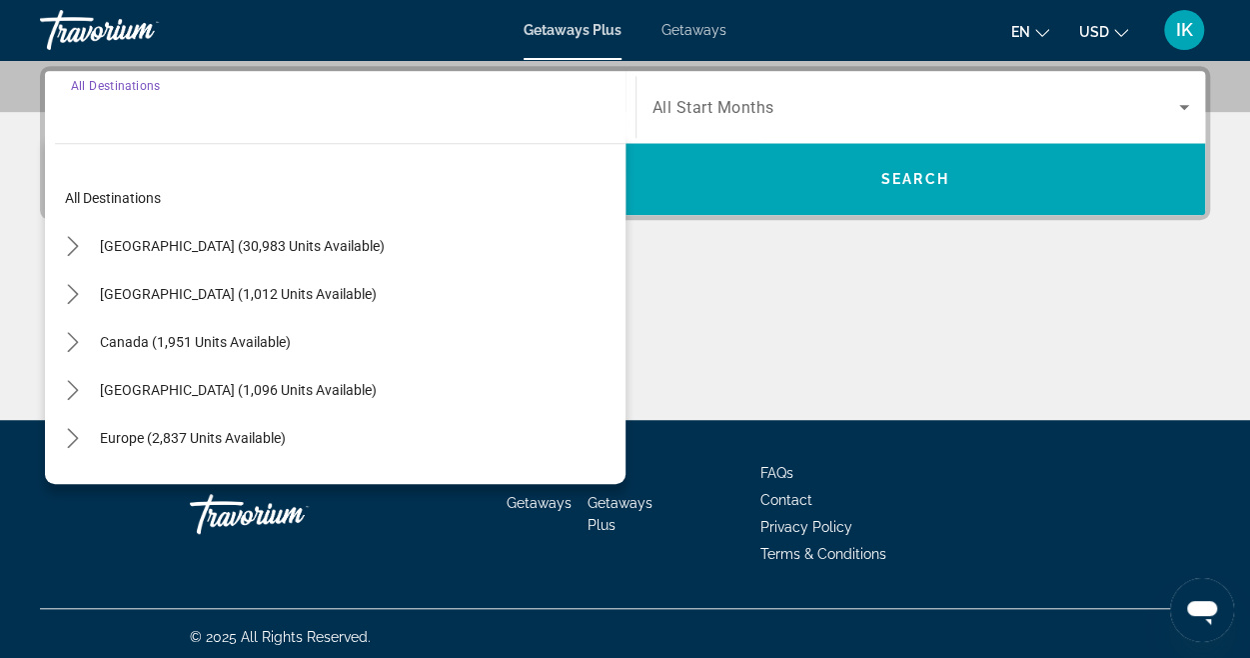
scroll to position [488, 0]
click at [74, 239] on icon "Toggle United States (30,983 units available) submenu" at bounding box center [73, 246] width 20 height 20
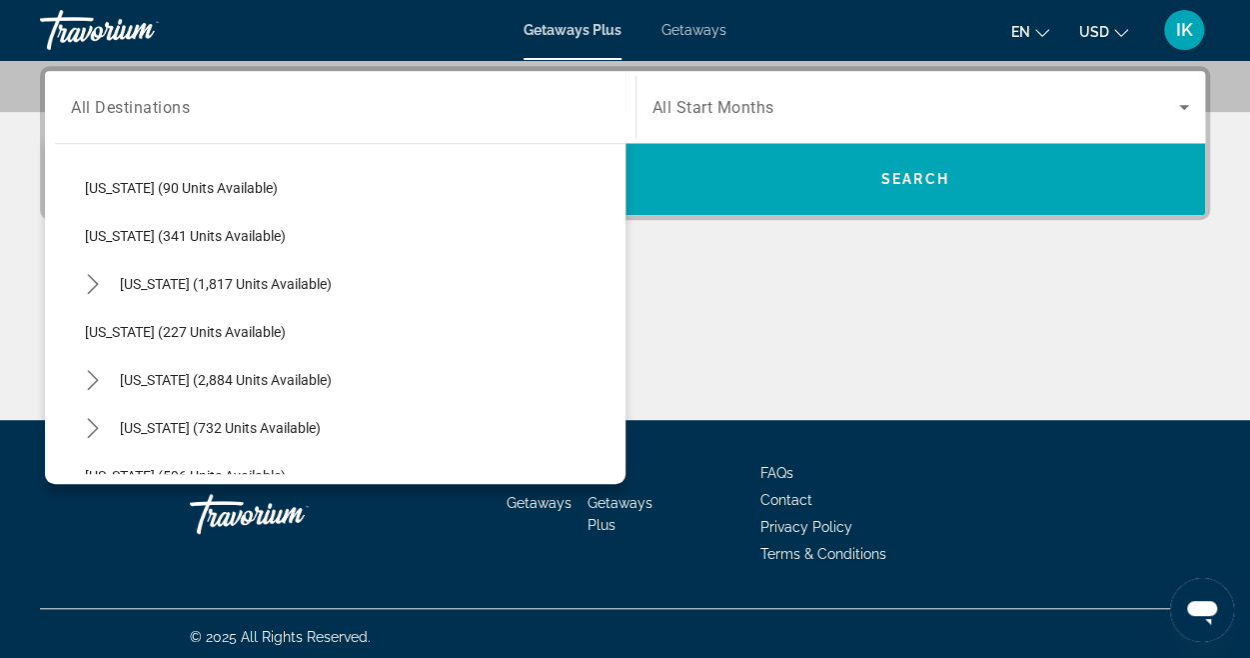
scroll to position [874, 0]
click at [173, 379] on span "[US_STATE] (2,884 units available)" at bounding box center [226, 379] width 212 height 16
type input "**********"
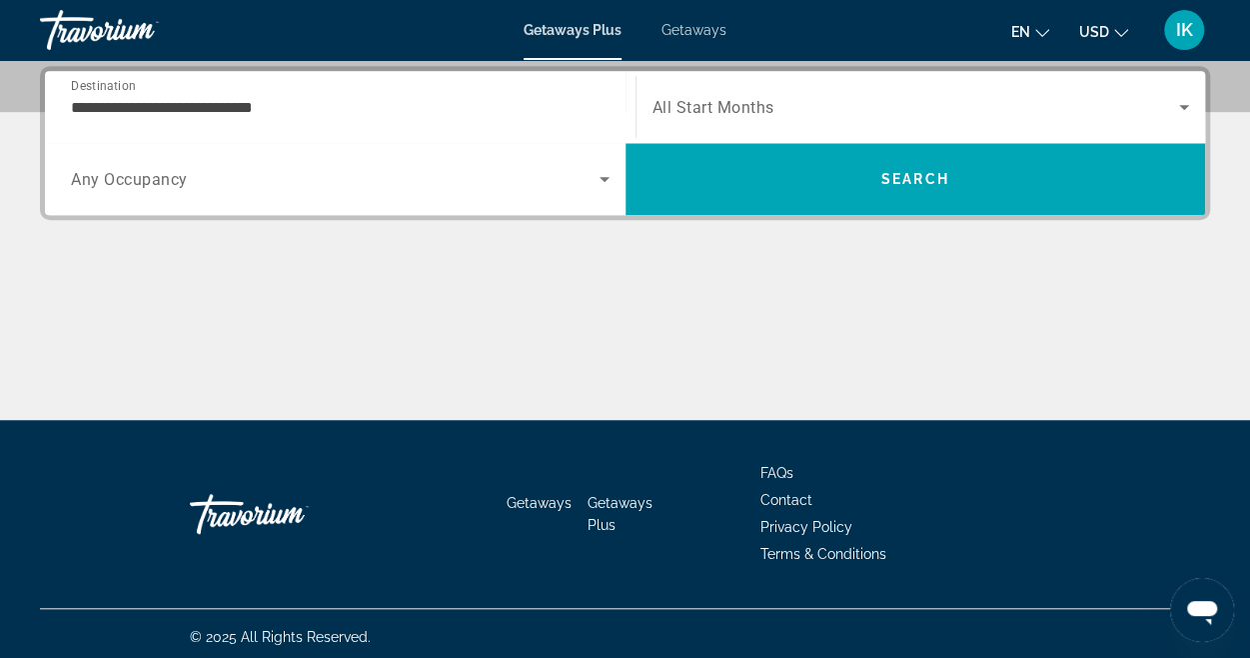
click at [743, 104] on span "All Start Months" at bounding box center [714, 107] width 122 height 19
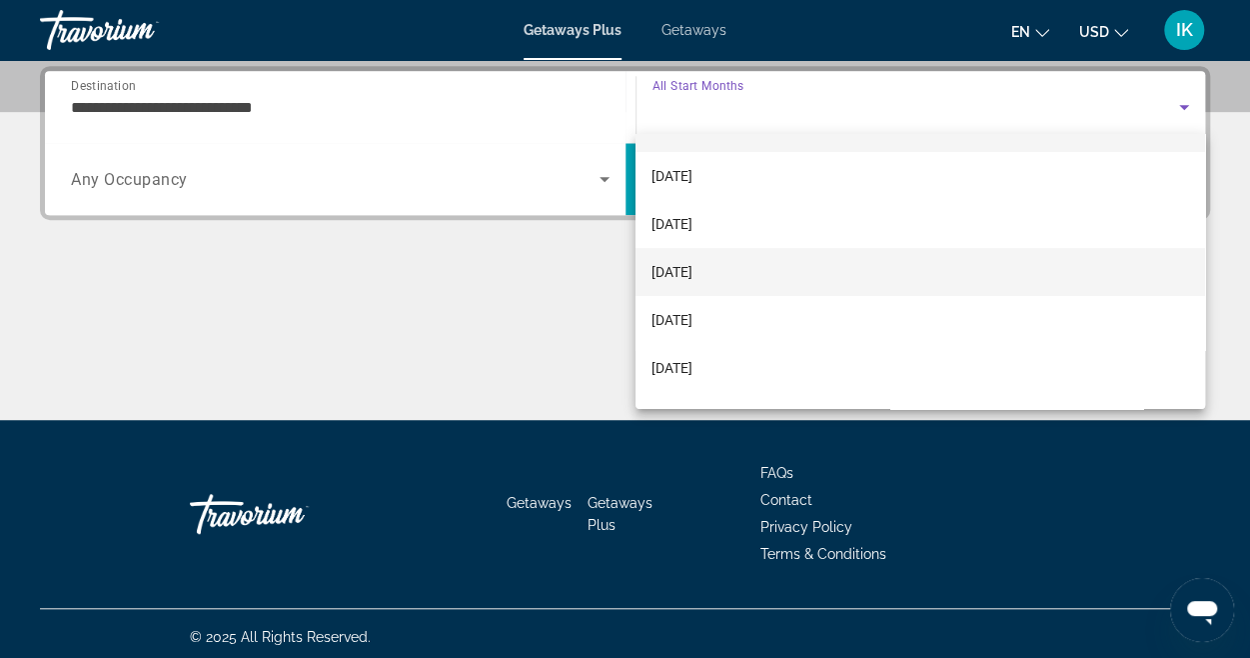
scroll to position [42, 0]
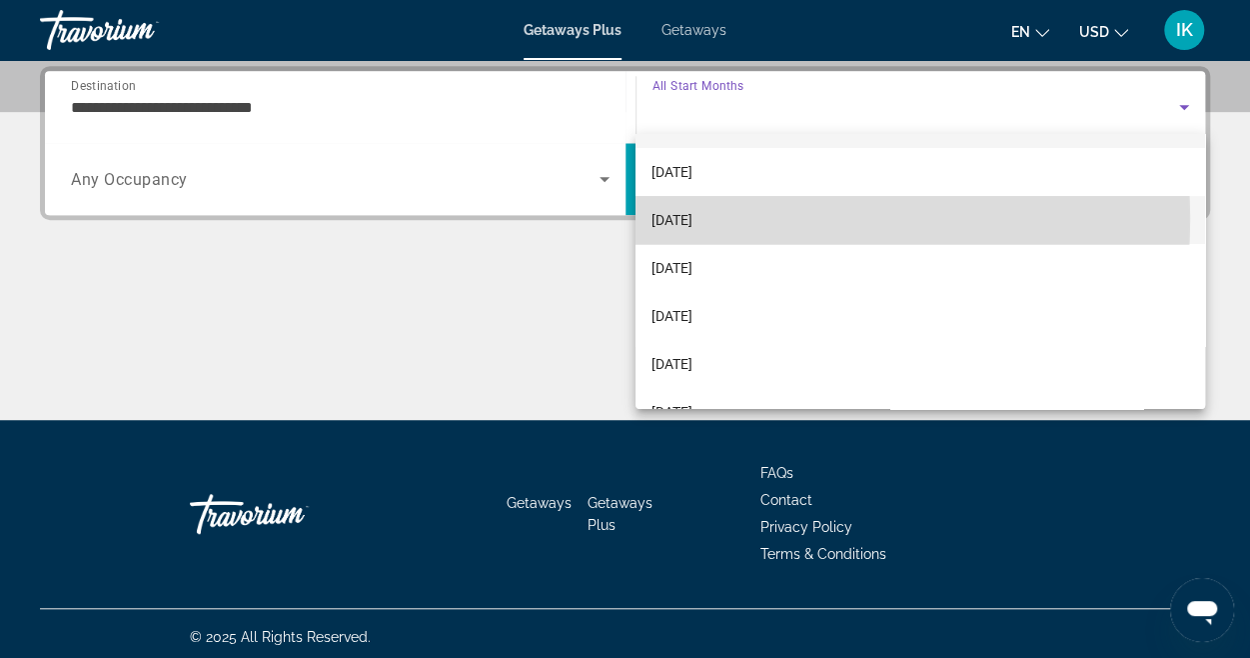
click at [693, 219] on span "[DATE]" at bounding box center [672, 220] width 41 height 24
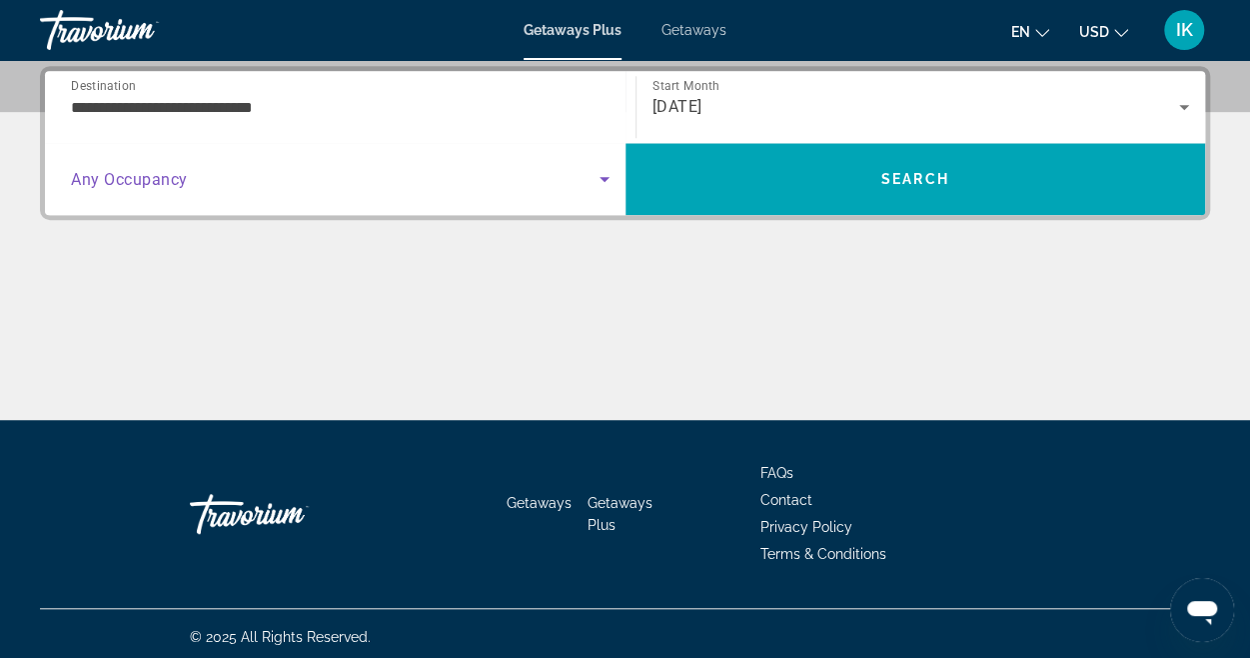
click at [602, 175] on icon "Search widget" at bounding box center [605, 179] width 24 height 24
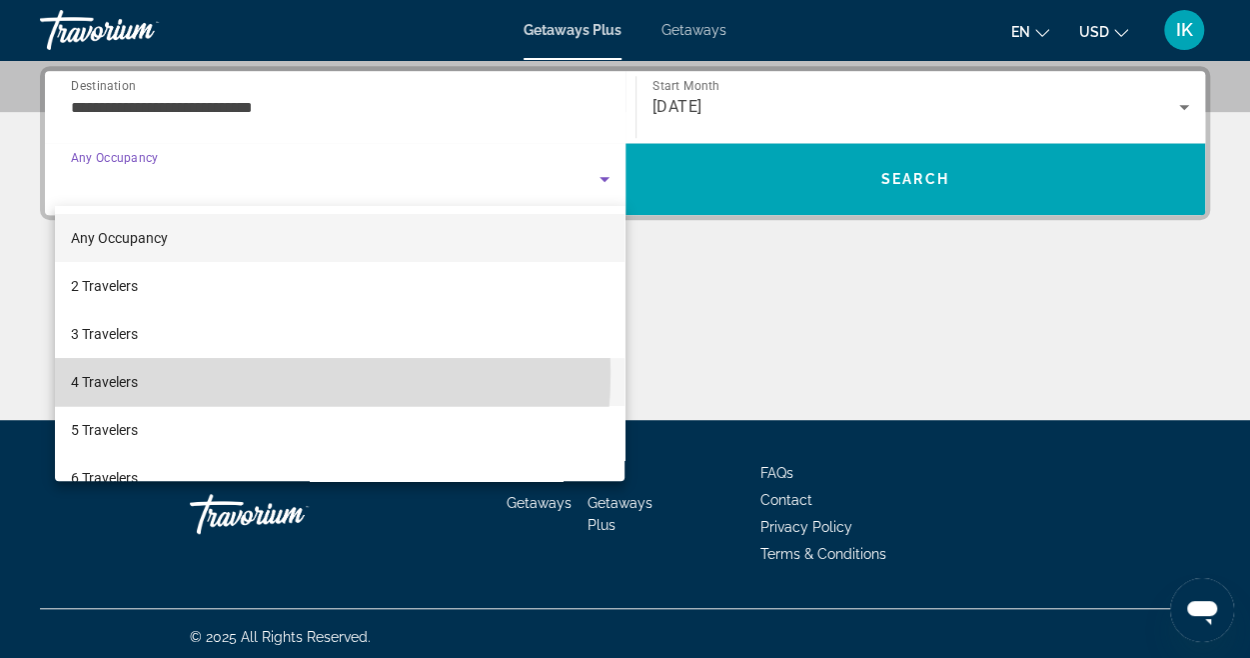
click at [184, 373] on mat-option "4 Travelers" at bounding box center [340, 382] width 571 height 48
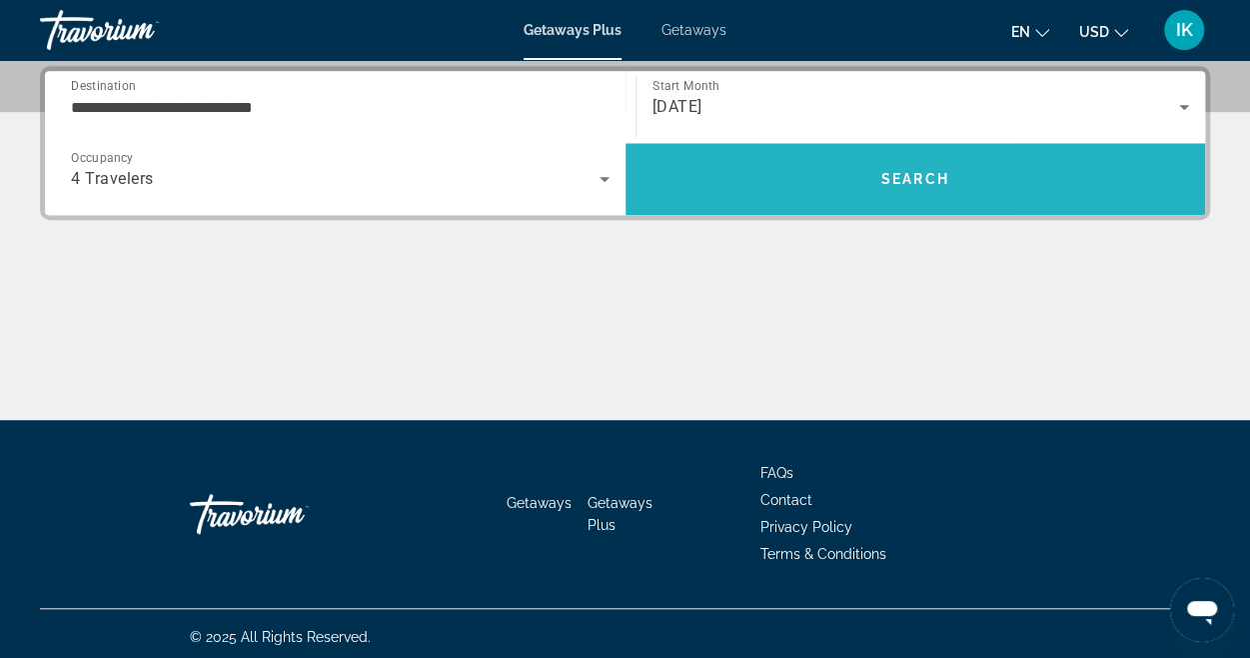
click at [857, 176] on span "Search" at bounding box center [916, 179] width 581 height 48
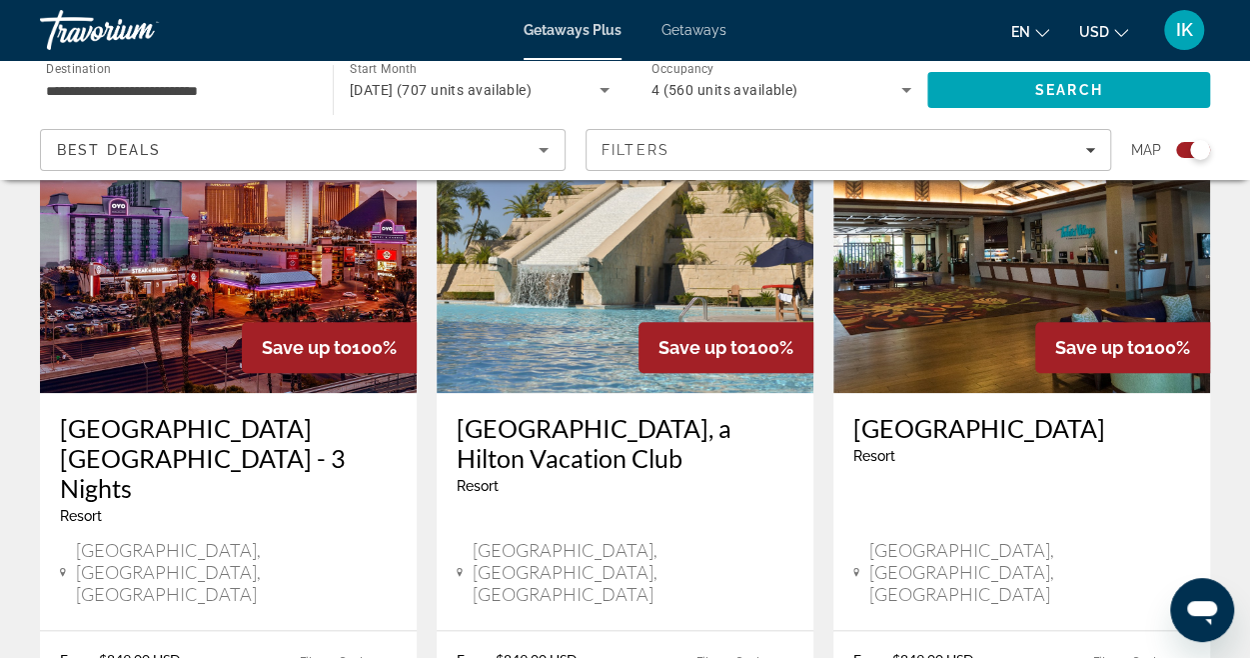
scroll to position [788, 0]
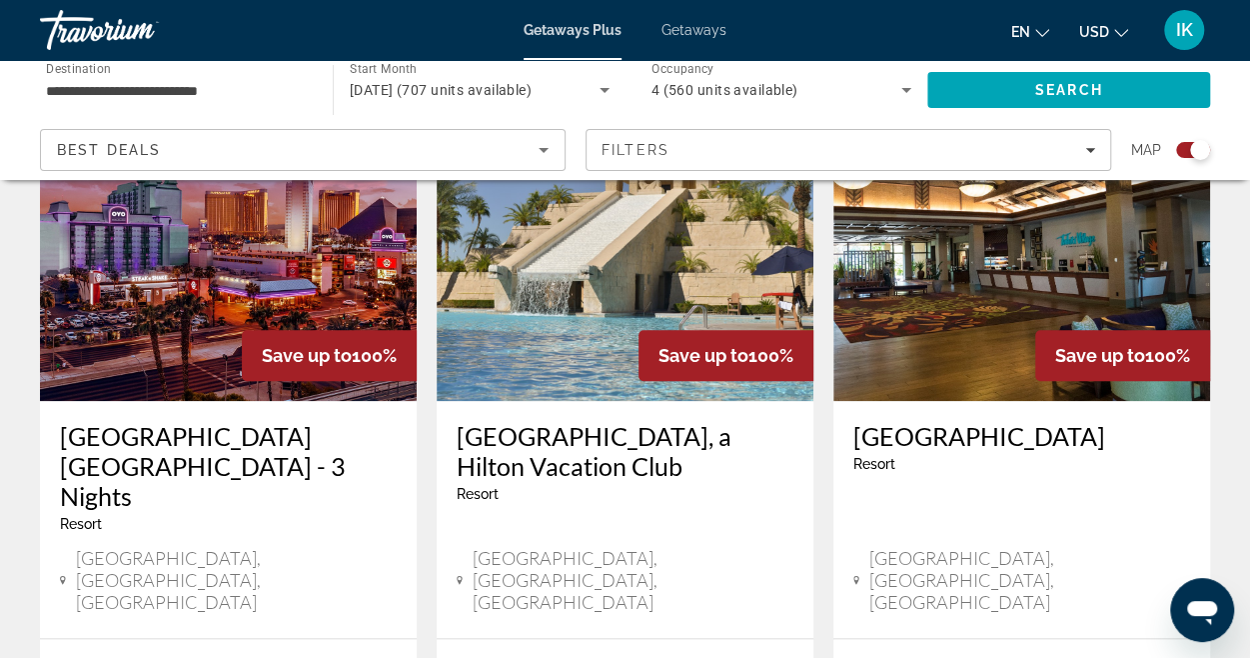
click at [261, 437] on h3 "[GEOGRAPHIC_DATA] [GEOGRAPHIC_DATA] - 3 Nights" at bounding box center [228, 466] width 337 height 90
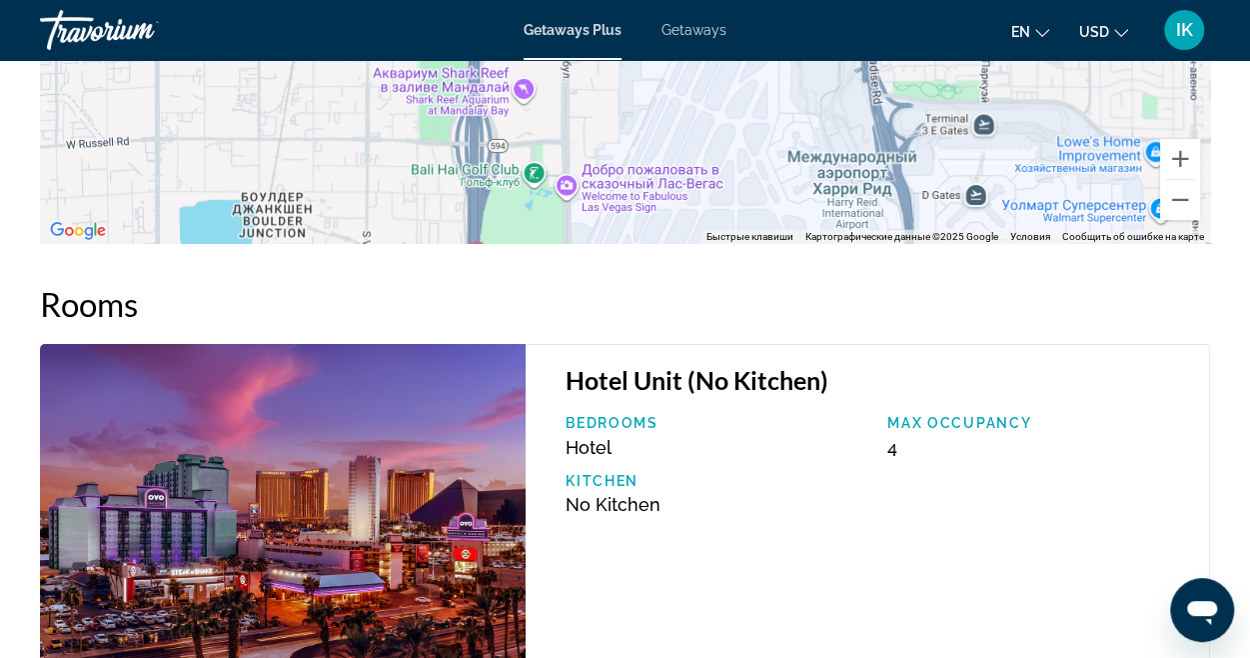
scroll to position [3178, 0]
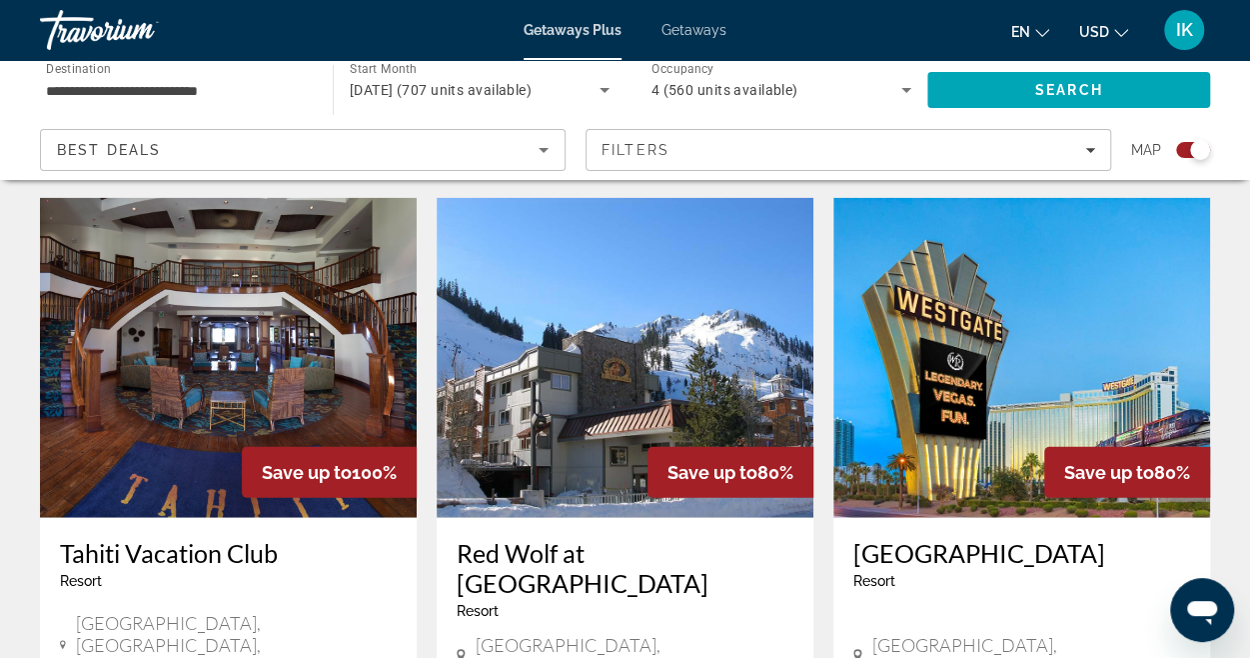
scroll to position [2144, 0]
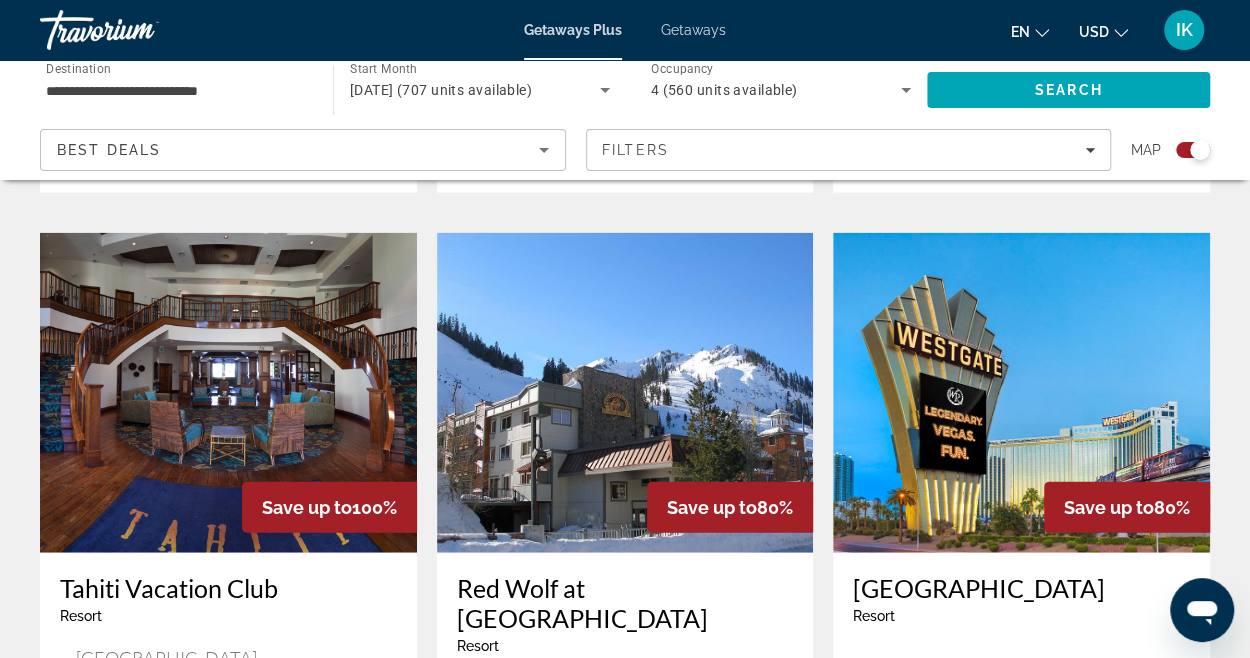
click at [295, 307] on img "Main content" at bounding box center [228, 393] width 377 height 320
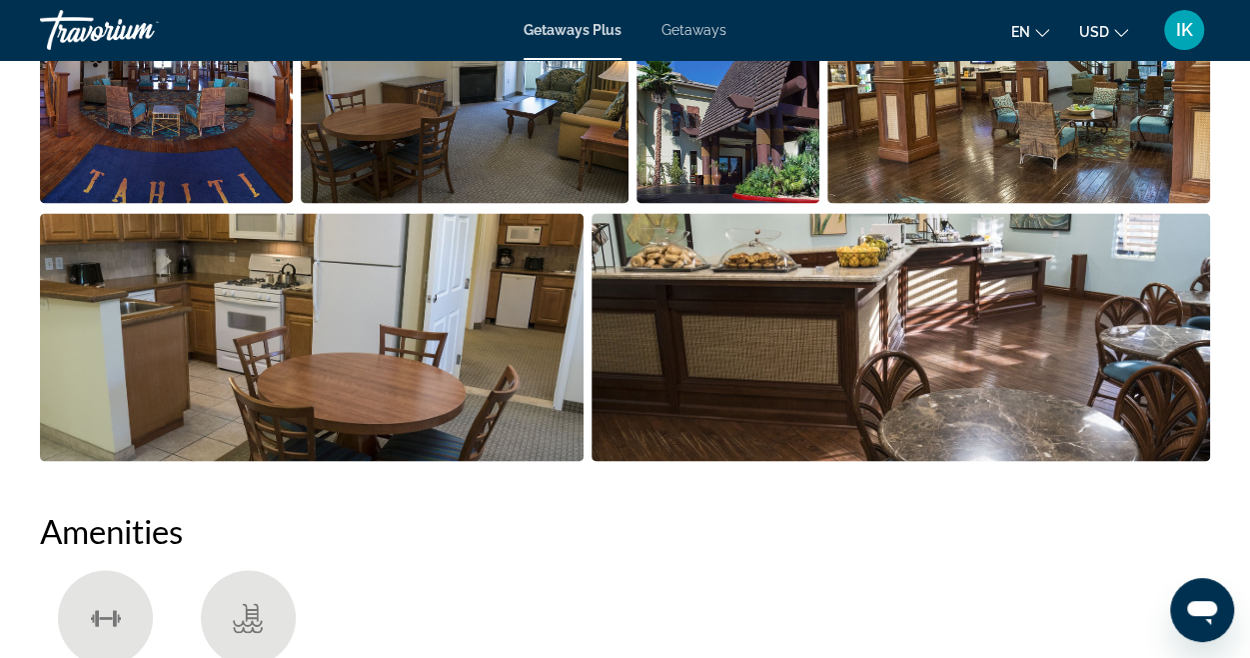
scroll to position [1481, 0]
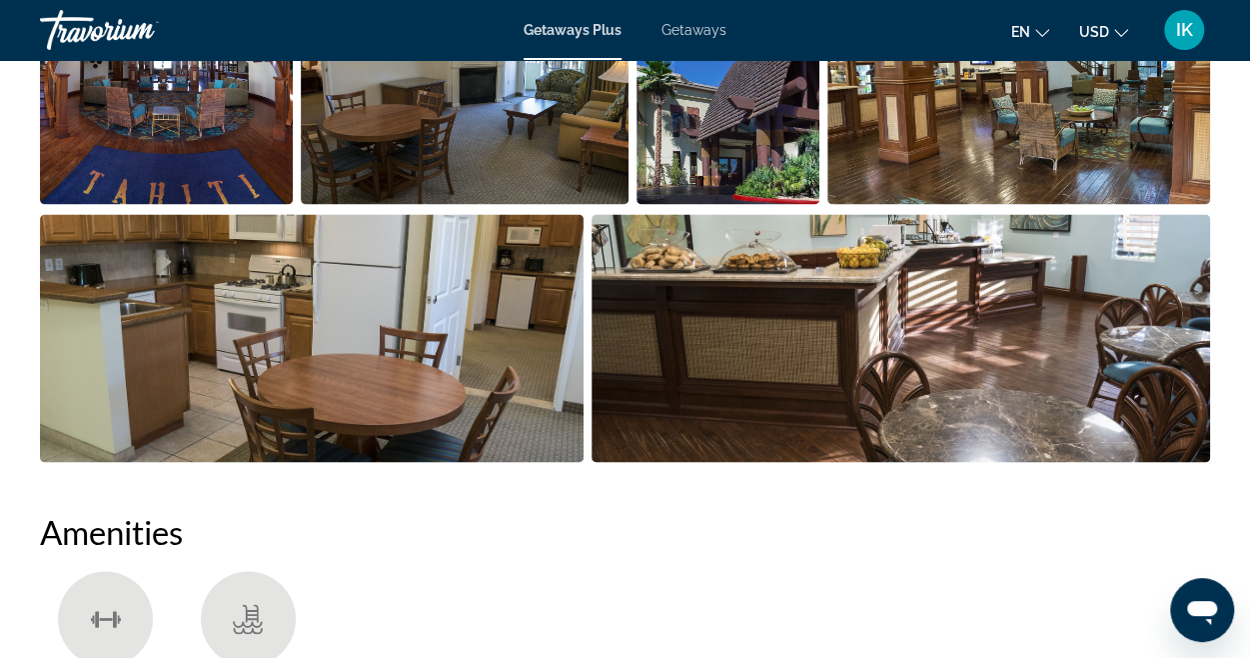
click at [295, 307] on img "Open full-screen image slider" at bounding box center [312, 338] width 544 height 248
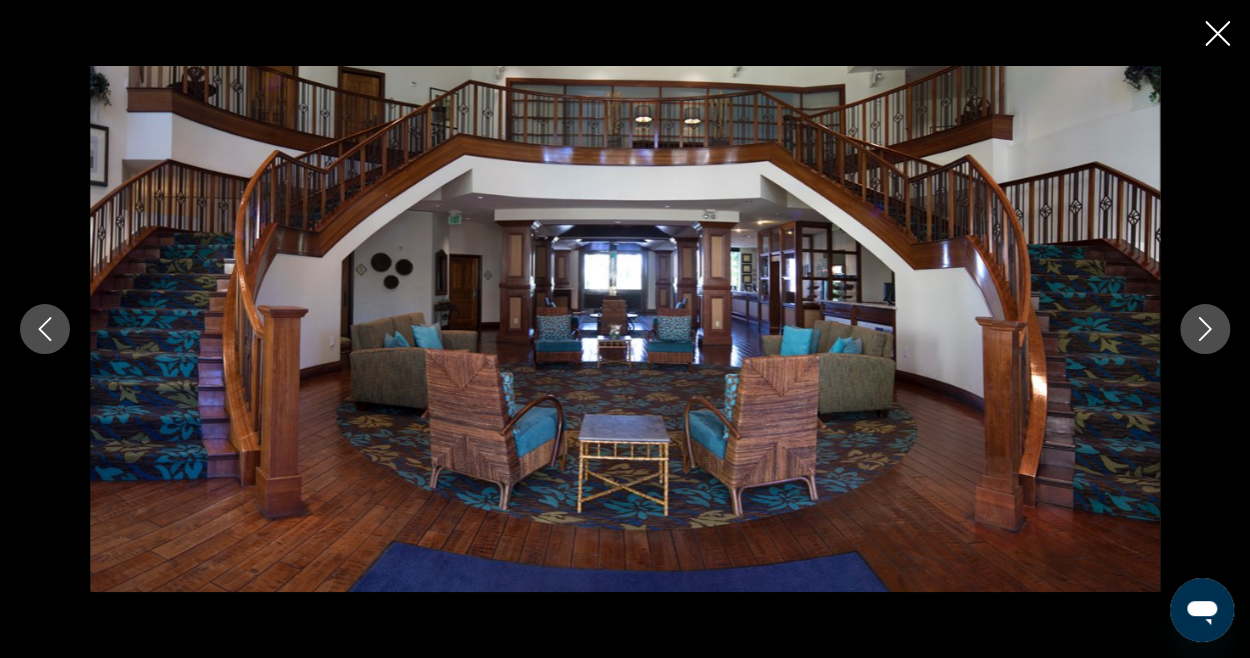
click at [1200, 325] on icon "Next image" at bounding box center [1205, 329] width 24 height 24
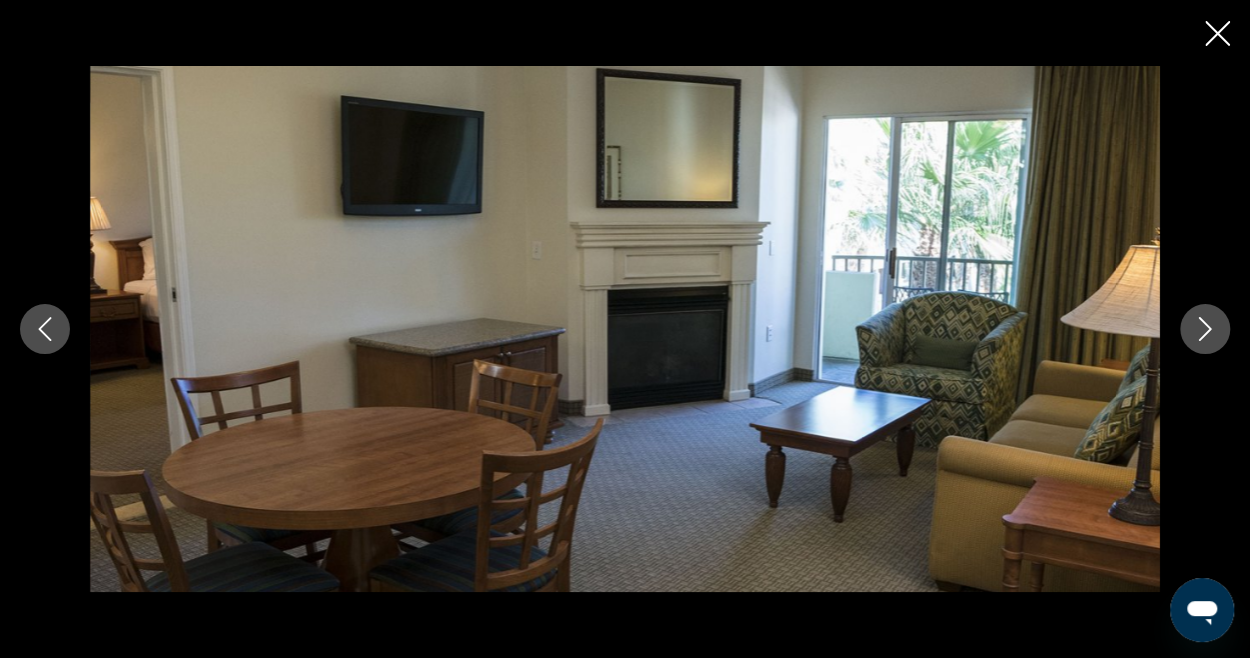
click at [1200, 325] on icon "Next image" at bounding box center [1205, 329] width 24 height 24
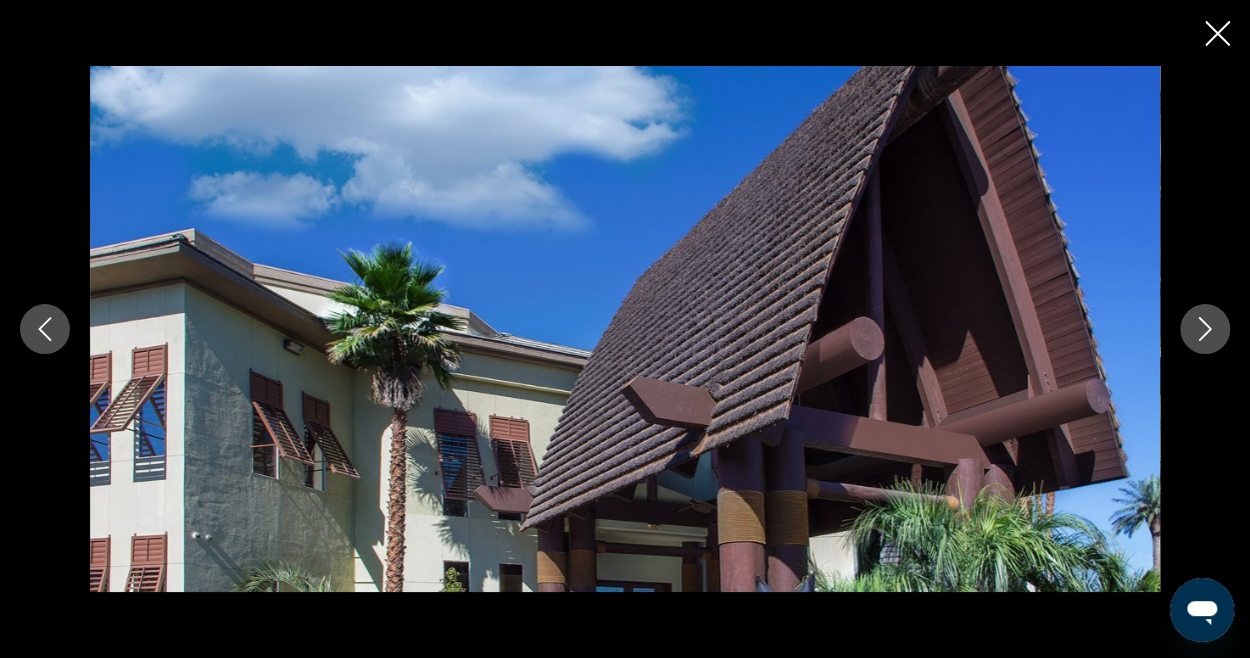
click at [1200, 325] on icon "Next image" at bounding box center [1205, 329] width 24 height 24
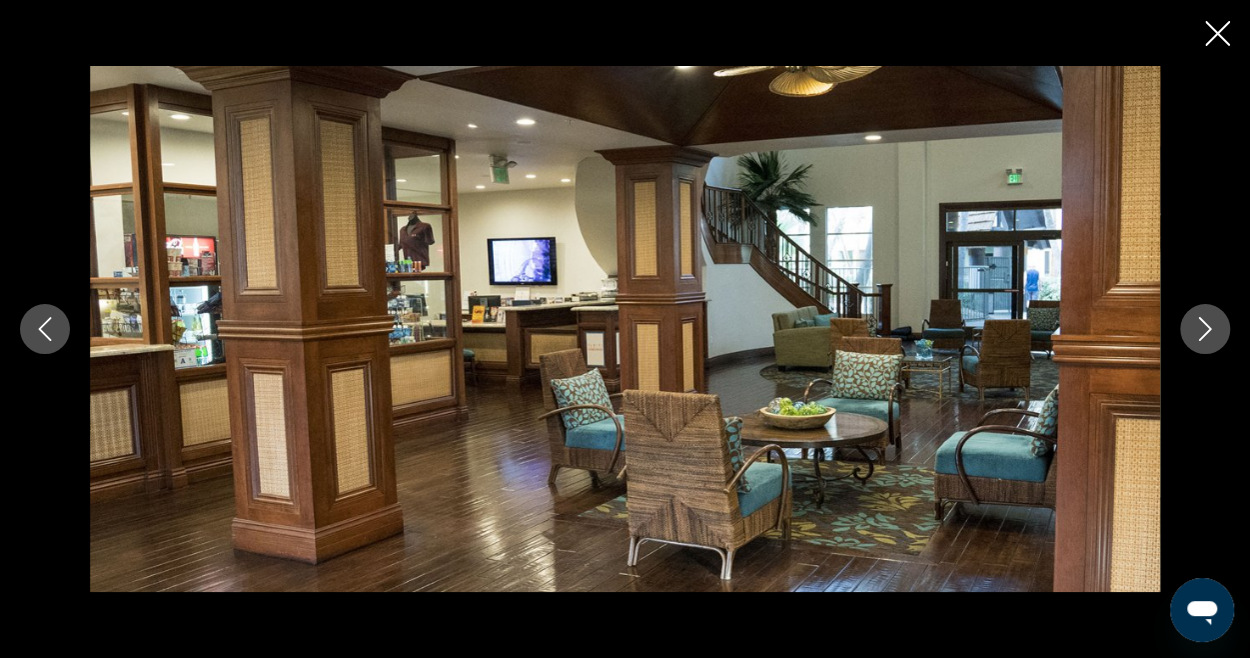
click at [1200, 325] on icon "Next image" at bounding box center [1205, 329] width 24 height 24
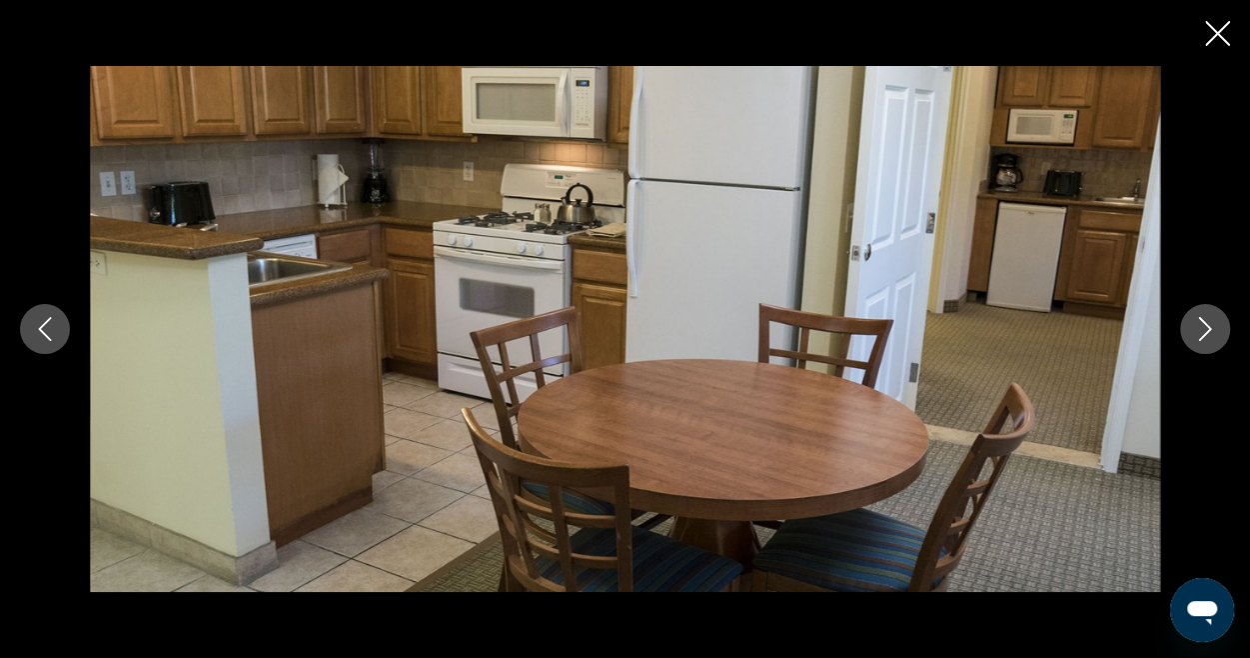
click at [1200, 325] on icon "Next image" at bounding box center [1205, 329] width 24 height 24
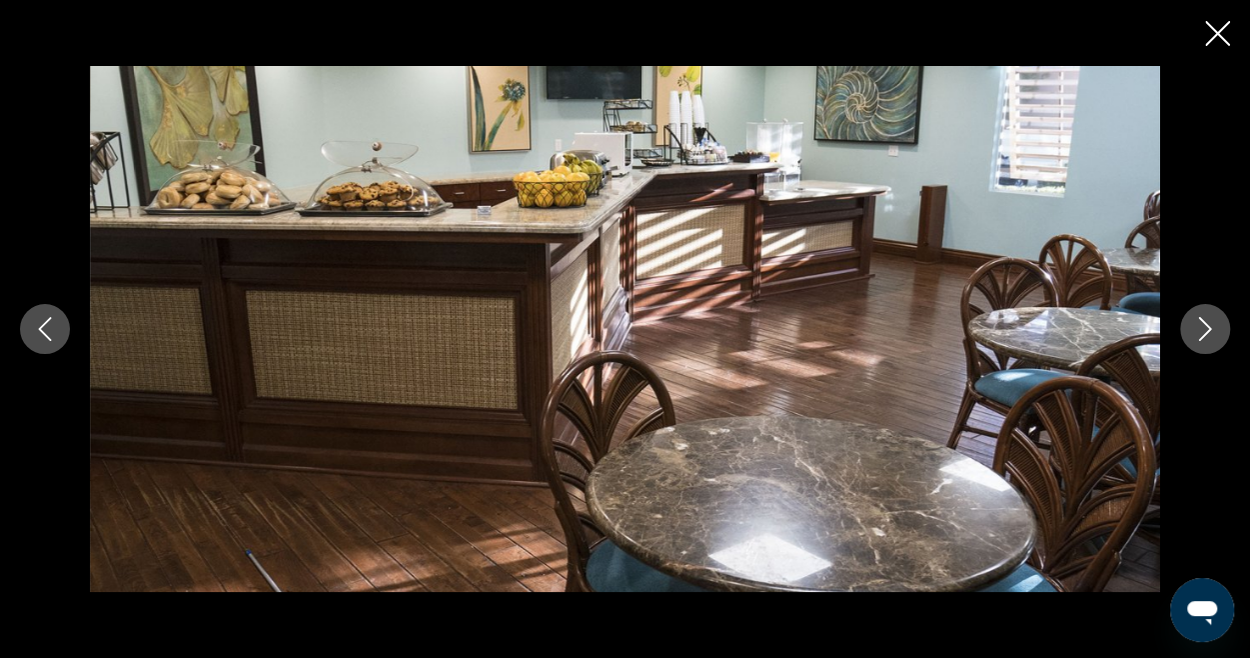
click at [1200, 325] on icon "Next image" at bounding box center [1205, 329] width 24 height 24
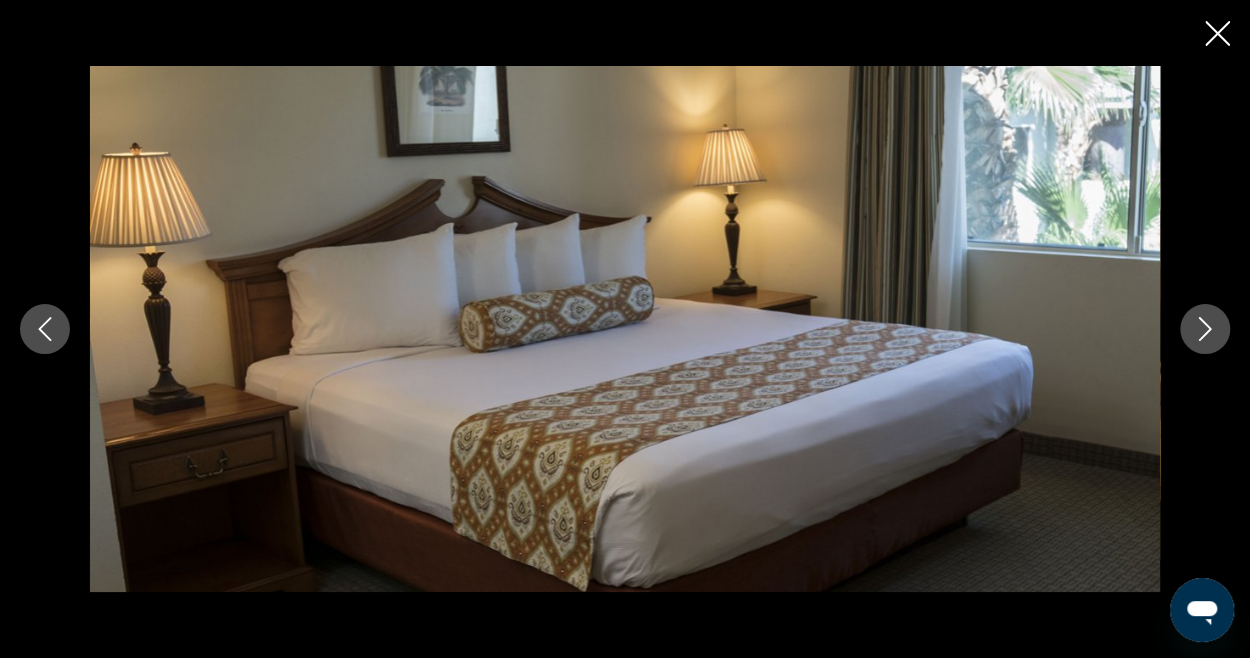
click at [53, 315] on button "Previous image" at bounding box center [45, 329] width 50 height 50
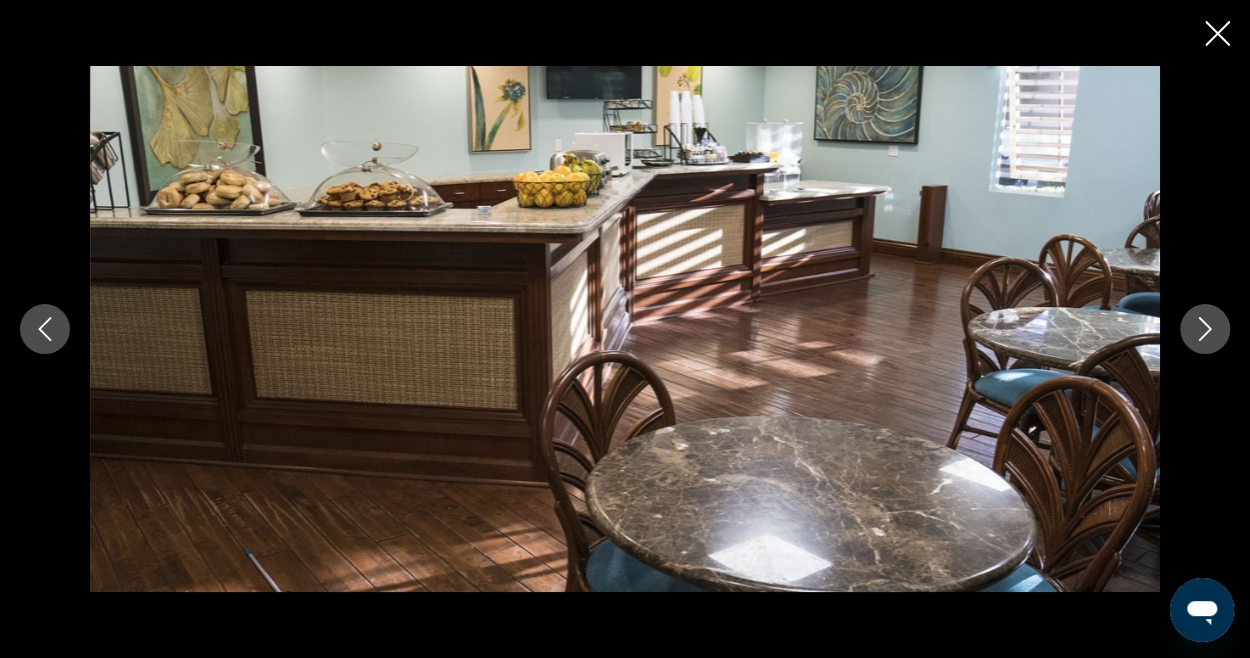
click at [1196, 330] on icon "Next image" at bounding box center [1205, 329] width 24 height 24
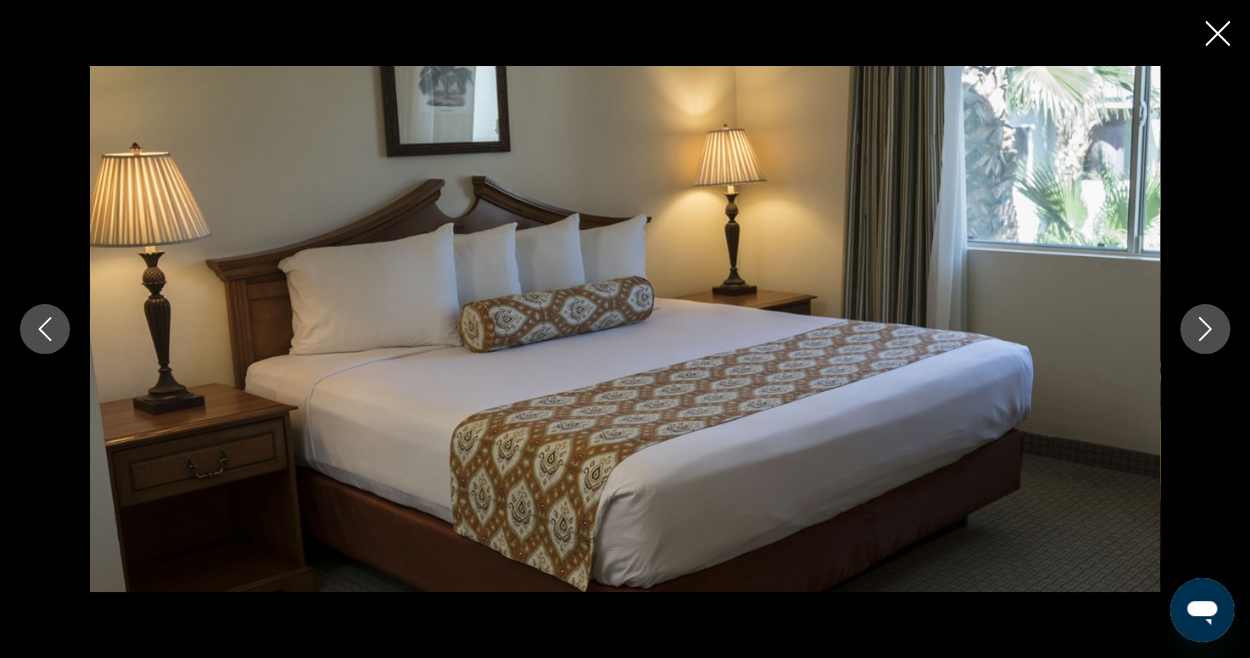
click at [1196, 330] on icon "Next image" at bounding box center [1205, 329] width 24 height 24
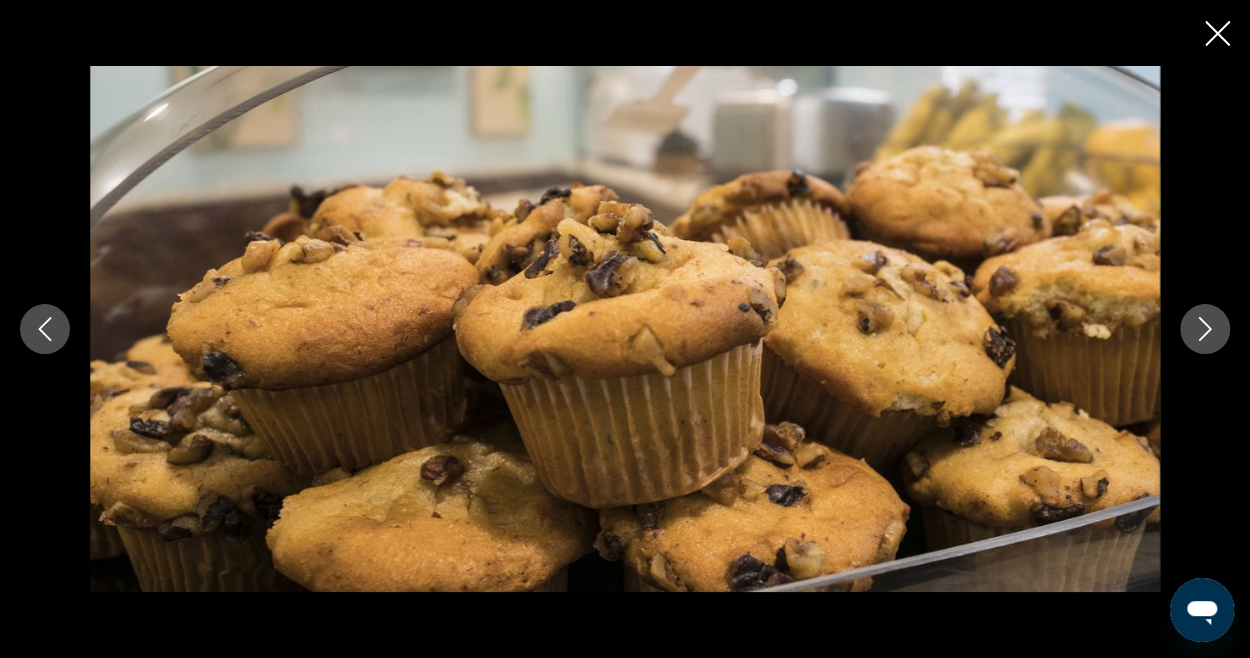
click at [1196, 330] on icon "Next image" at bounding box center [1205, 329] width 24 height 24
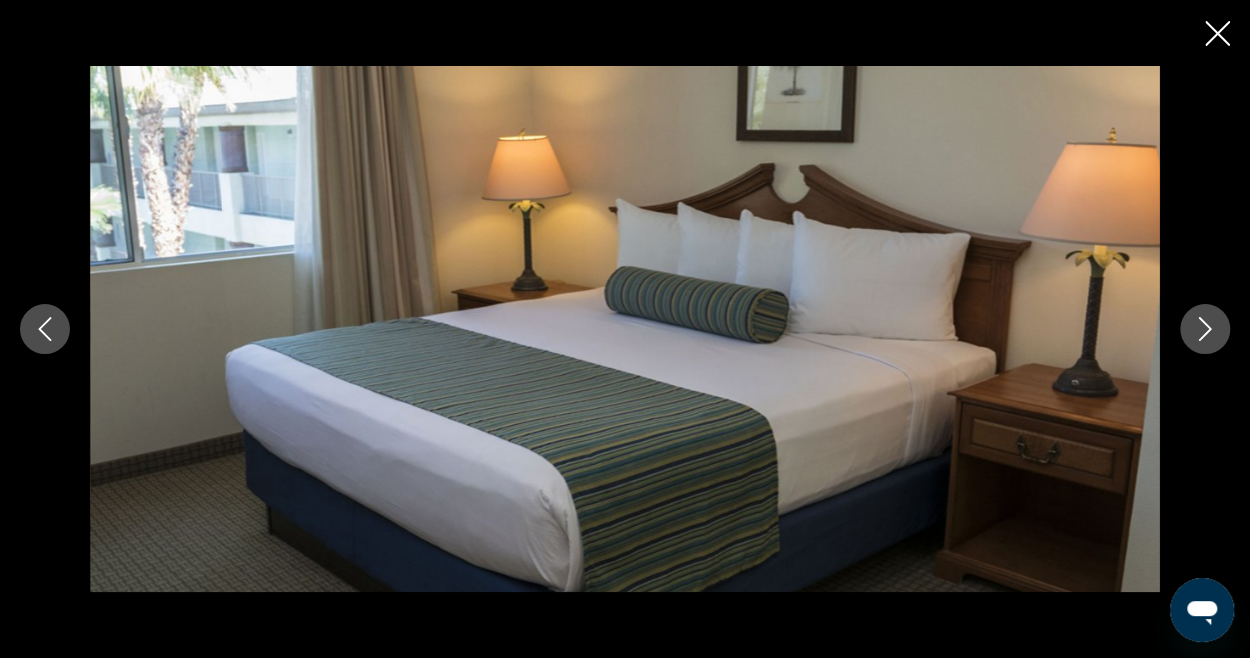
click at [1196, 330] on icon "Next image" at bounding box center [1205, 329] width 24 height 24
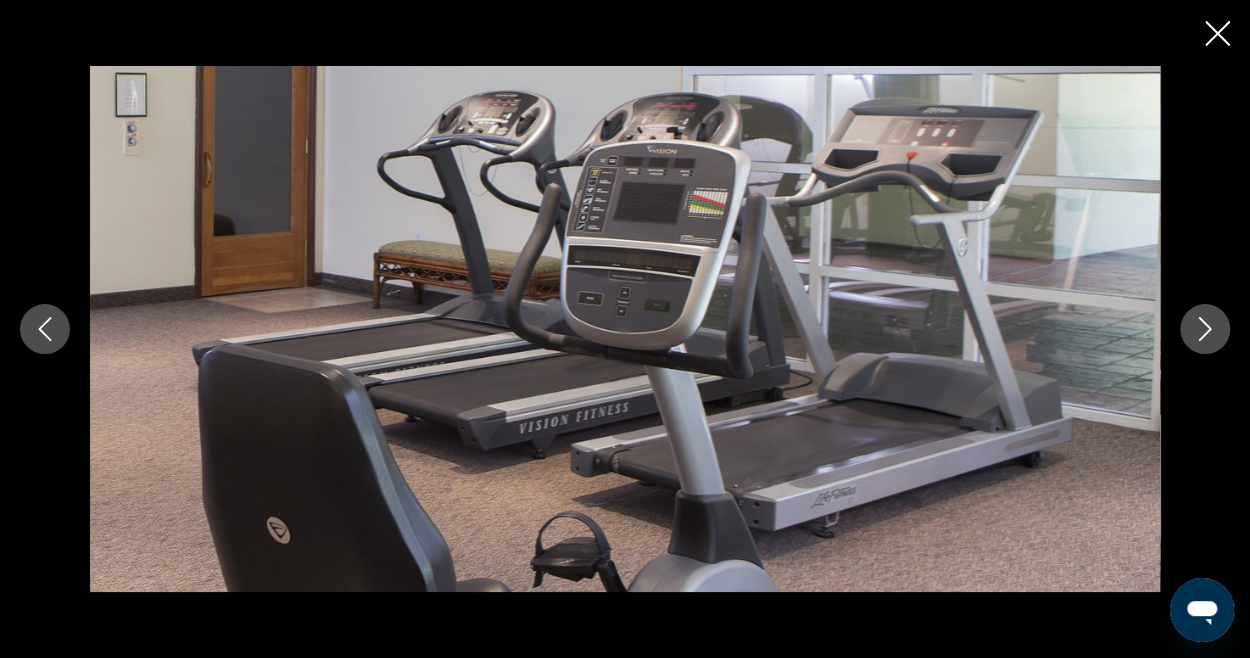
click at [1196, 330] on icon "Next image" at bounding box center [1205, 329] width 24 height 24
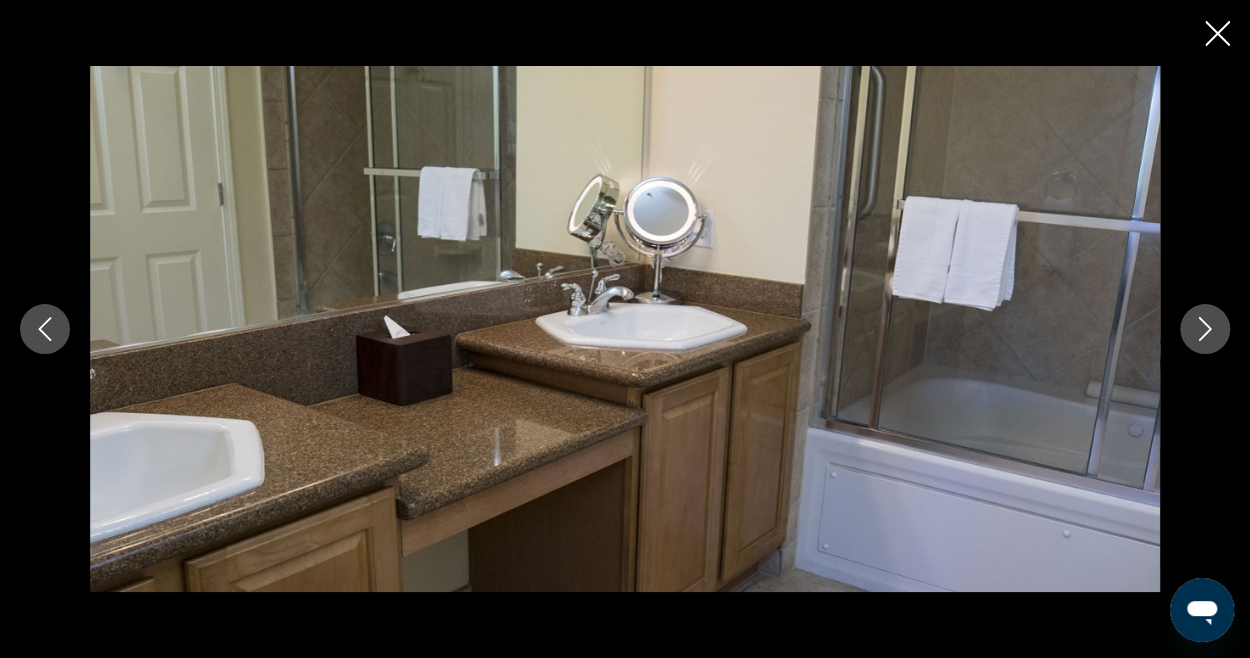
click at [1196, 330] on icon "Next image" at bounding box center [1205, 329] width 24 height 24
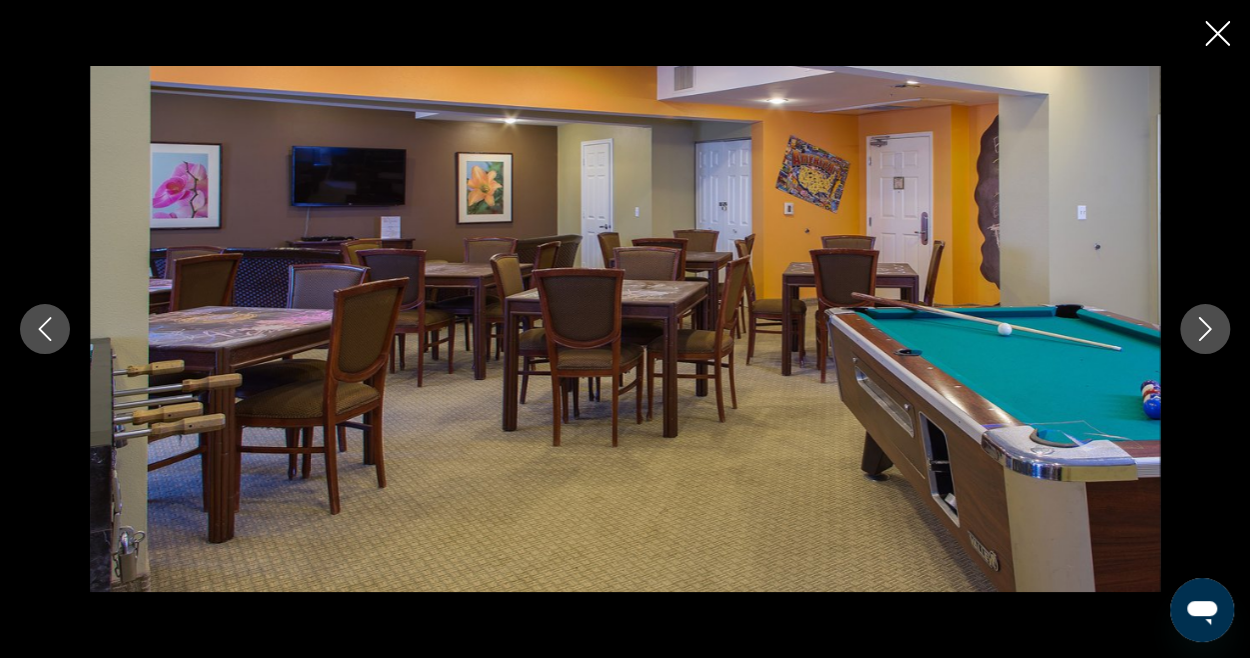
click at [1196, 330] on icon "Next image" at bounding box center [1205, 329] width 24 height 24
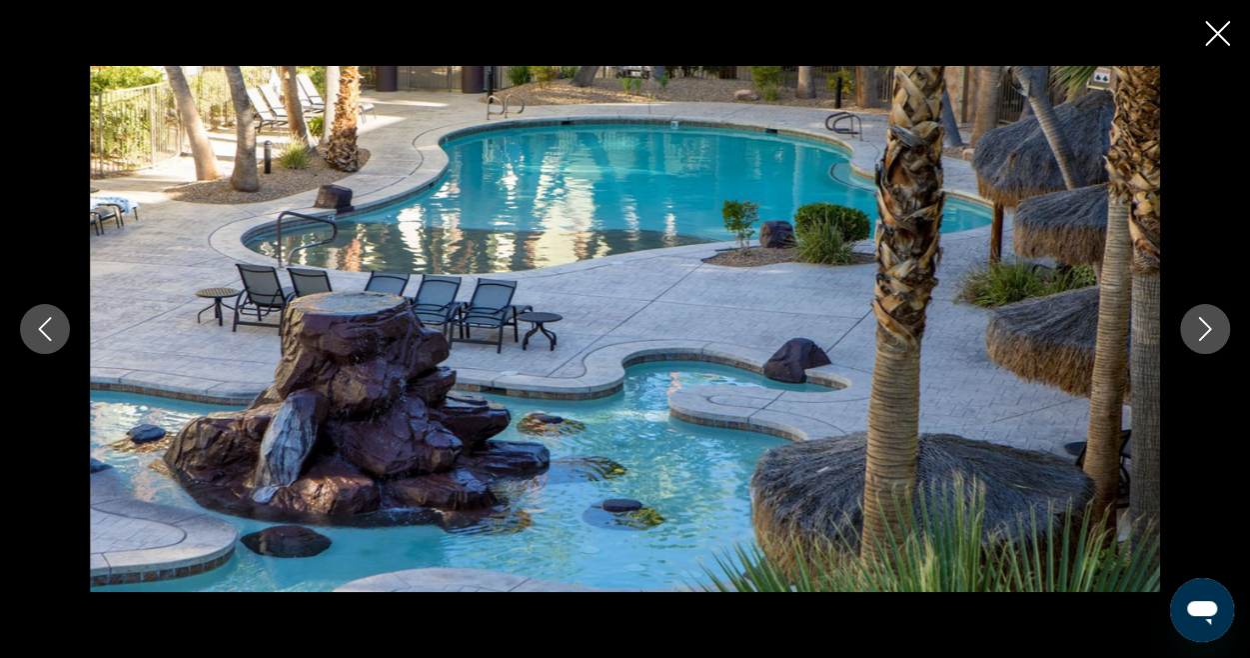
click at [1196, 330] on icon "Next image" at bounding box center [1205, 329] width 24 height 24
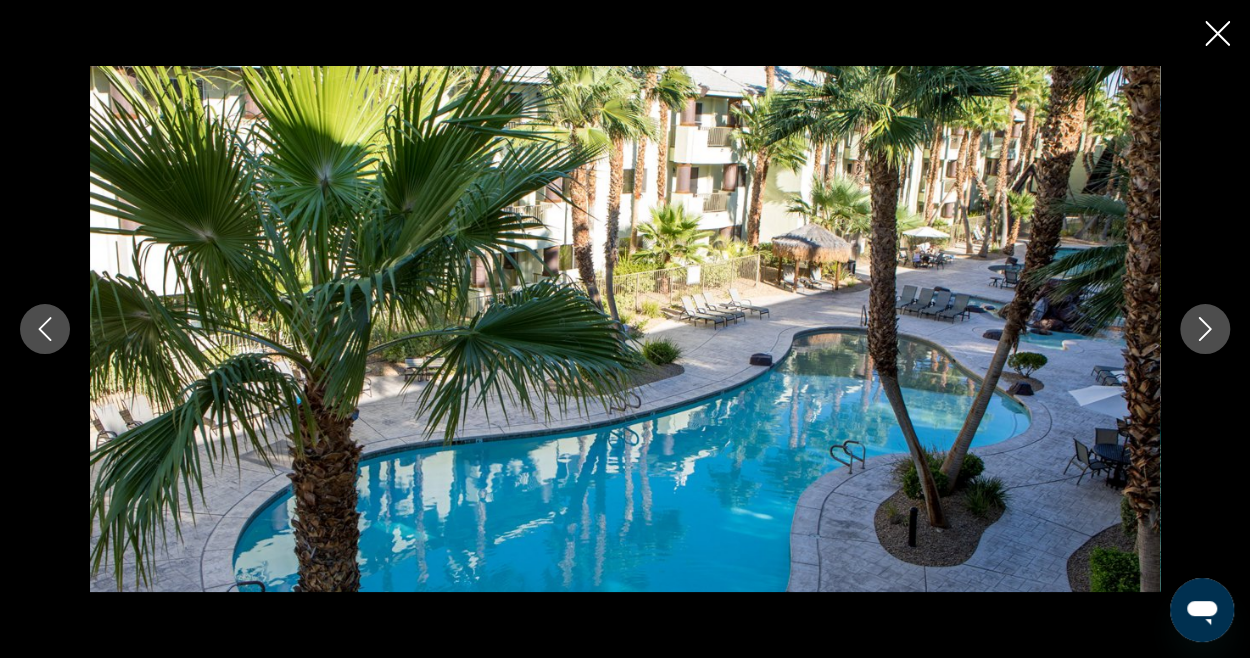
click at [1196, 330] on icon "Next image" at bounding box center [1205, 329] width 24 height 24
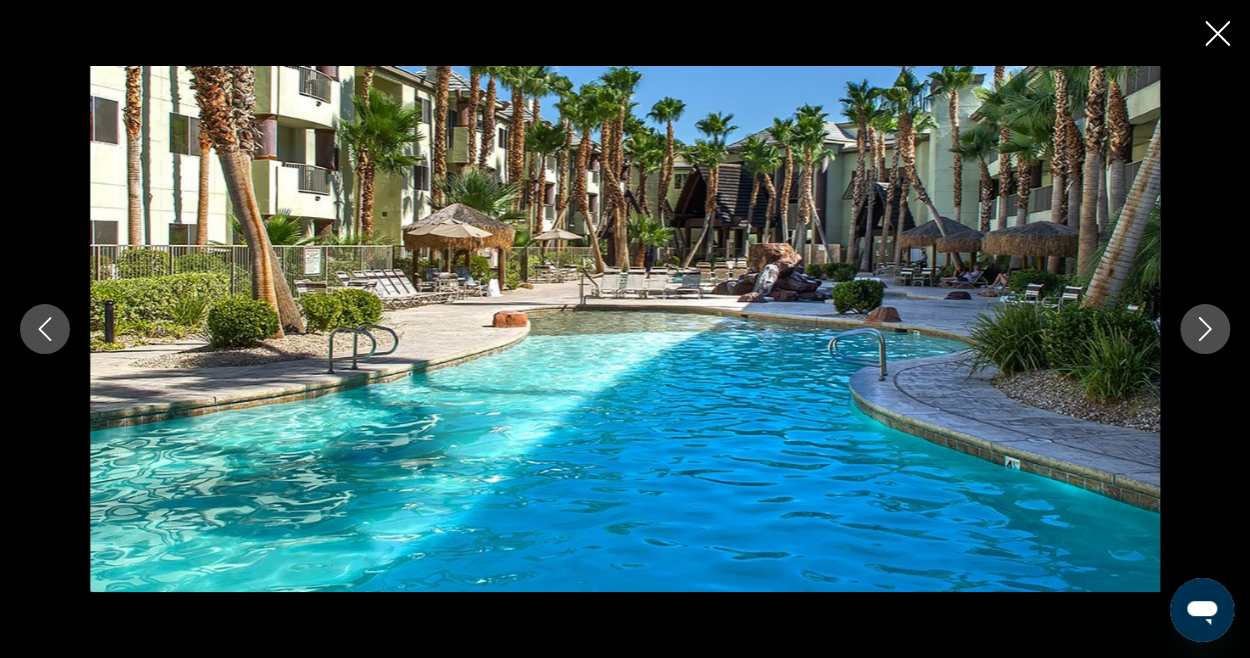
click at [1196, 330] on icon "Next image" at bounding box center [1205, 329] width 24 height 24
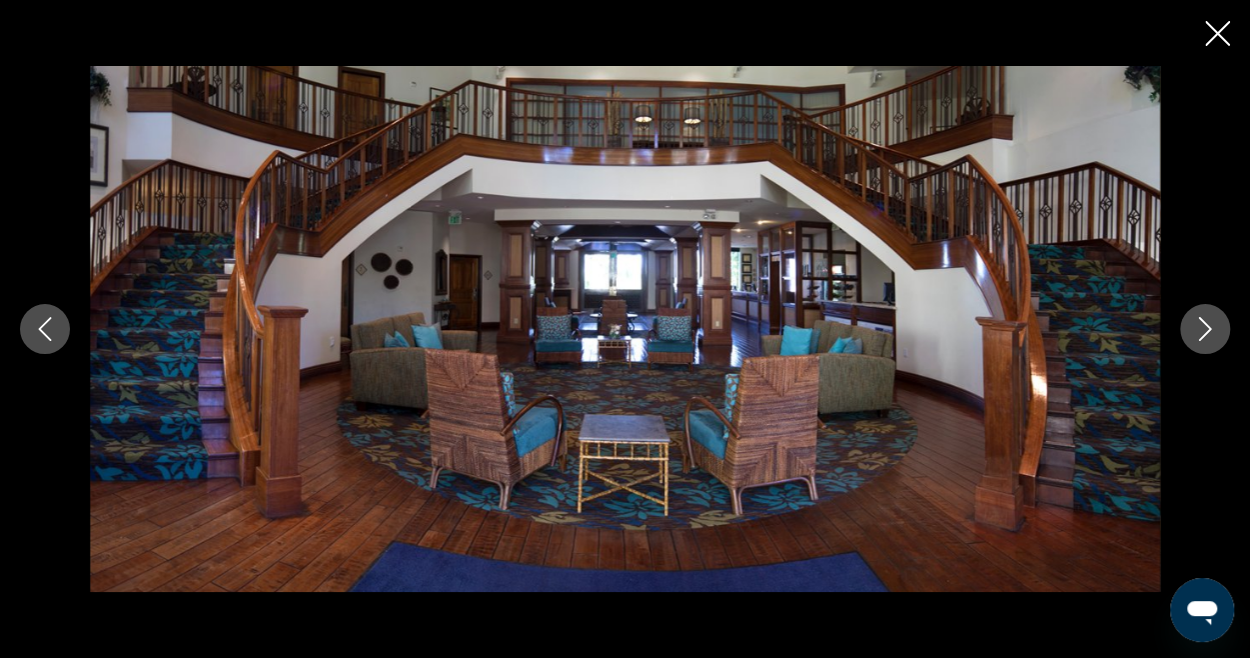
click at [1196, 330] on icon "Next image" at bounding box center [1205, 329] width 24 height 24
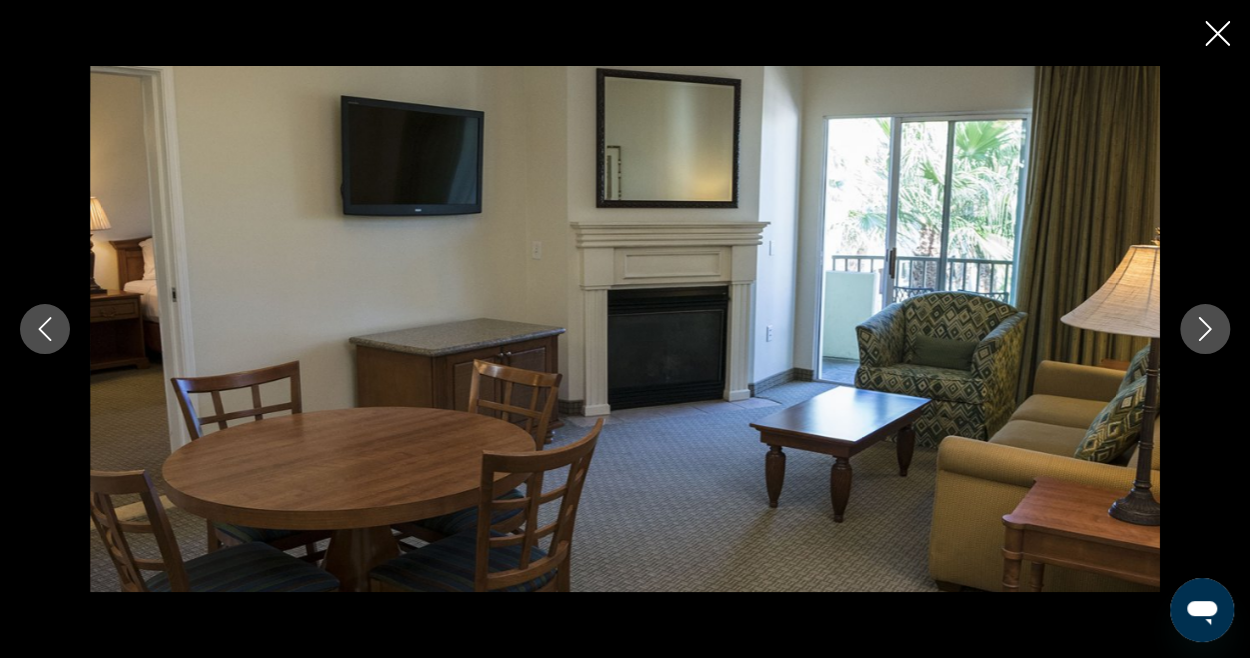
click at [1212, 37] on icon "Close slideshow" at bounding box center [1217, 33] width 25 height 25
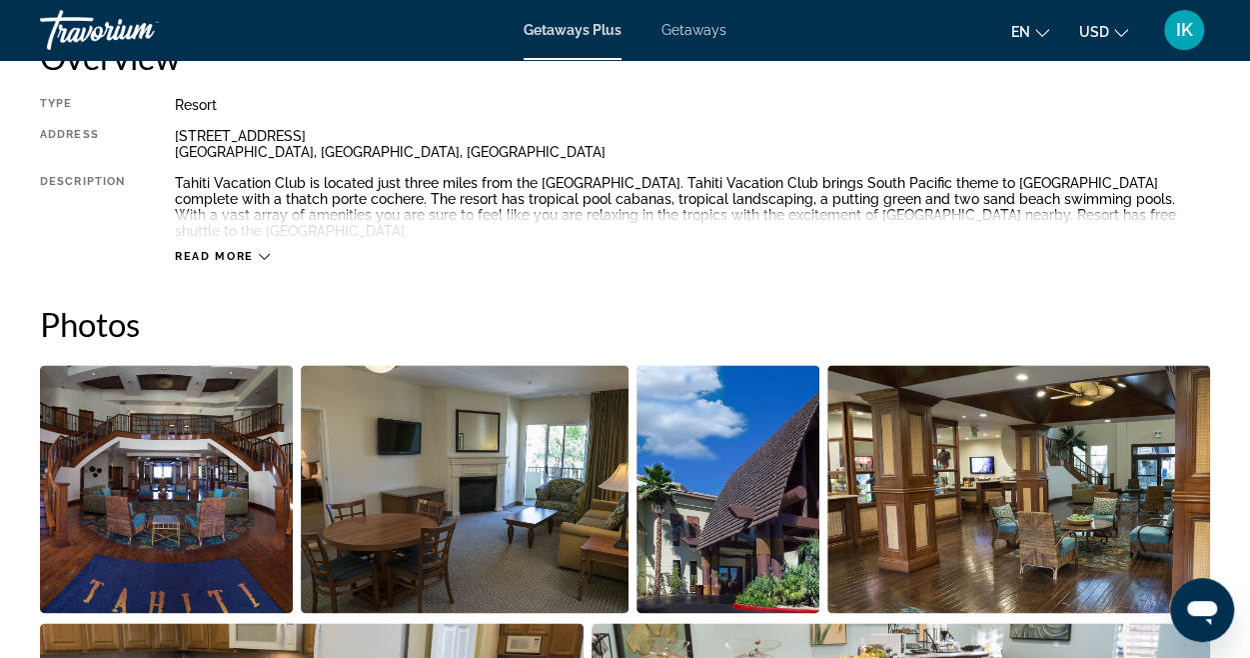
scroll to position [1073, 0]
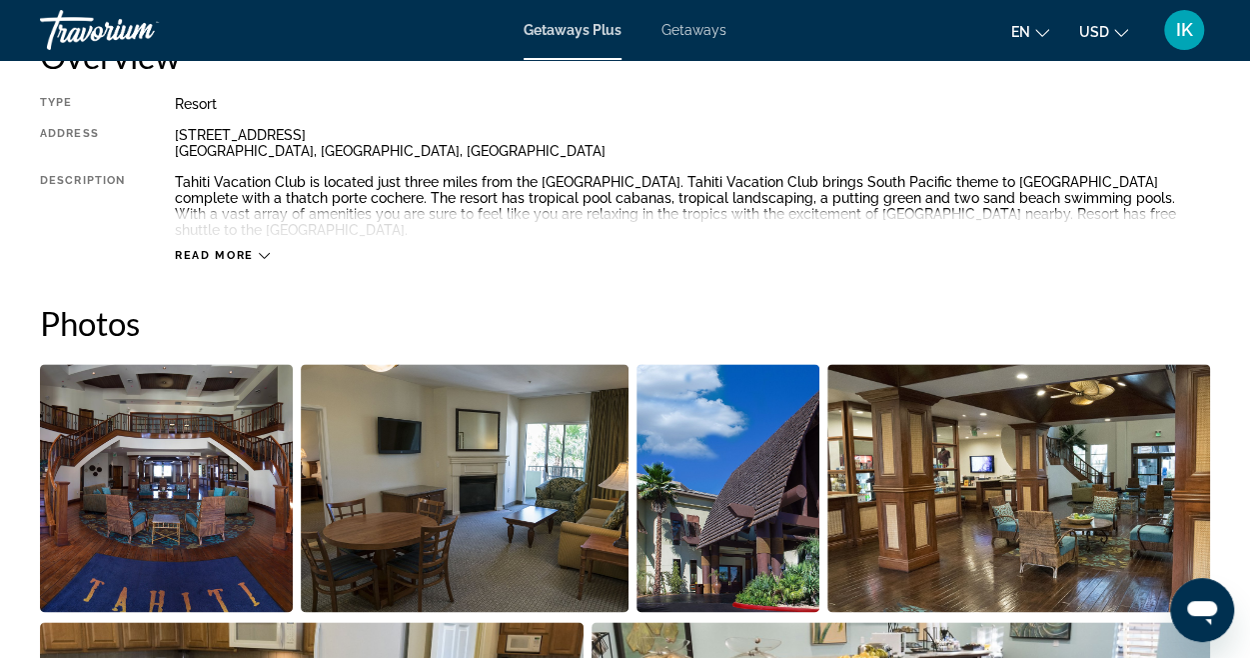
click at [259, 250] on icon "Main content" at bounding box center [264, 255] width 11 height 11
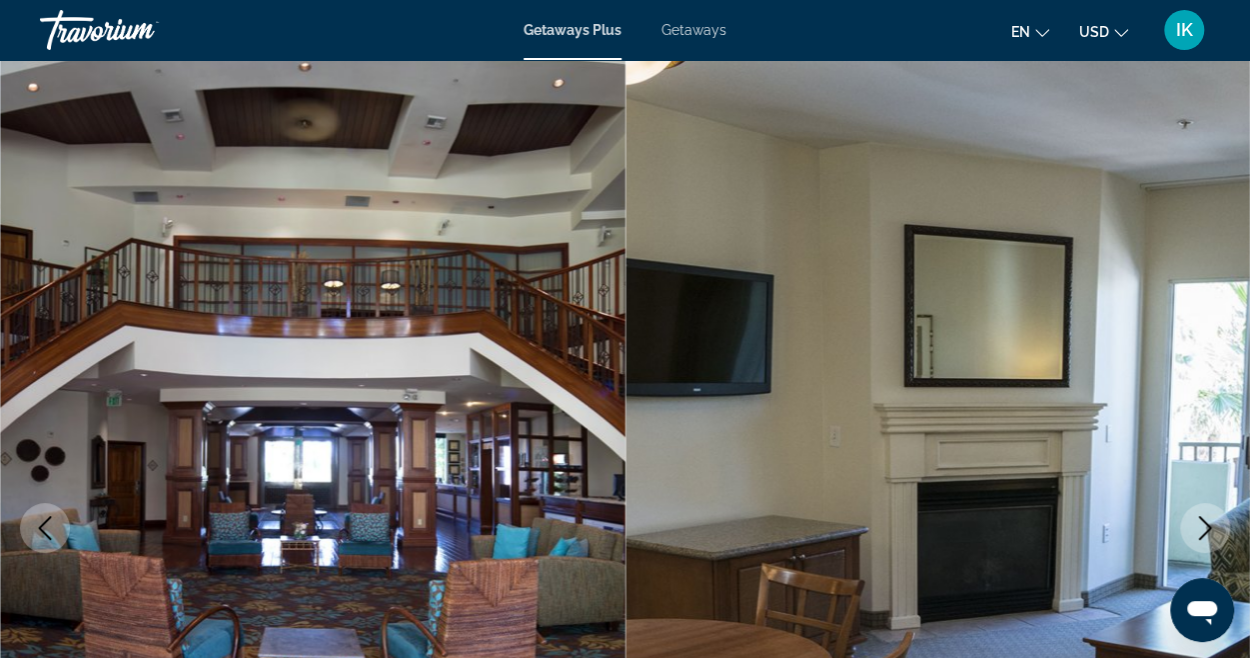
scroll to position [0, 0]
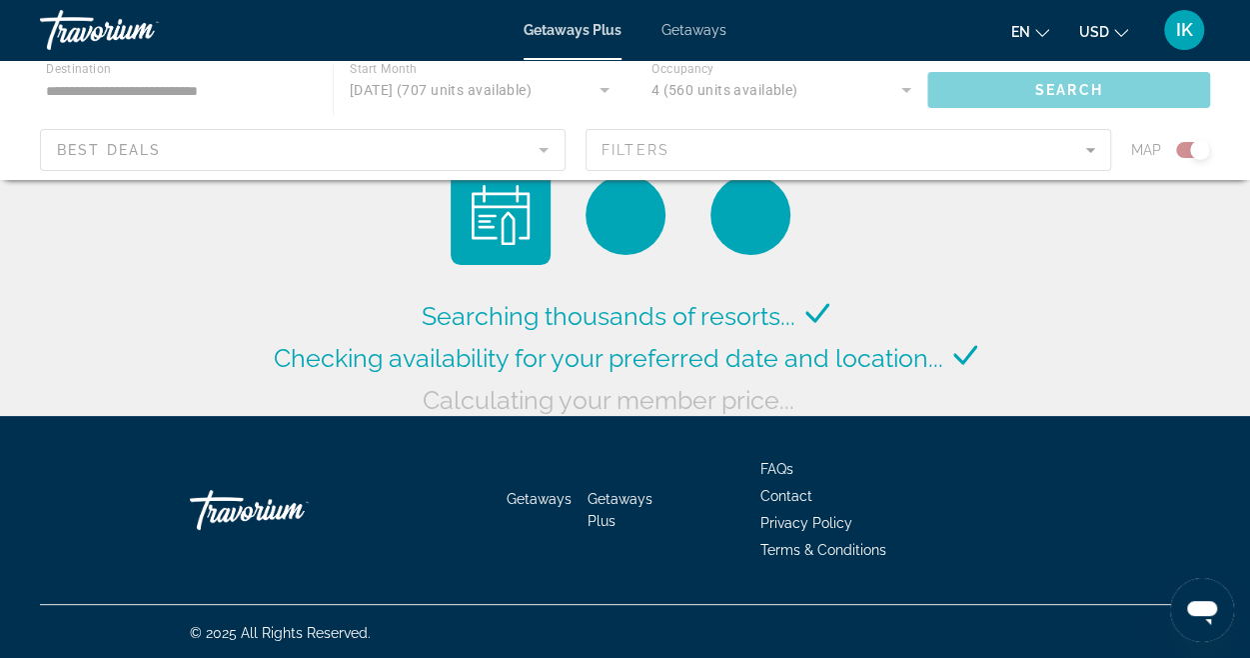
click at [546, 154] on div "Main content" at bounding box center [625, 120] width 1250 height 120
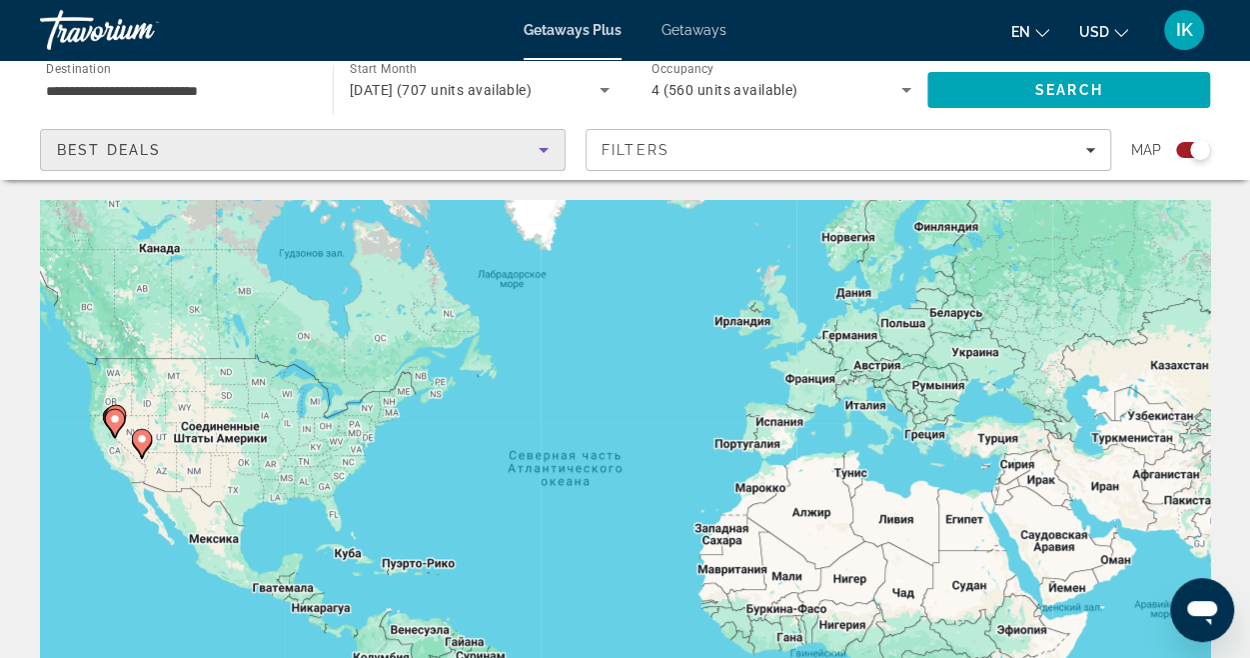
click at [542, 148] on icon "Sort by" at bounding box center [544, 150] width 10 height 5
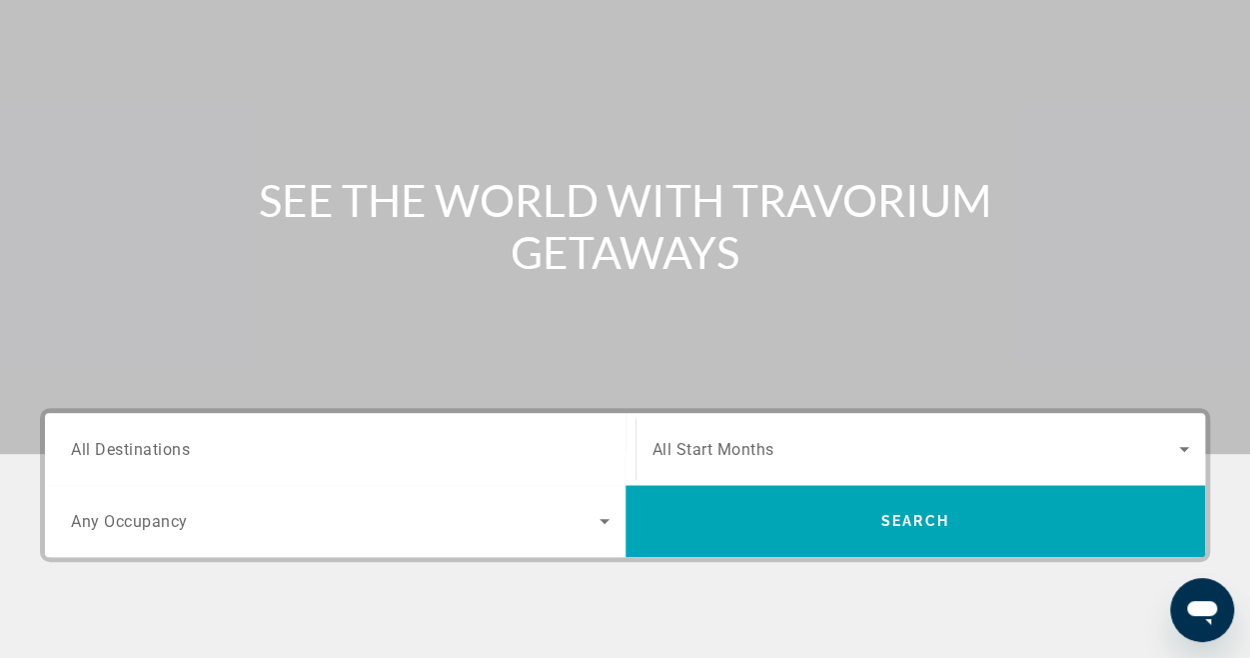
scroll to position [144, 0]
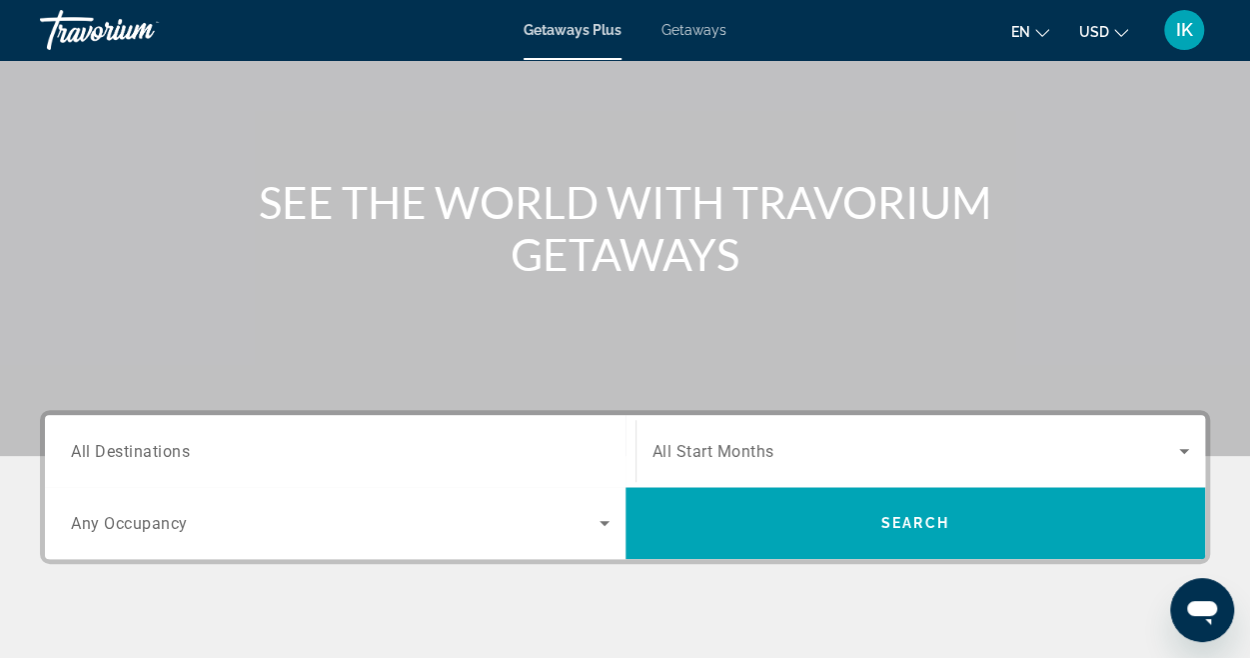
click at [706, 31] on span "Getaways" at bounding box center [694, 30] width 65 height 16
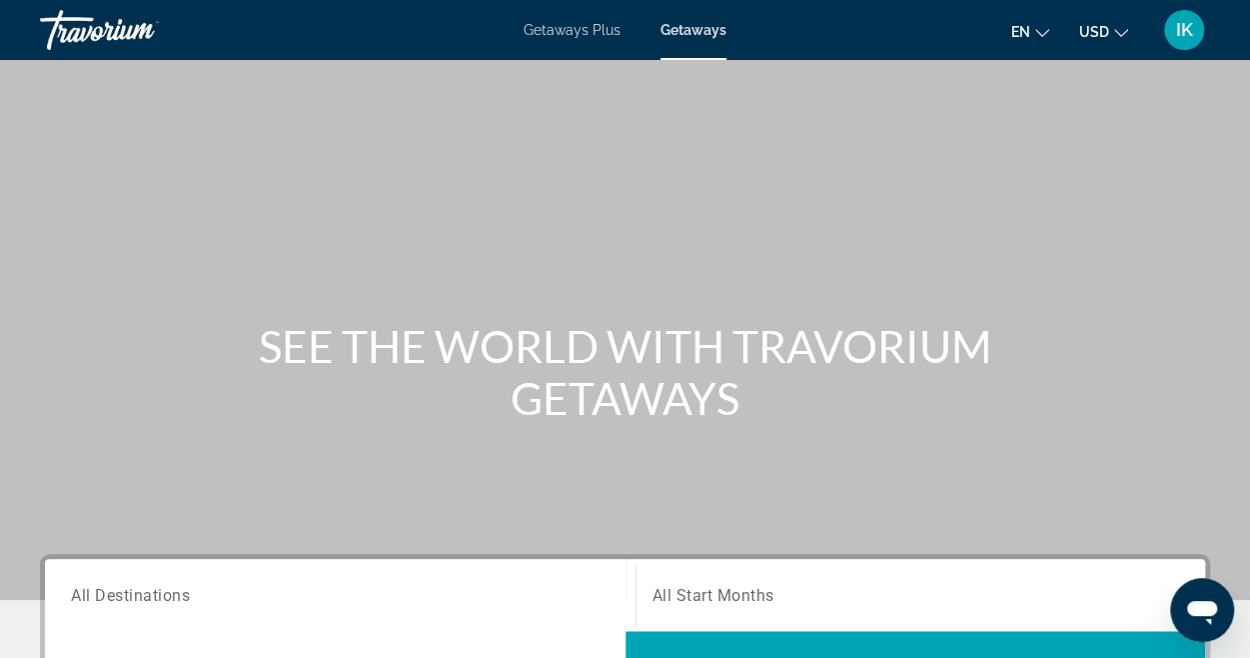
click at [117, 596] on span "All Destinations" at bounding box center [130, 594] width 119 height 19
click at [117, 596] on input "Destination All Destinations" at bounding box center [340, 596] width 539 height 24
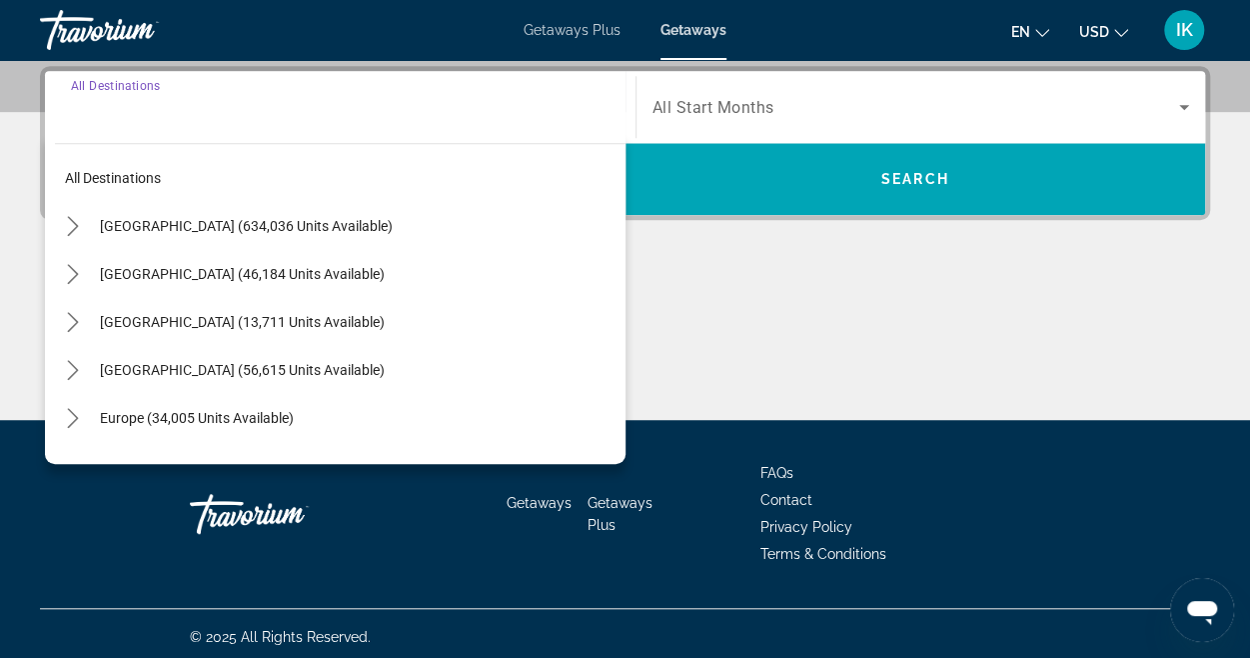
scroll to position [494, 0]
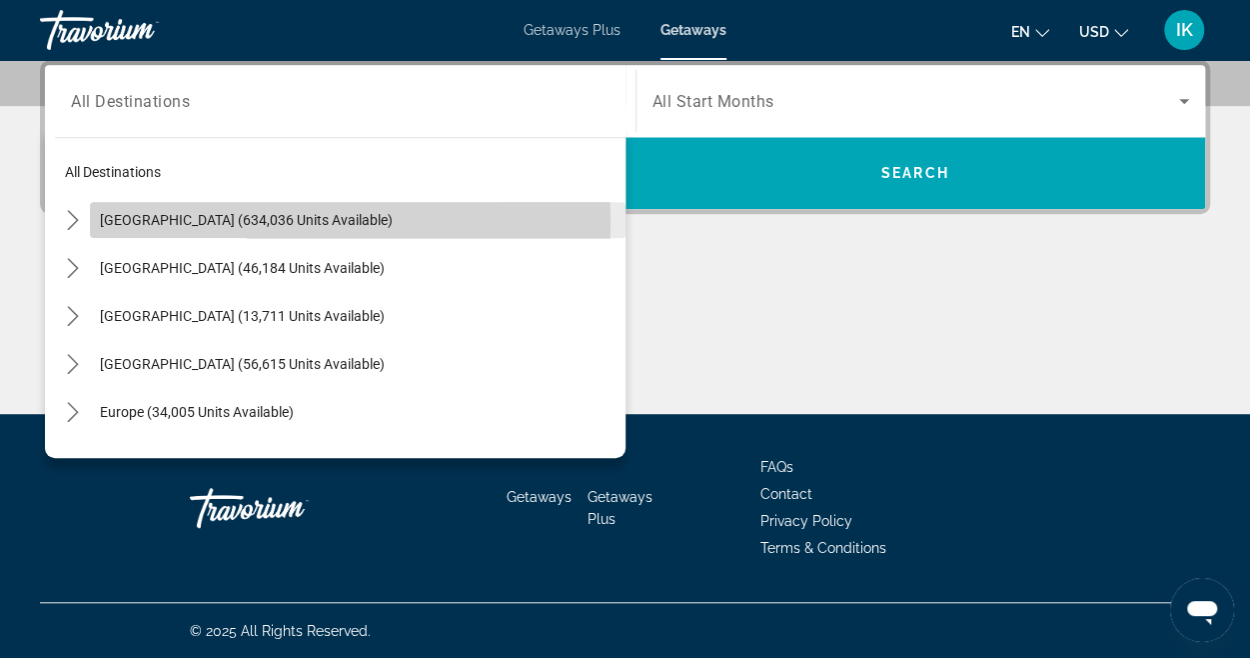
click at [174, 220] on span "[GEOGRAPHIC_DATA] (634,036 units available)" at bounding box center [246, 220] width 293 height 16
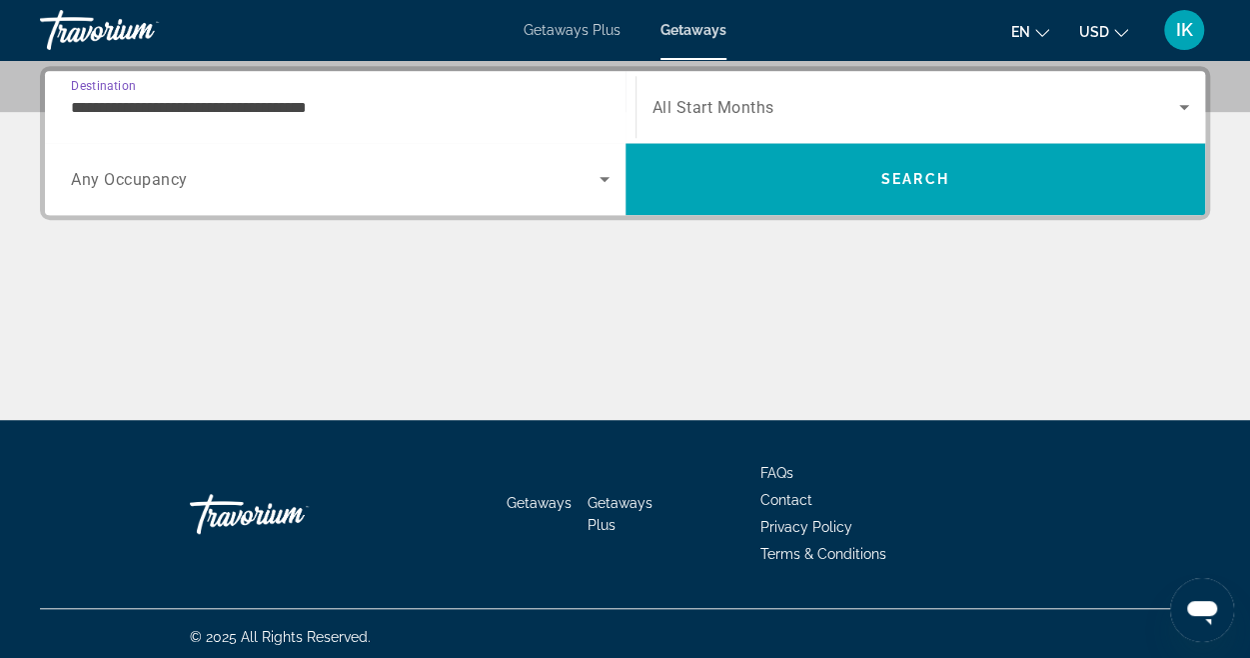
click at [135, 109] on input "**********" at bounding box center [340, 108] width 539 height 24
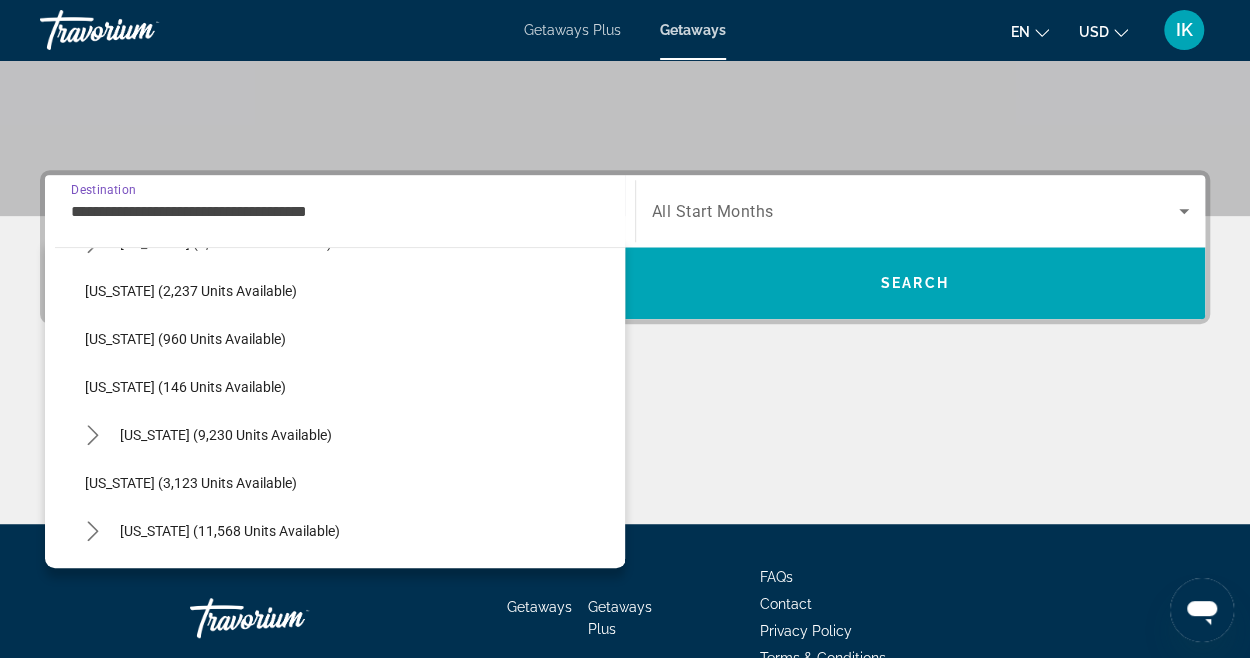
scroll to position [962, 0]
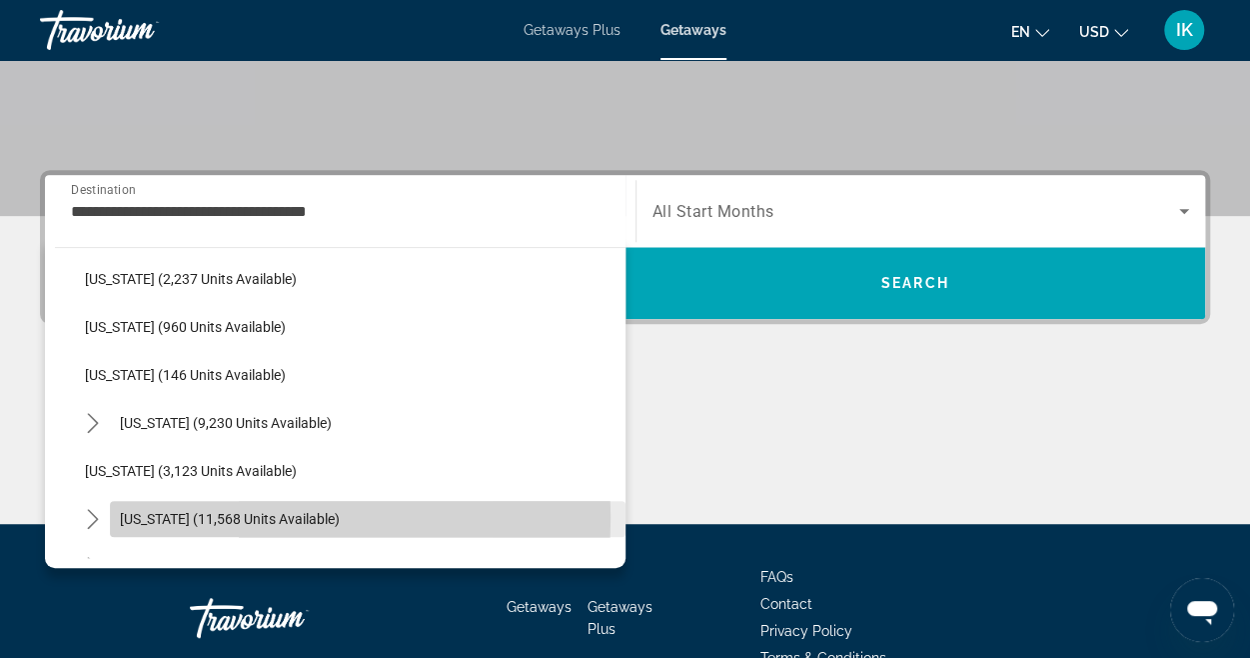
click at [170, 515] on span "[US_STATE] (11,568 units available)" at bounding box center [230, 519] width 220 height 16
type input "**********"
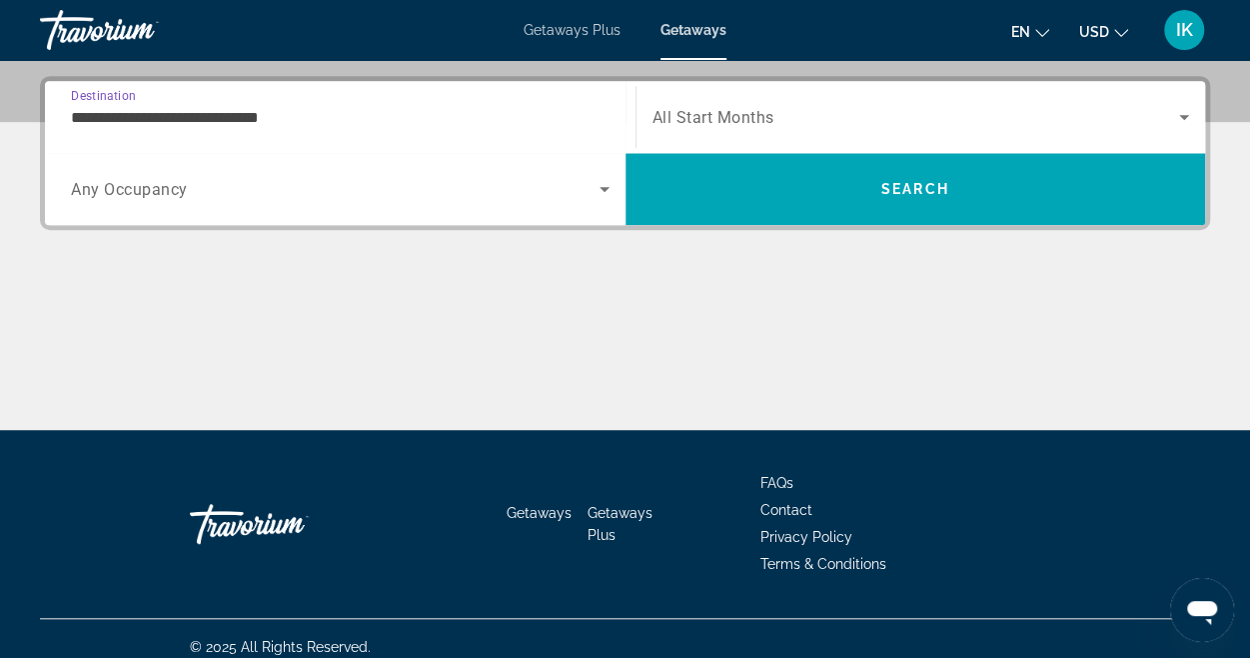
scroll to position [488, 0]
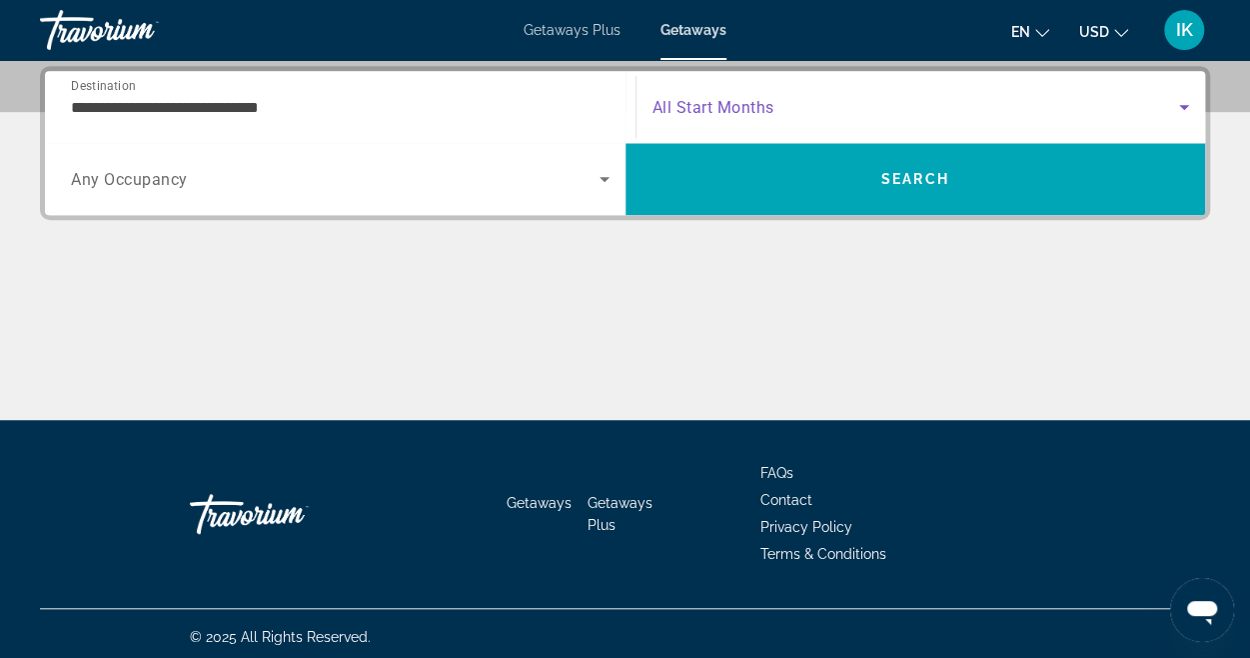
click at [794, 105] on span "Search widget" at bounding box center [917, 107] width 528 height 24
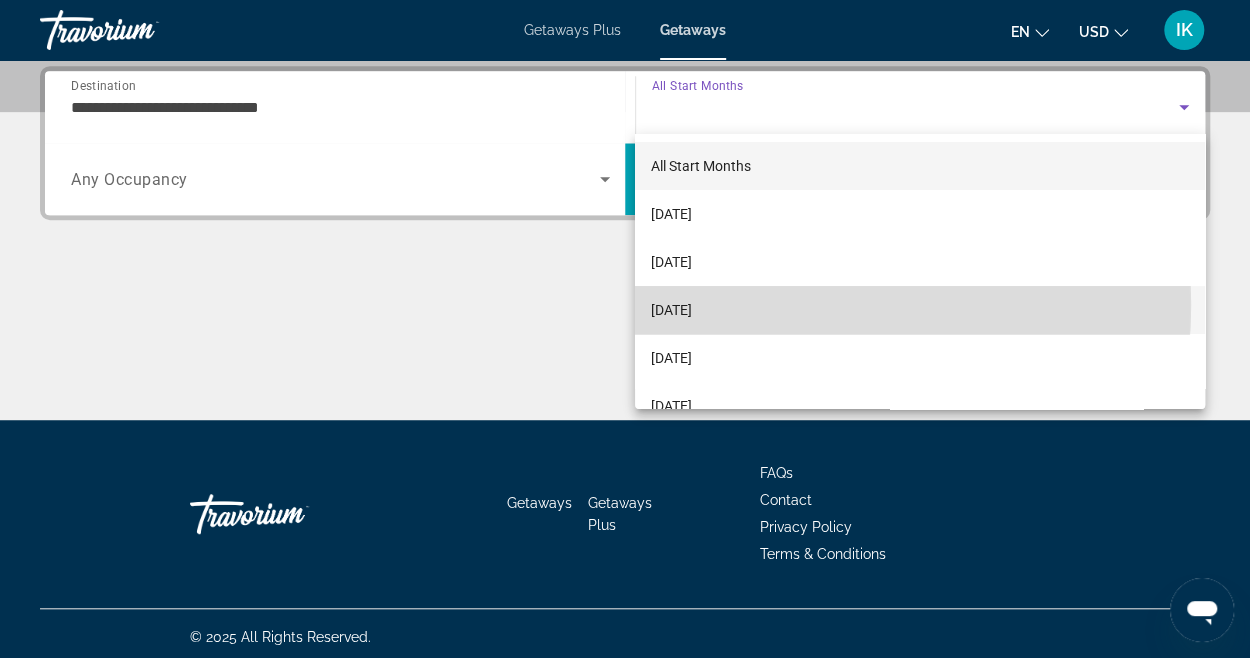
click at [693, 305] on span "[DATE]" at bounding box center [672, 310] width 41 height 24
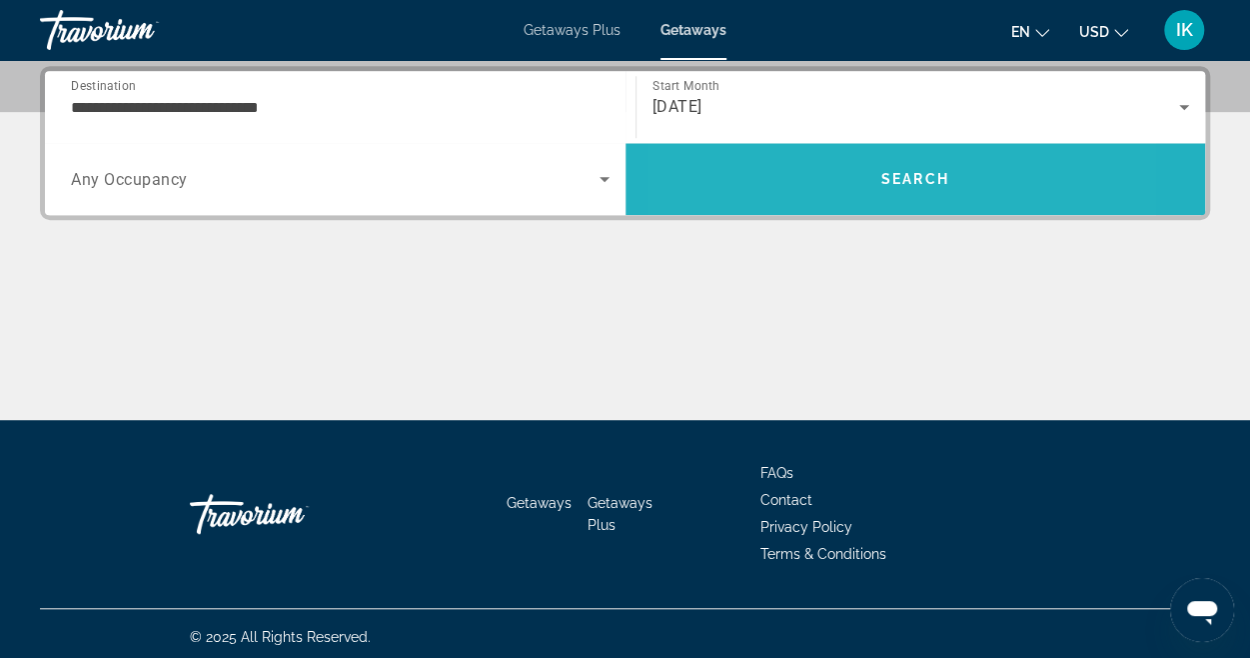
click at [801, 197] on span "Search" at bounding box center [916, 179] width 581 height 48
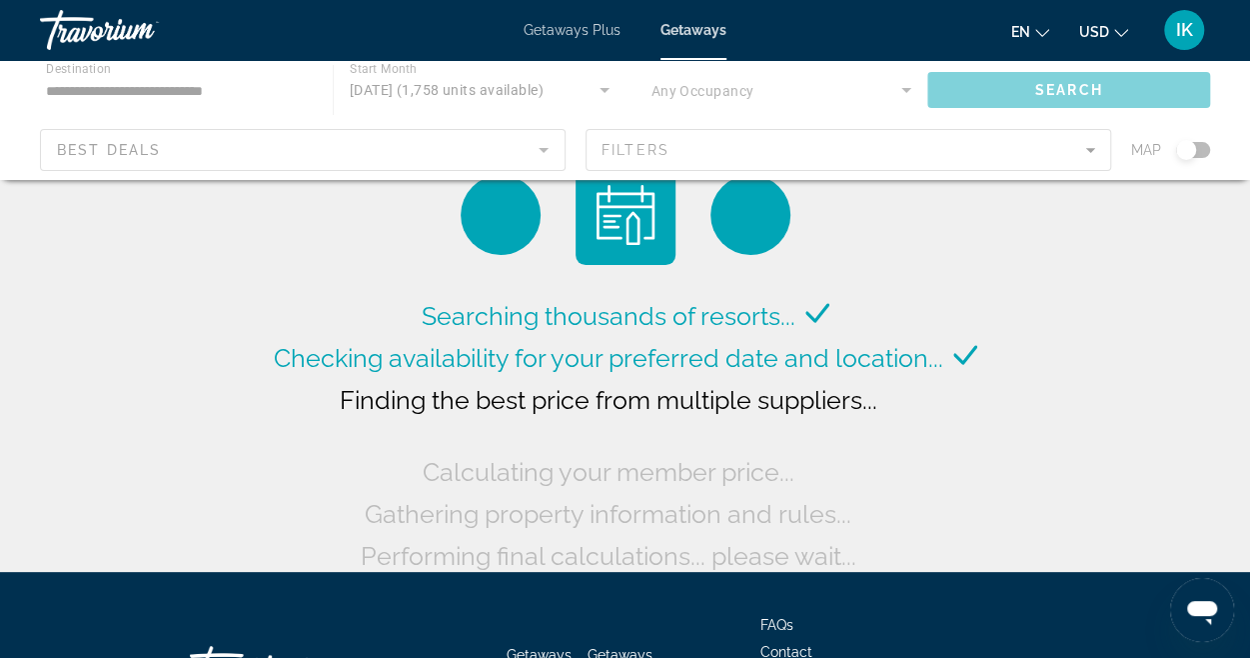
click at [1087, 151] on div "Main content" at bounding box center [625, 120] width 1250 height 120
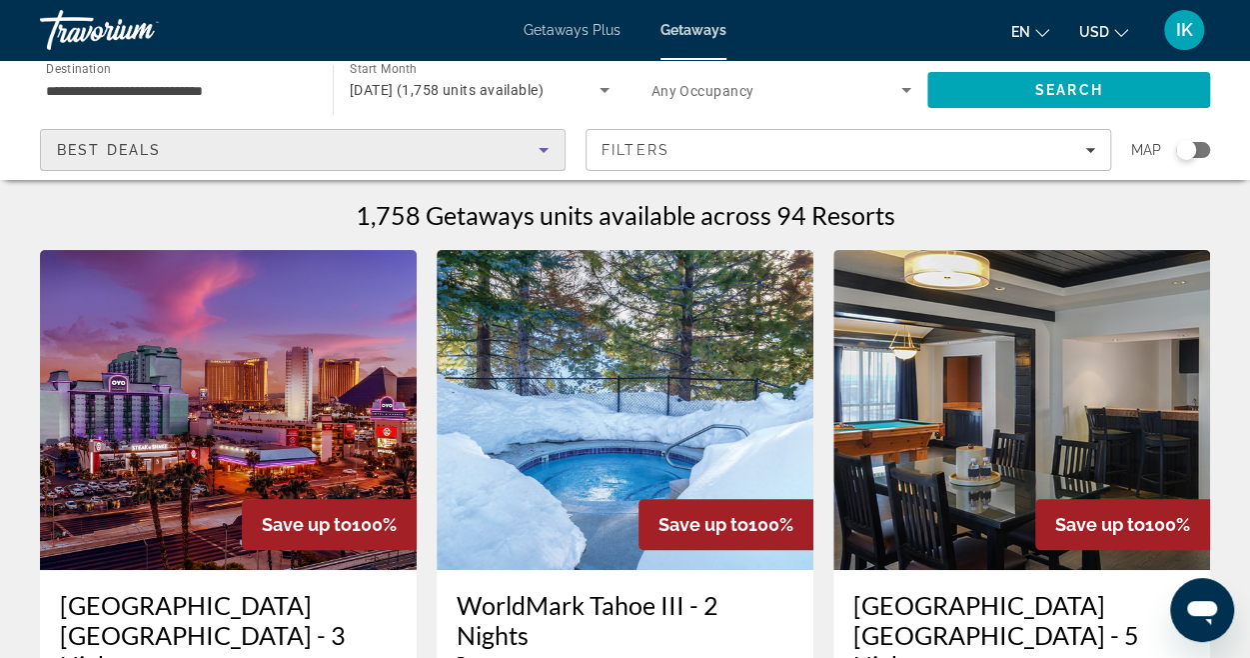
click at [537, 142] on icon "Sort by" at bounding box center [544, 150] width 24 height 24
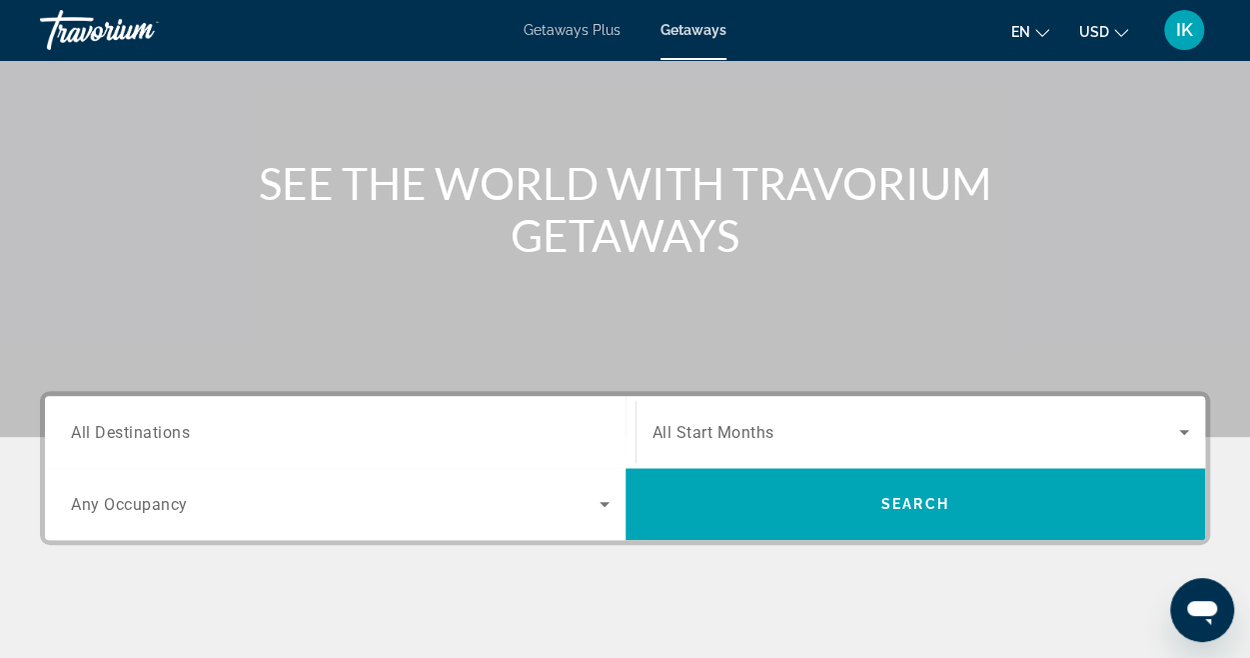
scroll to position [161, 0]
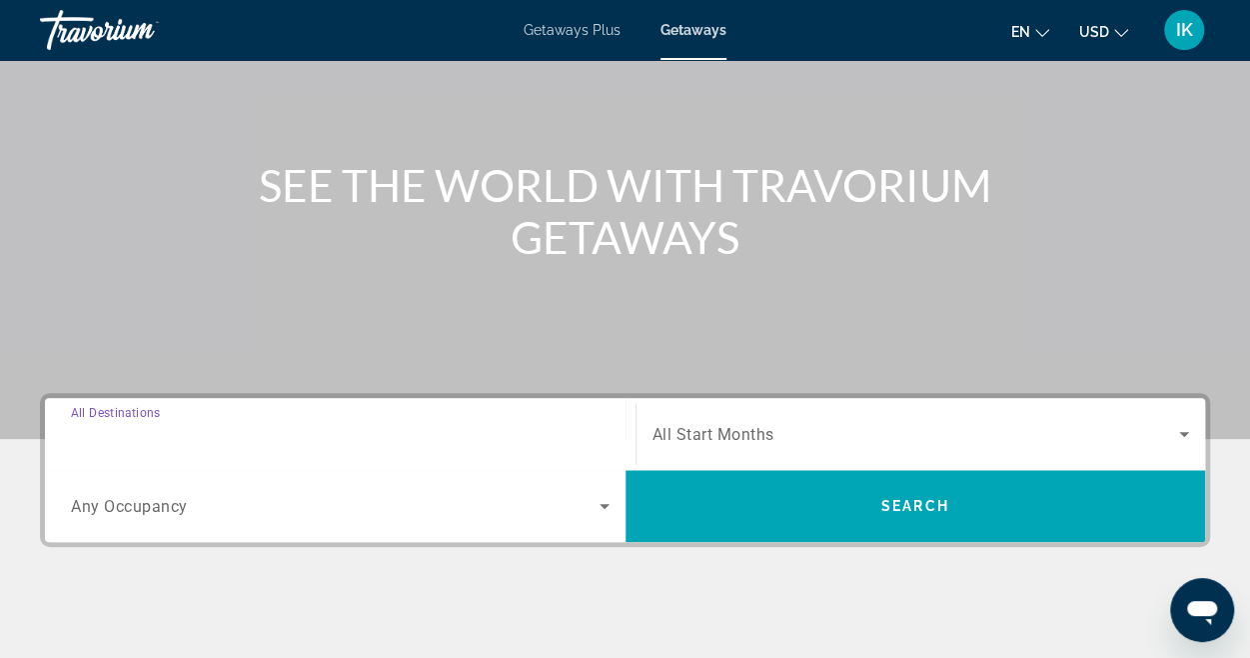
click at [232, 424] on input "Destination All Destinations" at bounding box center [340, 435] width 539 height 24
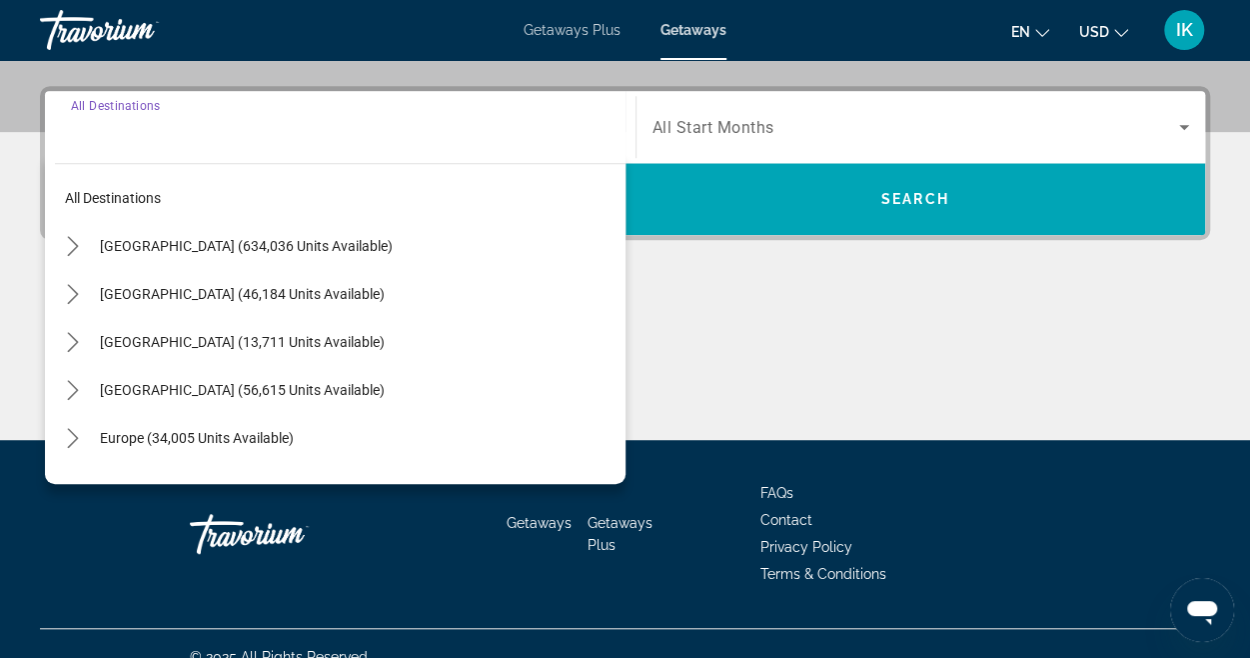
scroll to position [488, 0]
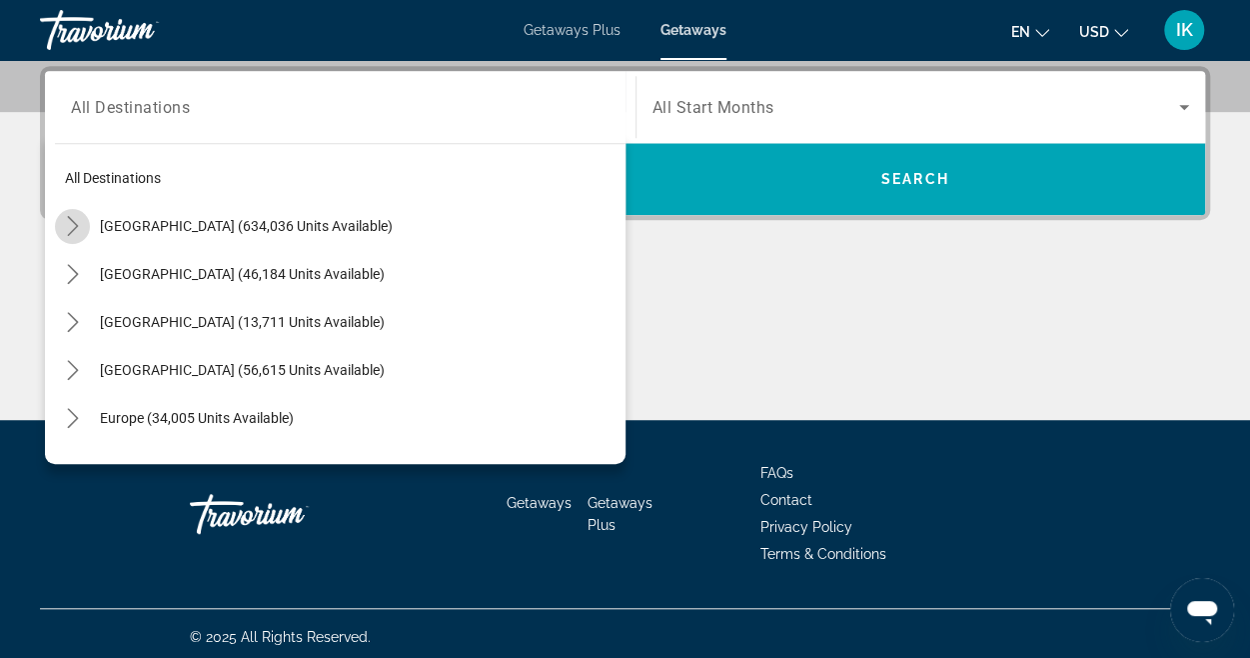
click at [80, 223] on icon "Toggle United States (634,036 units available) submenu" at bounding box center [73, 226] width 20 height 20
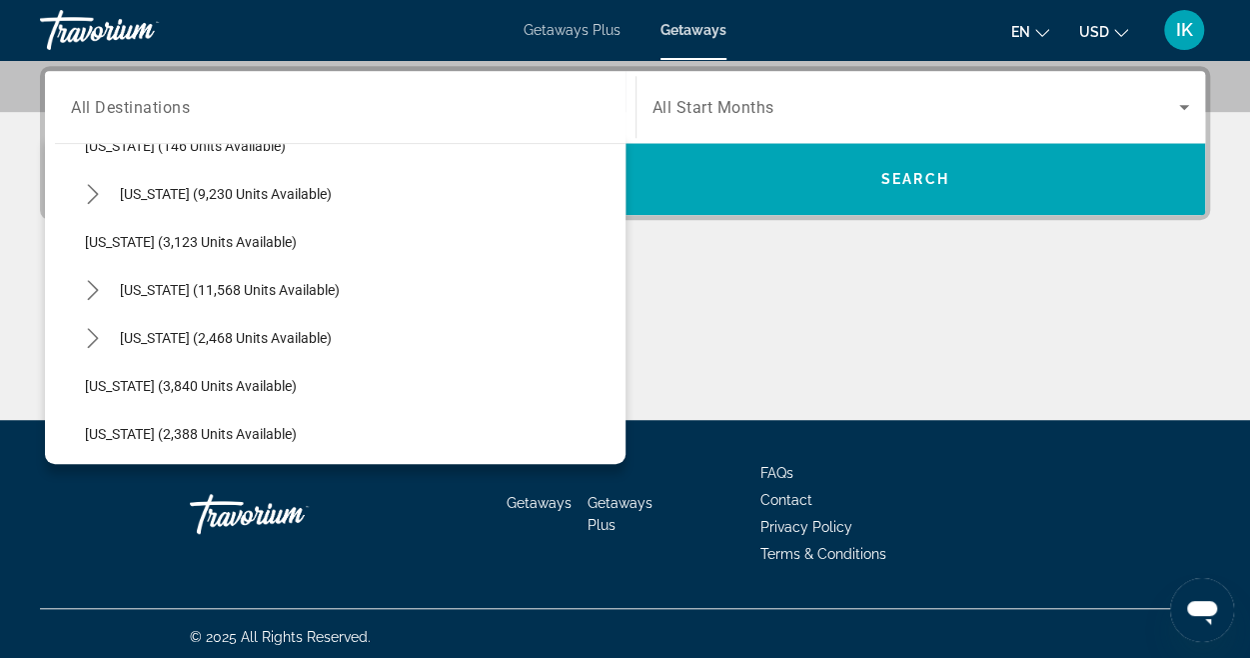
scroll to position [1092, 0]
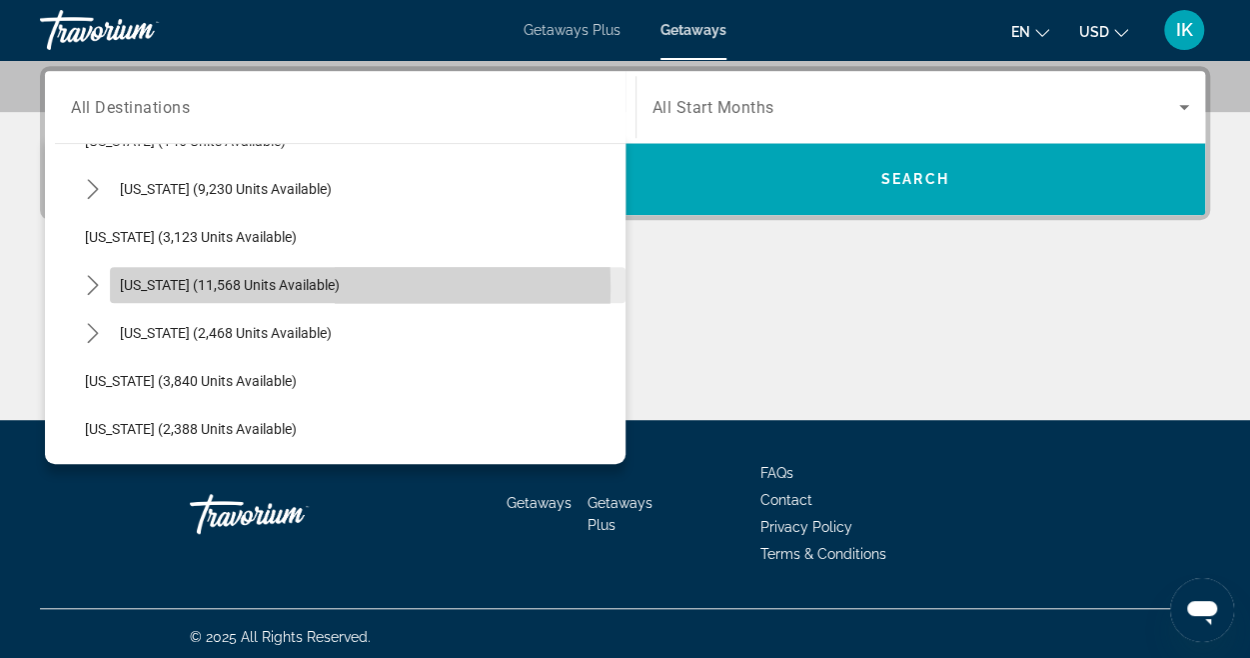
click at [218, 286] on span "[US_STATE] (11,568 units available)" at bounding box center [230, 285] width 220 height 16
type input "**********"
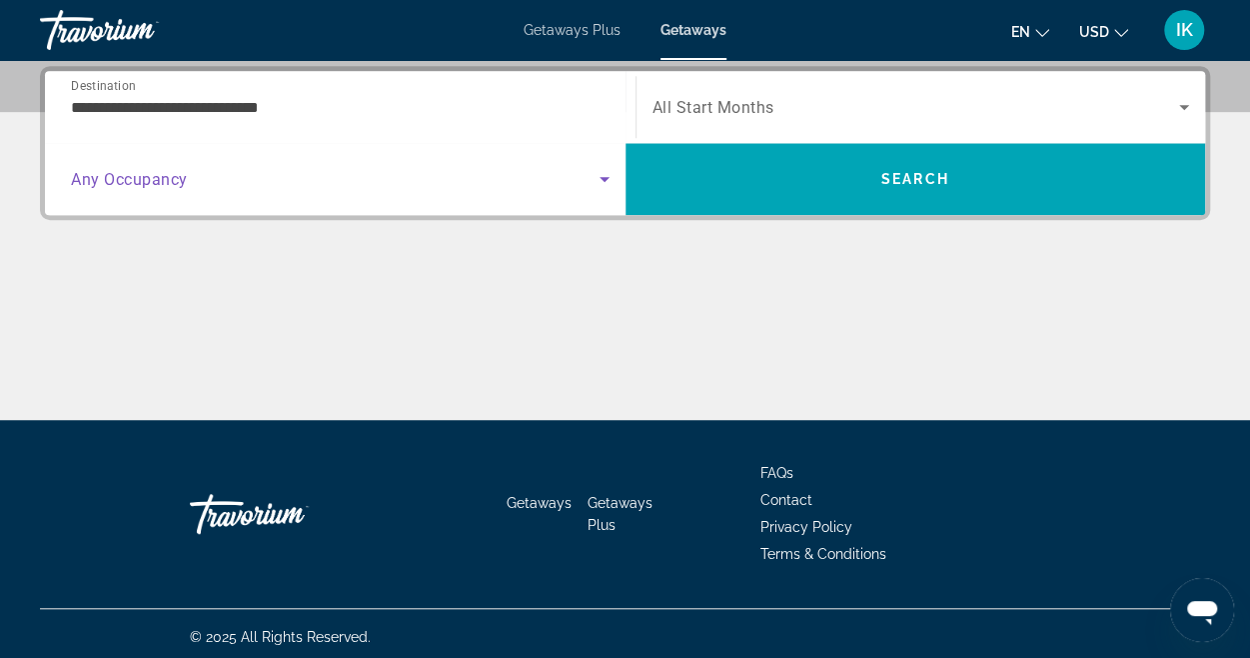
click at [609, 173] on icon "Search widget" at bounding box center [605, 179] width 24 height 24
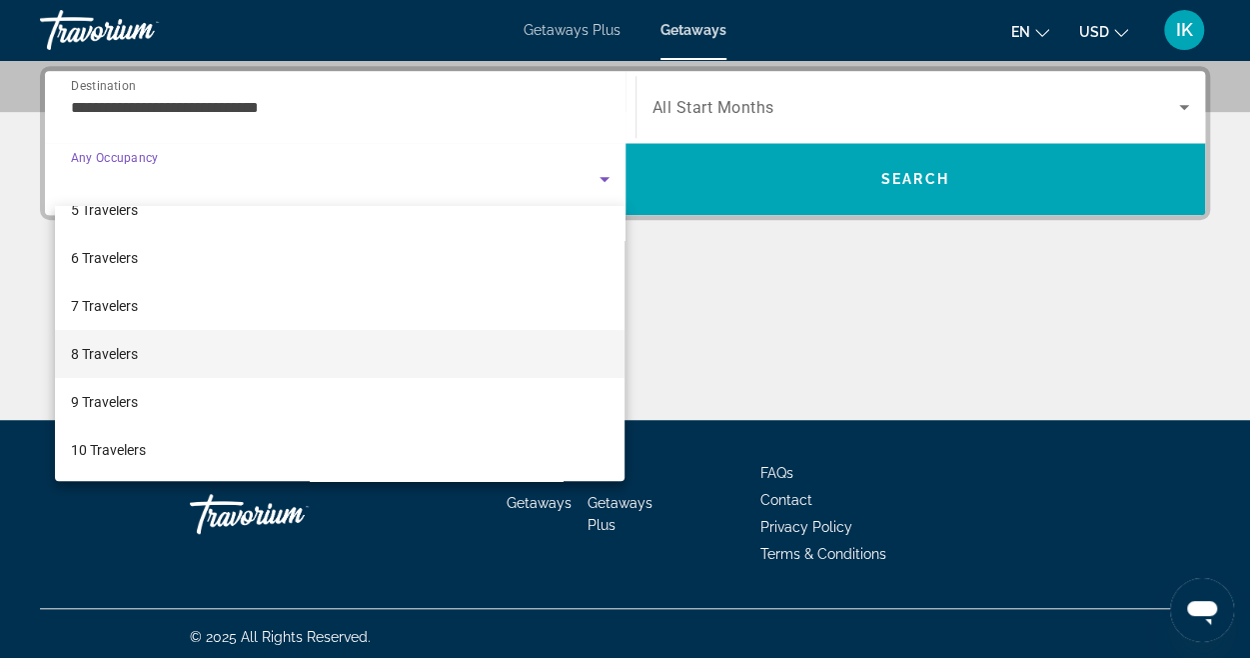
scroll to position [220, 0]
click at [318, 368] on mat-option "8 Travelers" at bounding box center [340, 354] width 571 height 48
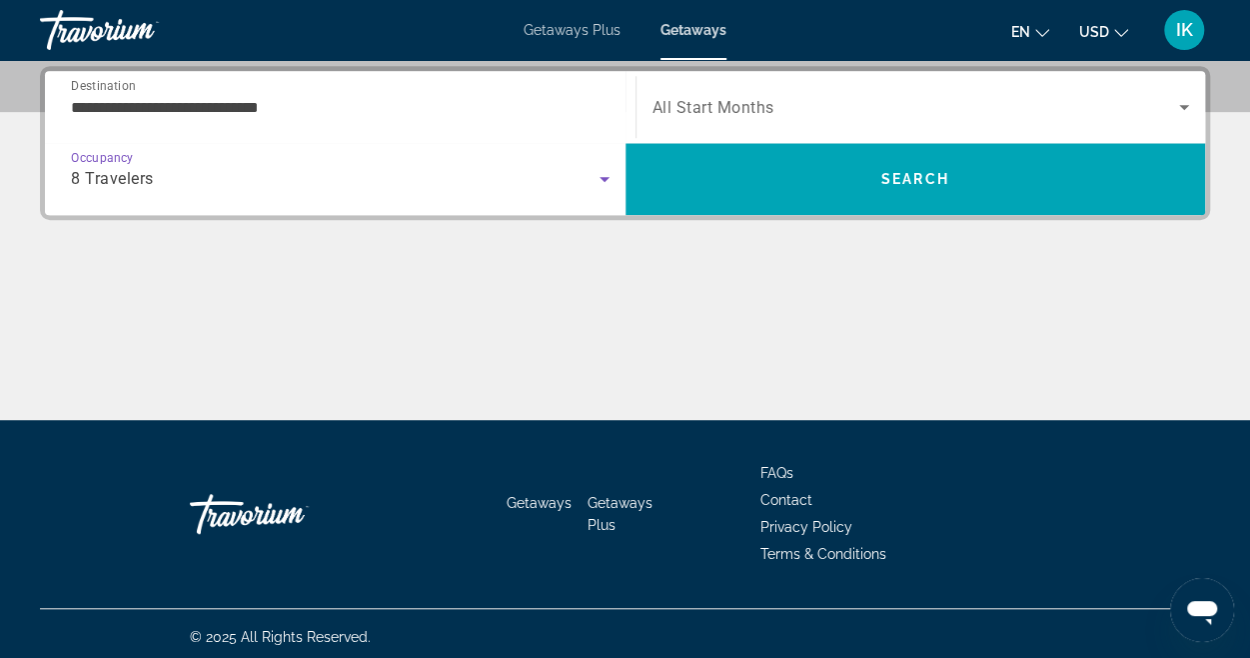
click at [931, 95] on span "Search widget" at bounding box center [917, 107] width 528 height 24
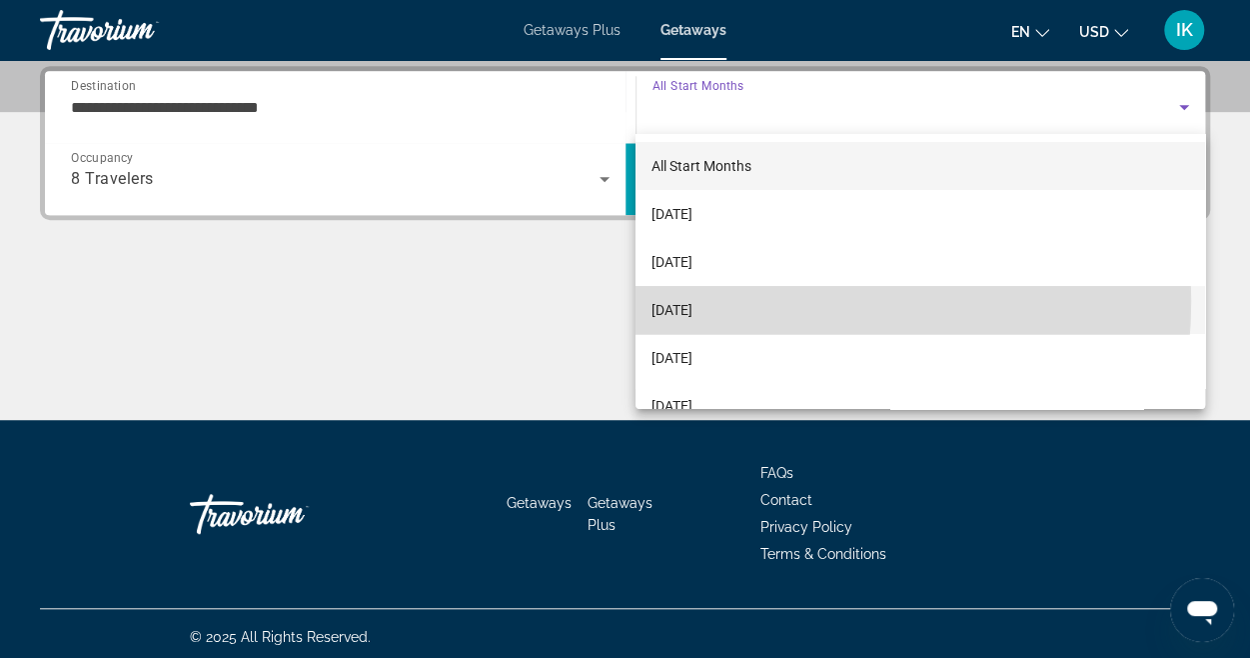
click at [756, 301] on mat-option "[DATE]" at bounding box center [921, 310] width 570 height 48
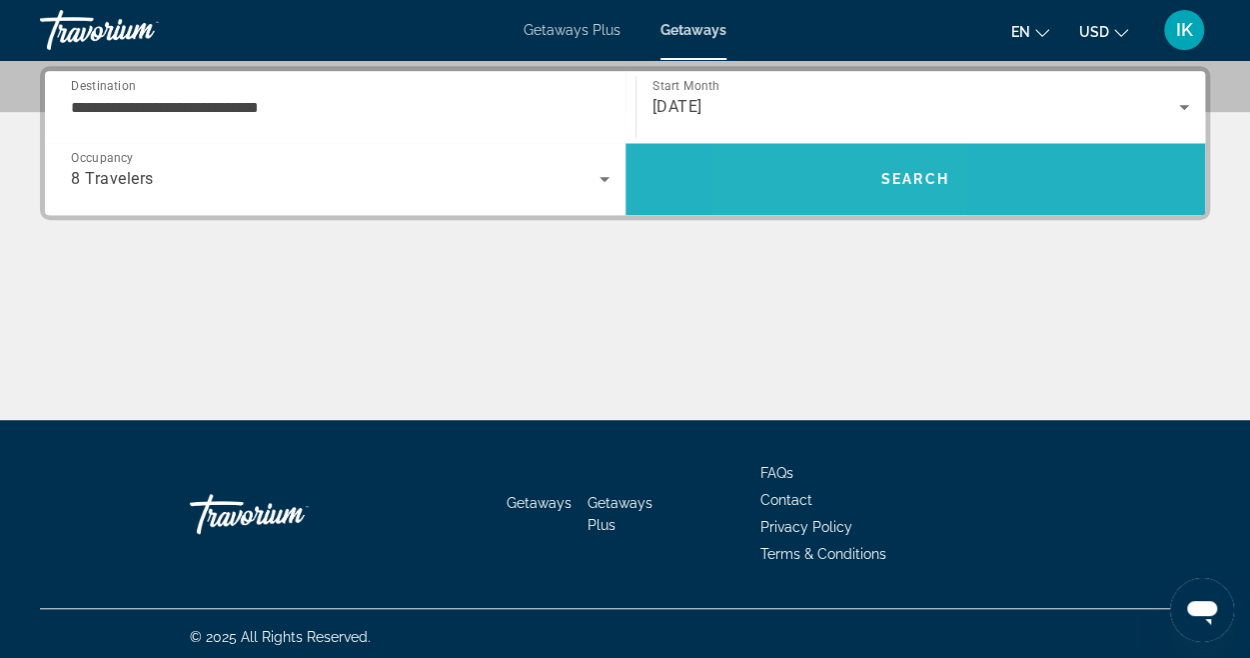
click at [833, 189] on span "Search" at bounding box center [916, 179] width 581 height 48
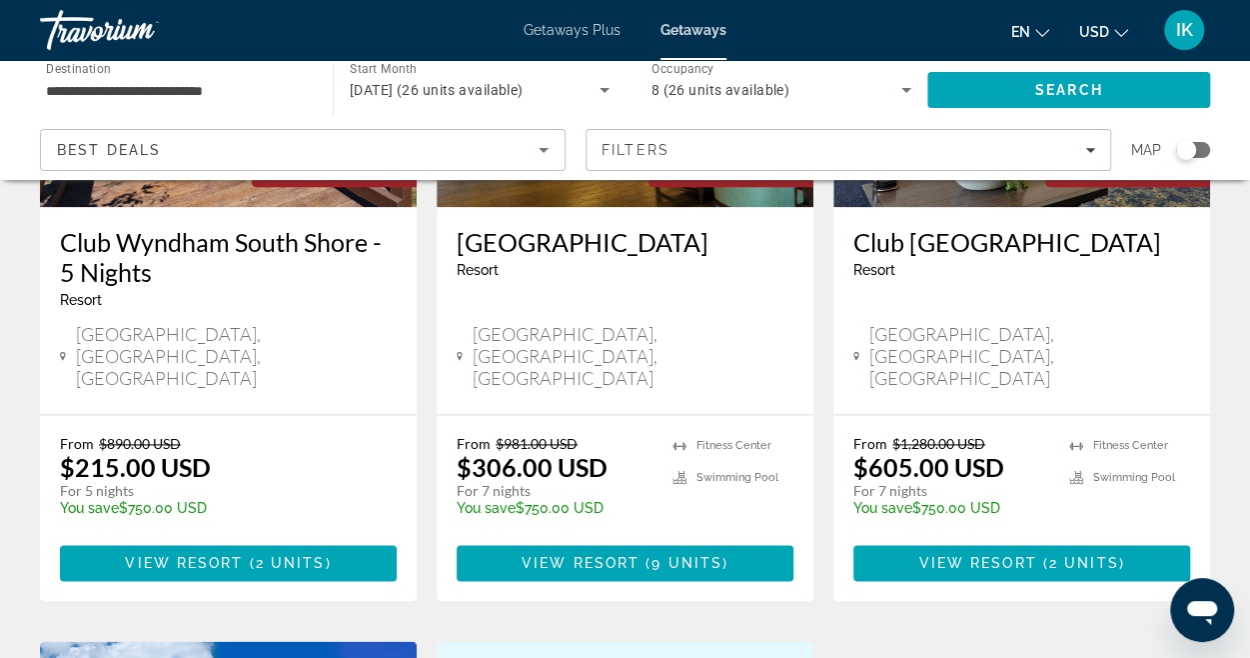
scroll to position [873, 0]
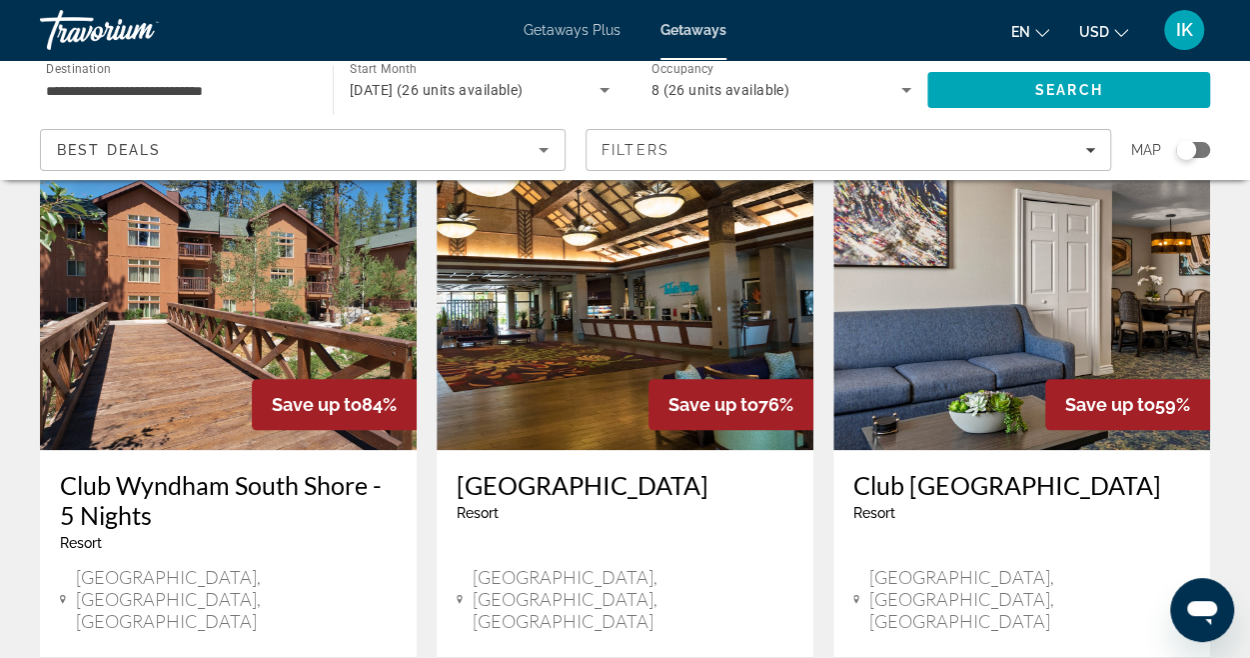
click at [630, 262] on img "Main content" at bounding box center [625, 290] width 377 height 320
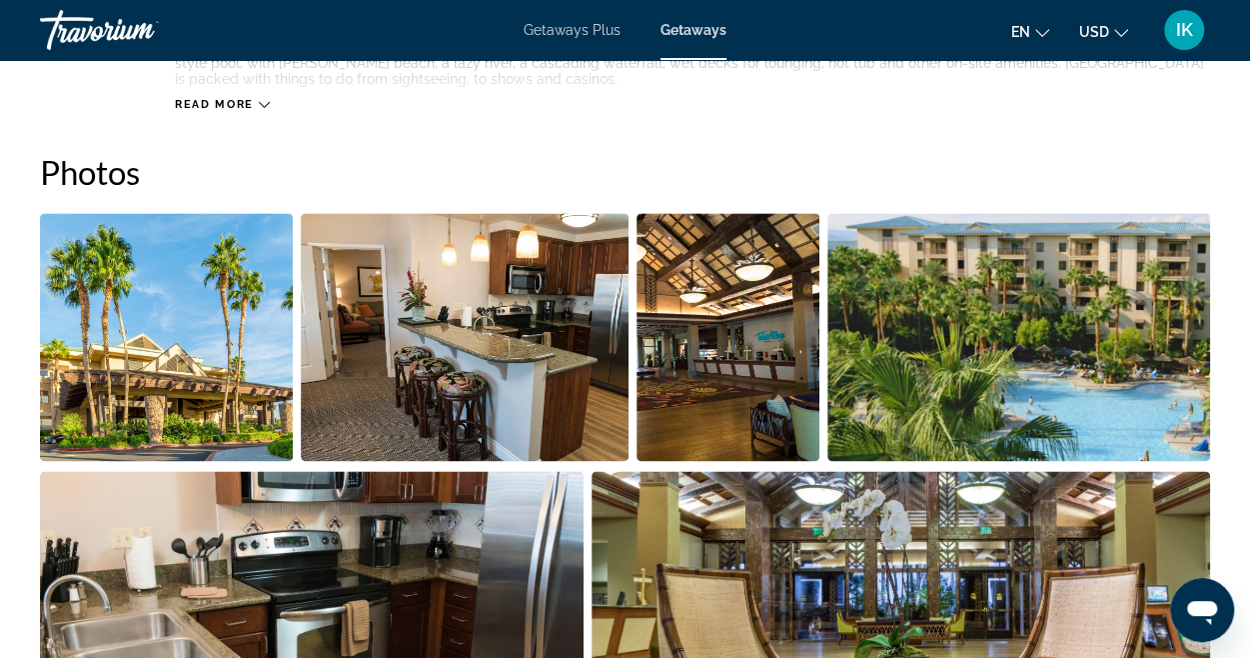
scroll to position [1221, 0]
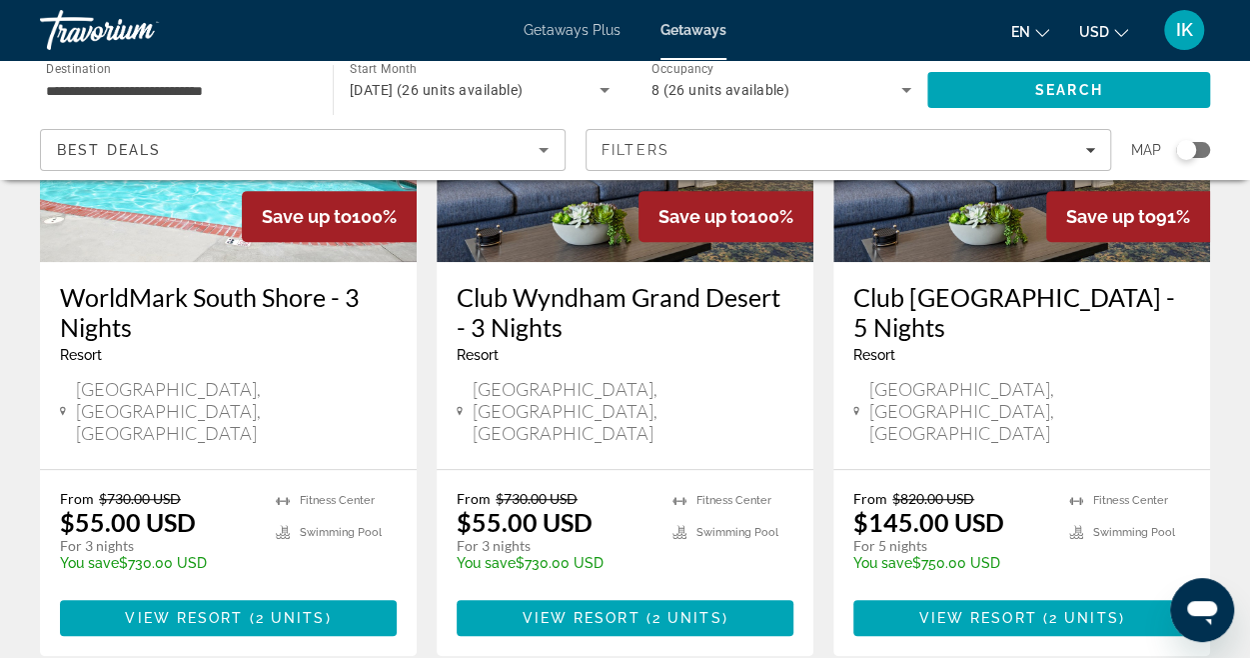
scroll to position [307, 0]
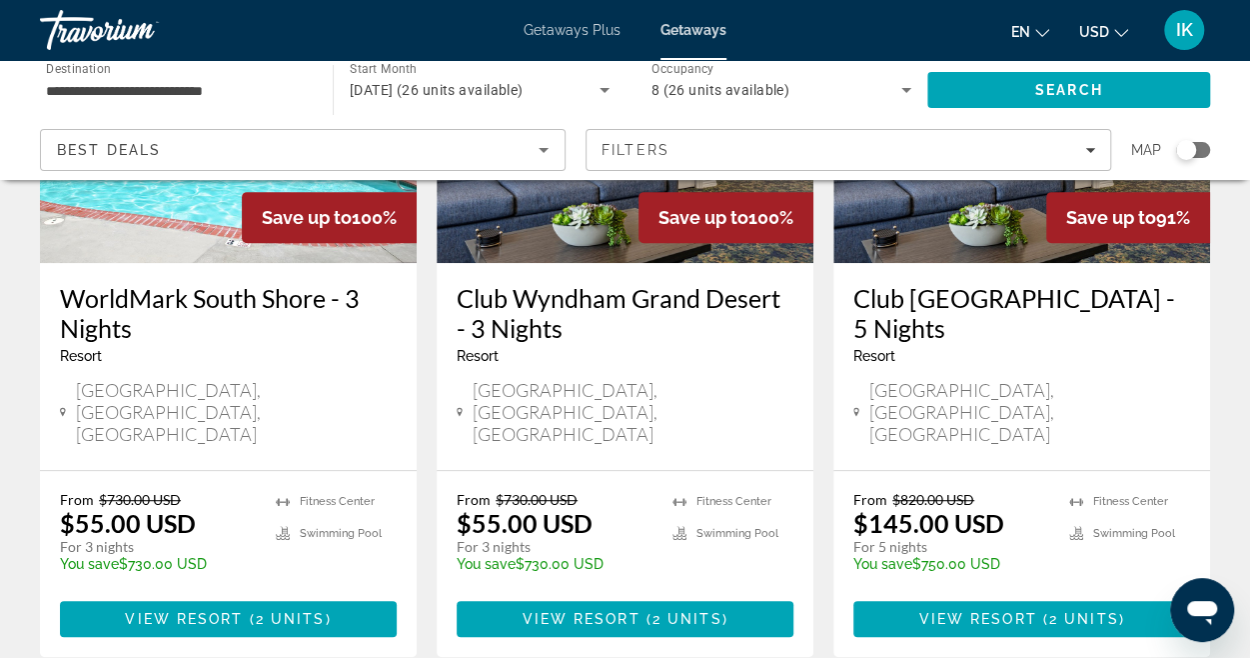
click at [541, 240] on img "Main content" at bounding box center [625, 103] width 377 height 320
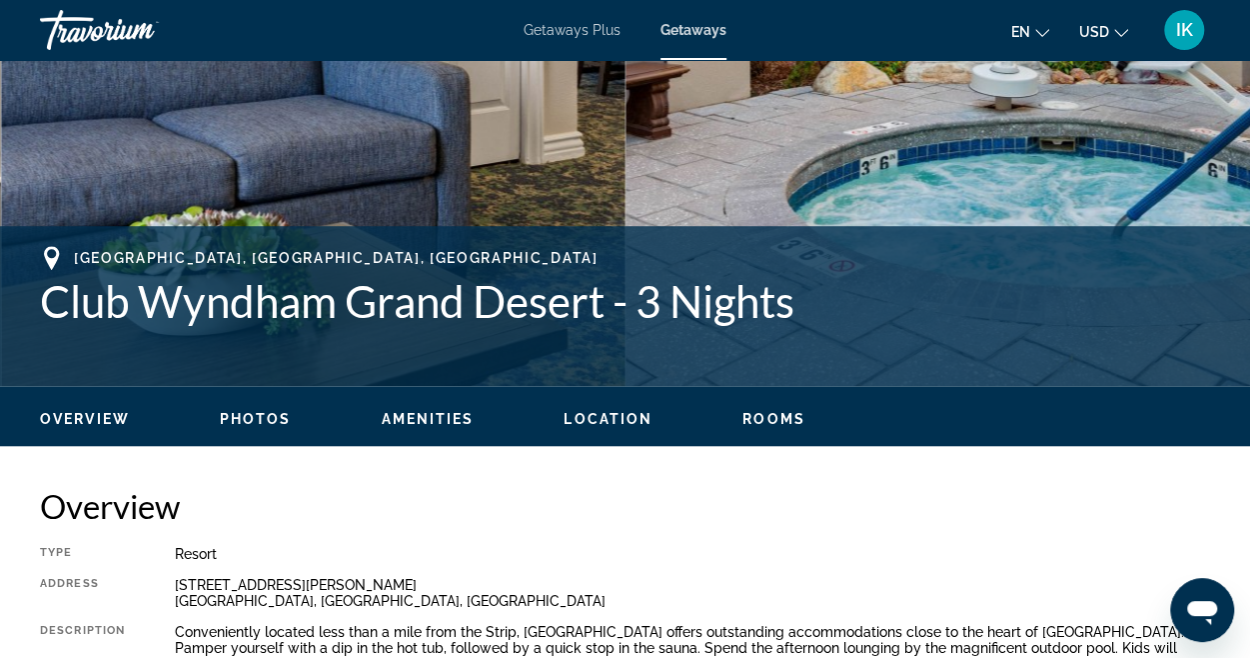
scroll to position [617, 0]
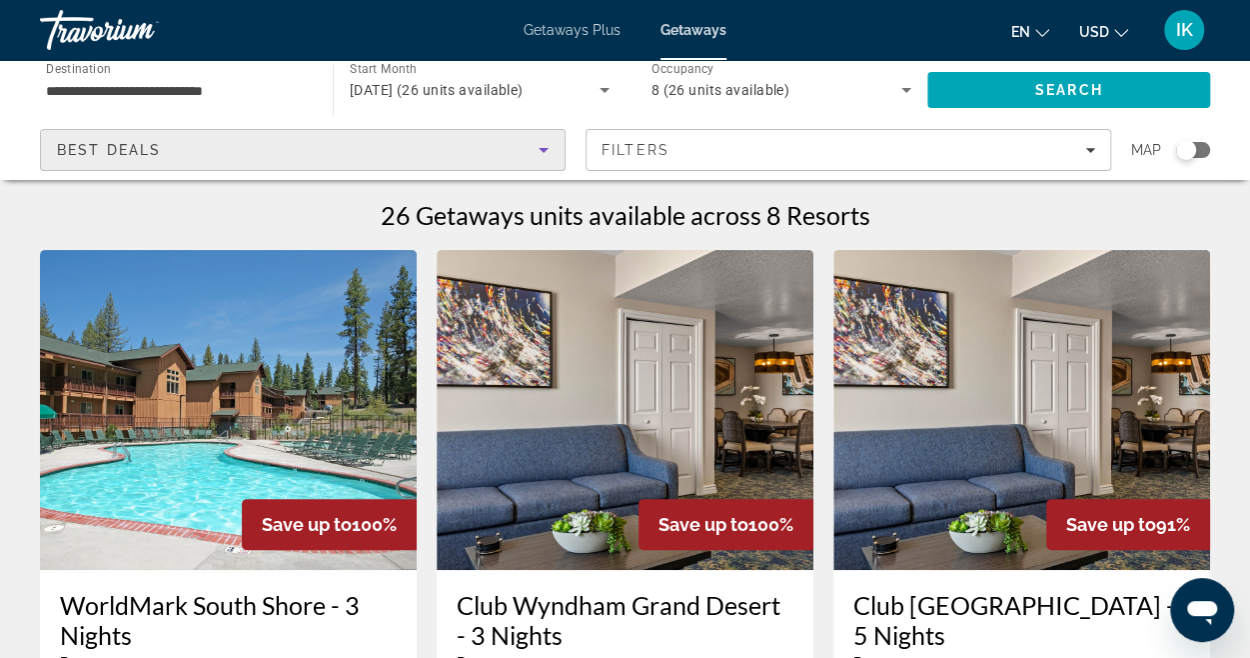
click at [547, 147] on icon "Sort by" at bounding box center [544, 150] width 24 height 24
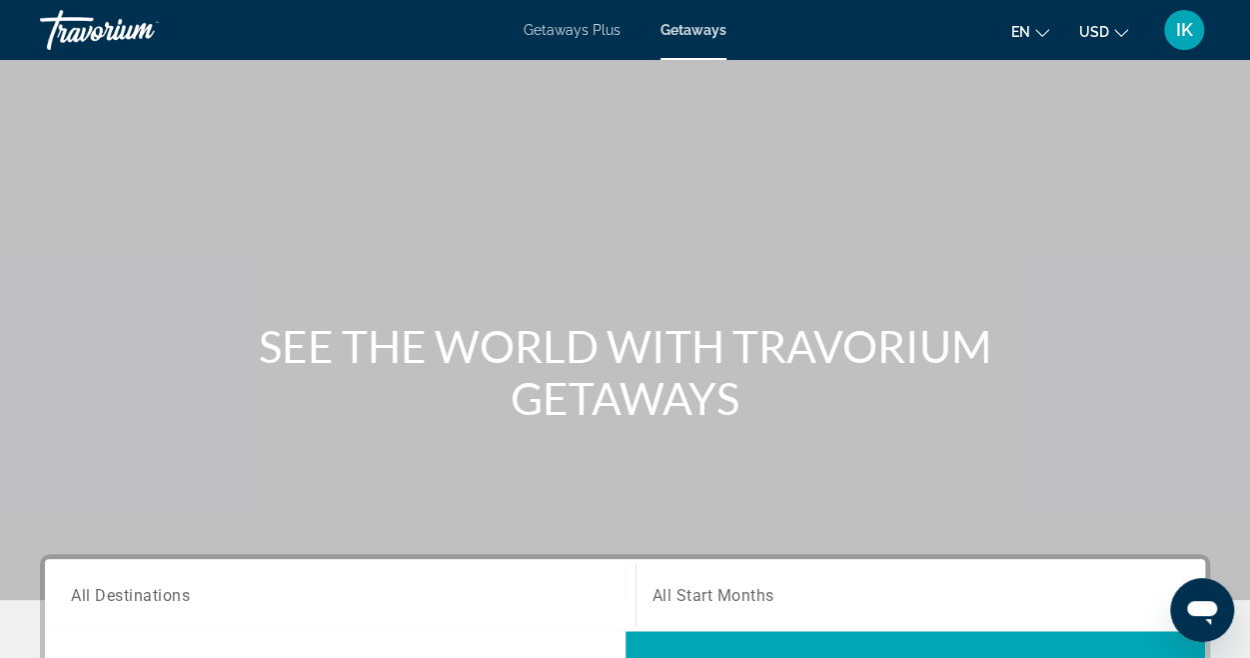
click at [210, 573] on div "Search widget" at bounding box center [340, 595] width 539 height 57
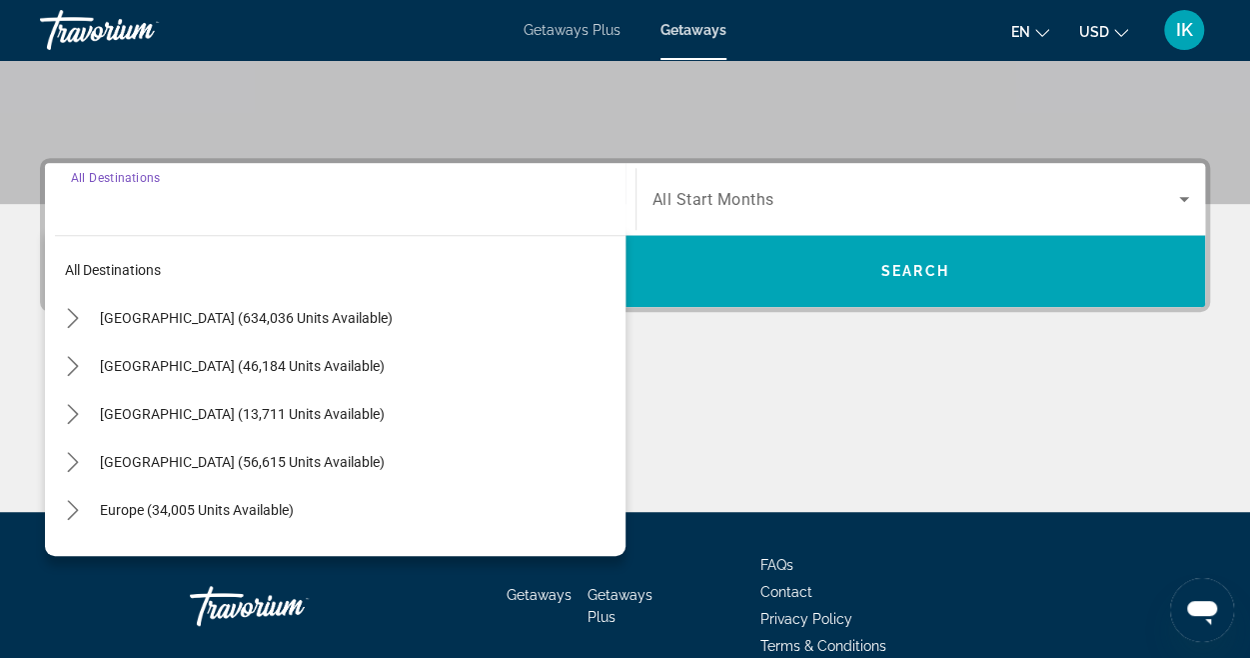
scroll to position [488, 0]
